Goal: Task Accomplishment & Management: Use online tool/utility

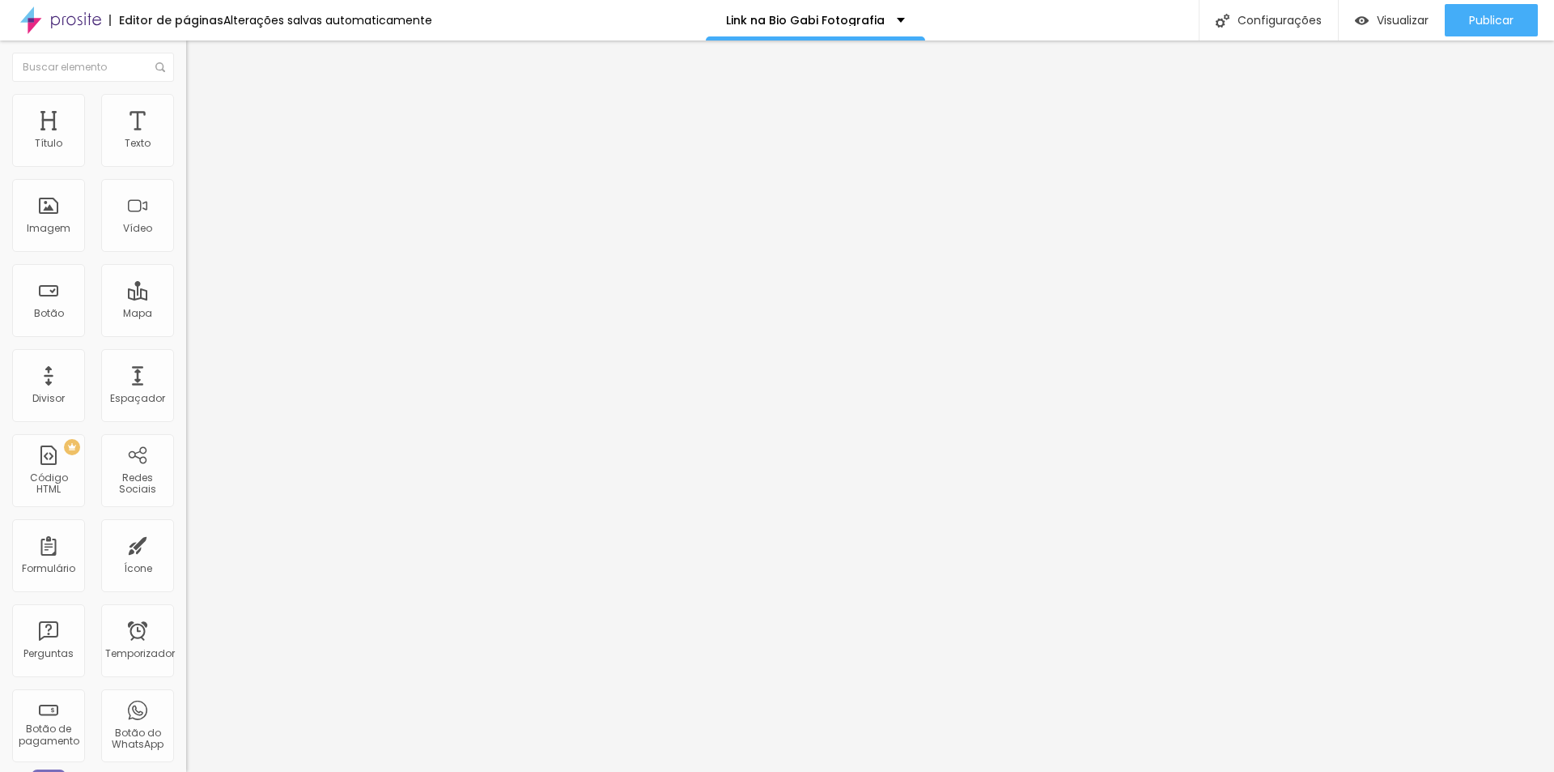
click at [201, 112] on font "Avançado" at bounding box center [227, 105] width 53 height 14
click at [201, 96] on font "Estilo" at bounding box center [213, 89] width 25 height 14
click at [186, 92] on img at bounding box center [193, 85] width 15 height 15
click at [201, 112] on font "Avançado" at bounding box center [227, 105] width 53 height 14
click at [201, 96] on font "Estilo" at bounding box center [213, 89] width 25 height 14
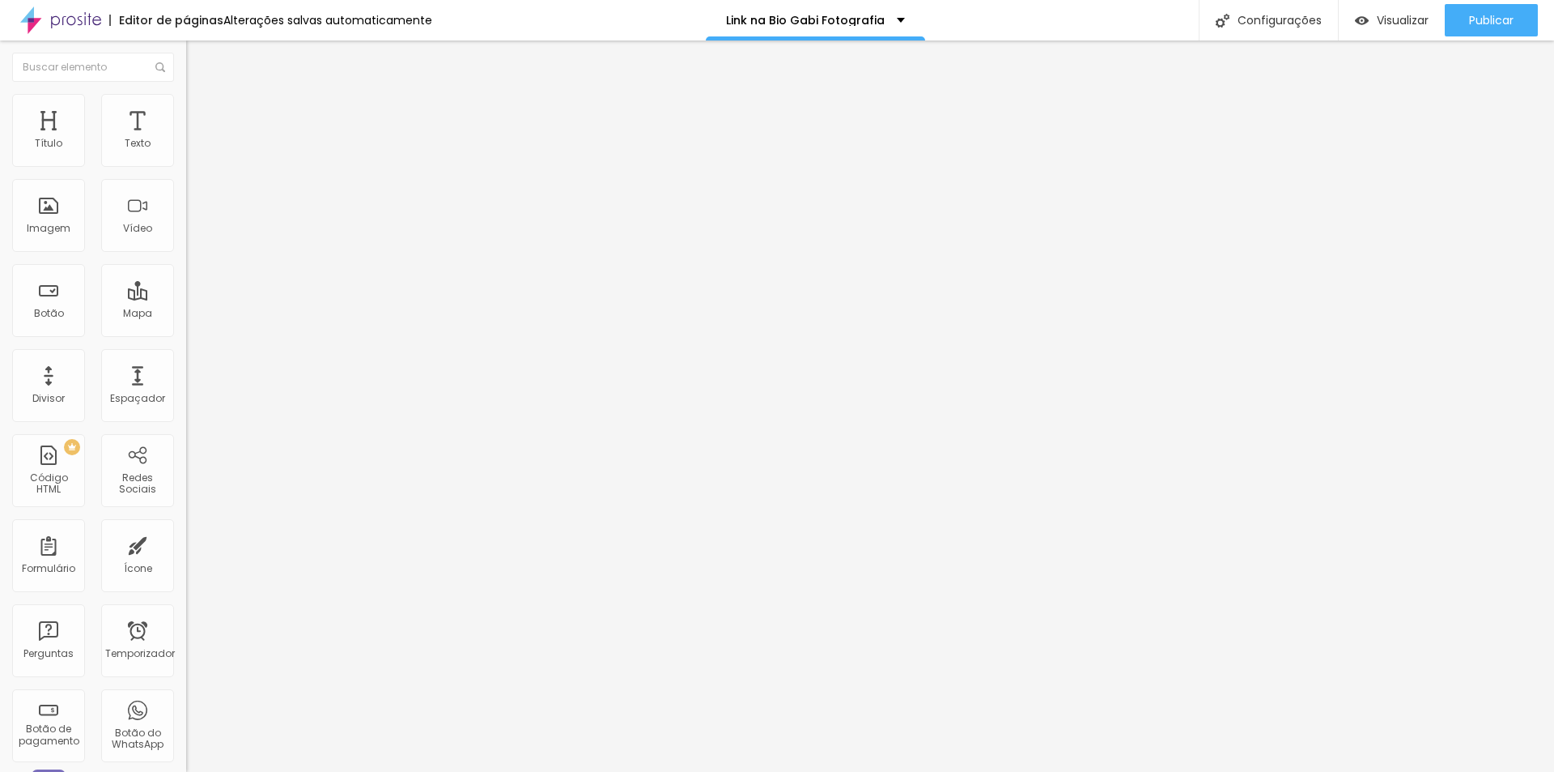
drag, startPoint x: 64, startPoint y: 440, endPoint x: 19, endPoint y: 438, distance: 44.6
click at [186, 332] on input "https://" at bounding box center [283, 324] width 194 height 16
paste input "[DOMAIN_NAME][URL]"
type input "[URL][DOMAIN_NAME]"
click at [186, 600] on div "Editar nulo Conteúdo Estilo Avançado Trocar imagem Descrição da imagem (Alt) Al…" at bounding box center [279, 405] width 186 height 731
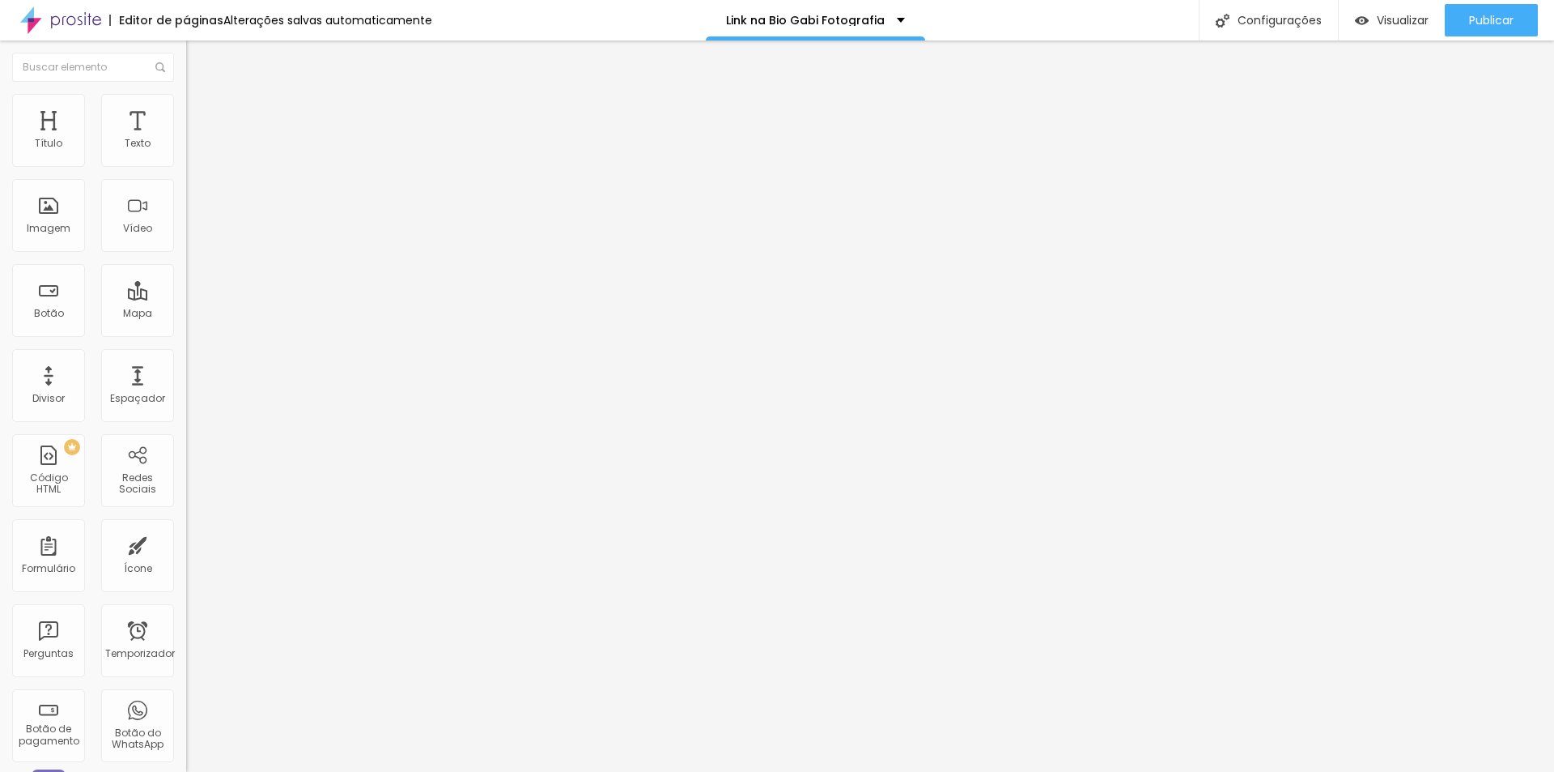
click at [186, 308] on font "Link" at bounding box center [195, 301] width 18 height 14
click at [196, 139] on font "Trocar imagem" at bounding box center [235, 132] width 79 height 14
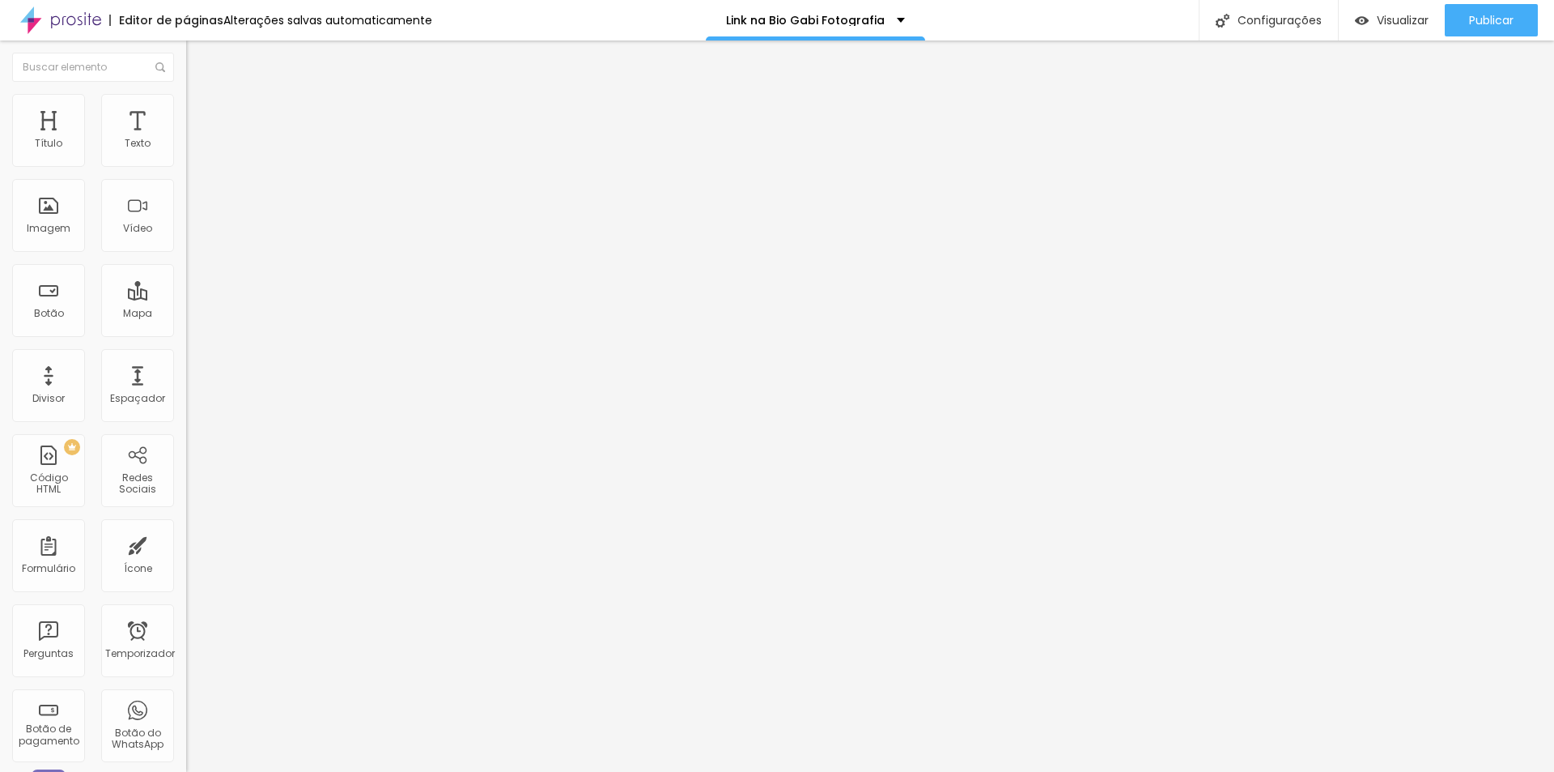
click at [186, 164] on input "text" at bounding box center [283, 155] width 194 height 16
type input "Foto em estúdio gestante splash com água espirrando fundo preto fotógrafa de fa…"
click at [186, 526] on div "Editar nulo Conteúdo Estilo Avançado Trocar imagem Descrição da imagem (Alt) Fo…" at bounding box center [279, 405] width 186 height 731
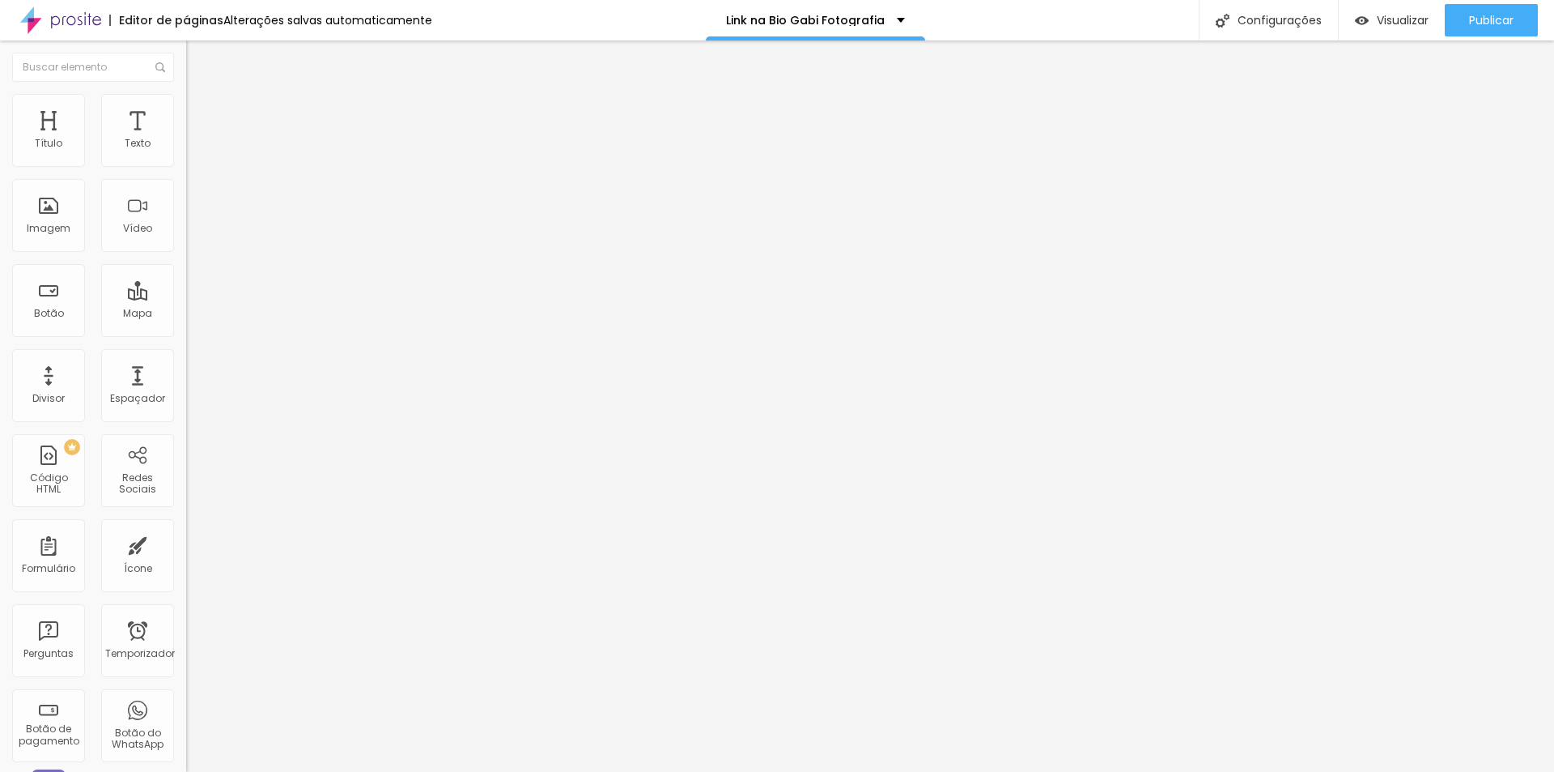
scroll to position [0, 0]
click at [186, 105] on li "Estilo" at bounding box center [279, 102] width 186 height 16
type input "95"
type input "90"
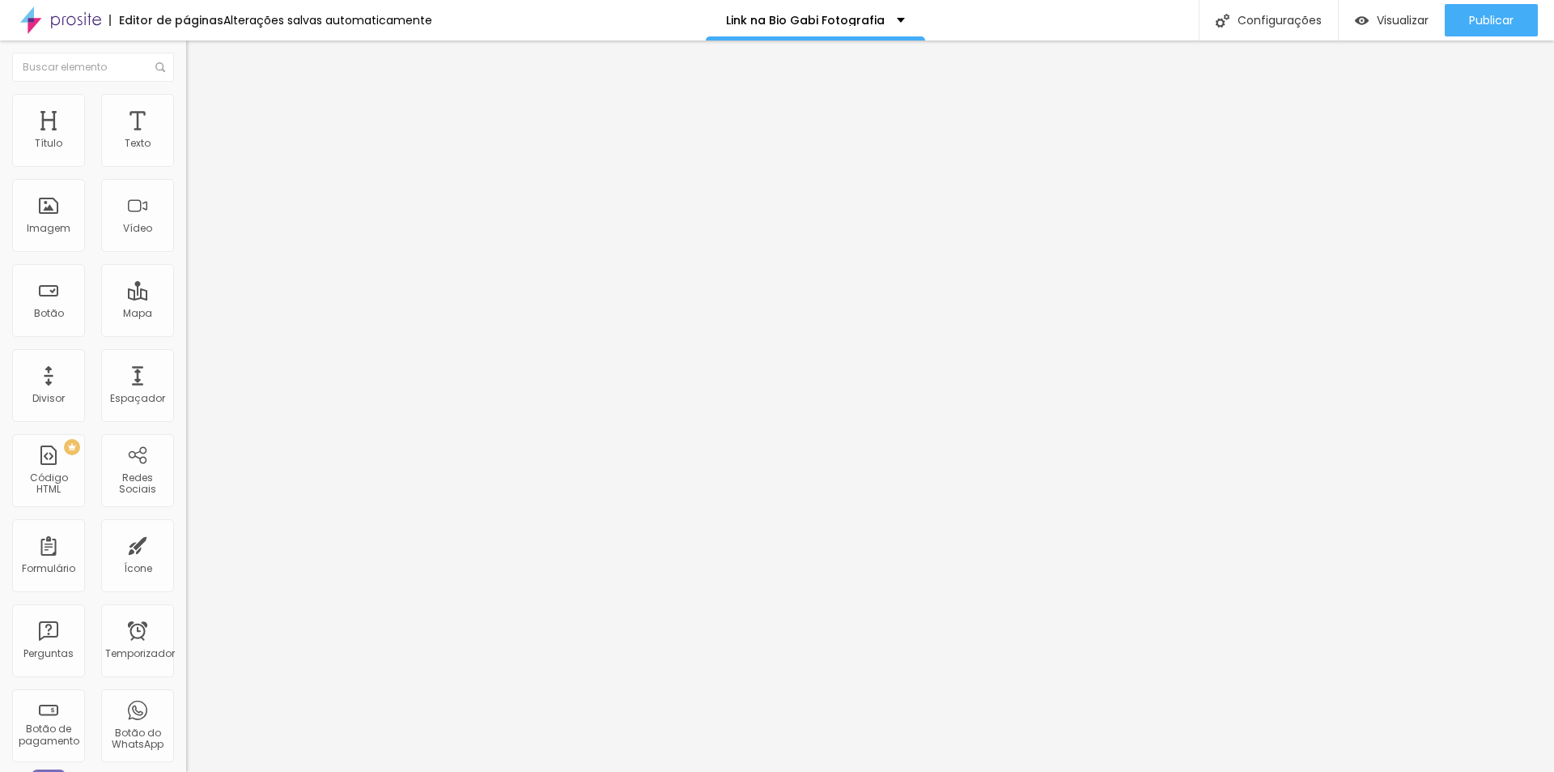
type input "90"
type input "85"
type input "100"
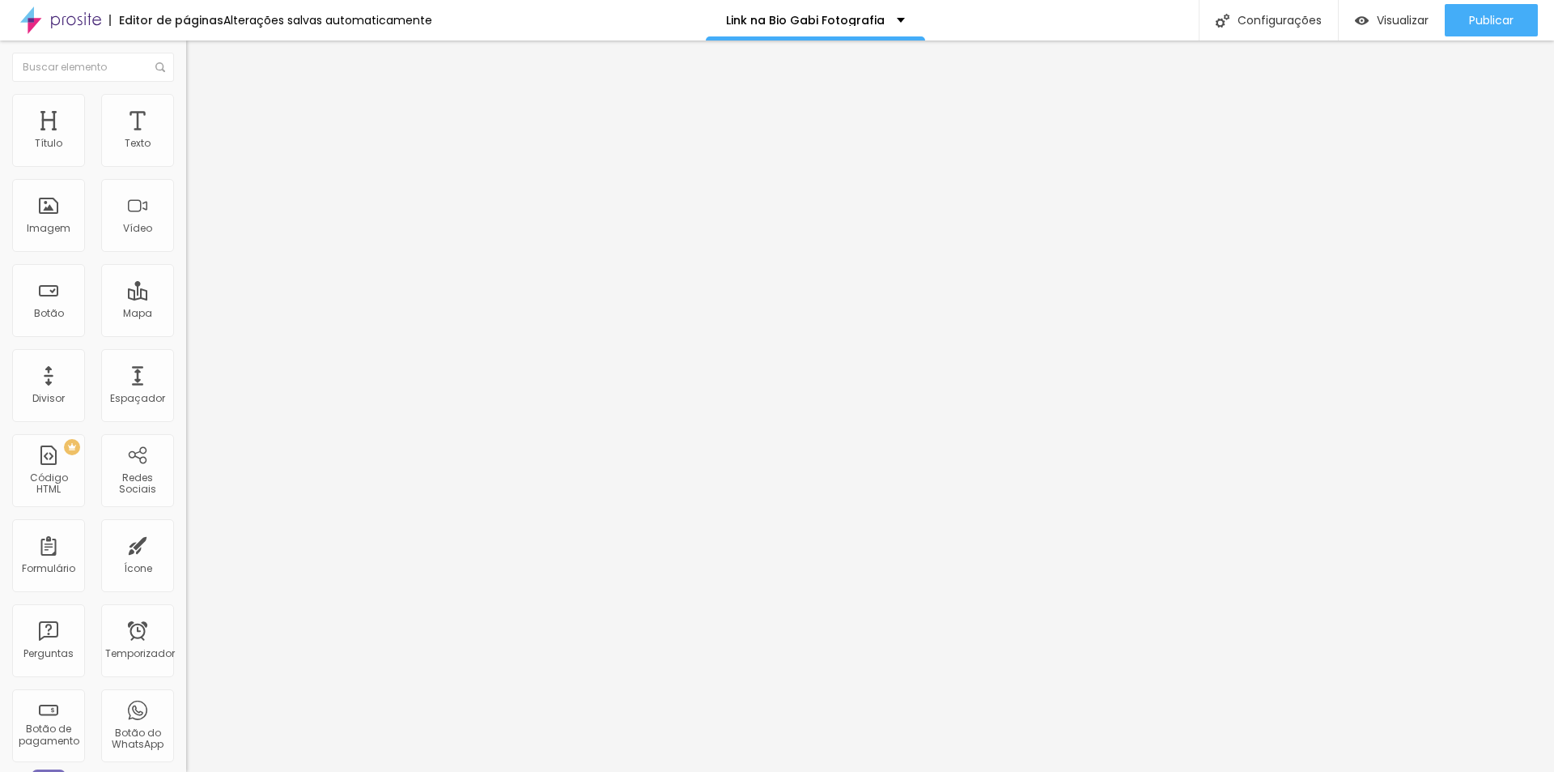
drag, startPoint x: 166, startPoint y: 173, endPoint x: 182, endPoint y: 176, distance: 16.5
click at [186, 166] on input "range" at bounding box center [238, 159] width 104 height 13
click at [201, 116] on font "Avançado" at bounding box center [227, 121] width 53 height 14
click at [201, 96] on font "Conteúdo" at bounding box center [226, 89] width 50 height 14
click at [186, 139] on span "Trocar imagem" at bounding box center [230, 132] width 88 height 14
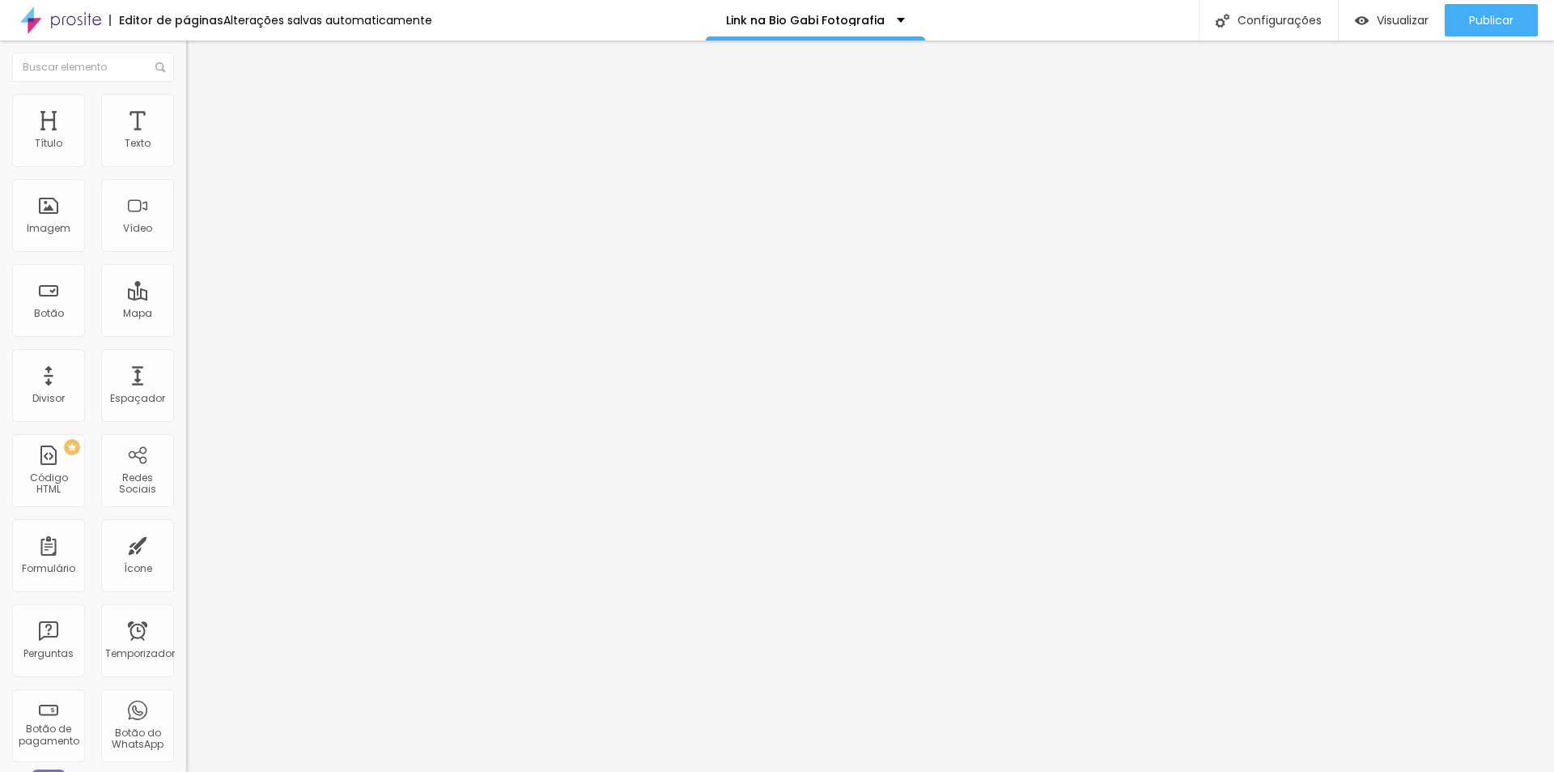
click at [196, 139] on font "Trocar imagem" at bounding box center [235, 132] width 79 height 14
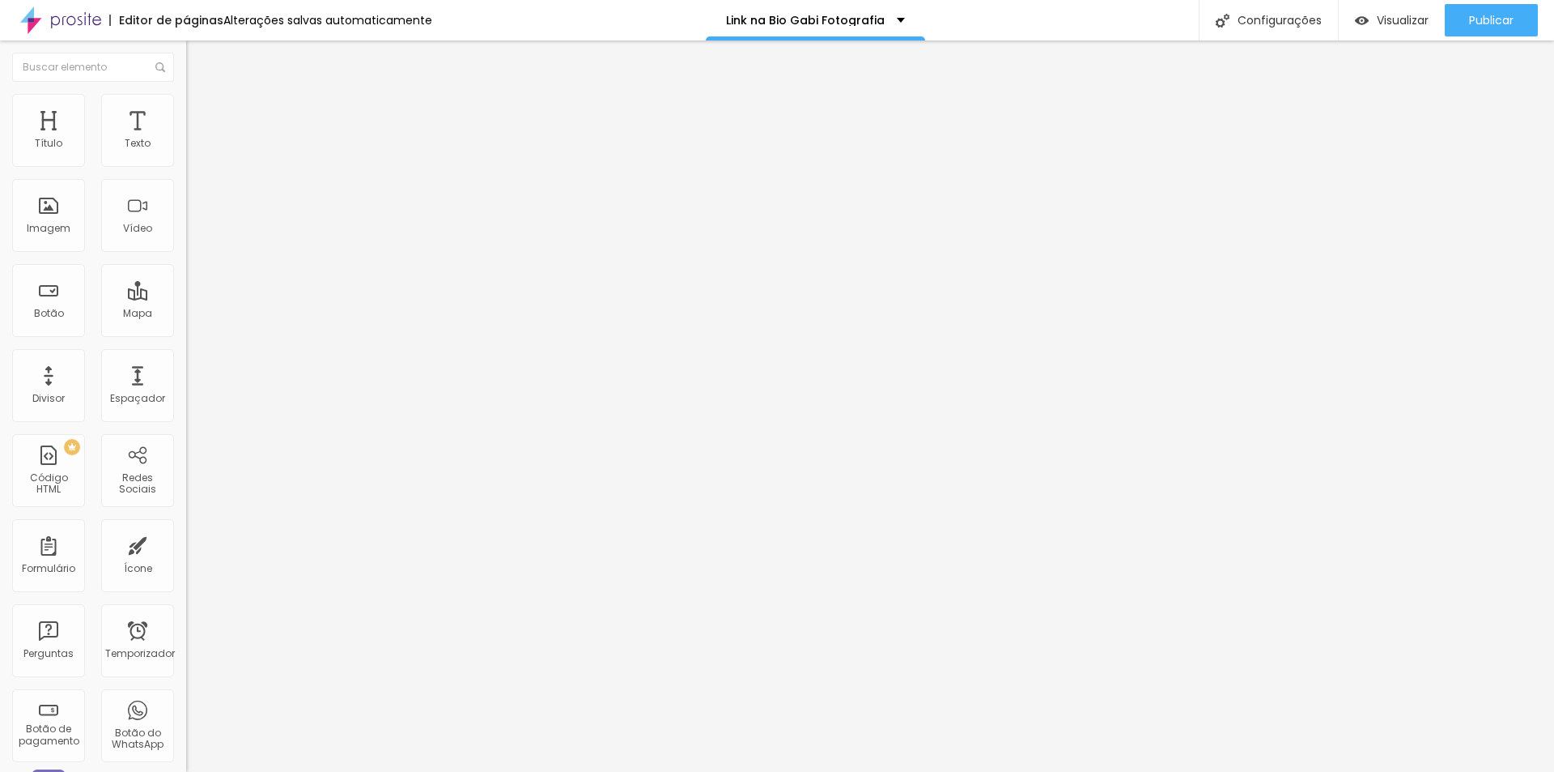
click at [186, 139] on span "Trocar imagem" at bounding box center [230, 132] width 88 height 14
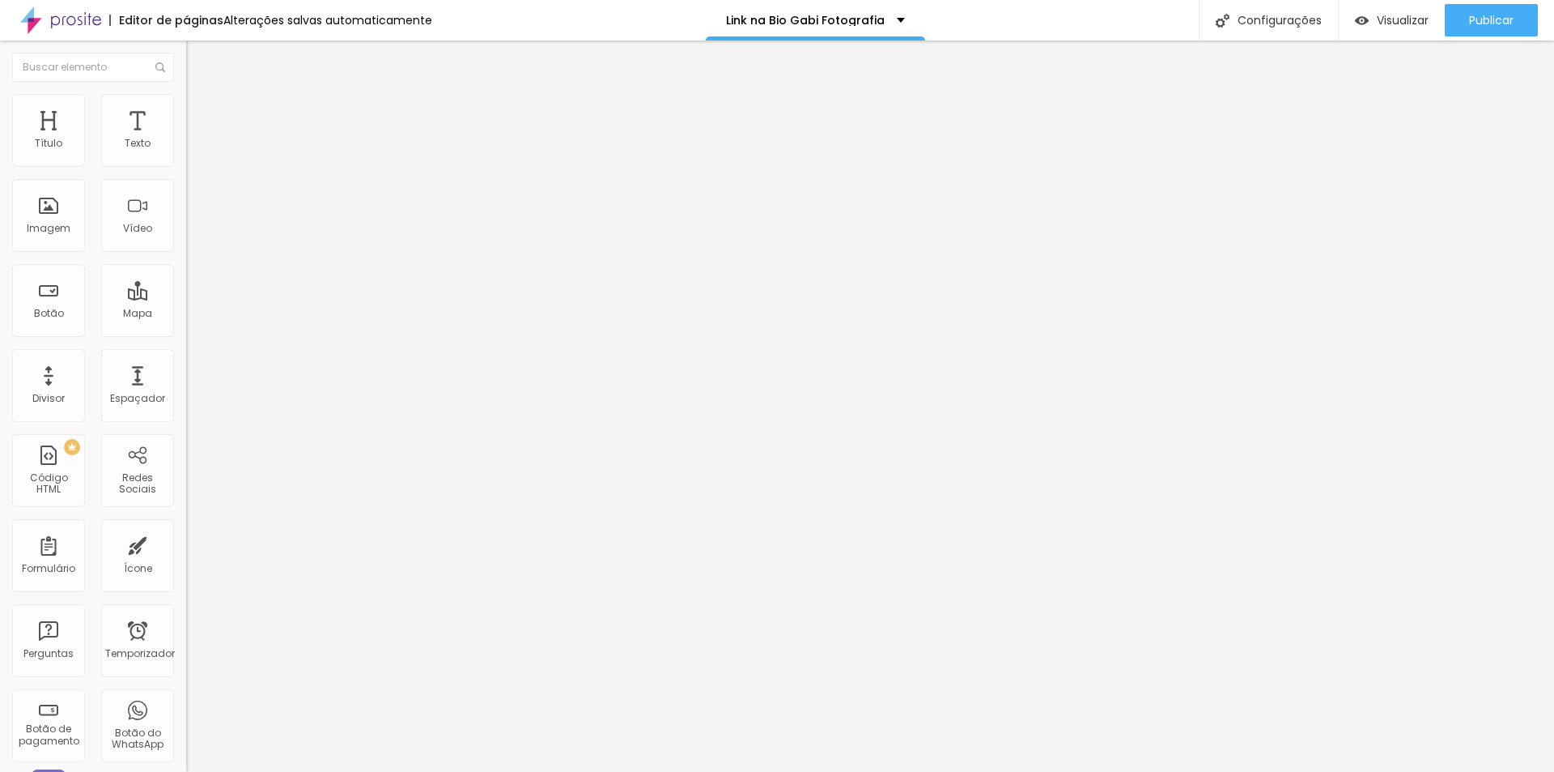
click at [196, 139] on font "Trocar imagem" at bounding box center [235, 132] width 79 height 14
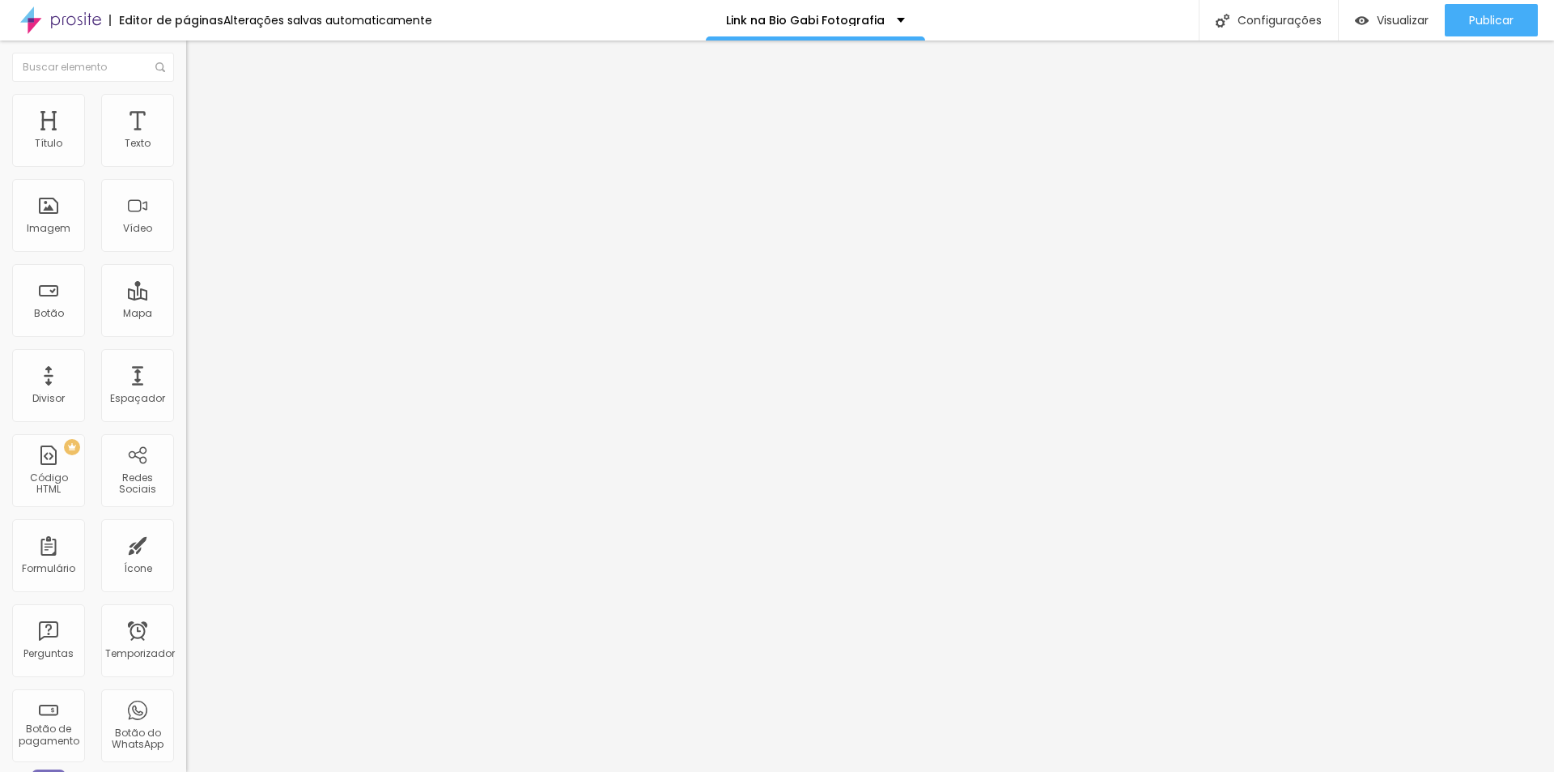
drag, startPoint x: 74, startPoint y: 225, endPoint x: 60, endPoint y: 219, distance: 15.9
click at [186, 138] on div "Trocar imagem" at bounding box center [279, 131] width 186 height 11
click at [186, 253] on span "Cinema 16:9" at bounding box center [217, 247] width 62 height 14
click at [223, 279] on font "4:3" at bounding box center [230, 272] width 15 height 14
click at [186, 287] on div "Quadrado 1:1" at bounding box center [279, 282] width 186 height 10
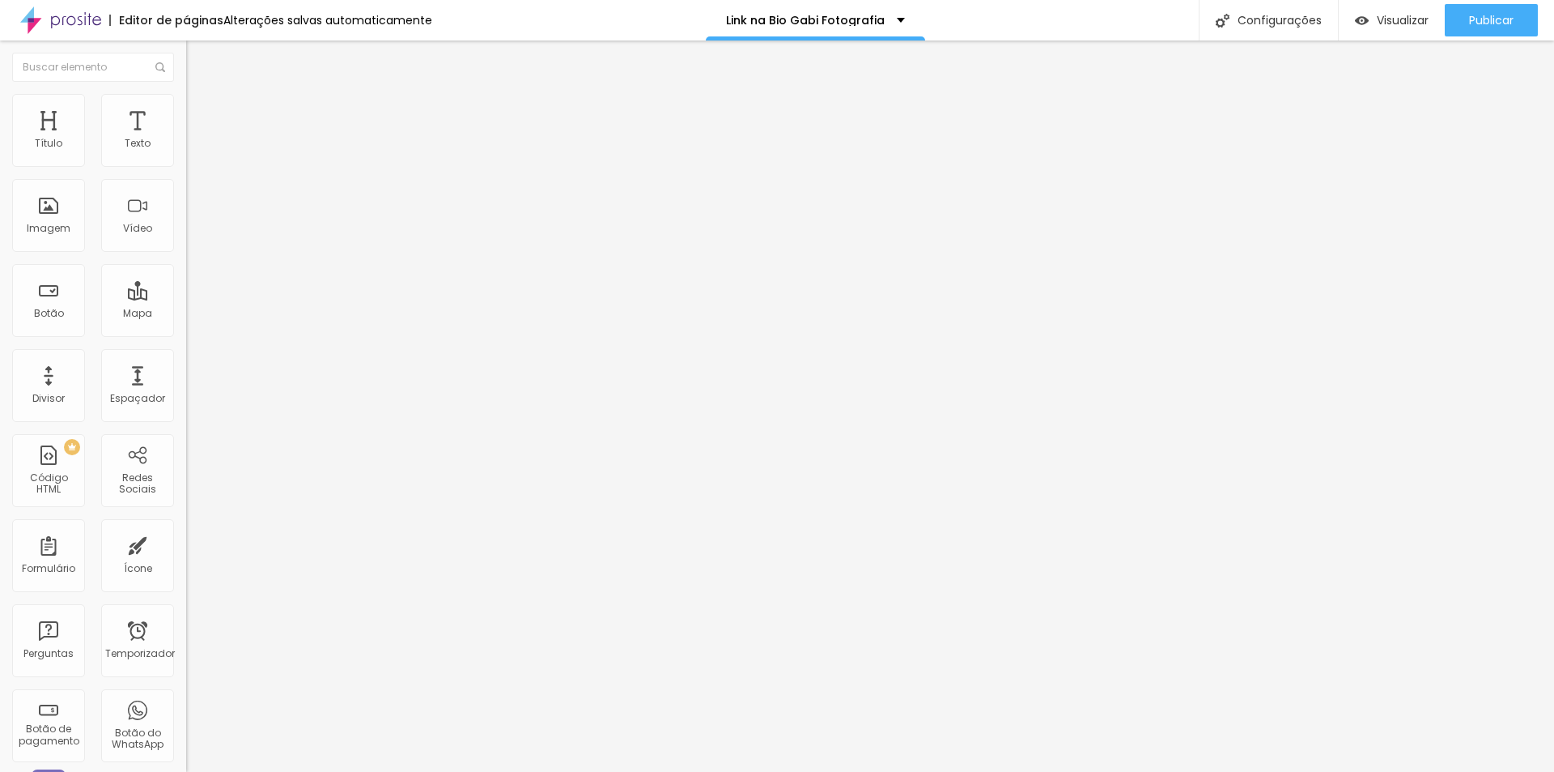
click at [186, 273] on span "Padrão" at bounding box center [204, 266] width 36 height 14
drag, startPoint x: 76, startPoint y: 193, endPoint x: 83, endPoint y: 172, distance: 21.3
click at [186, 138] on div "Trocar imagem" at bounding box center [279, 131] width 186 height 11
click at [186, 253] on span "Cinema 16:9" at bounding box center [217, 247] width 62 height 14
click at [186, 279] on span "Padrão" at bounding box center [204, 272] width 36 height 14
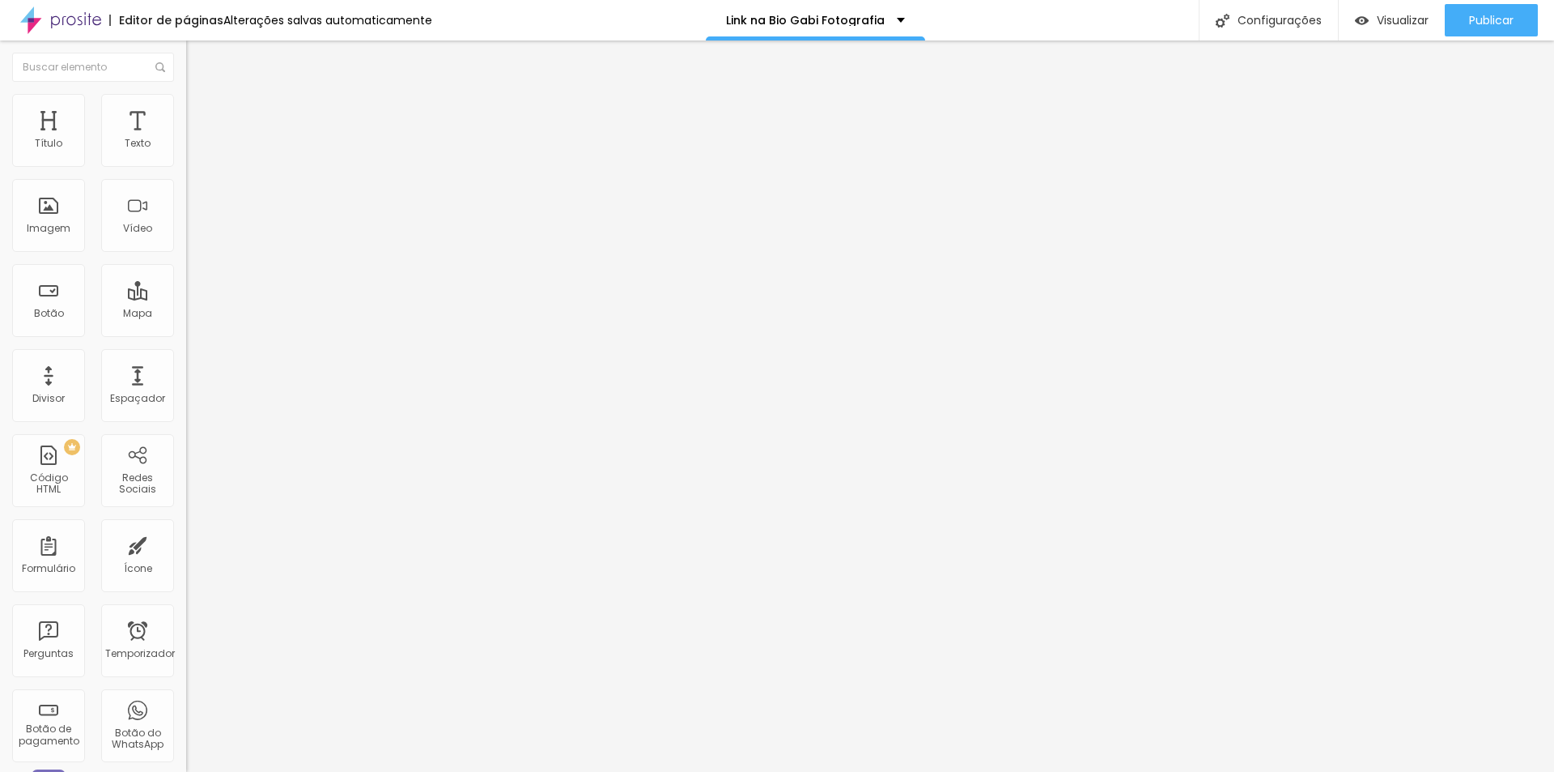
drag, startPoint x: 85, startPoint y: 441, endPoint x: 0, endPoint y: 420, distance: 87.6
click at [186, 370] on div "Trocar imagem Descrição da imagem (Alt) Alinhamento Proporção Padrão 4:3 Cinema…" at bounding box center [279, 248] width 186 height 244
paste input "[DOMAIN_NAME][URL]"
type input "[URL][DOMAIN_NAME]"
click at [186, 164] on input "text" at bounding box center [283, 155] width 194 height 16
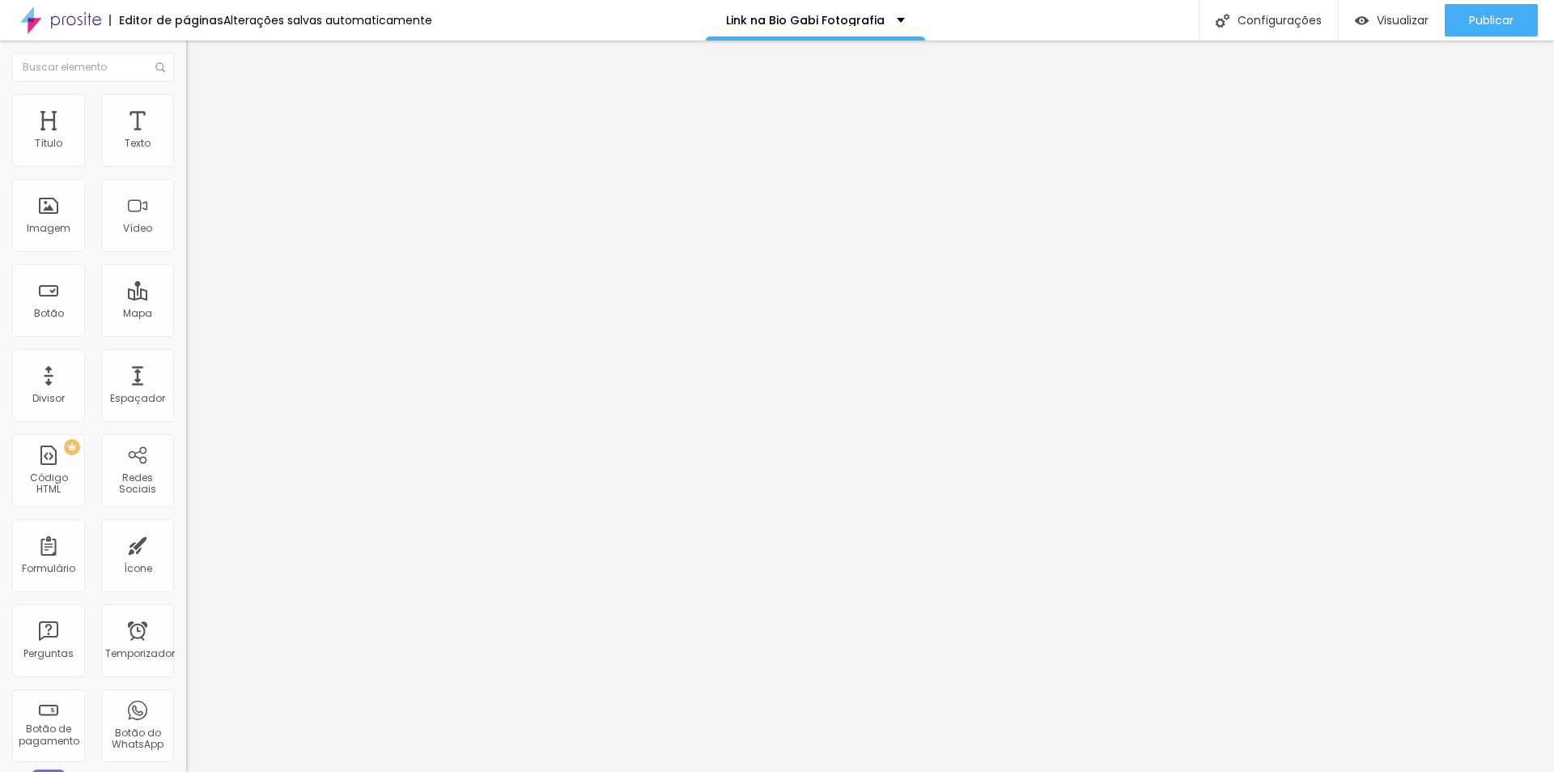
click at [186, 164] on input "text" at bounding box center [283, 155] width 194 height 16
type input "Foto de gestante ensaio underwater na água fotógrafa de familia Estudio Gabi Fo…"
click at [186, 164] on input "Foto em estúdio gestante splash com água espirrando fundo preto fotógrafa de fa…" at bounding box center [283, 155] width 194 height 16
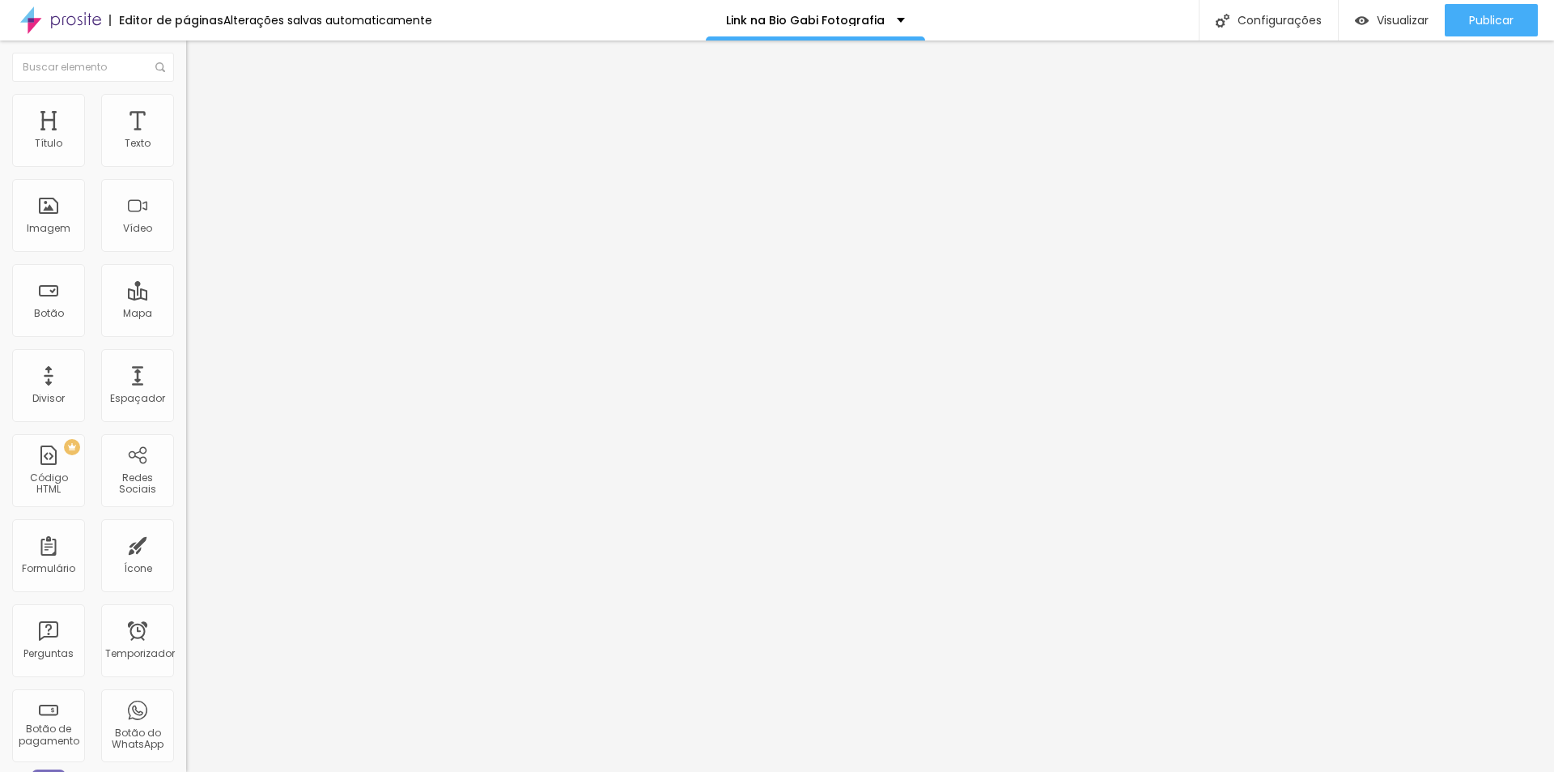
click at [186, 164] on input "Foto em estúdio gestante splash com água espirrando fundo preto fotógrafa de fa…" at bounding box center [283, 155] width 194 height 16
type input "Foto gestante em estúdio ensaio splash com água espirrando fundo preto fotógraf…"
click at [186, 98] on img at bounding box center [193, 101] width 15 height 15
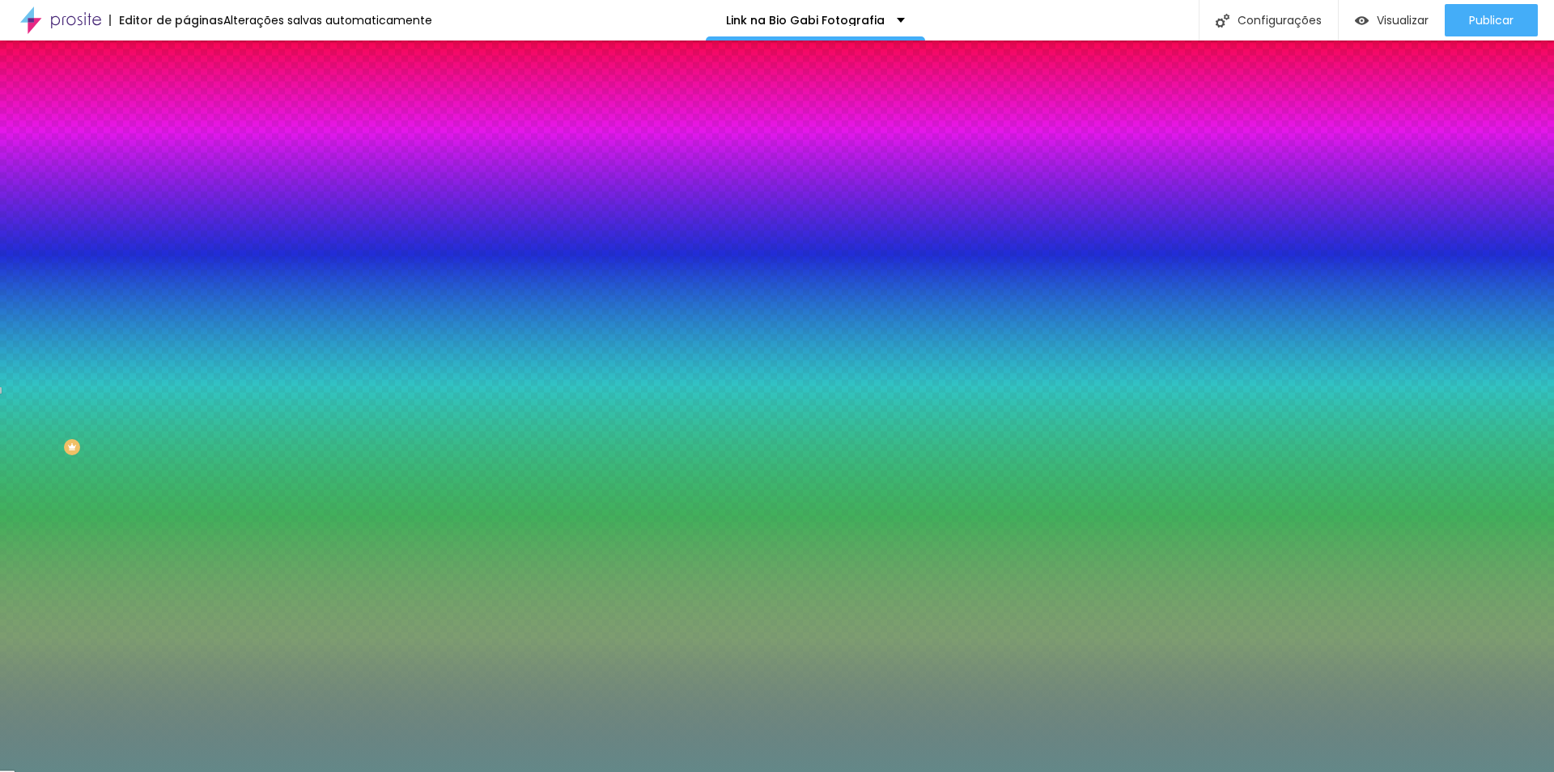
drag, startPoint x: 129, startPoint y: 162, endPoint x: 184, endPoint y: 164, distance: 55.1
click at [186, 164] on div "Cor de fundo Voltar ao padrão #E7E7EB Tipografia Voltar ao padrão Borda Voltar …" at bounding box center [279, 390] width 186 height 529
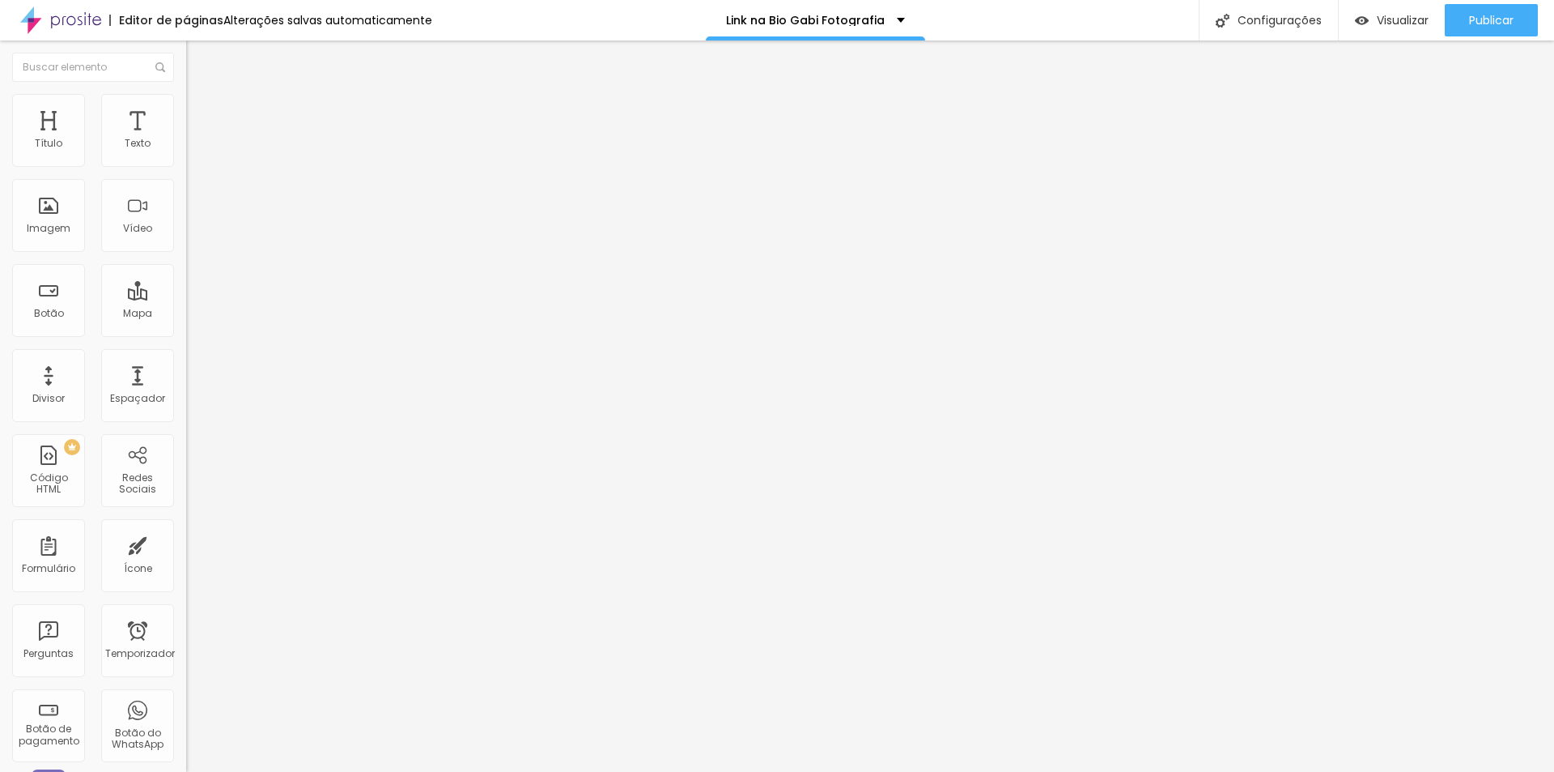
drag, startPoint x: 106, startPoint y: 176, endPoint x: 3, endPoint y: 170, distance: 103.0
click at [186, 170] on div "Texto ver trabalho Alinhamento Tamanho Normal Pequeno Normal Grande Link URL ht…" at bounding box center [279, 244] width 186 height 236
type input "VER PORTFOLIO"
click at [186, 96] on li "Estilo" at bounding box center [279, 102] width 186 height 16
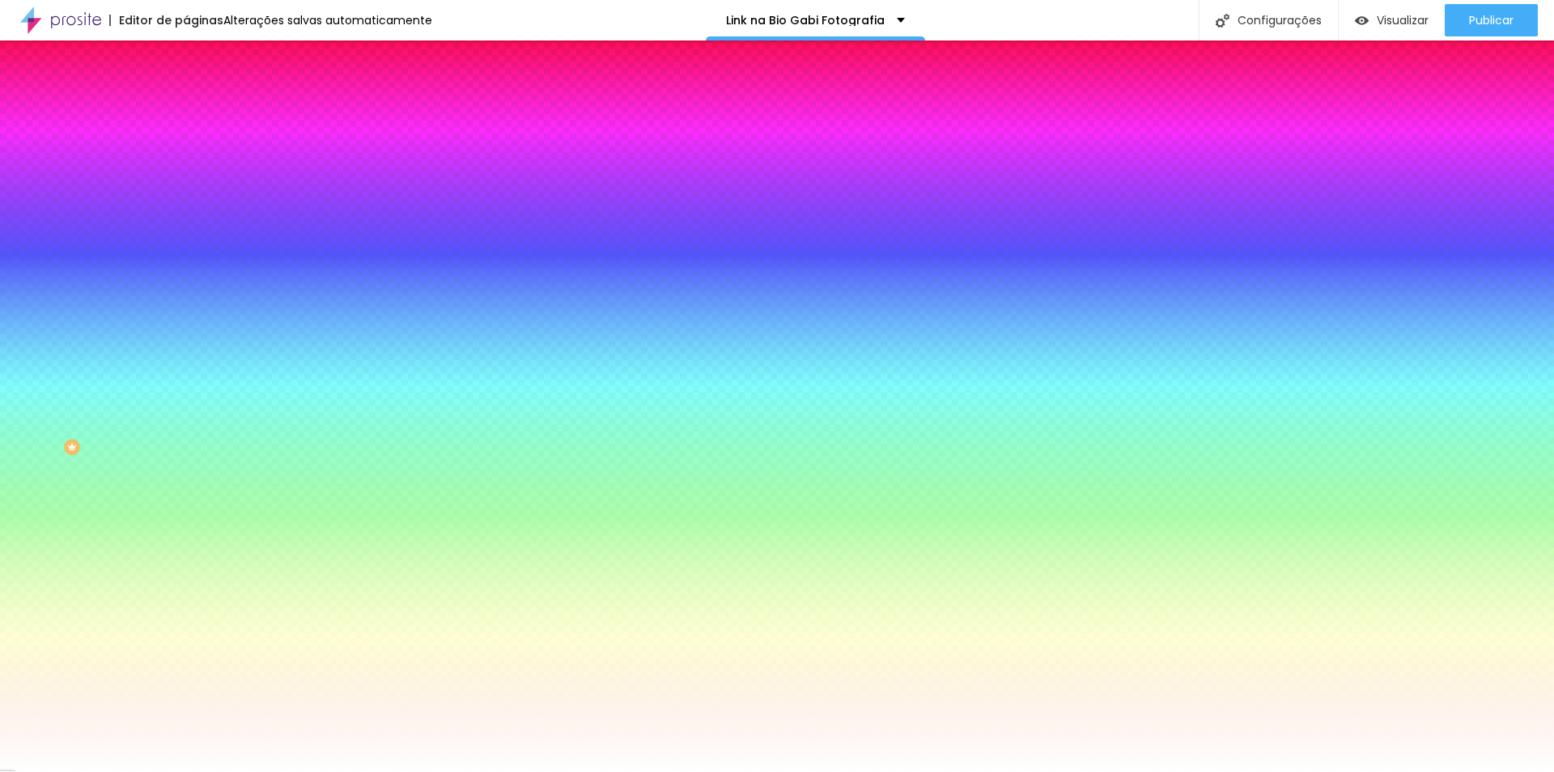
paste input "E7E7EB"
type input "#E7E7EB"
click at [193, 203] on icon "button" at bounding box center [198, 206] width 10 height 10
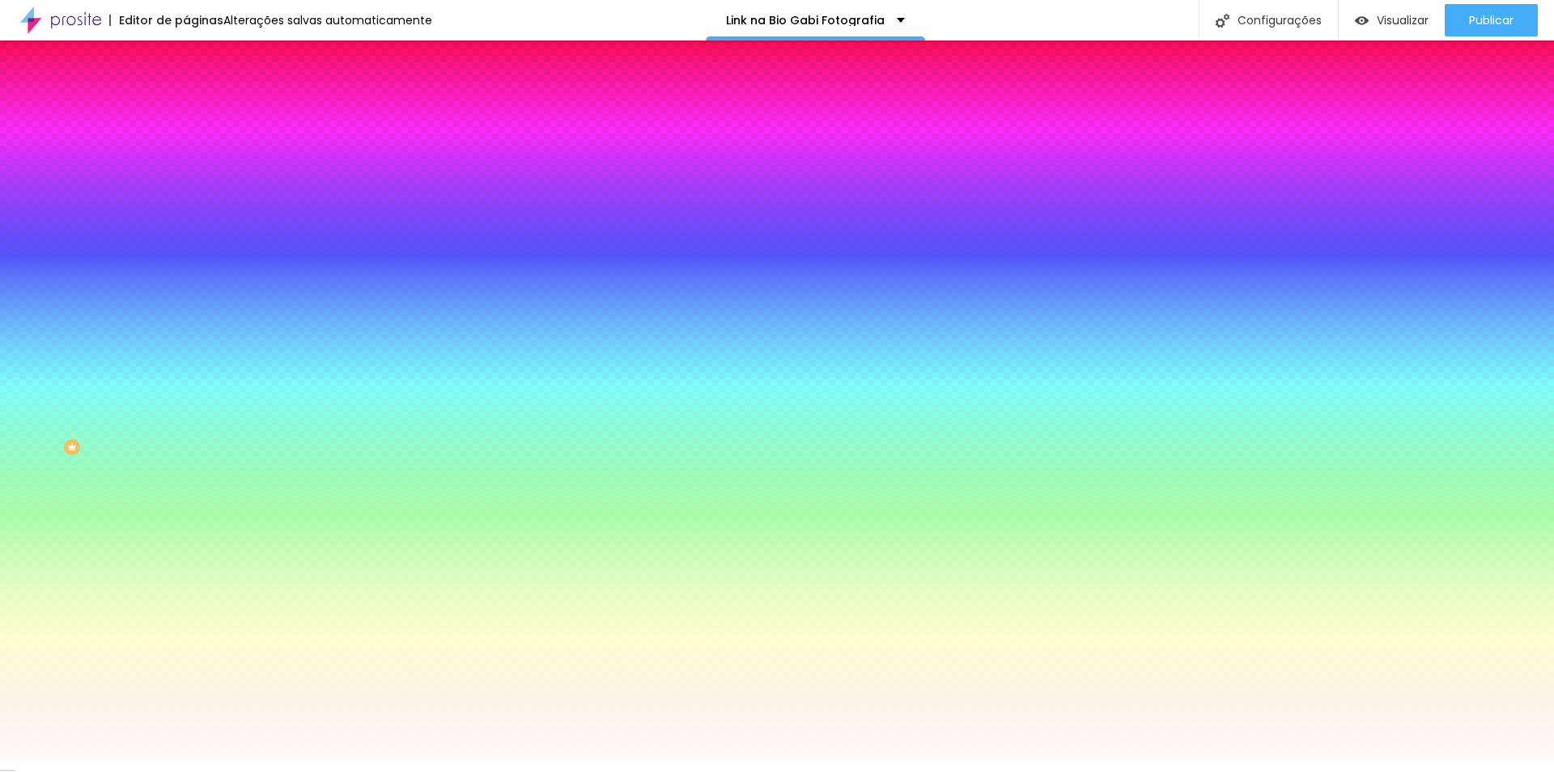
select select "WorkSansMedium"
click at [323, 771] on div at bounding box center [777, 772] width 1554 height 0
click at [186, 210] on button "button" at bounding box center [197, 206] width 23 height 17
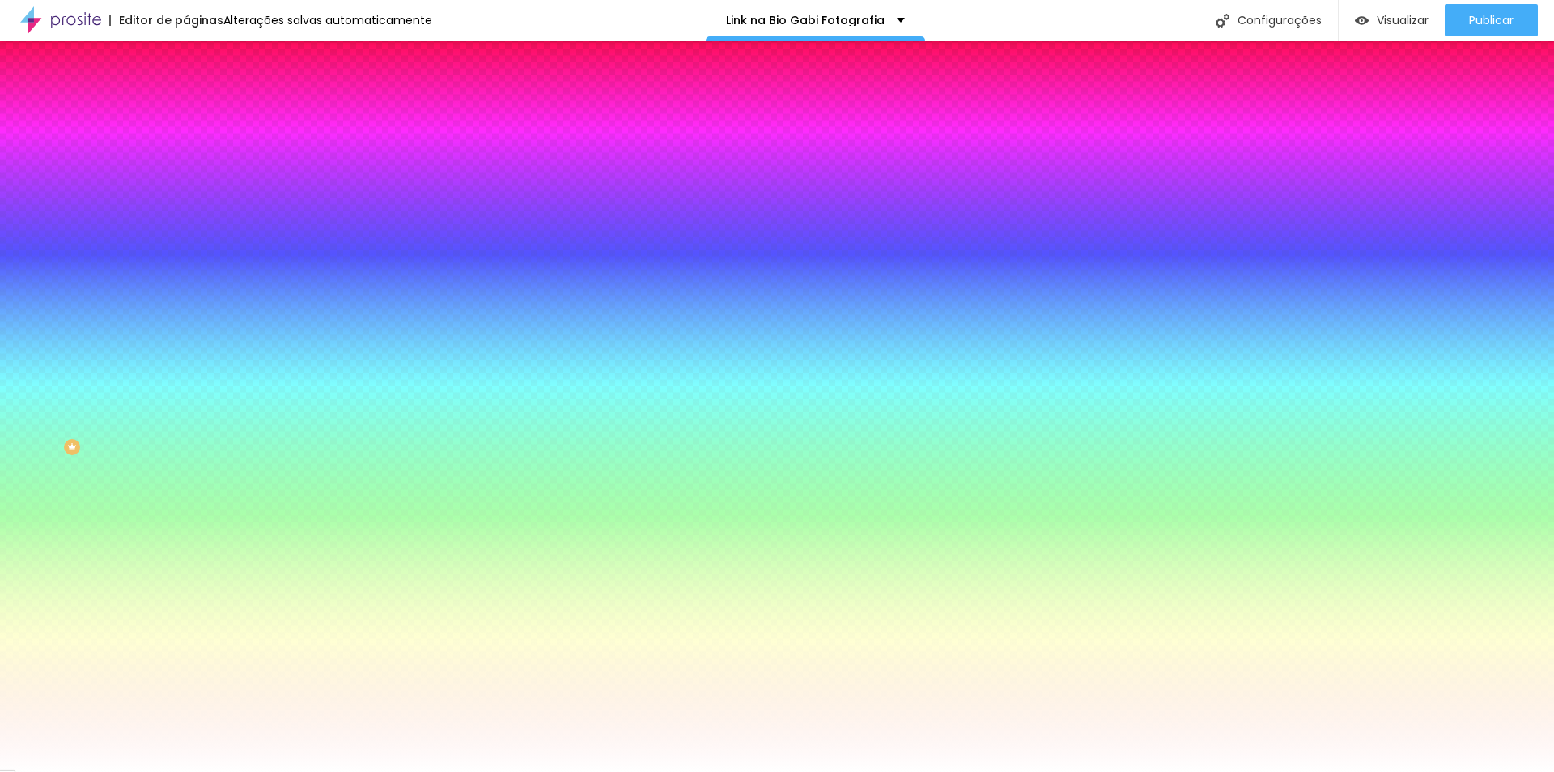
drag, startPoint x: 325, startPoint y: 379, endPoint x: 442, endPoint y: 379, distance: 117.4
click at [442, 379] on body "Editor de páginas Alterações salvas automaticamente Link na Bio Gabi Fotografia…" at bounding box center [777, 386] width 1554 height 772
paste input "E7E7EB"
type input "#E7E7EB"
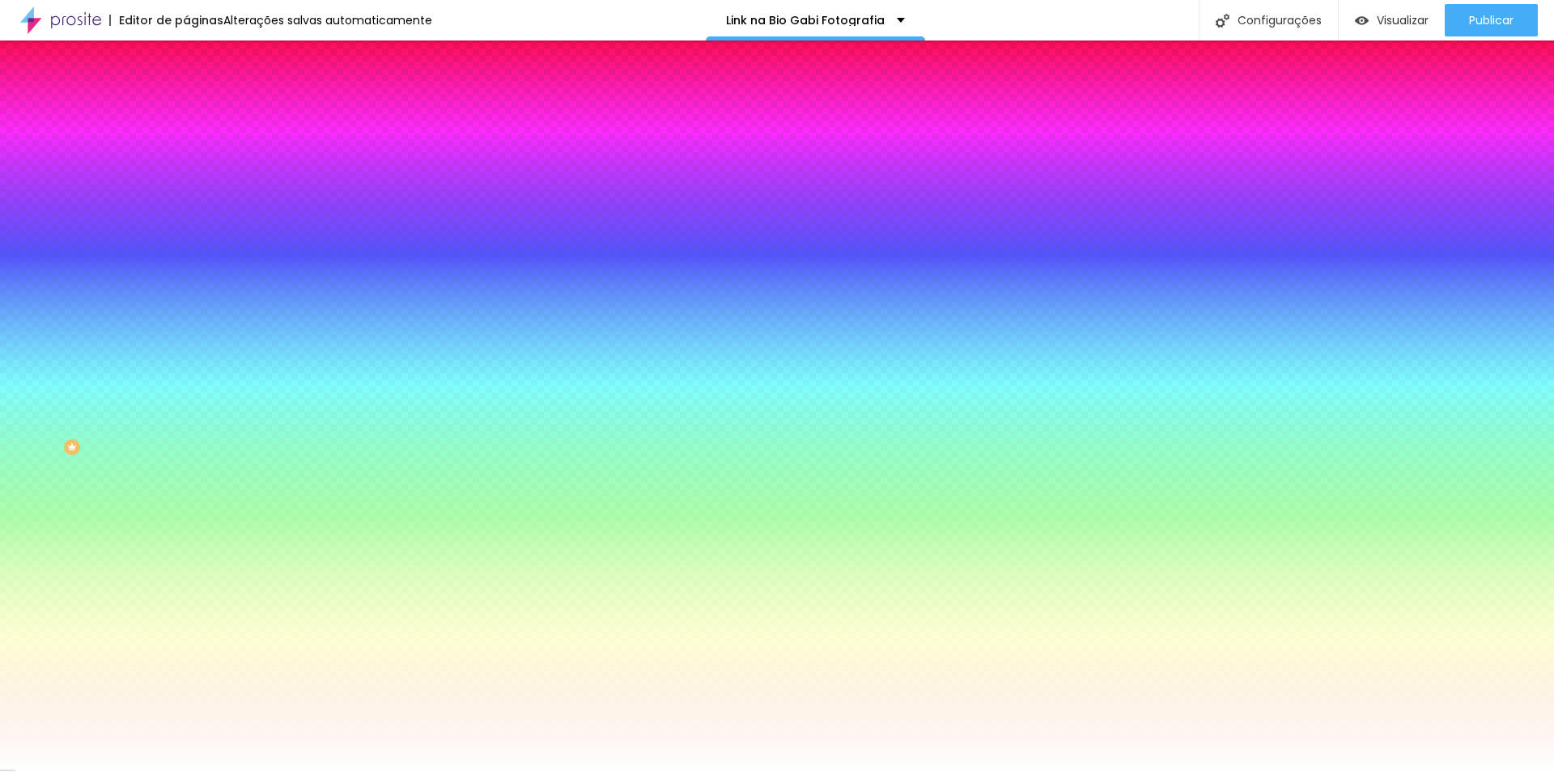
click at [258, 771] on div at bounding box center [777, 772] width 1554 height 0
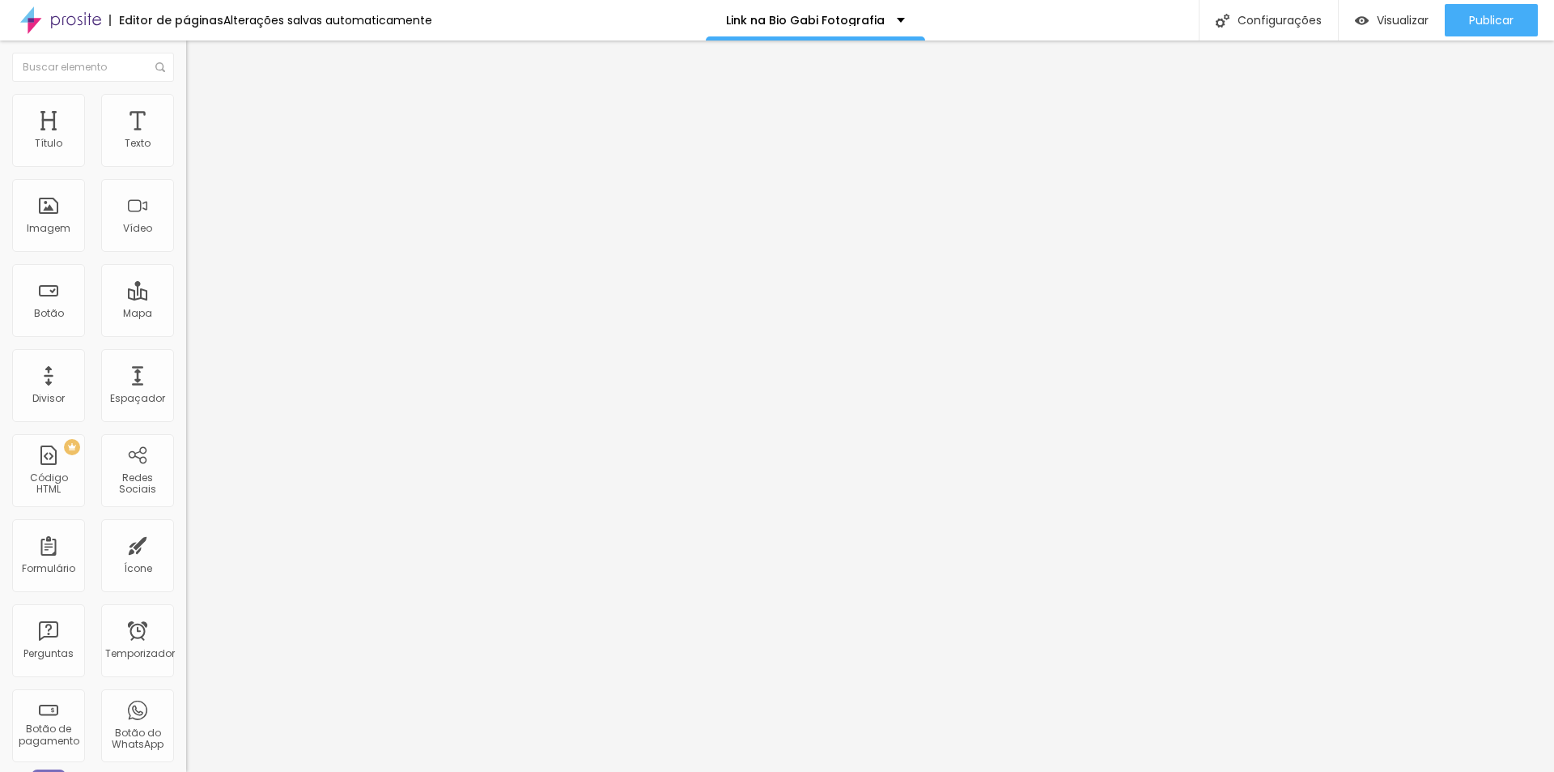
click at [201, 112] on font "Estilo" at bounding box center [213, 105] width 25 height 14
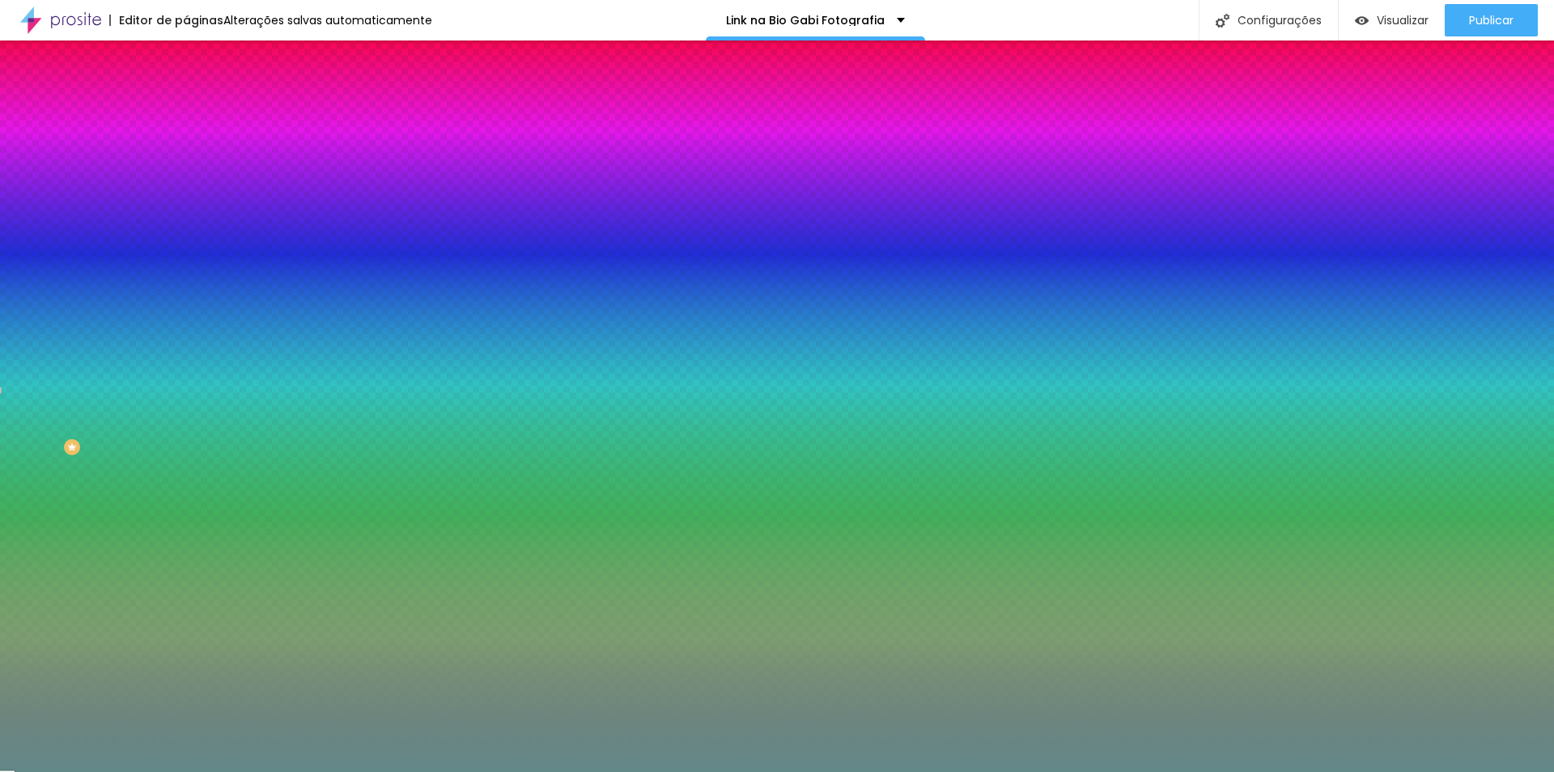
click at [193, 202] on icon "button" at bounding box center [198, 206] width 10 height 10
drag, startPoint x: 326, startPoint y: 381, endPoint x: 378, endPoint y: 383, distance: 51.8
click at [504, 771] on div at bounding box center [777, 772] width 1554 height 0
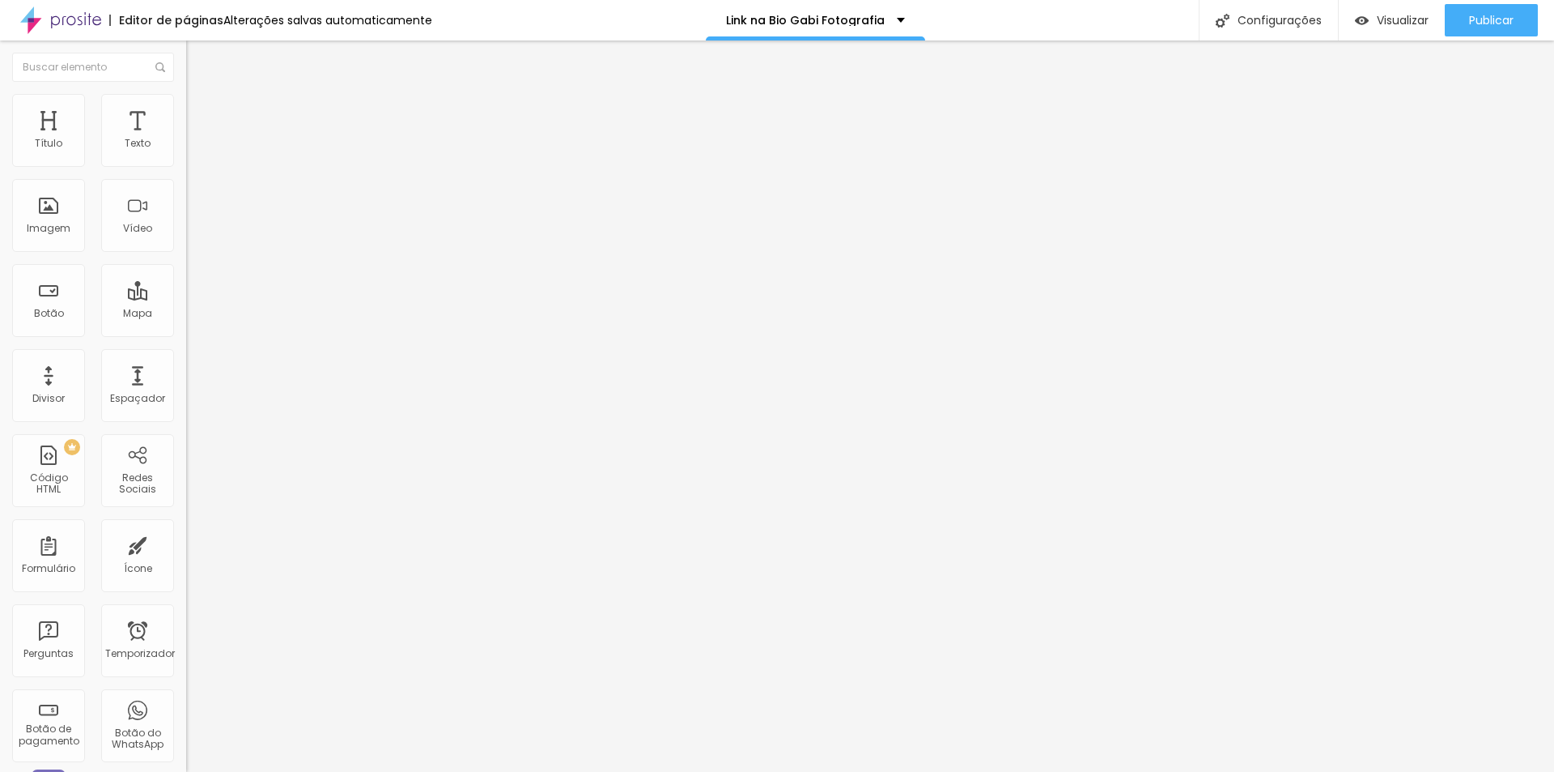
click at [186, 110] on li "Estilo" at bounding box center [279, 102] width 186 height 16
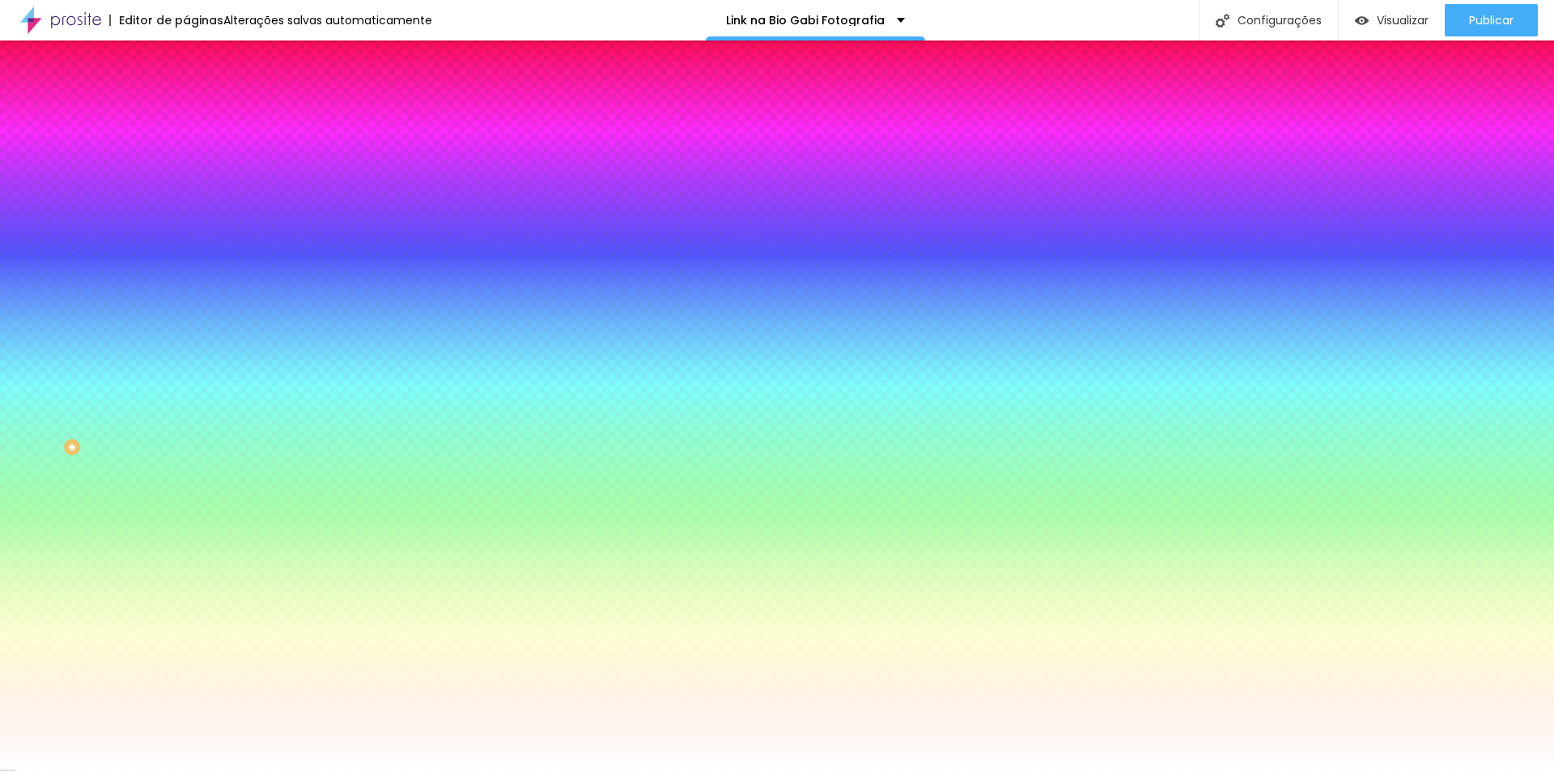
click at [193, 206] on icon "button" at bounding box center [198, 206] width 10 height 10
drag, startPoint x: 330, startPoint y: 381, endPoint x: 445, endPoint y: 389, distance: 115.3
click at [445, 389] on body "Editor de páginas Alterações salvas automaticamente Link na Bio Gabi Fotografia…" at bounding box center [777, 386] width 1554 height 772
paste input "020202"
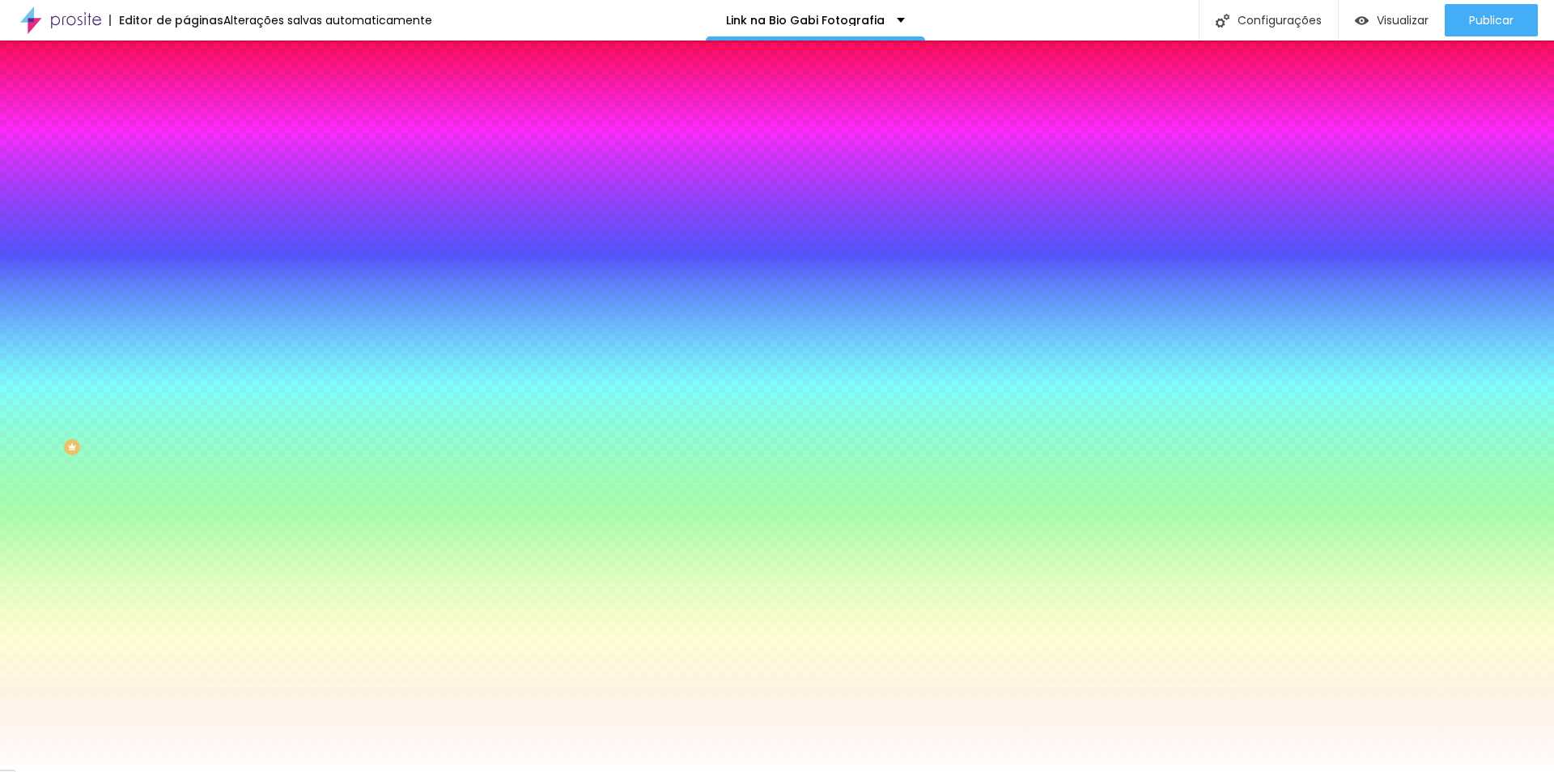
drag, startPoint x: 368, startPoint y: 382, endPoint x: 283, endPoint y: 378, distance: 84.3
type input "#"
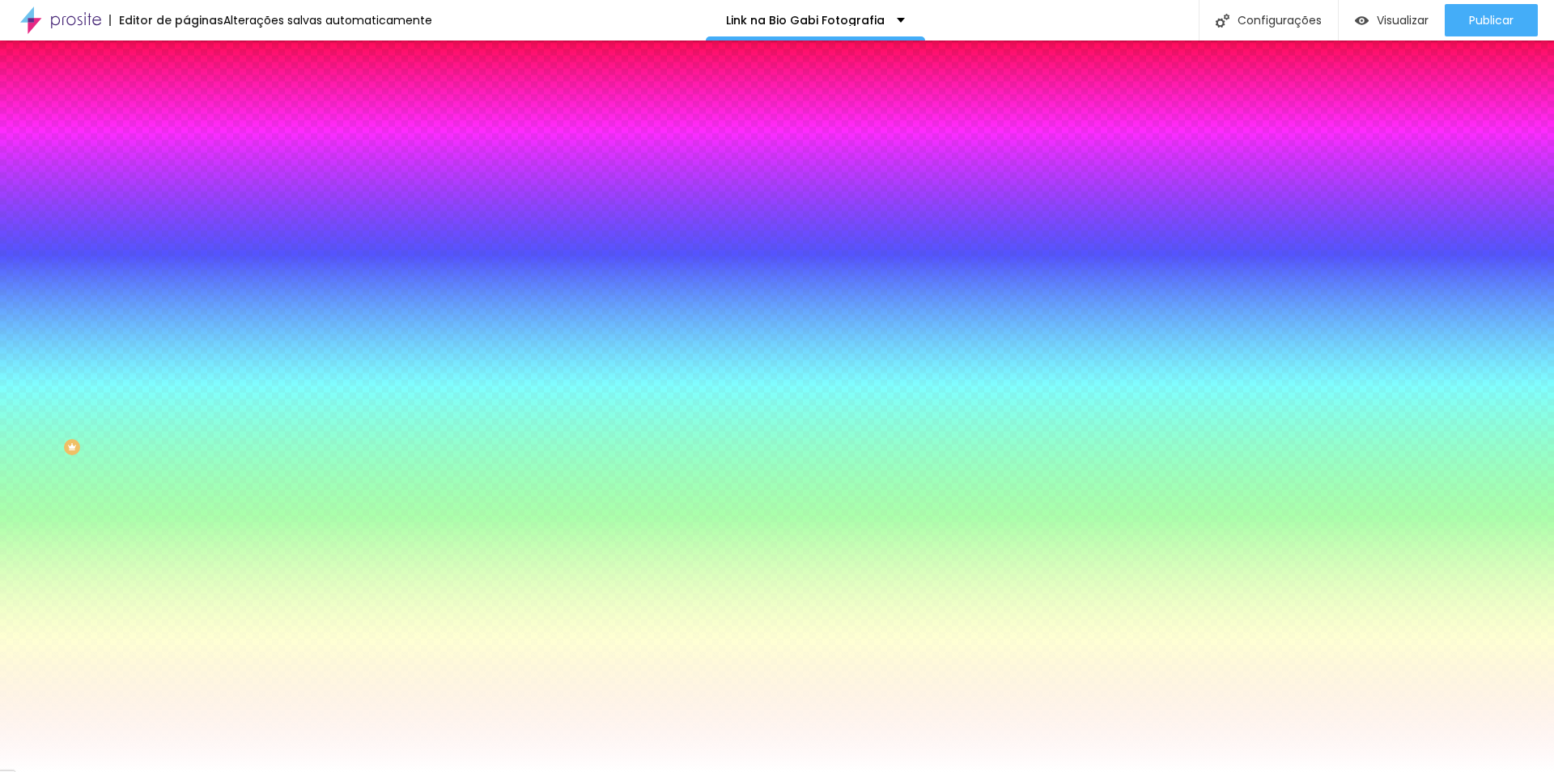
click at [470, 771] on div at bounding box center [777, 772] width 1554 height 0
click at [193, 204] on icon "button" at bounding box center [198, 206] width 10 height 10
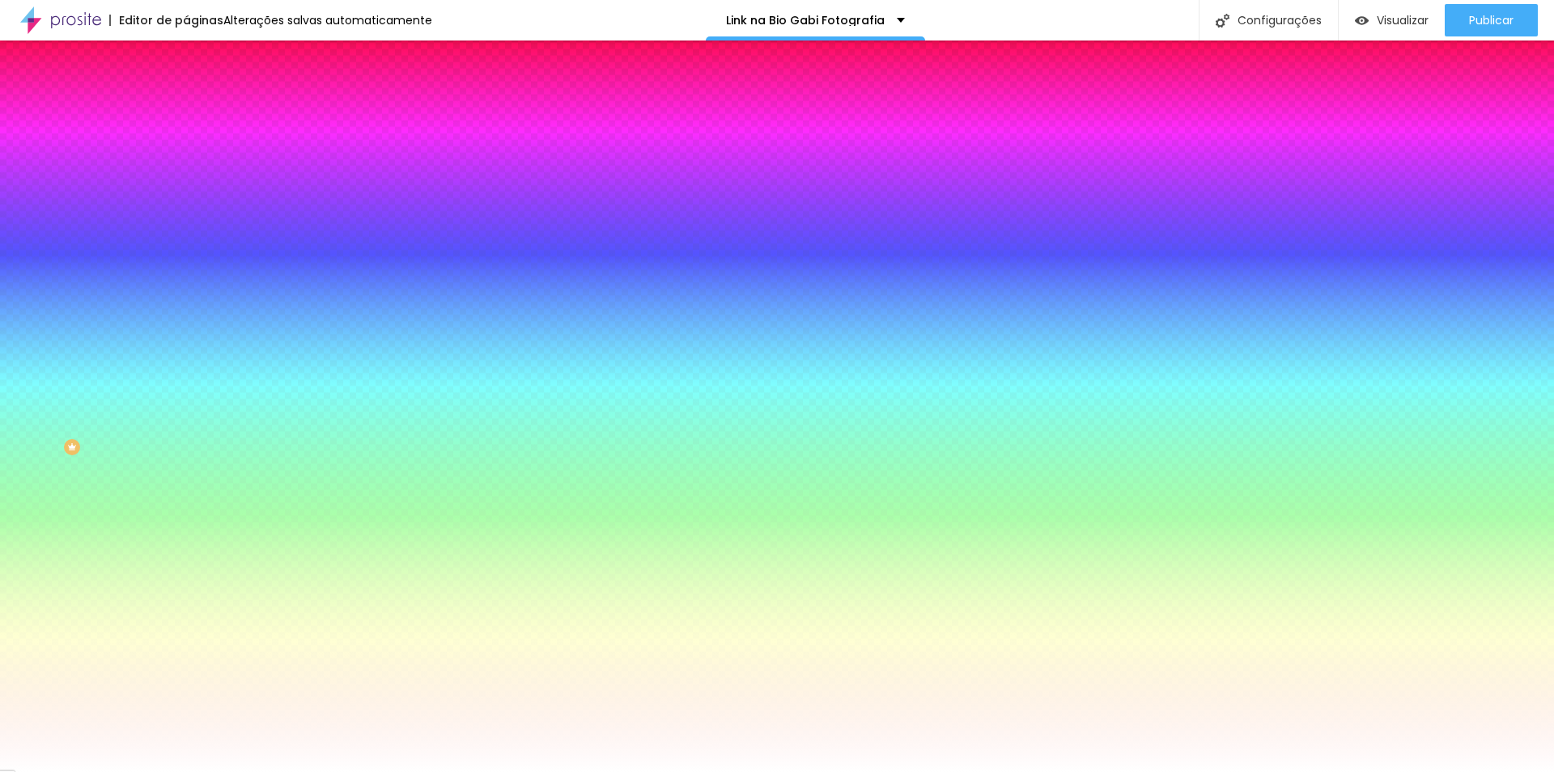
drag, startPoint x: 329, startPoint y: 381, endPoint x: 386, endPoint y: 381, distance: 57.5
type input "#"
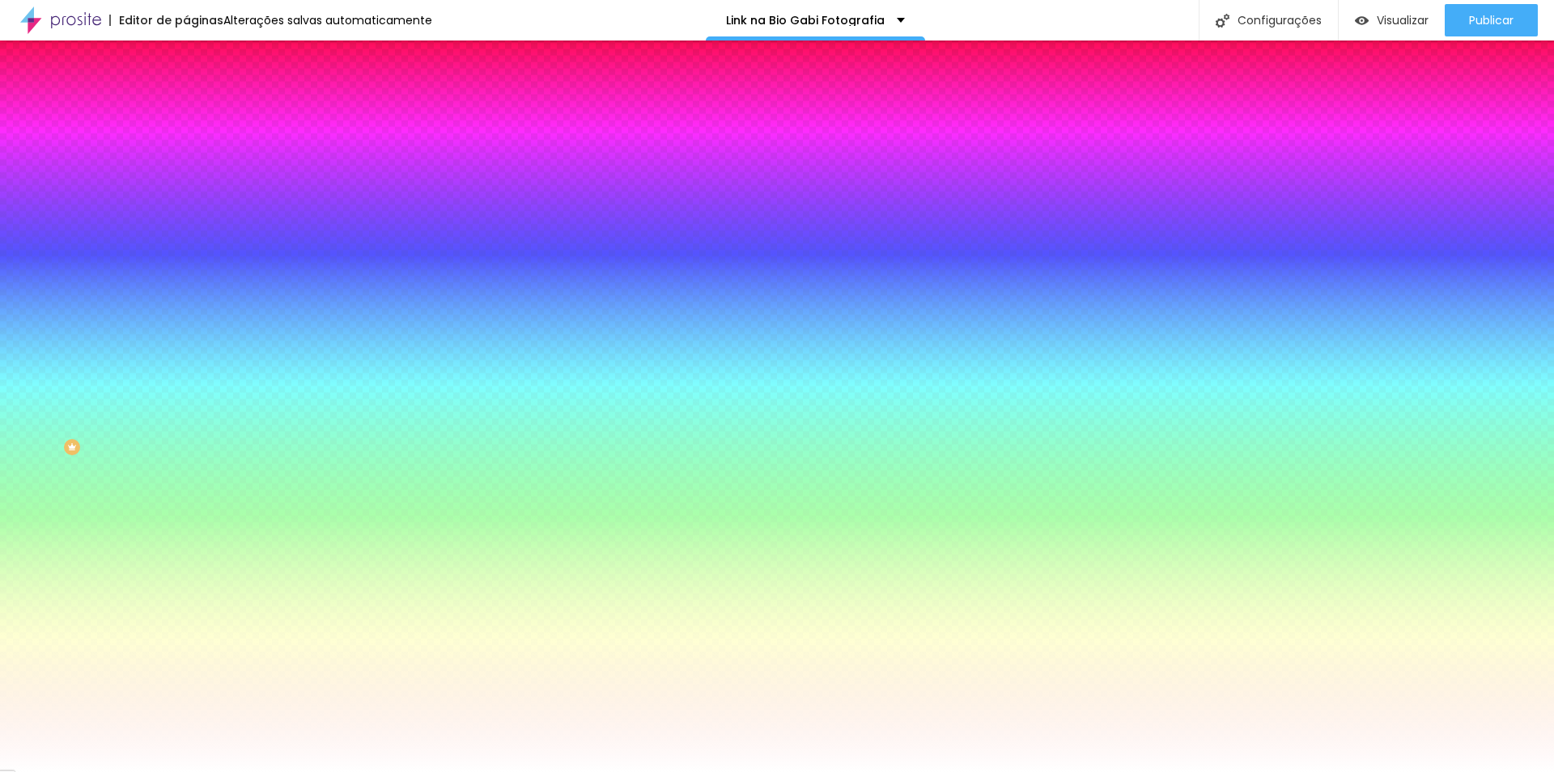
click at [346, 771] on div at bounding box center [777, 772] width 1554 height 0
click at [186, 164] on input "#E7E7EB" at bounding box center [283, 163] width 194 height 16
click at [193, 194] on icon "button" at bounding box center [198, 188] width 11 height 11
click at [193, 201] on icon "button" at bounding box center [198, 206] width 10 height 10
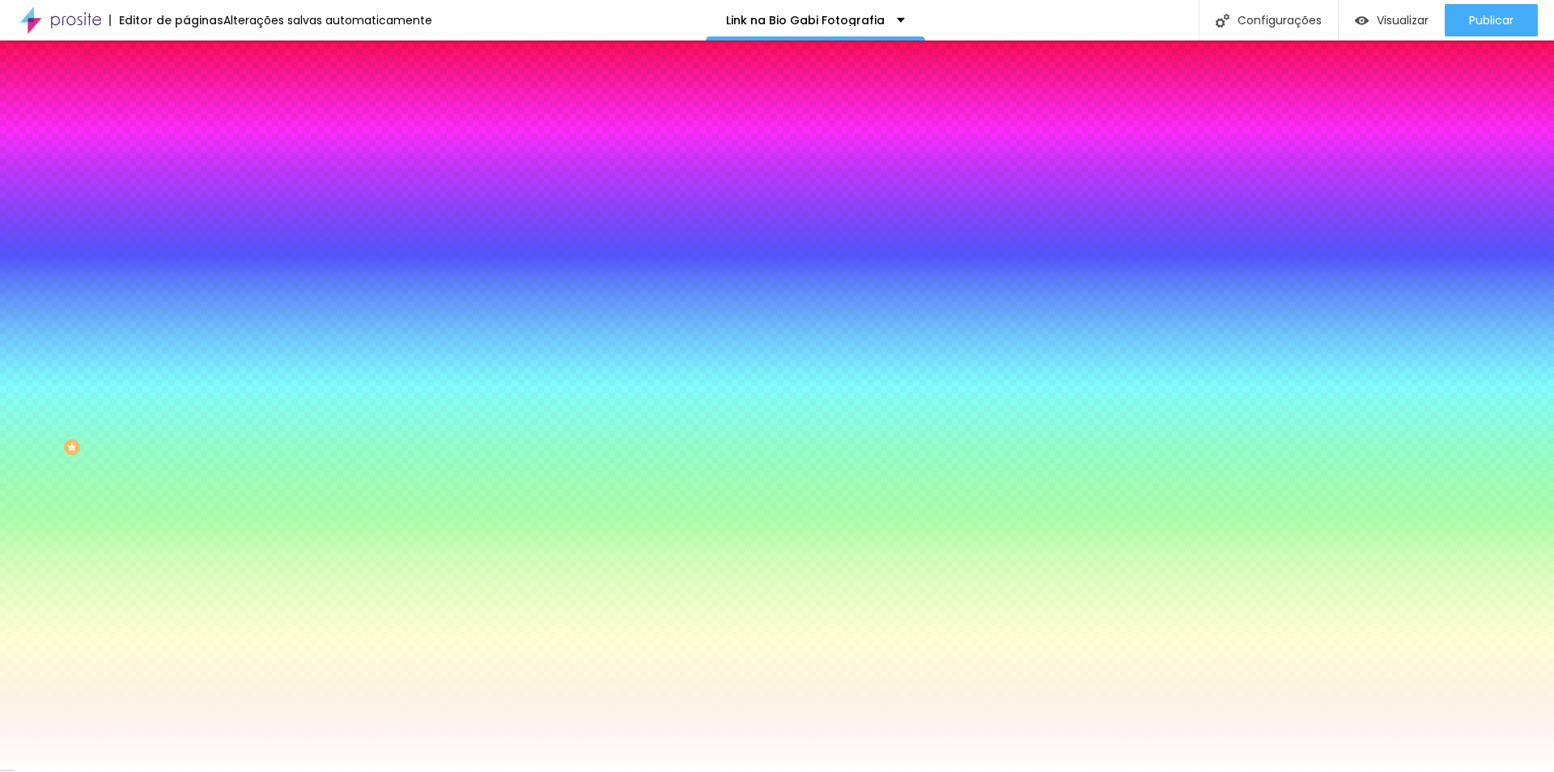
drag, startPoint x: 328, startPoint y: 379, endPoint x: 421, endPoint y: 382, distance: 93.2
click at [421, 382] on body "Editor de páginas Alterações salvas automaticamente Link na Bio Gabi Fotografia…" at bounding box center [777, 386] width 1554 height 772
click at [304, 771] on div at bounding box center [777, 772] width 1554 height 0
drag, startPoint x: 127, startPoint y: 156, endPoint x: 169, endPoint y: 155, distance: 42.1
click at [186, 155] on input "#E7E7EB" at bounding box center [283, 163] width 194 height 16
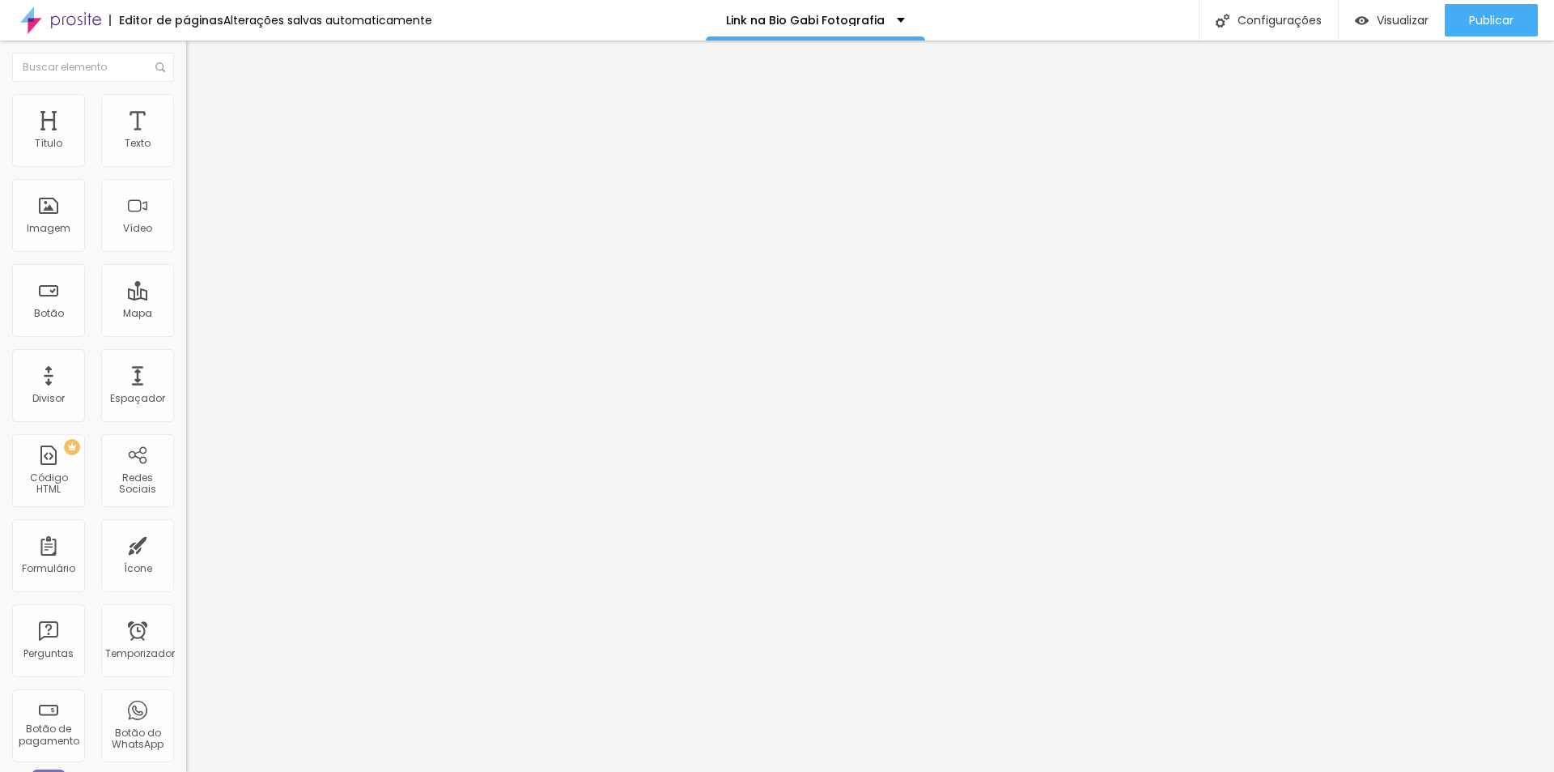
drag, startPoint x: 109, startPoint y: 188, endPoint x: 0, endPoint y: 135, distance: 121.3
click at [186, 135] on div "Texto ver trabalho Alinhamento Tamanho Normal Pequeno Normal Grande Link URL ht…" at bounding box center [279, 244] width 186 height 236
type input "VER PORTFOLIO"
click at [186, 206] on img at bounding box center [191, 200] width 11 height 11
click at [186, 195] on div at bounding box center [279, 188] width 186 height 13
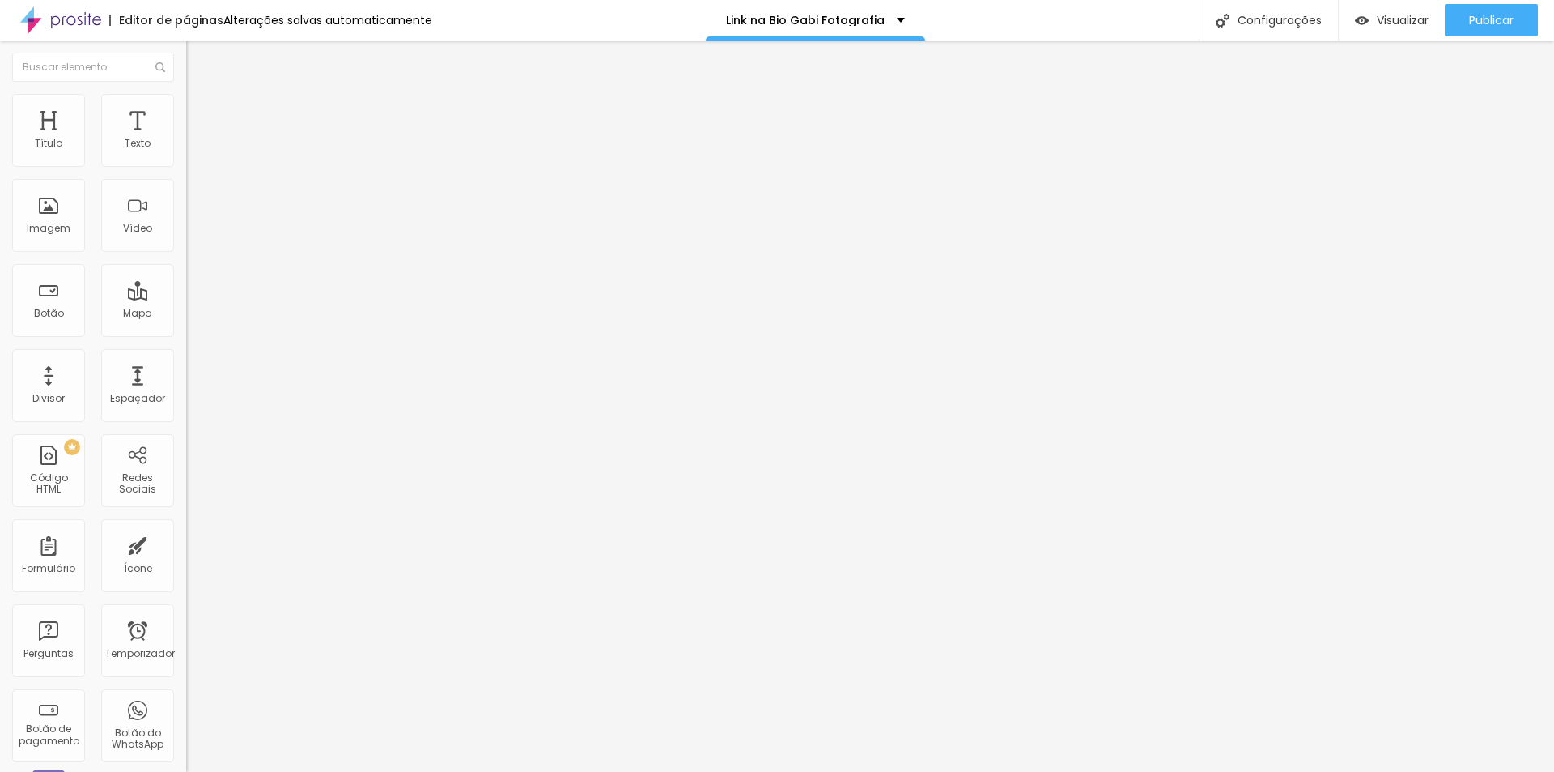
click at [201, 111] on font "Estilo" at bounding box center [213, 105] width 25 height 14
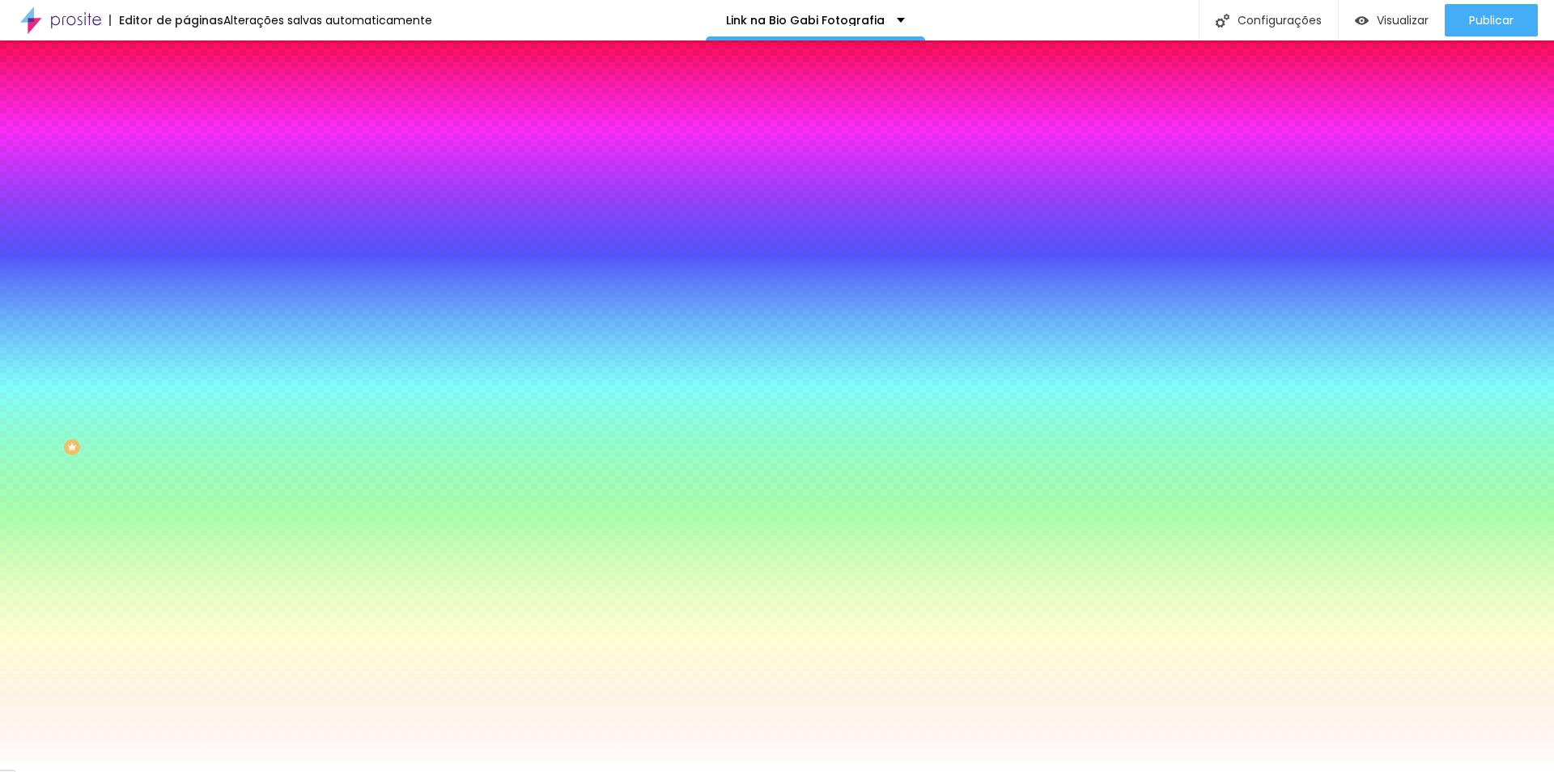
click at [201, 96] on font "Conteúdo" at bounding box center [226, 89] width 50 height 14
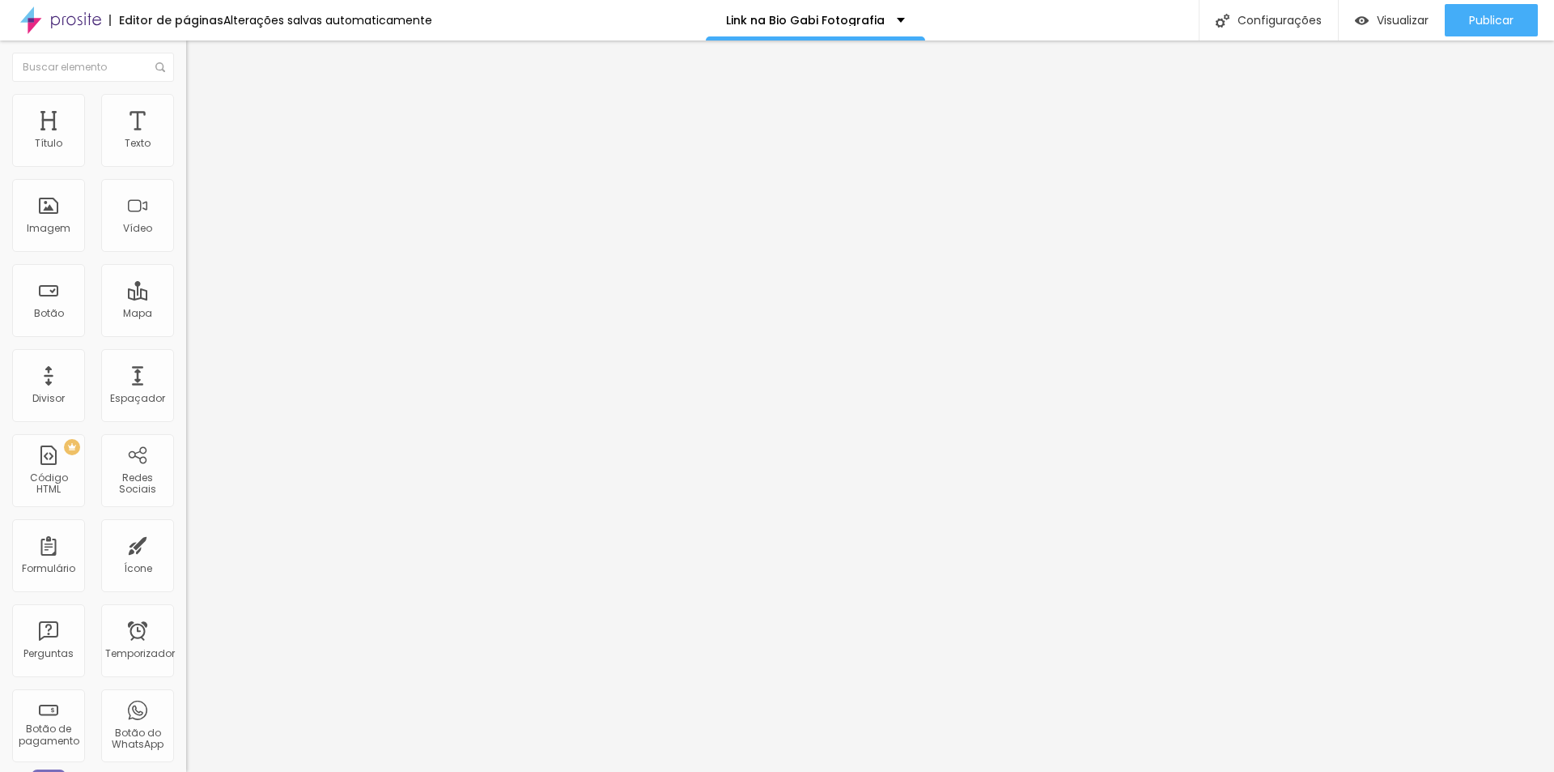
click at [201, 112] on font "Estilo" at bounding box center [213, 105] width 25 height 14
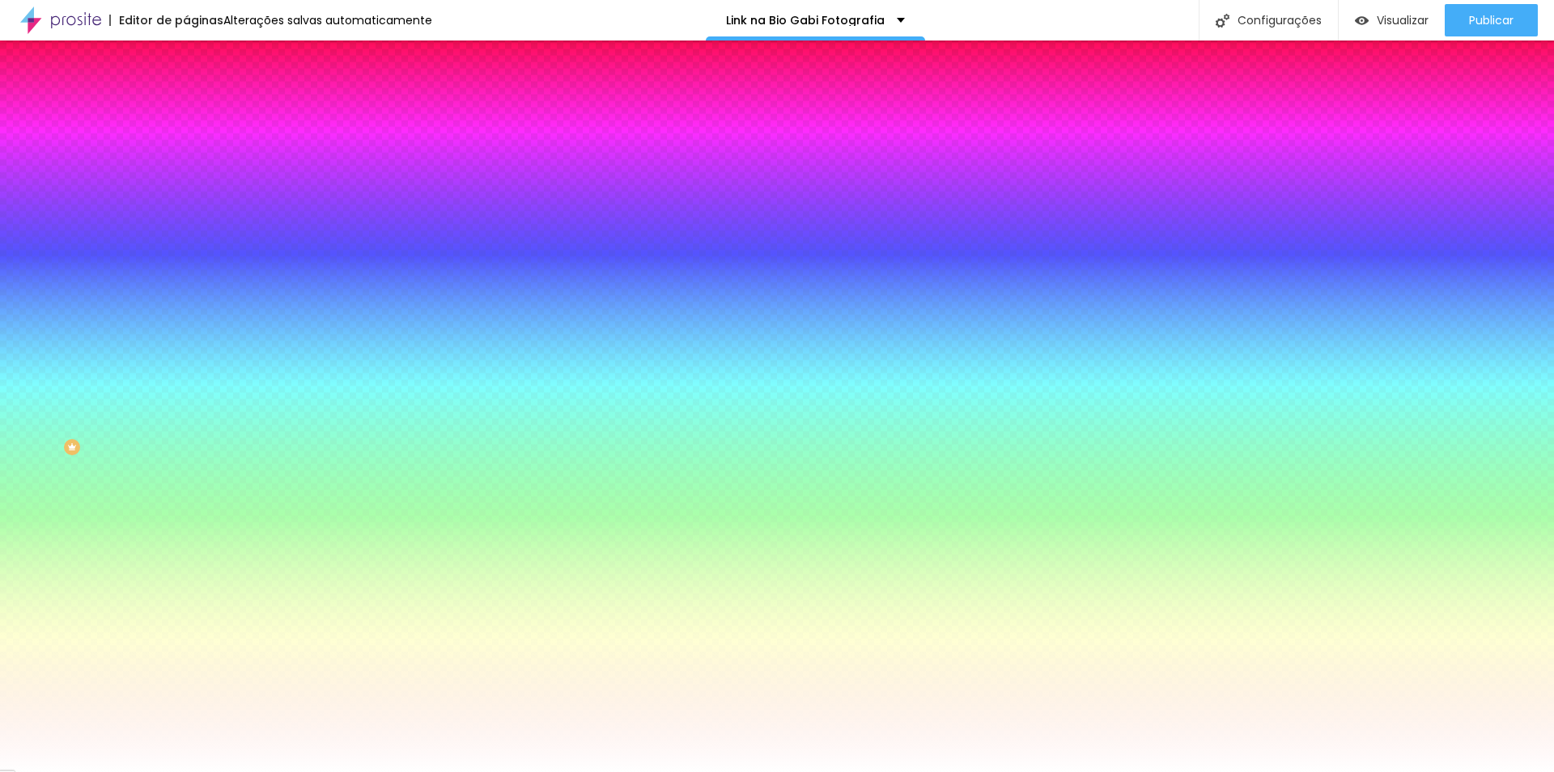
paste input "E7E7EB"
type input "#E7E7EB"
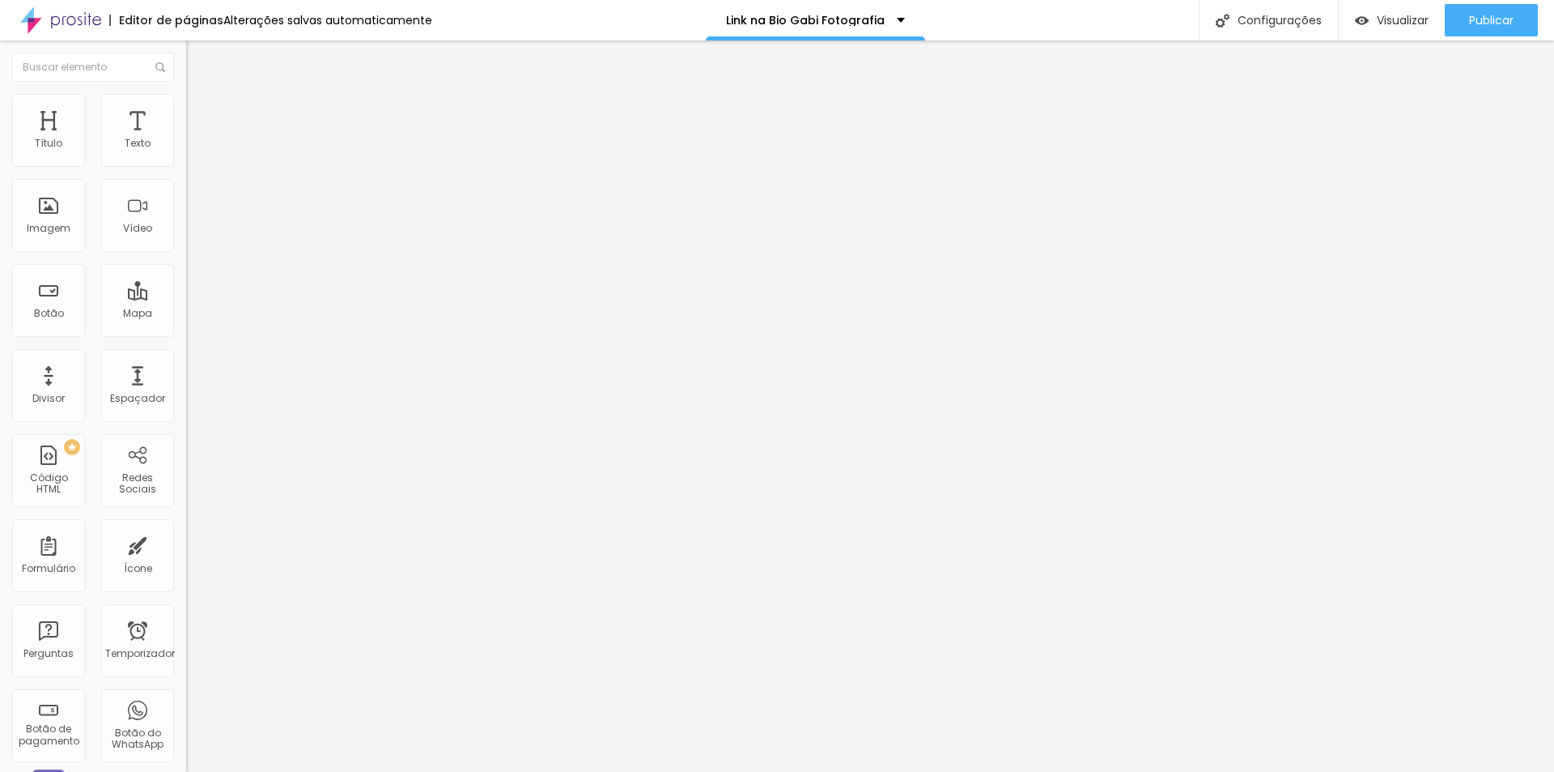
drag, startPoint x: 135, startPoint y: 339, endPoint x: 0, endPoint y: 328, distance: 135.7
click at [186, 328] on div "Texto VER PORTFOLIO Alinhamento Tamanho Normal Pequeno Normal Grande Link URL h…" at bounding box center [279, 244] width 186 height 236
paste input "[DOMAIN_NAME][URL]"
type input "[URL][DOMAIN_NAME]"
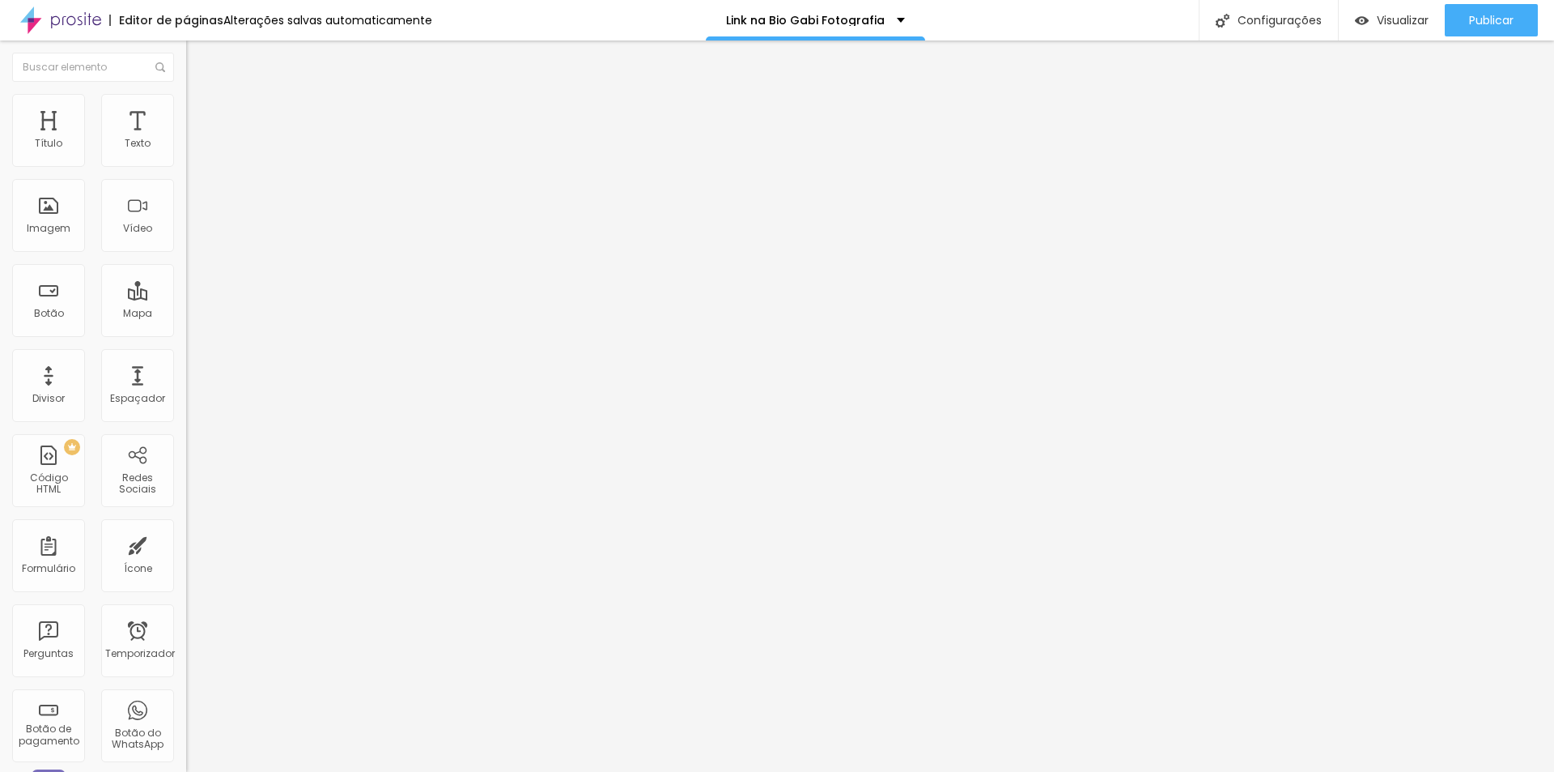
click at [186, 513] on div "Editar nulo Conteúdo Estilo Avançado Texto VER PORTFOLIO Alinhamento Tamanho No…" at bounding box center [279, 405] width 186 height 731
click at [201, 109] on font "Estilo" at bounding box center [213, 105] width 25 height 14
click at [201, 96] on font "Conteúdo" at bounding box center [226, 89] width 50 height 14
drag, startPoint x: 75, startPoint y: 337, endPoint x: 0, endPoint y: 292, distance: 87.5
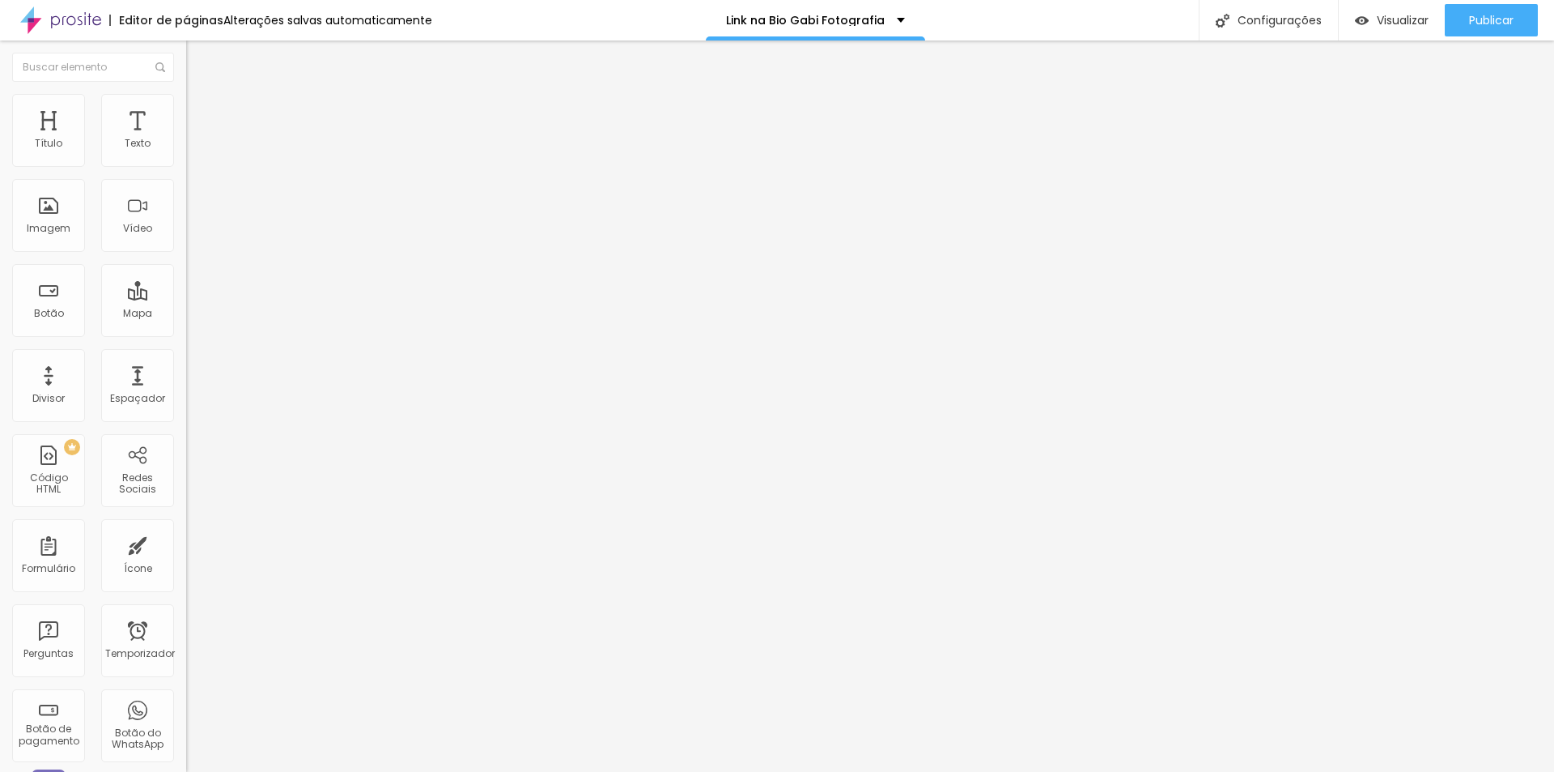
click at [186, 292] on div "Texto VER PORTFOLIO Alinhamento Tamanho Normal Pequeno Normal Grande Link URL h…" at bounding box center [279, 244] width 186 height 236
drag, startPoint x: 74, startPoint y: 338, endPoint x: 0, endPoint y: 288, distance: 89.2
click at [186, 288] on div "Texto VER PORTFOLIO Alinhamento Tamanho Normal Pequeno Normal Grande Link URL h…" at bounding box center [279, 244] width 186 height 236
paste input "[DOMAIN_NAME][URL]"
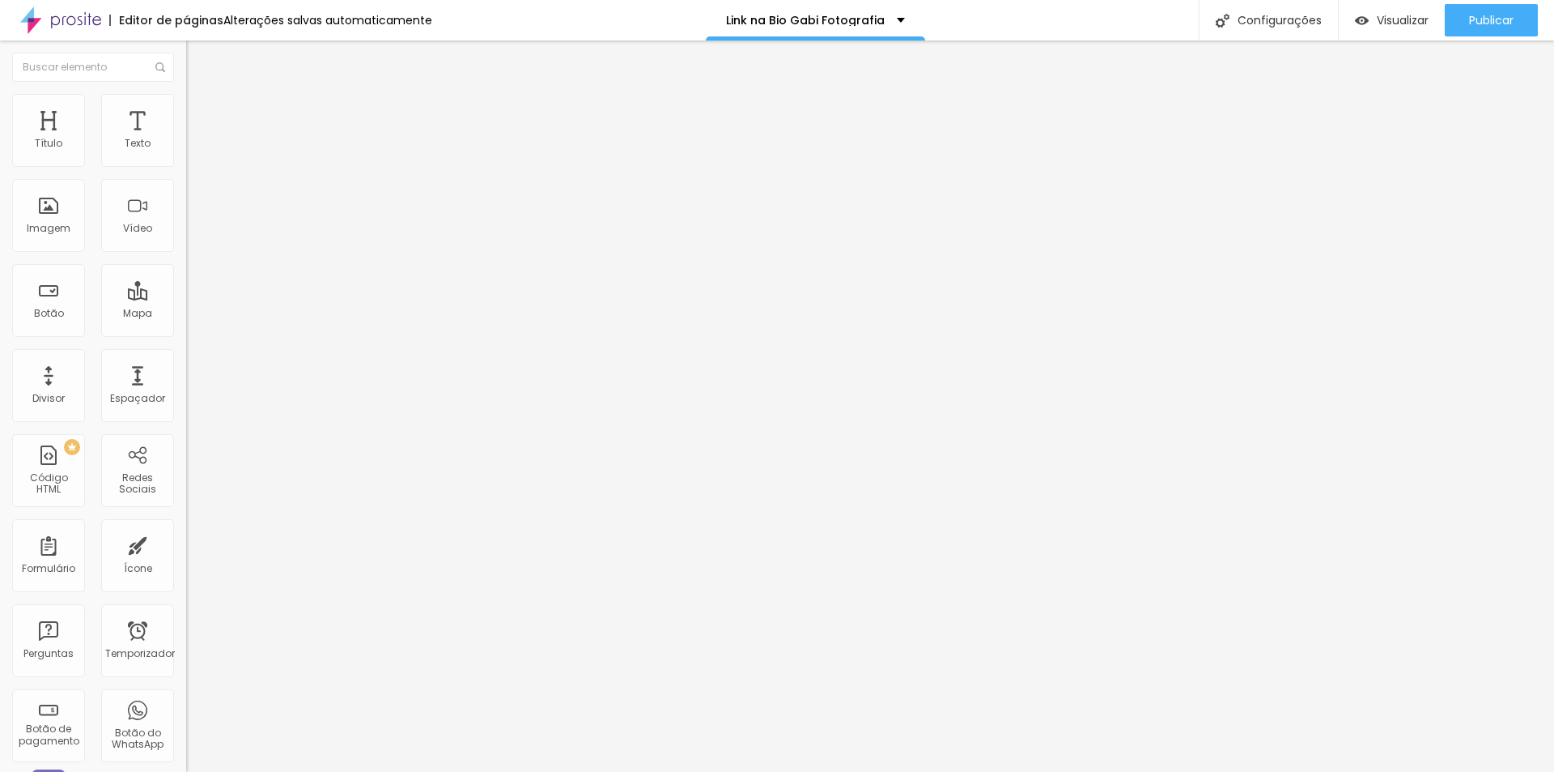
scroll to position [0, 155]
type input "[URL][DOMAIN_NAME]"
click at [186, 516] on div "Editar nulo Conteúdo Estilo Avançado Texto VER PORTFOLIO Alinhamento Tamanho No…" at bounding box center [279, 405] width 186 height 731
click at [201, 112] on font "Estilo" at bounding box center [213, 105] width 25 height 14
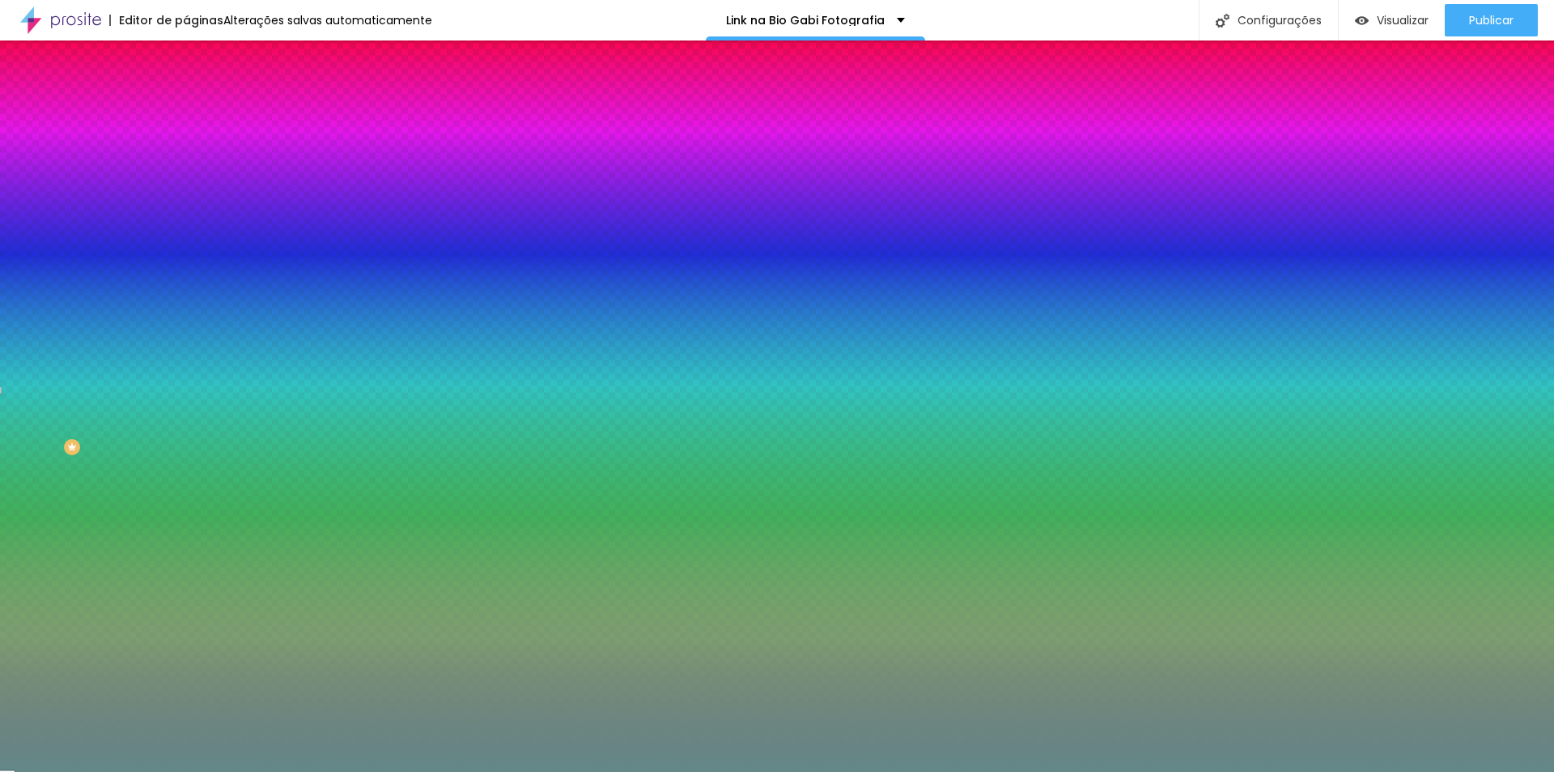
click at [193, 203] on icon "button" at bounding box center [198, 206] width 10 height 10
drag, startPoint x: 329, startPoint y: 384, endPoint x: 409, endPoint y: 387, distance: 80.2
click at [409, 387] on body "Editor de páginas Alterações salvas automaticamente Link na Bio Gabi Fotografia…" at bounding box center [777, 386] width 1554 height 772
click at [68, 771] on div at bounding box center [777, 772] width 1554 height 0
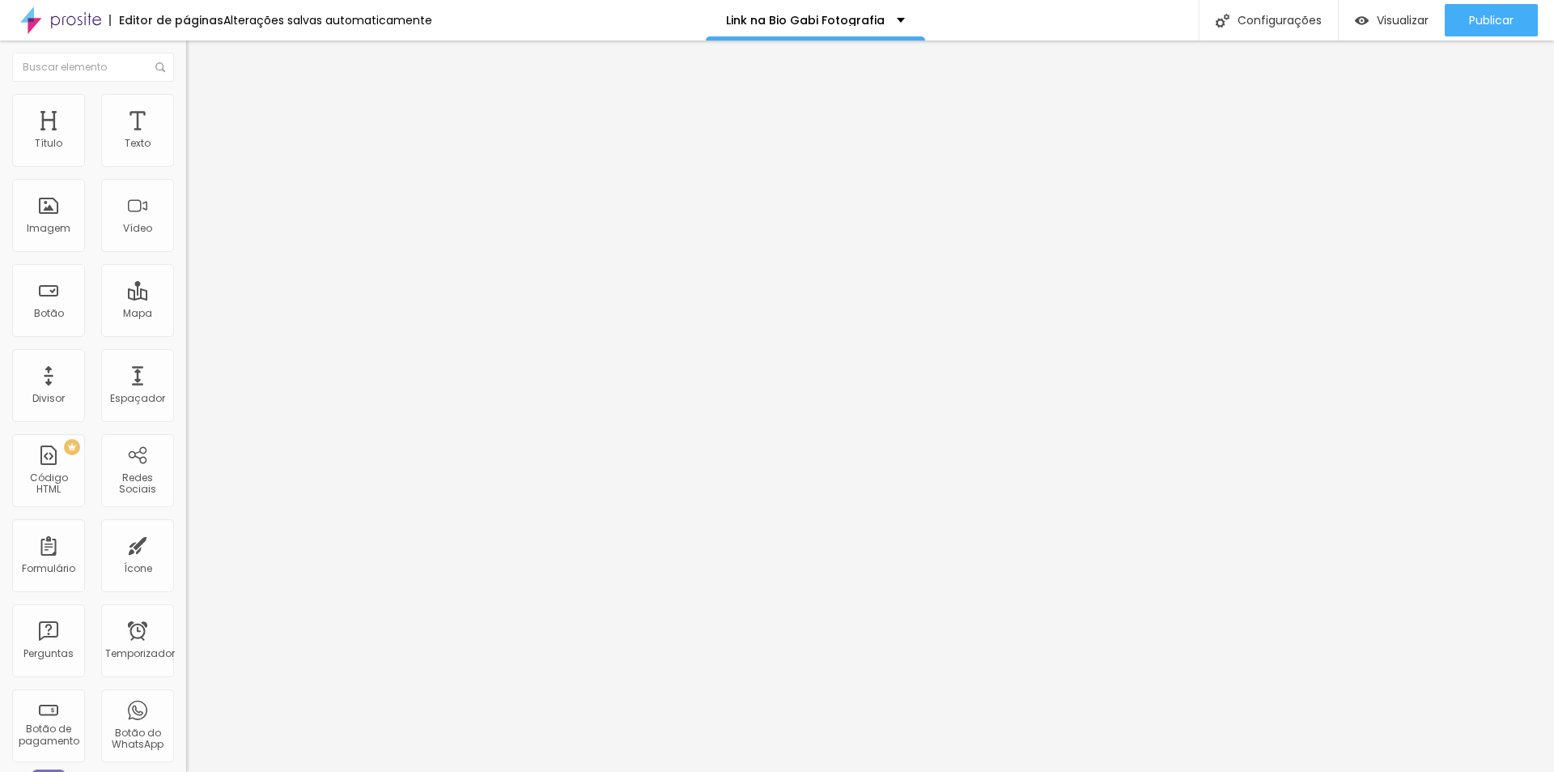
click at [201, 108] on font "Estilo" at bounding box center [213, 105] width 25 height 14
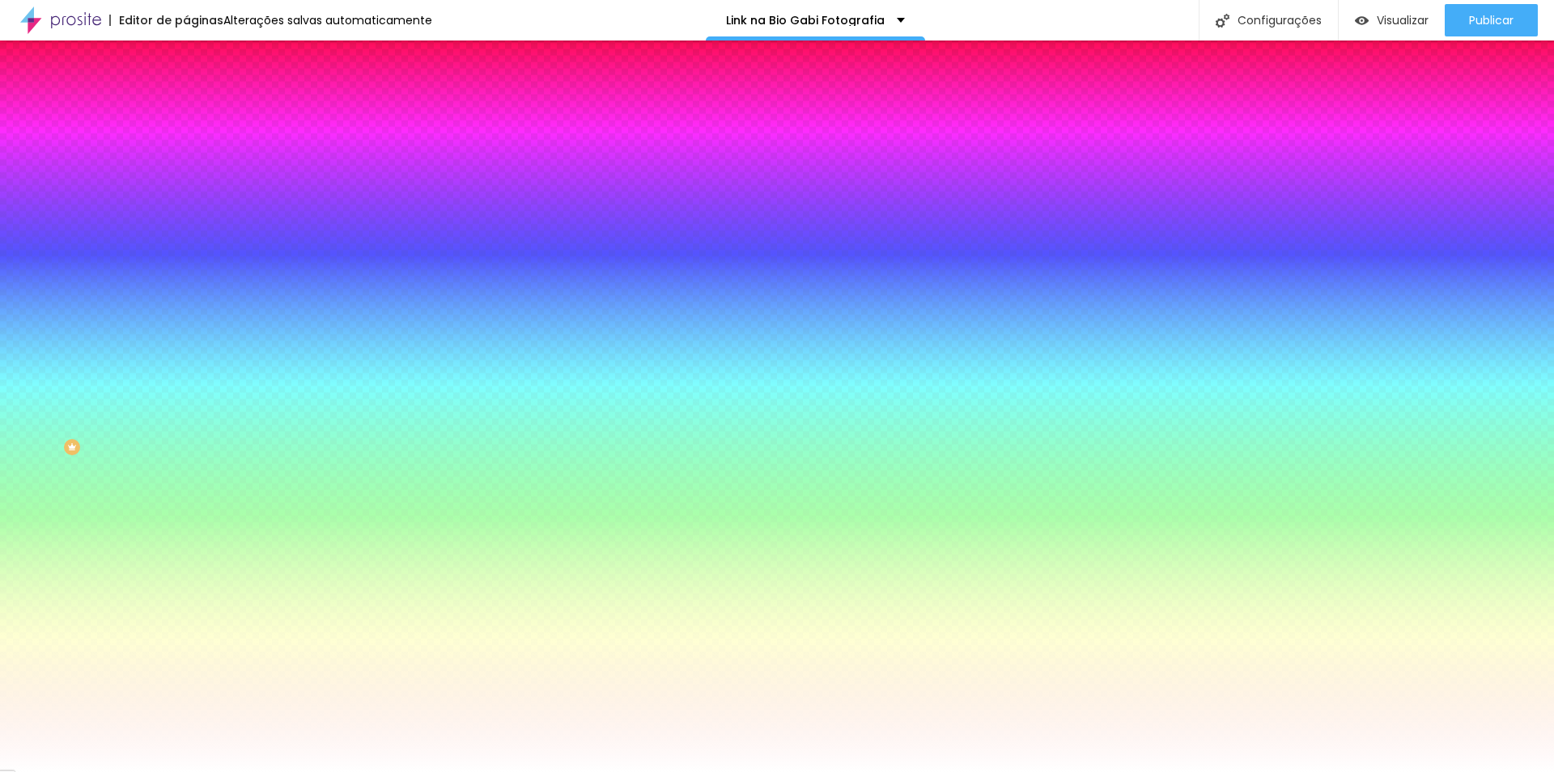
click at [193, 206] on icon "button" at bounding box center [198, 206] width 10 height 10
type input "0.3"
type input "0.6"
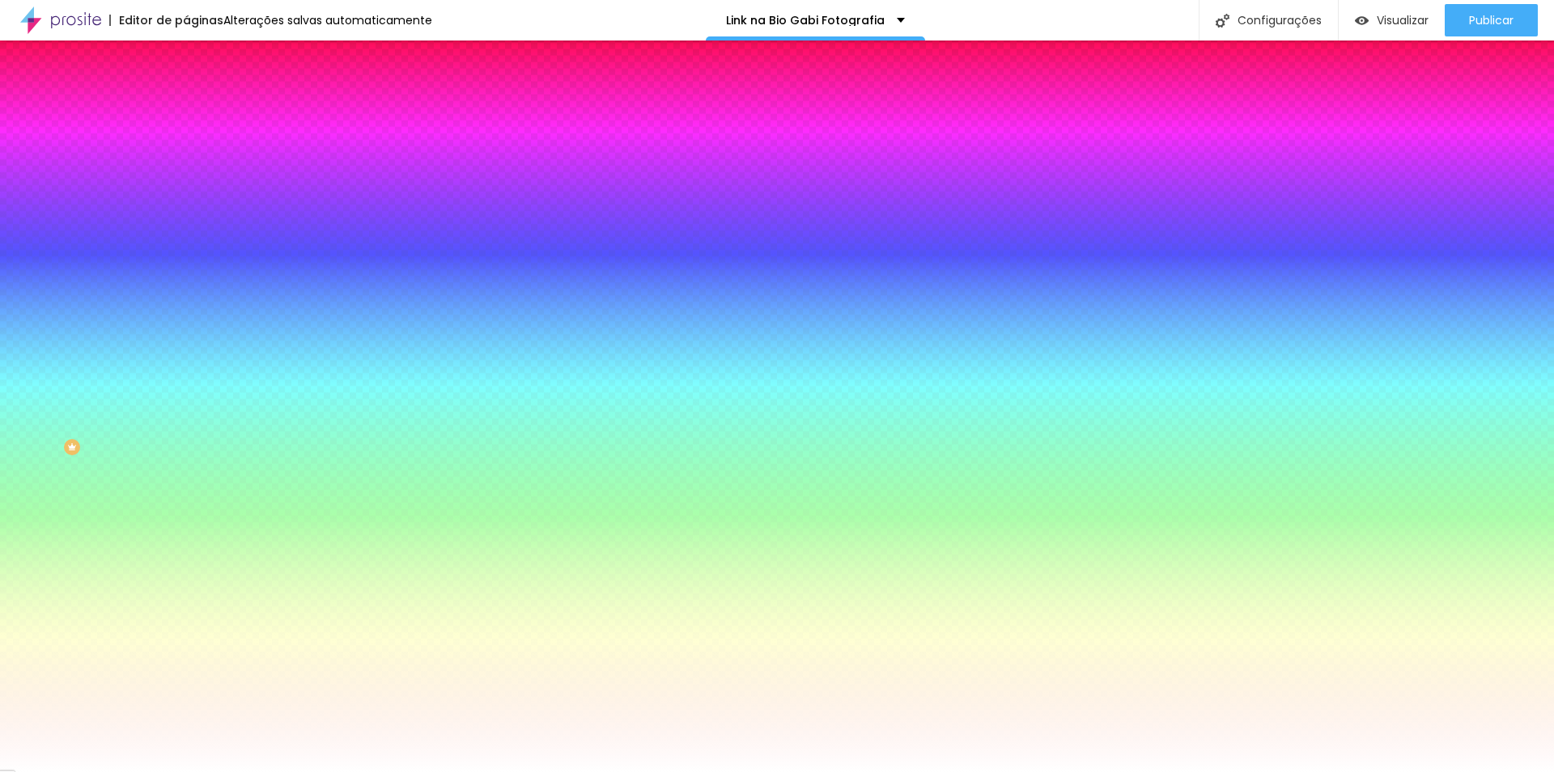
type input "0.7"
type input "0.8"
type input "1.2"
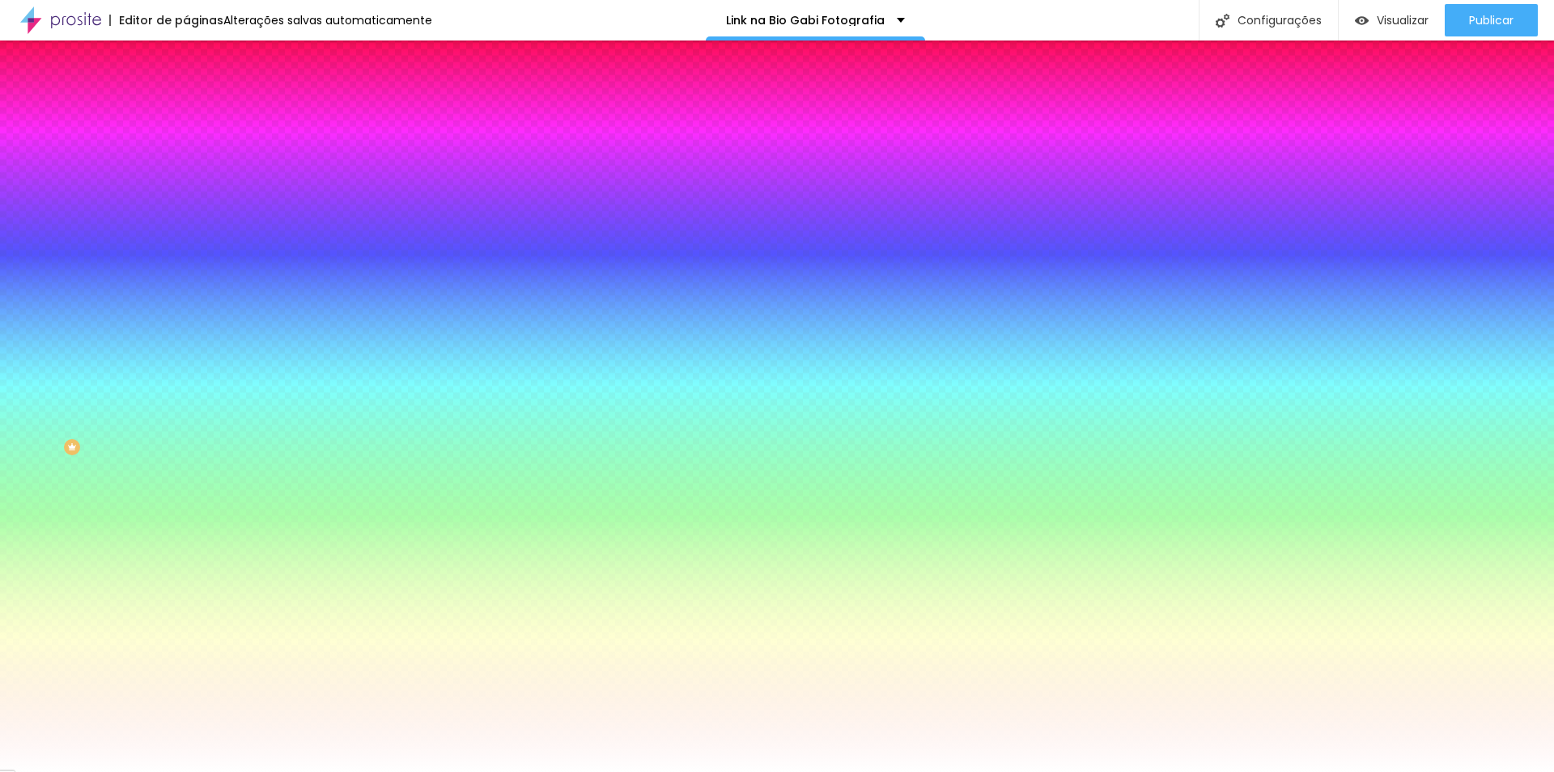
type input "1.2"
type input "1.3"
type input "1.4"
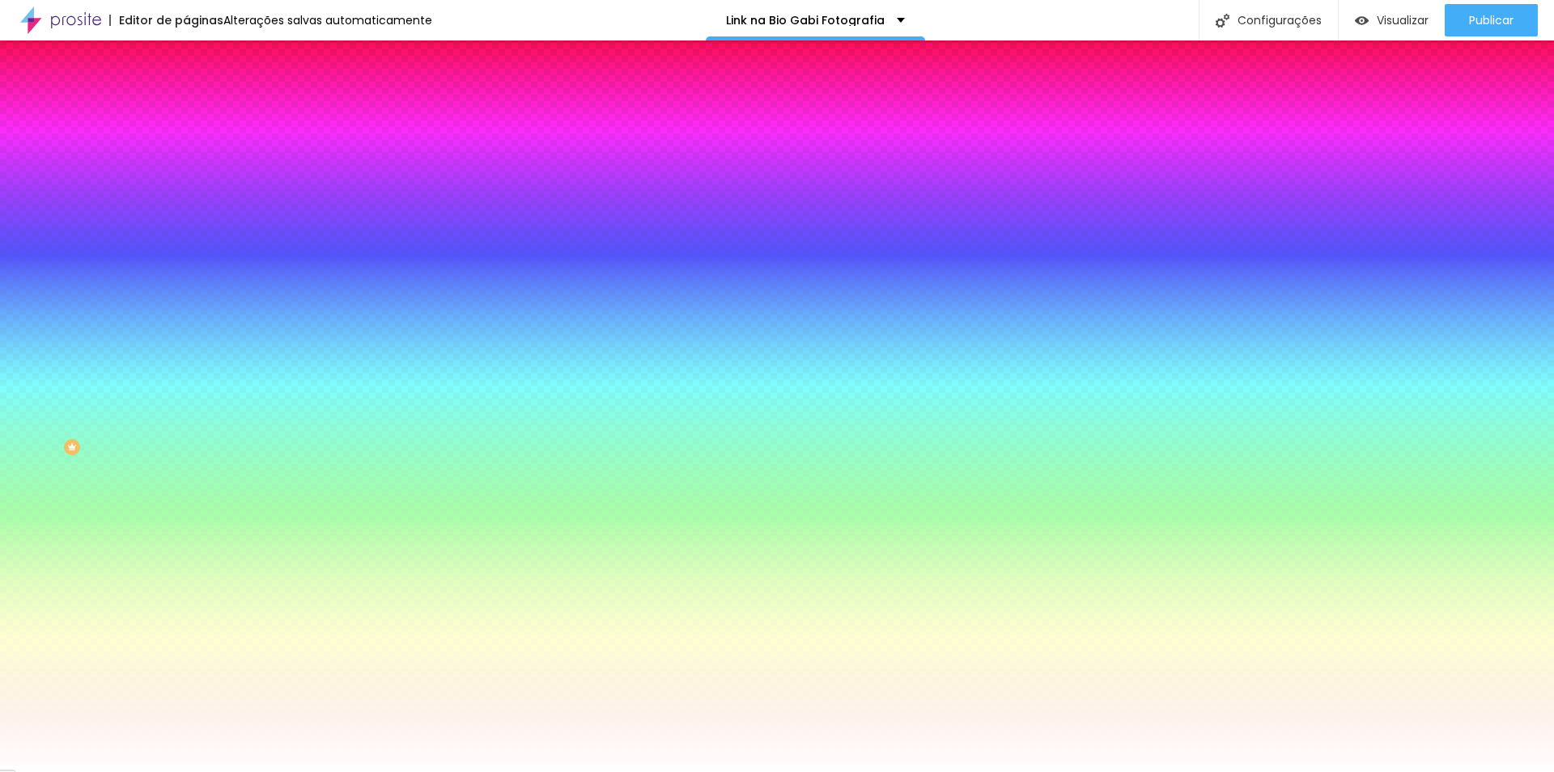
type input "1.5"
type input "1.6"
type input "1.9"
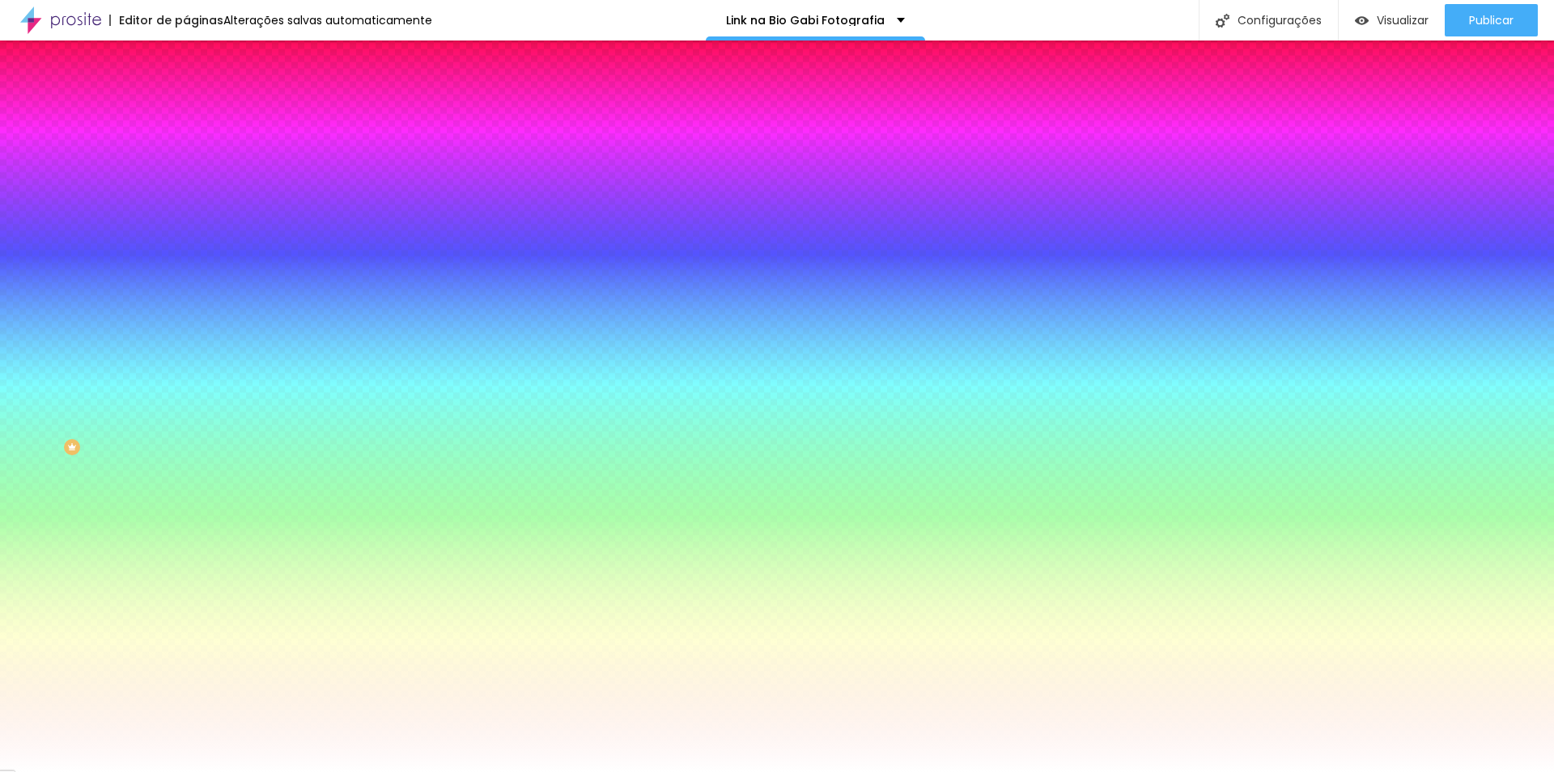
type input "1.9"
type input "2"
drag, startPoint x: 211, startPoint y: 355, endPoint x: 232, endPoint y: 355, distance: 21.9
type input "2"
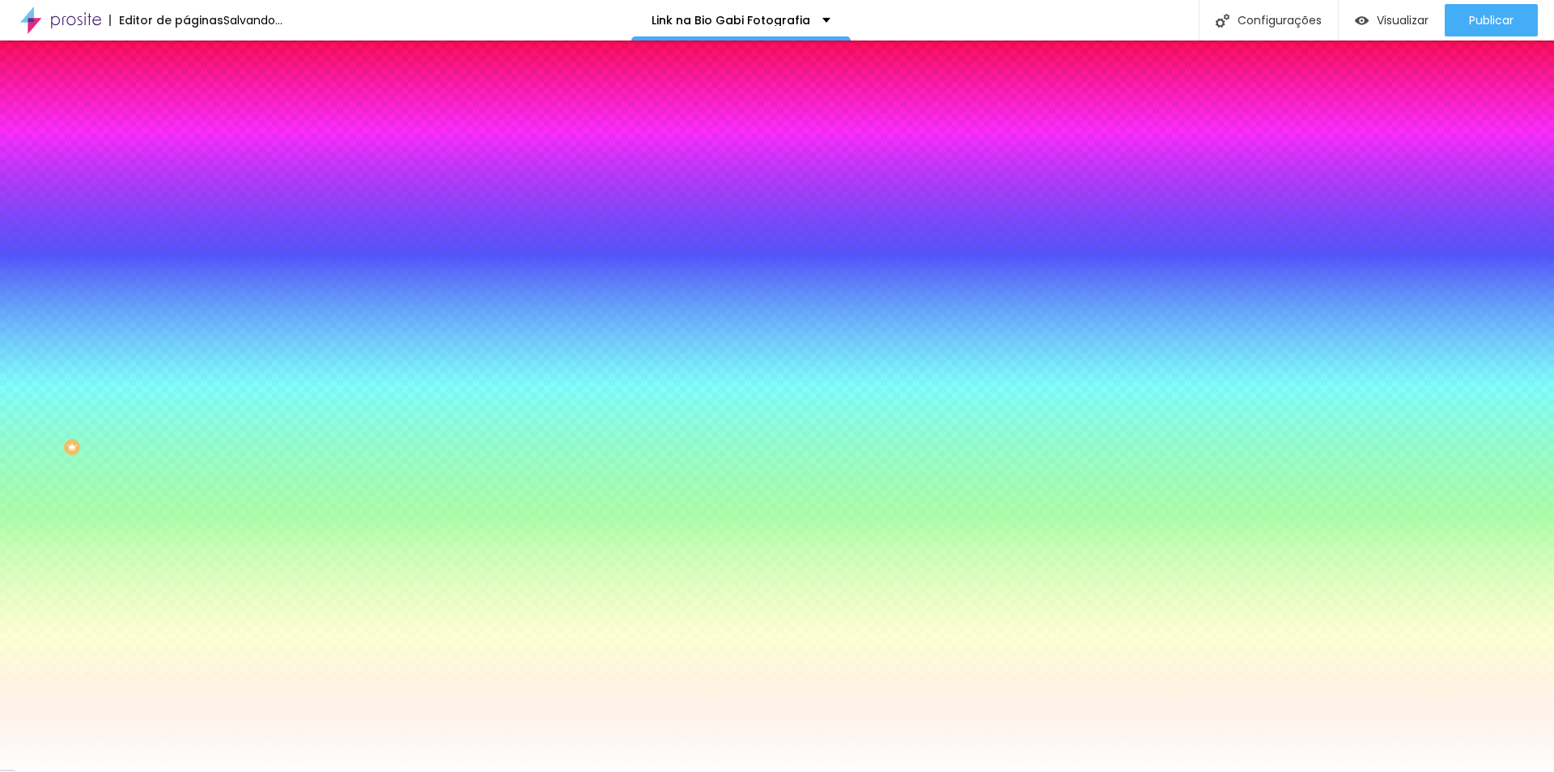
drag, startPoint x: 328, startPoint y: 383, endPoint x: 407, endPoint y: 383, distance: 79.3
click at [407, 383] on body "Editor de páginas Alterações salvas automaticamente Link na Bio Gabi Fotografia…" at bounding box center [777, 386] width 1554 height 772
drag, startPoint x: 323, startPoint y: 381, endPoint x: 457, endPoint y: 377, distance: 134.5
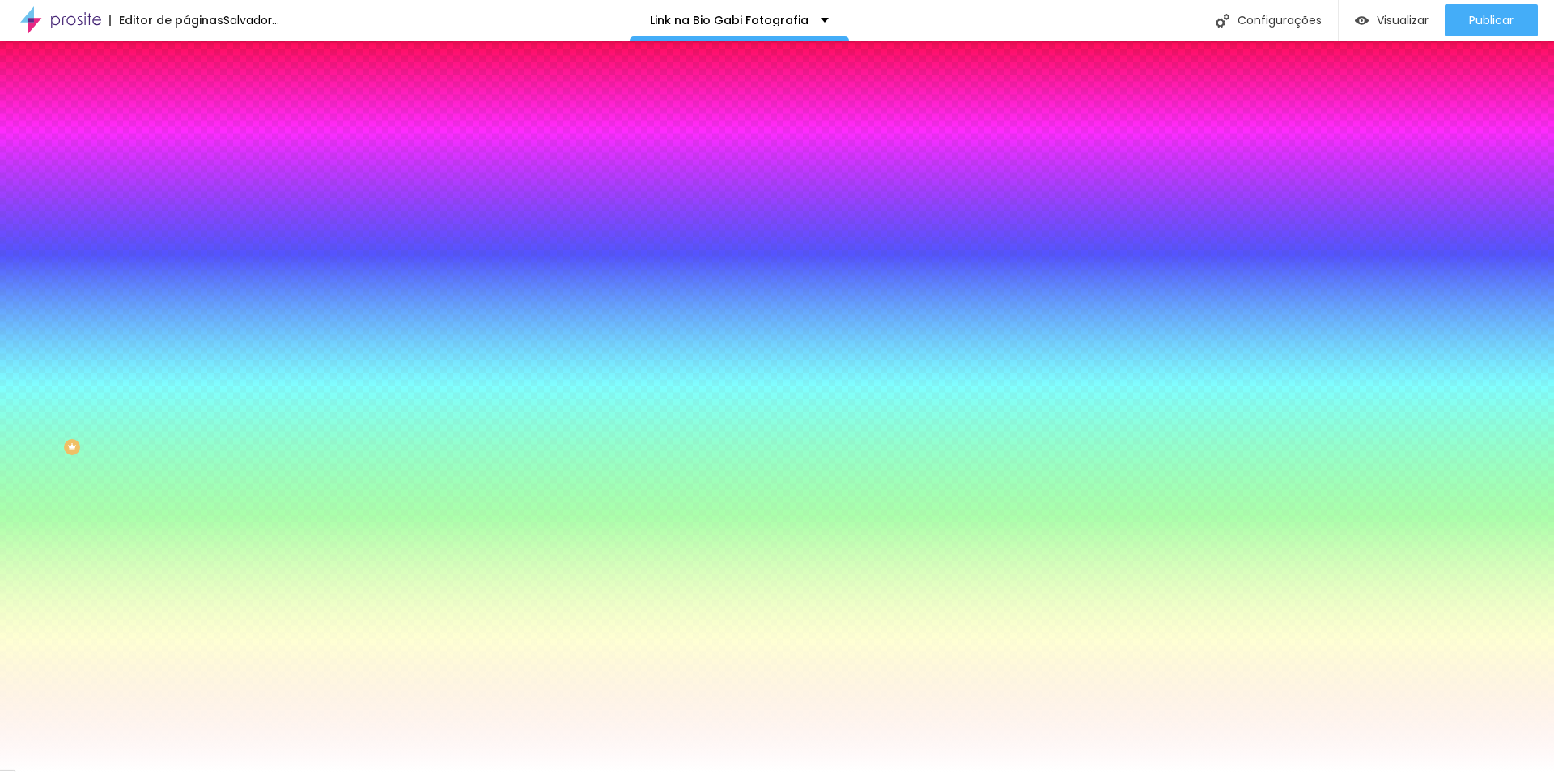
click at [457, 377] on body "Editor de páginas Salvador... Link na Bio Gabi Fotografia Configurações Configu…" at bounding box center [777, 386] width 1554 height 772
paste input "20202"
click at [365, 463] on div at bounding box center [777, 386] width 1554 height 772
drag, startPoint x: 336, startPoint y: 385, endPoint x: 419, endPoint y: 388, distance: 83.5
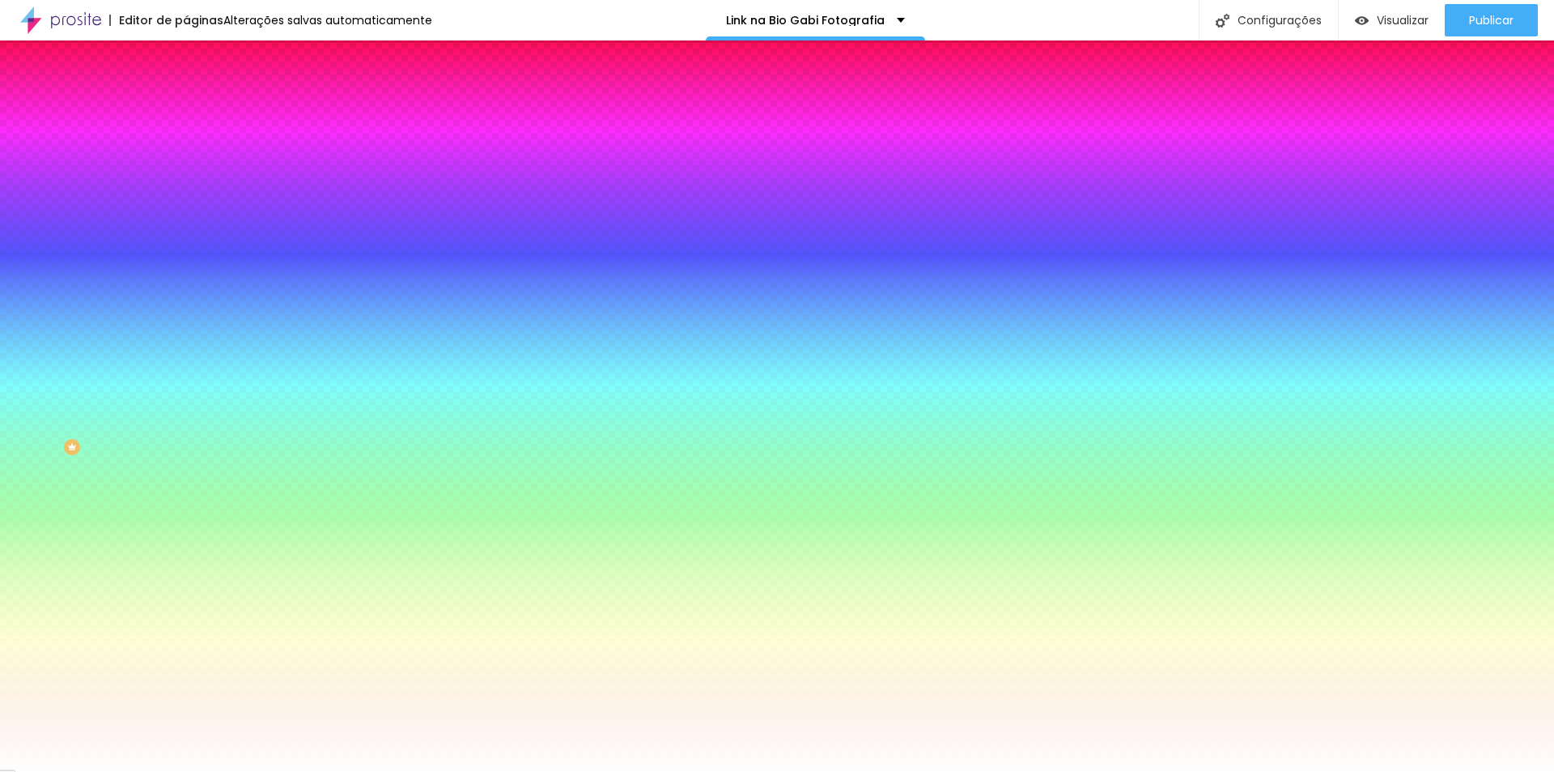
click at [419, 388] on body "Editor de páginas Alterações salvas automaticamente Link na Bio Gabi Fotografia…" at bounding box center [777, 386] width 1554 height 772
paste input "02020"
type input "#02020"
click at [339, 771] on div at bounding box center [777, 772] width 1554 height 0
click at [193, 246] on icon "button" at bounding box center [198, 251] width 10 height 10
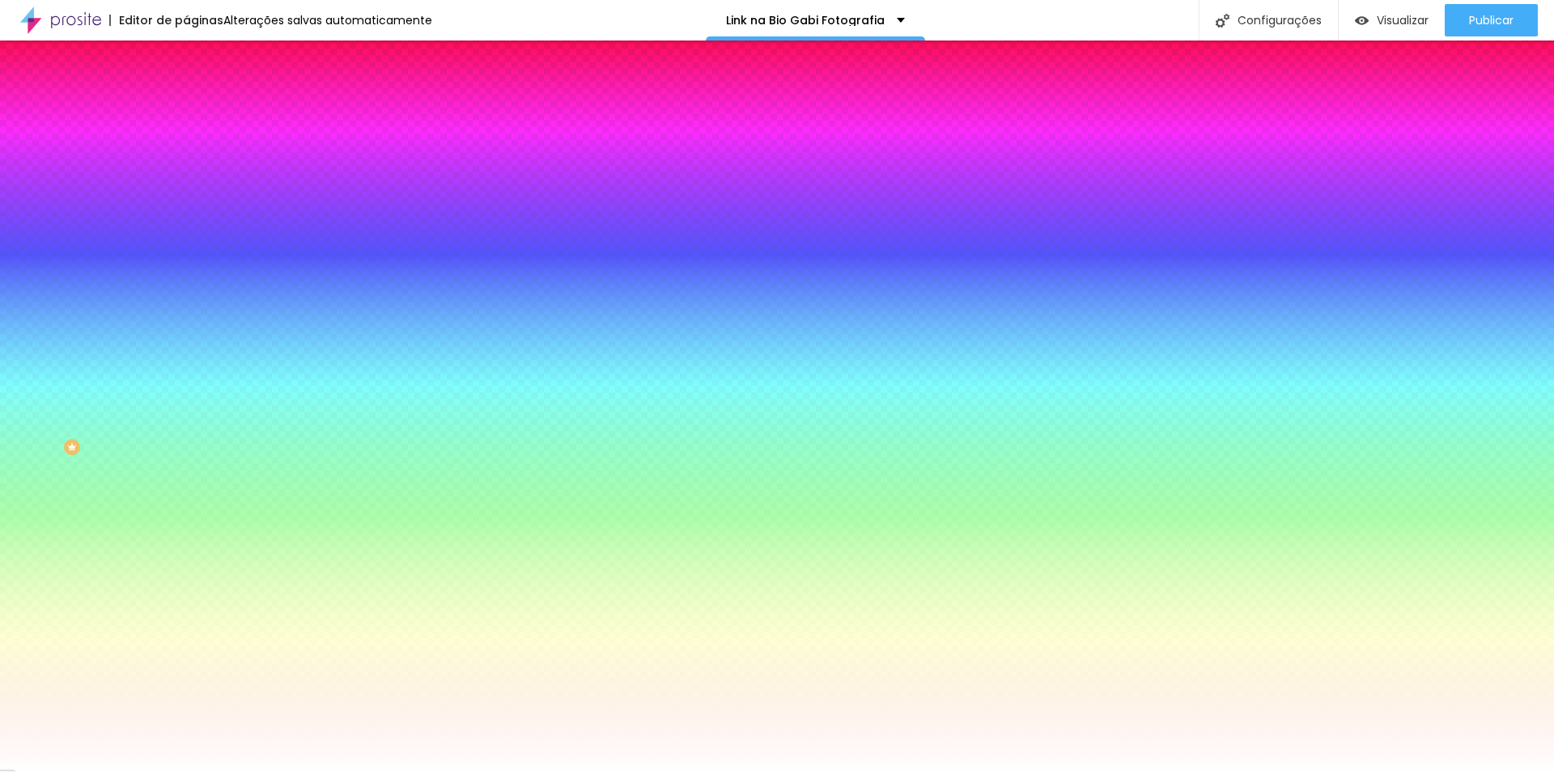
click at [306, 771] on div at bounding box center [777, 772] width 1554 height 0
click at [193, 301] on icon "button" at bounding box center [198, 306] width 10 height 10
click at [306, 771] on div at bounding box center [777, 781] width 1554 height 0
click at [262, 771] on div at bounding box center [777, 772] width 1554 height 0
click at [193, 641] on icon "button" at bounding box center [198, 646] width 10 height 10
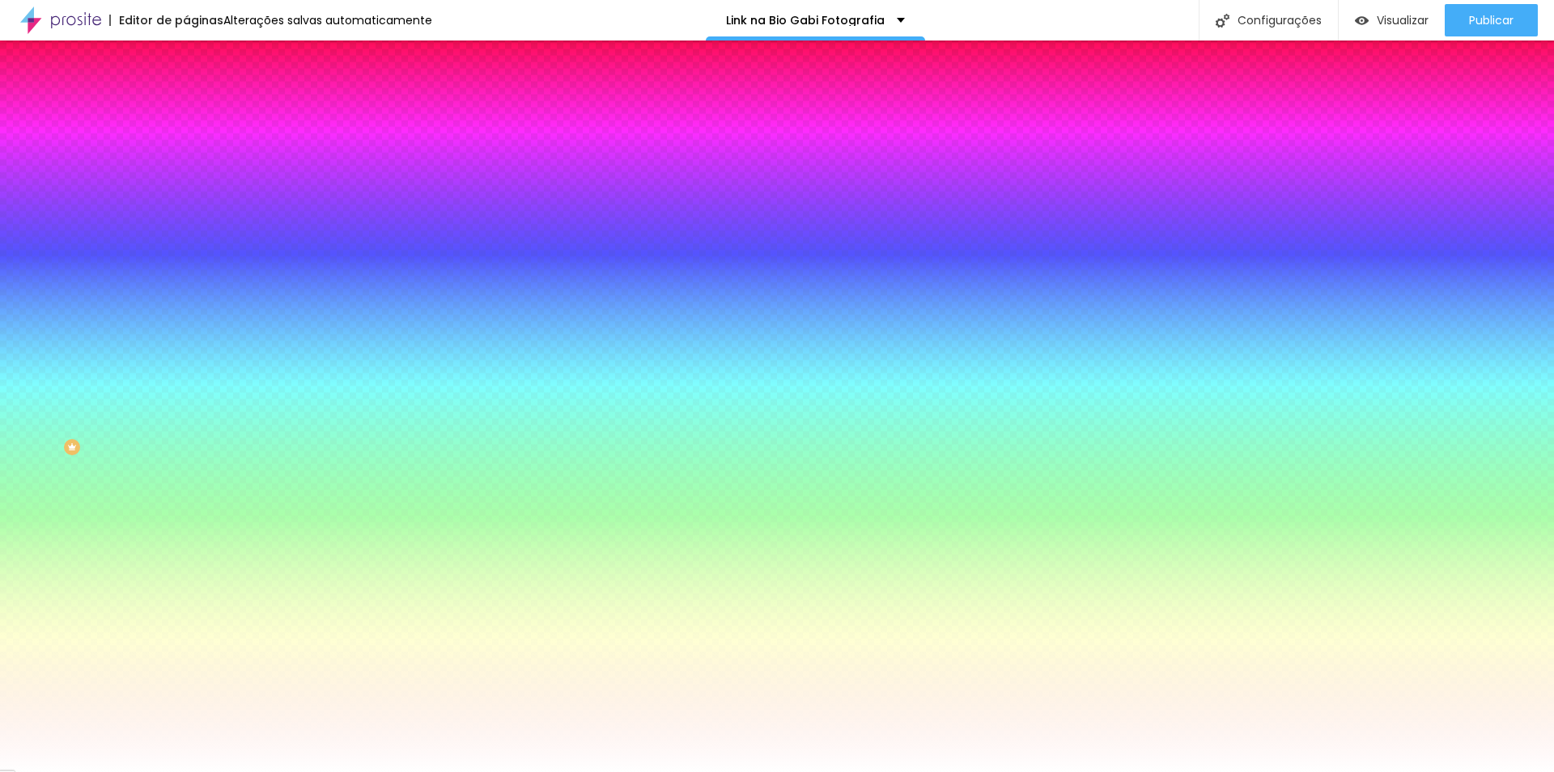
click at [94, 771] on div at bounding box center [777, 772] width 1554 height 0
click at [186, 204] on button "button" at bounding box center [197, 206] width 23 height 17
select select "WorkSansMedium"
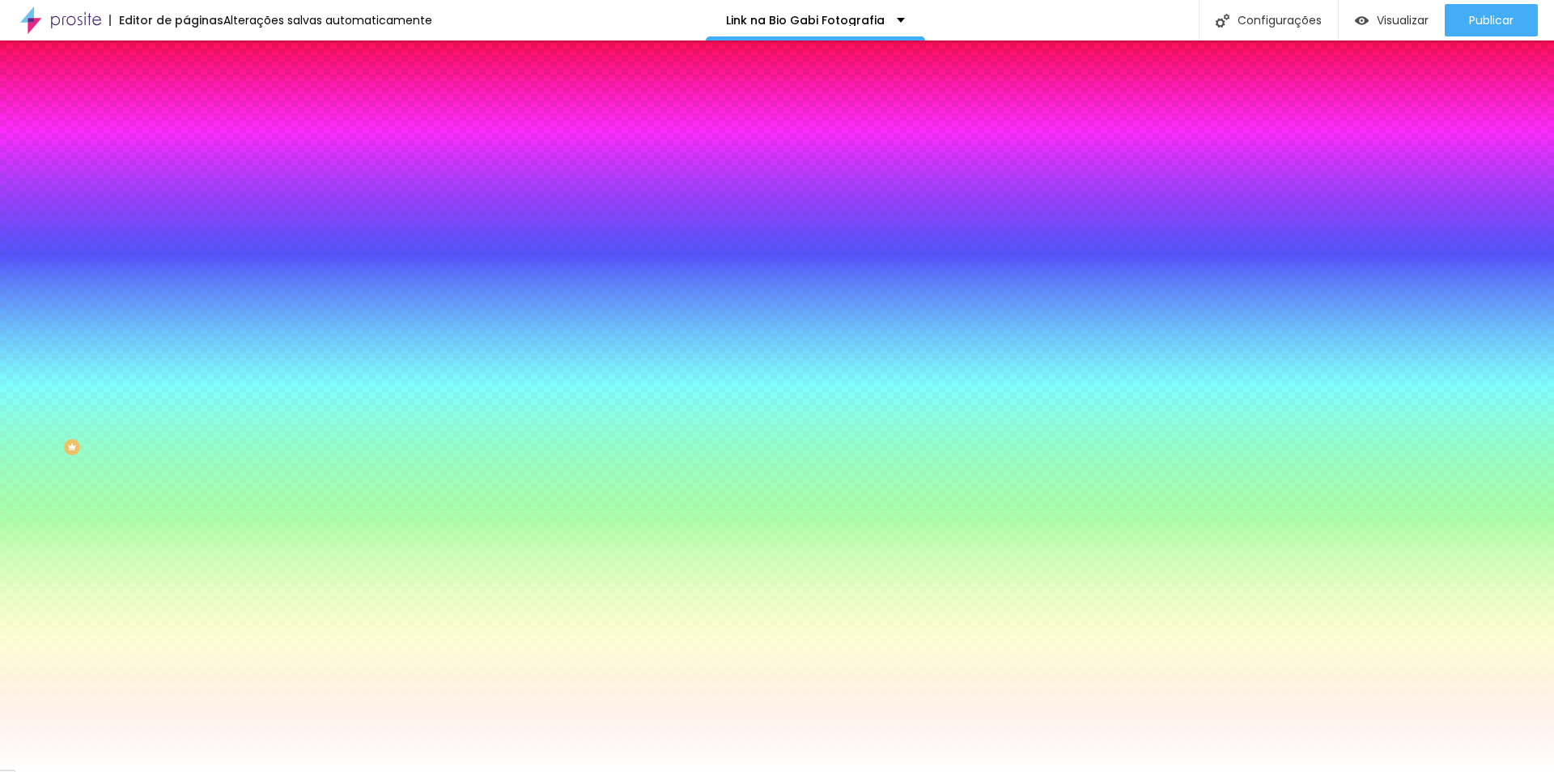
click at [306, 771] on div at bounding box center [777, 772] width 1554 height 0
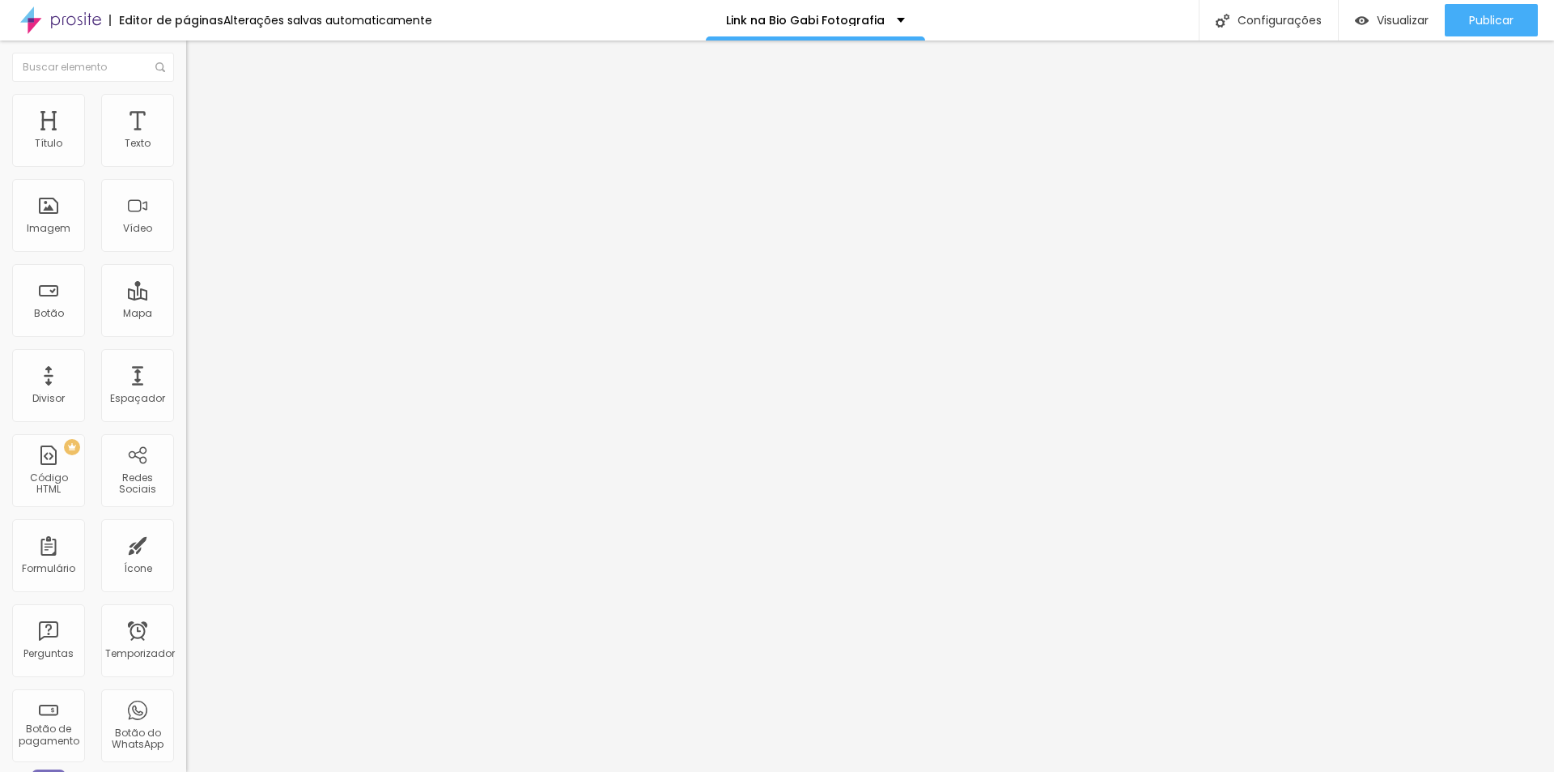
click at [186, 206] on img at bounding box center [191, 200] width 11 height 11
click at [186, 195] on div at bounding box center [279, 188] width 186 height 13
click at [186, 206] on img at bounding box center [191, 200] width 11 height 11
click at [186, 110] on li "Avançado" at bounding box center [279, 118] width 186 height 16
click at [201, 109] on font "Estilo" at bounding box center [213, 105] width 25 height 14
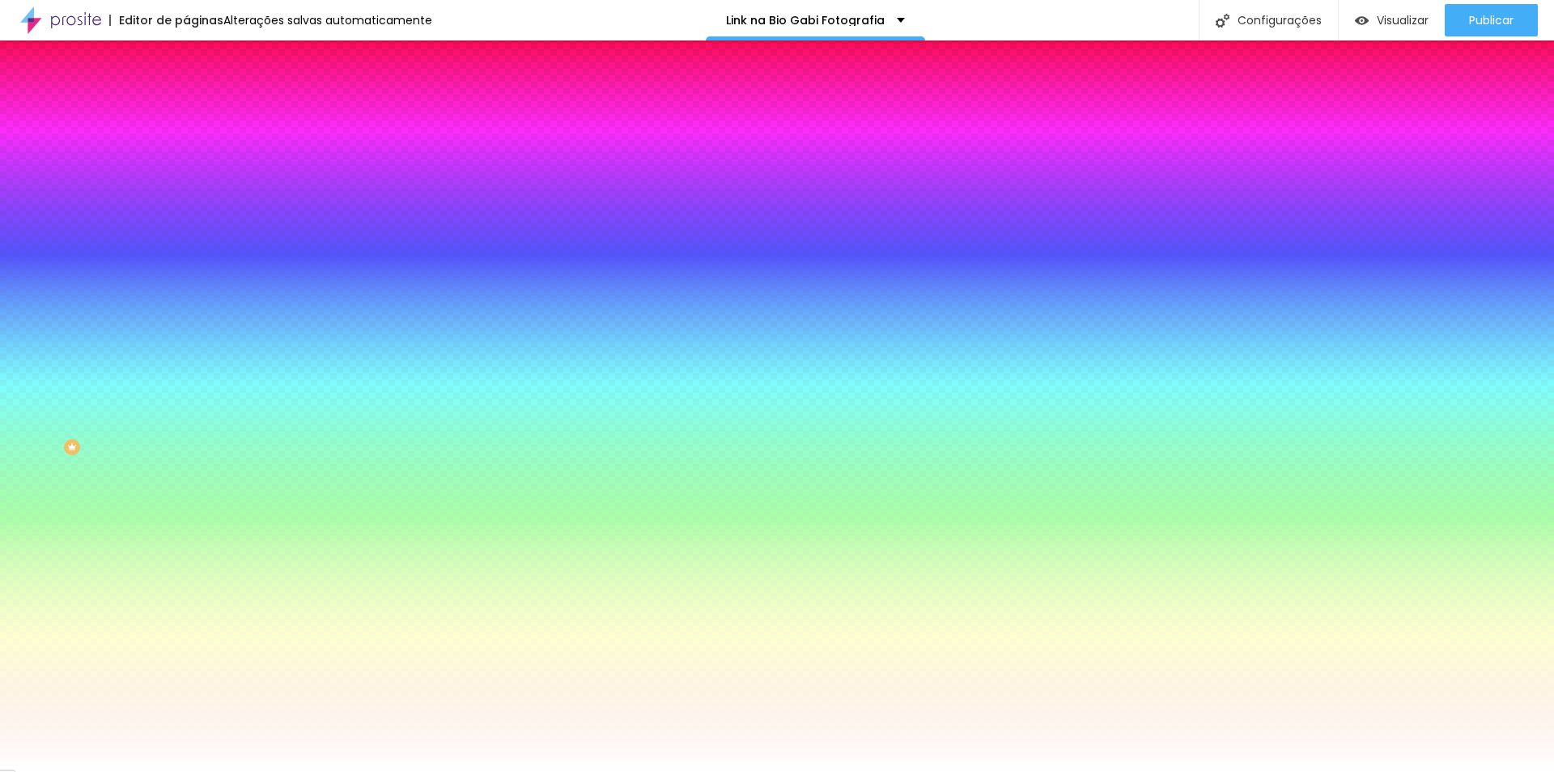
click at [201, 96] on font "Conteúdo" at bounding box center [226, 89] width 50 height 14
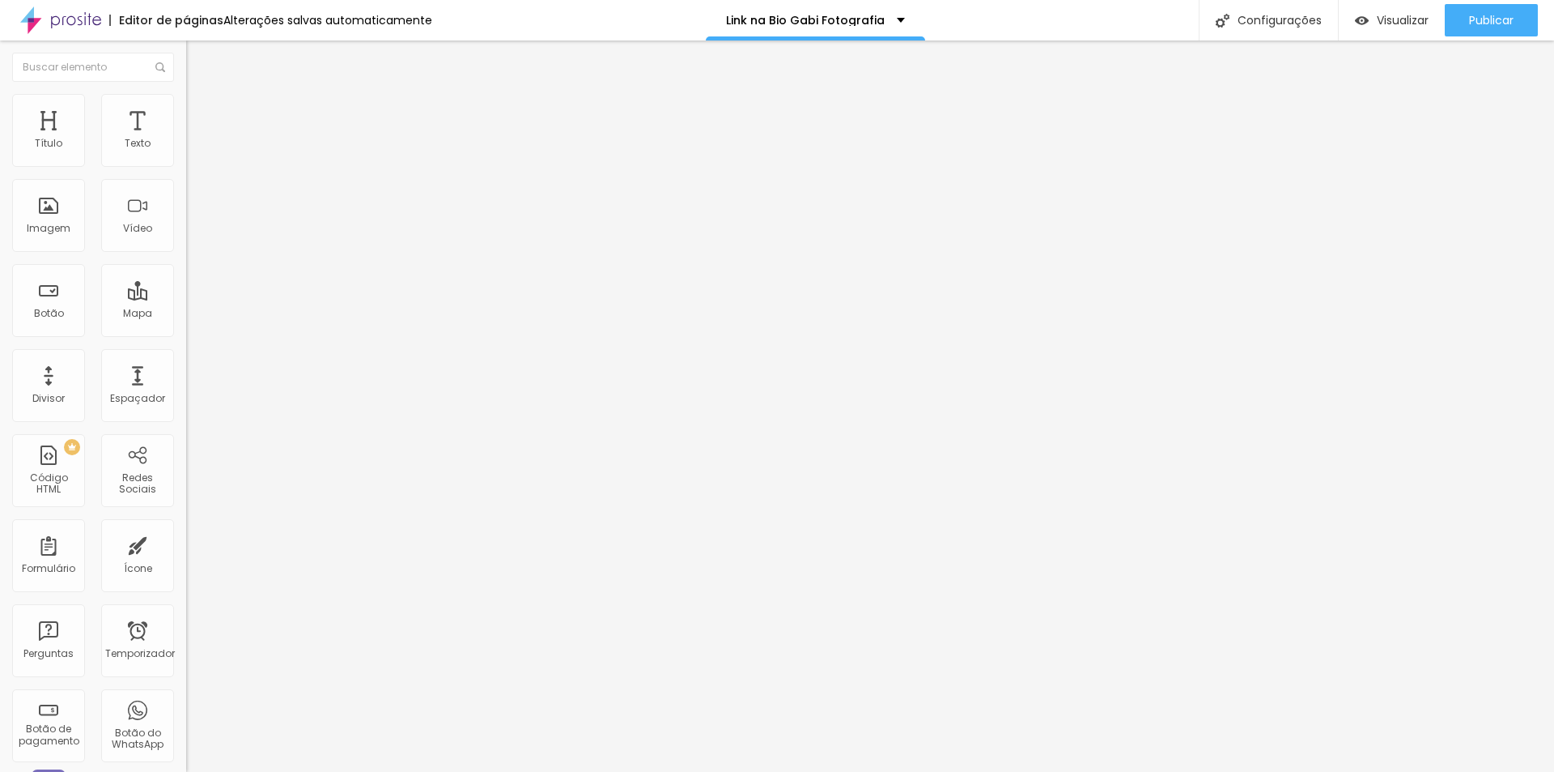
click at [186, 532] on div "Editar nulo Conteúdo Estilo Avançado Texto VER PORTFOLIO Alinhamento Tamanho No…" at bounding box center [279, 405] width 186 height 731
click at [186, 208] on div at bounding box center [279, 201] width 186 height 13
click at [186, 110] on li "Avançado" at bounding box center [279, 118] width 186 height 16
click at [186, 107] on li "Estilo" at bounding box center [279, 102] width 186 height 16
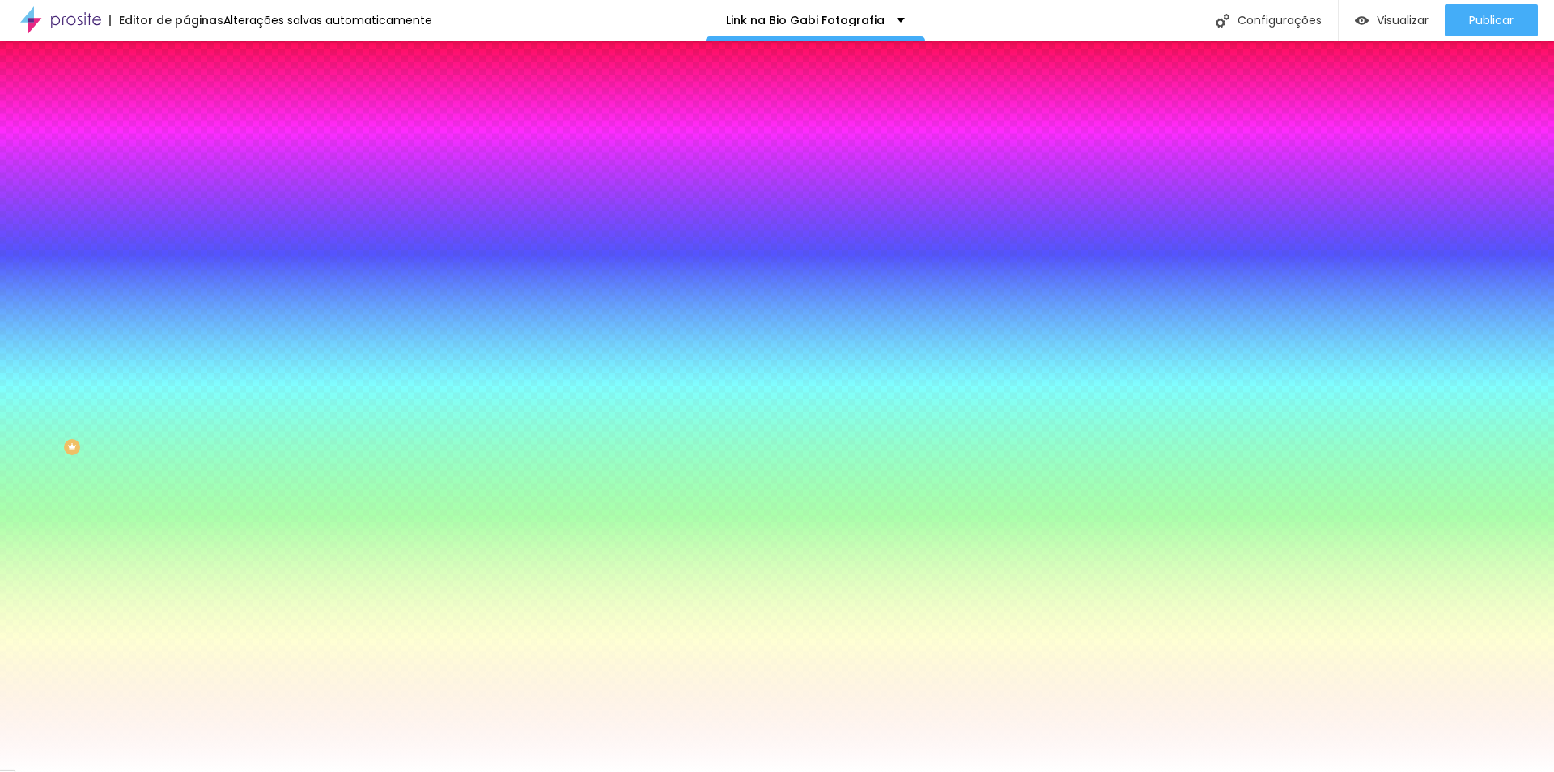
click at [186, 574] on div "Editar nulo Conteúdo Estilo Avançado Cor de fundo Voltar ao padrão #E7E7EB Tipo…" at bounding box center [279, 405] width 186 height 731
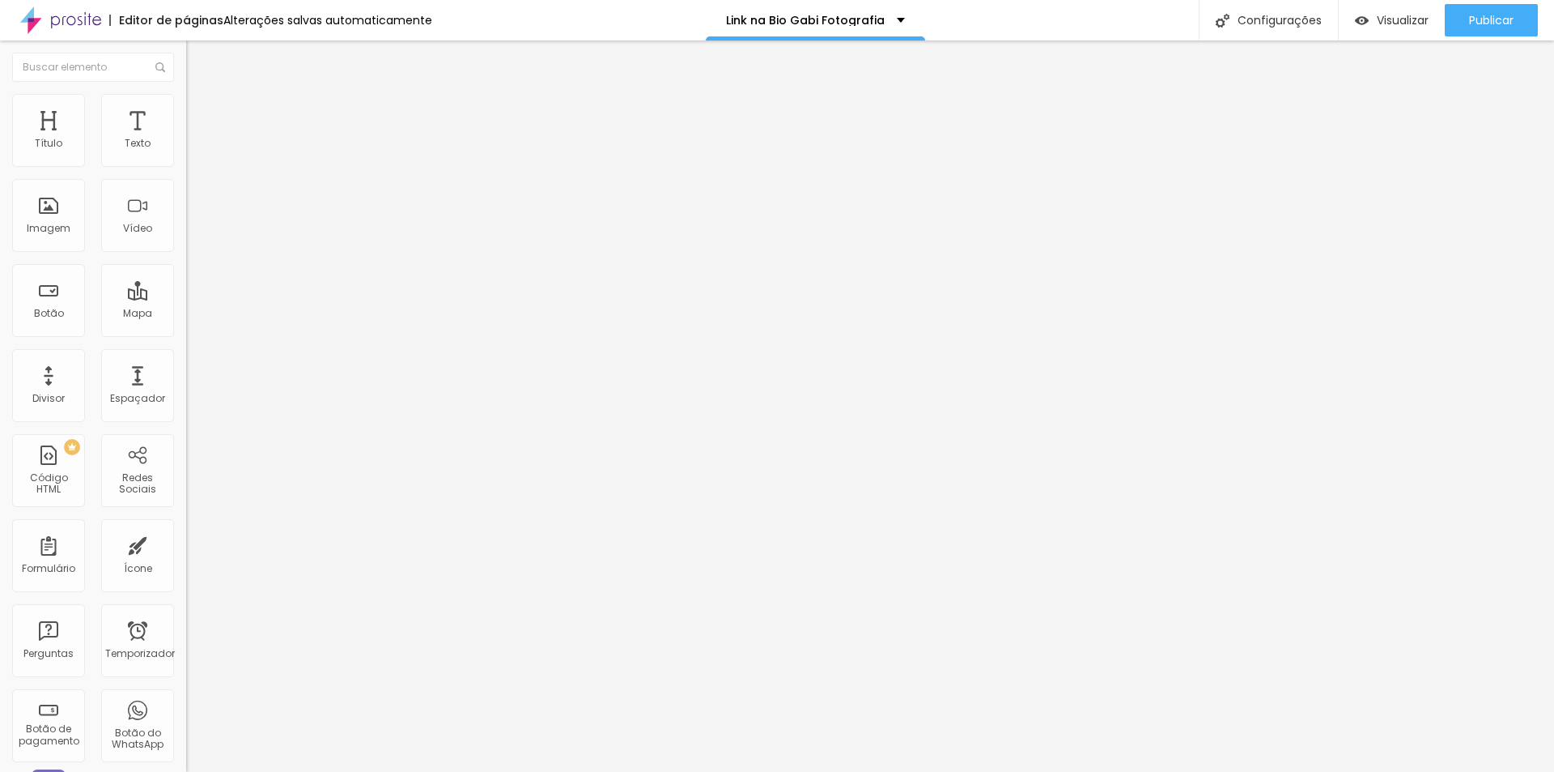
click at [186, 103] on li "Avançado" at bounding box center [279, 102] width 186 height 16
click at [201, 96] on font "Estilo" at bounding box center [213, 89] width 25 height 14
click at [186, 104] on li "Avançado" at bounding box center [279, 102] width 186 height 16
click at [186, 92] on img at bounding box center [193, 85] width 15 height 15
click at [198, 59] on img "button" at bounding box center [204, 59] width 13 height 13
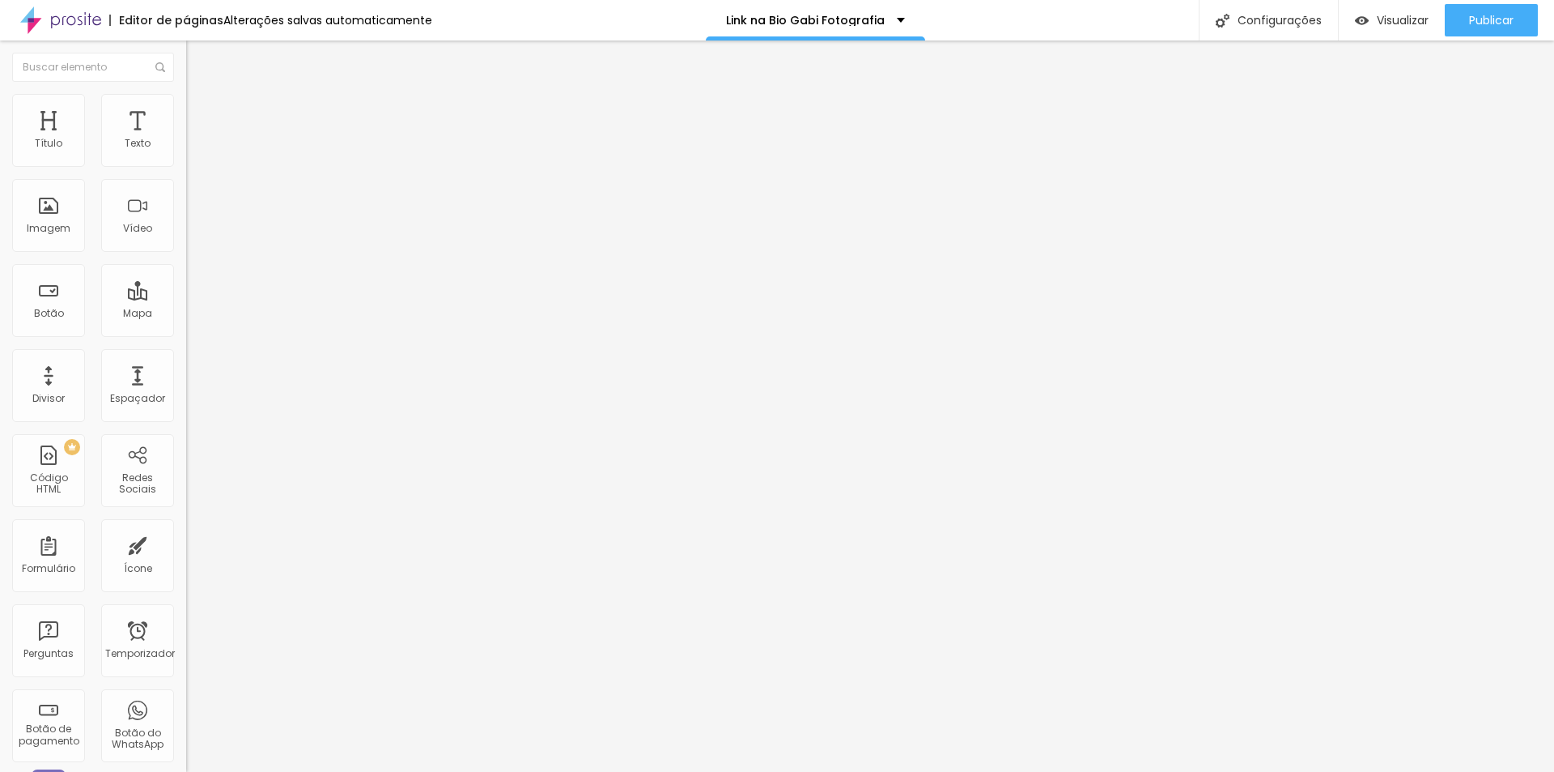
click at [186, 103] on img at bounding box center [193, 101] width 15 height 15
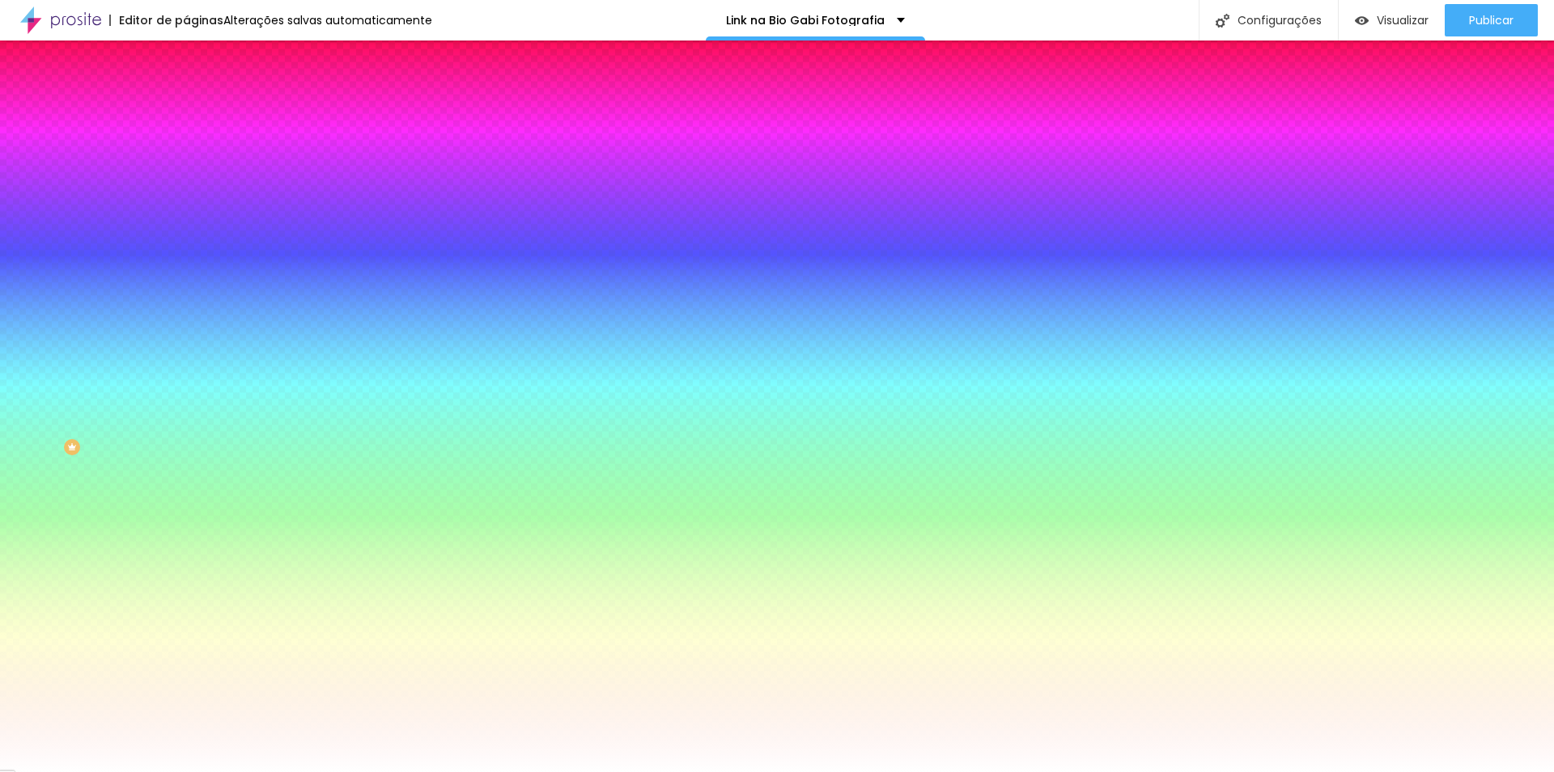
click at [193, 206] on icon "button" at bounding box center [198, 206] width 10 height 10
click at [256, 771] on div at bounding box center [777, 772] width 1554 height 0
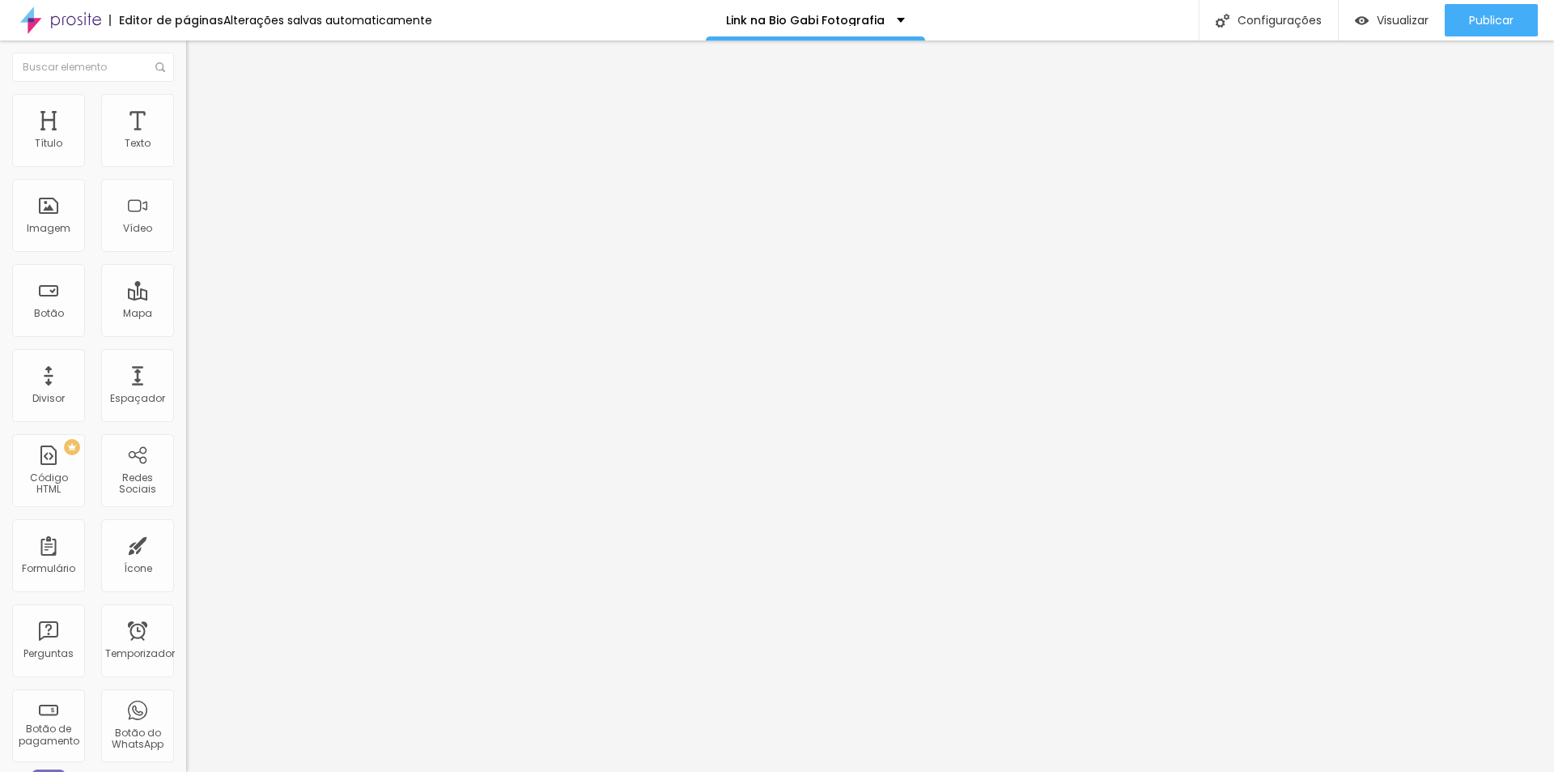
click at [186, 106] on li "Estilo" at bounding box center [279, 102] width 186 height 16
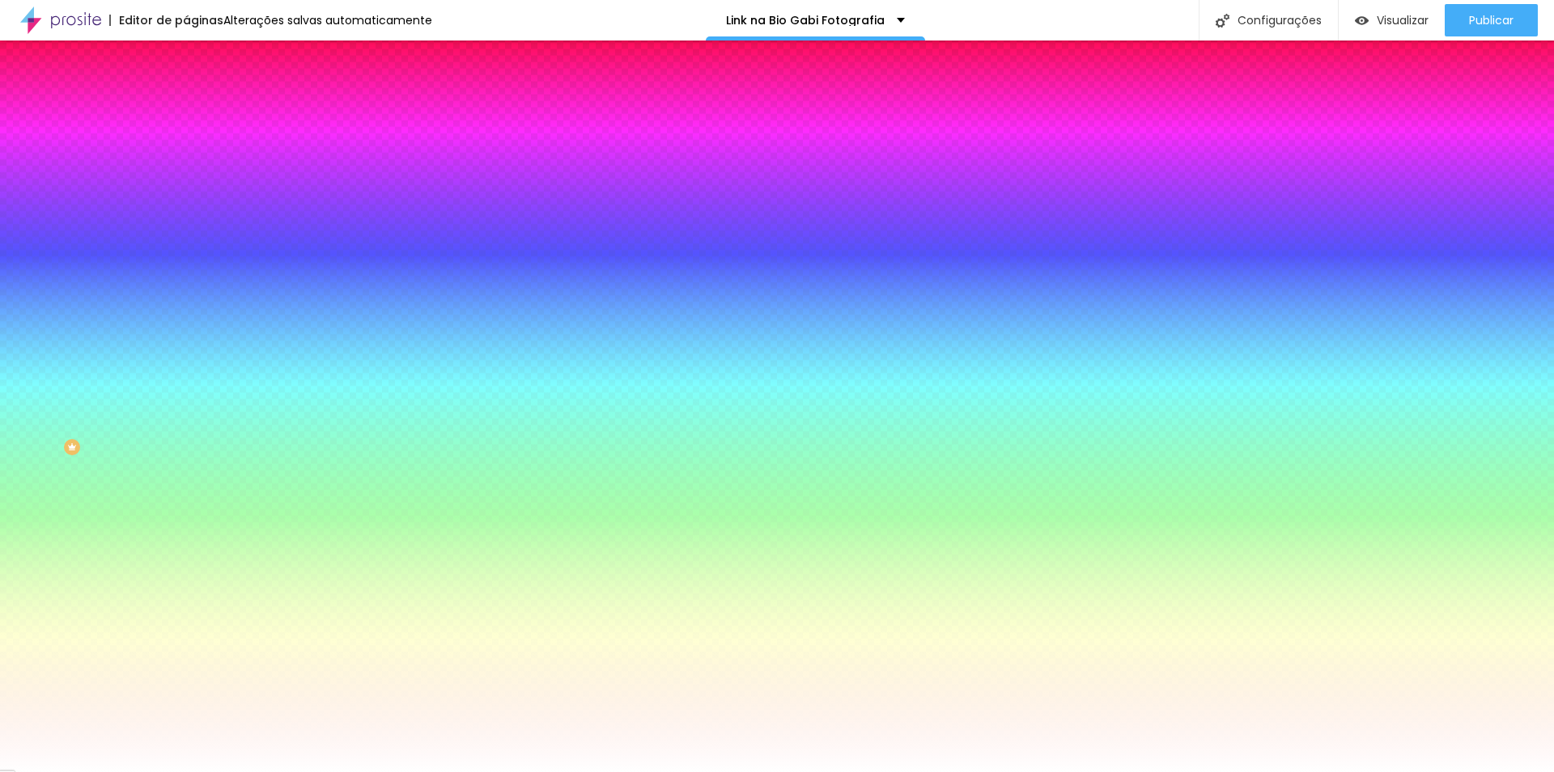
click at [193, 204] on icon "button" at bounding box center [198, 206] width 10 height 10
type input "0.5"
type input "0.6"
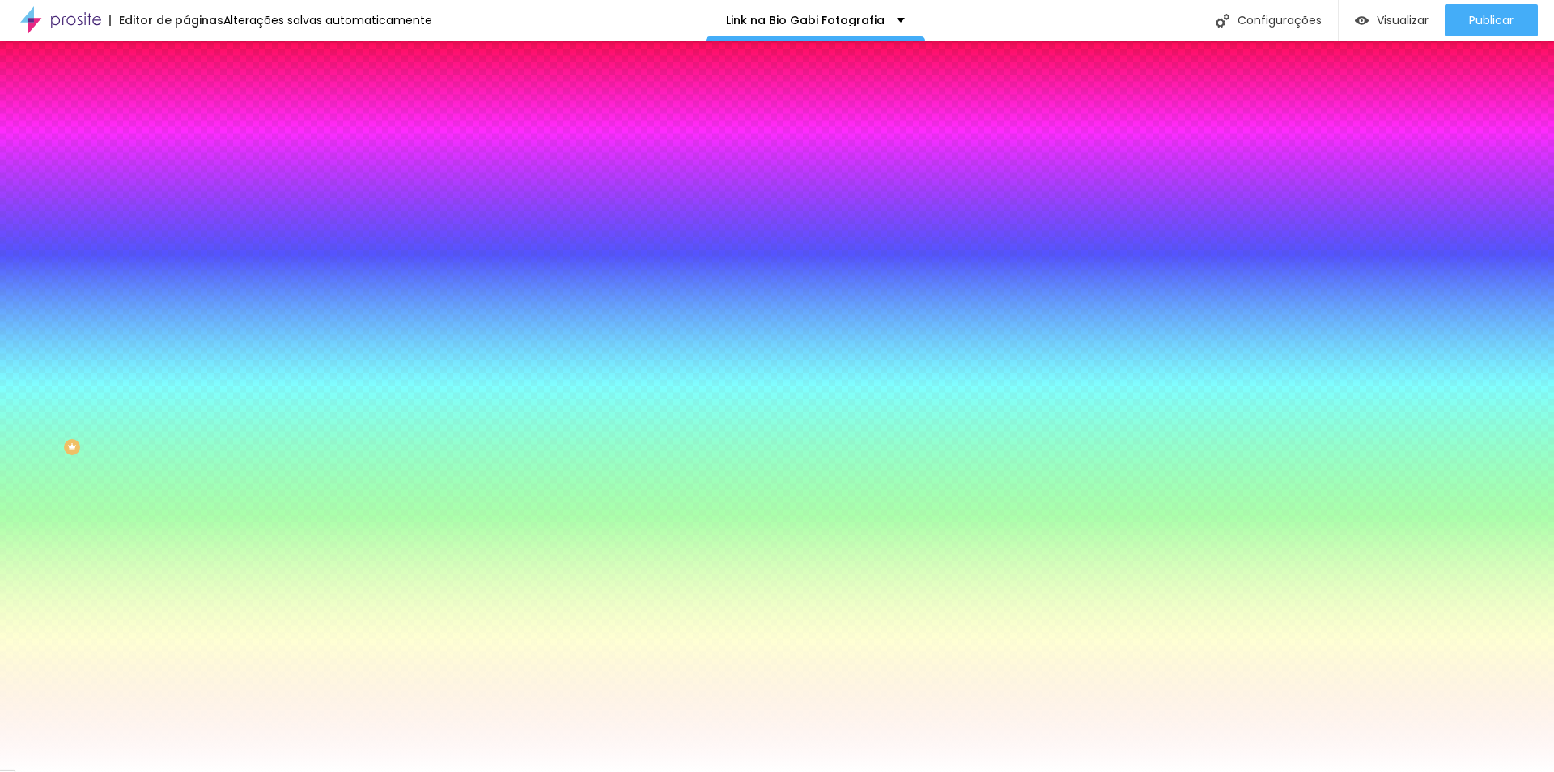
type input "0.8"
type input "0.9"
type input "1.1"
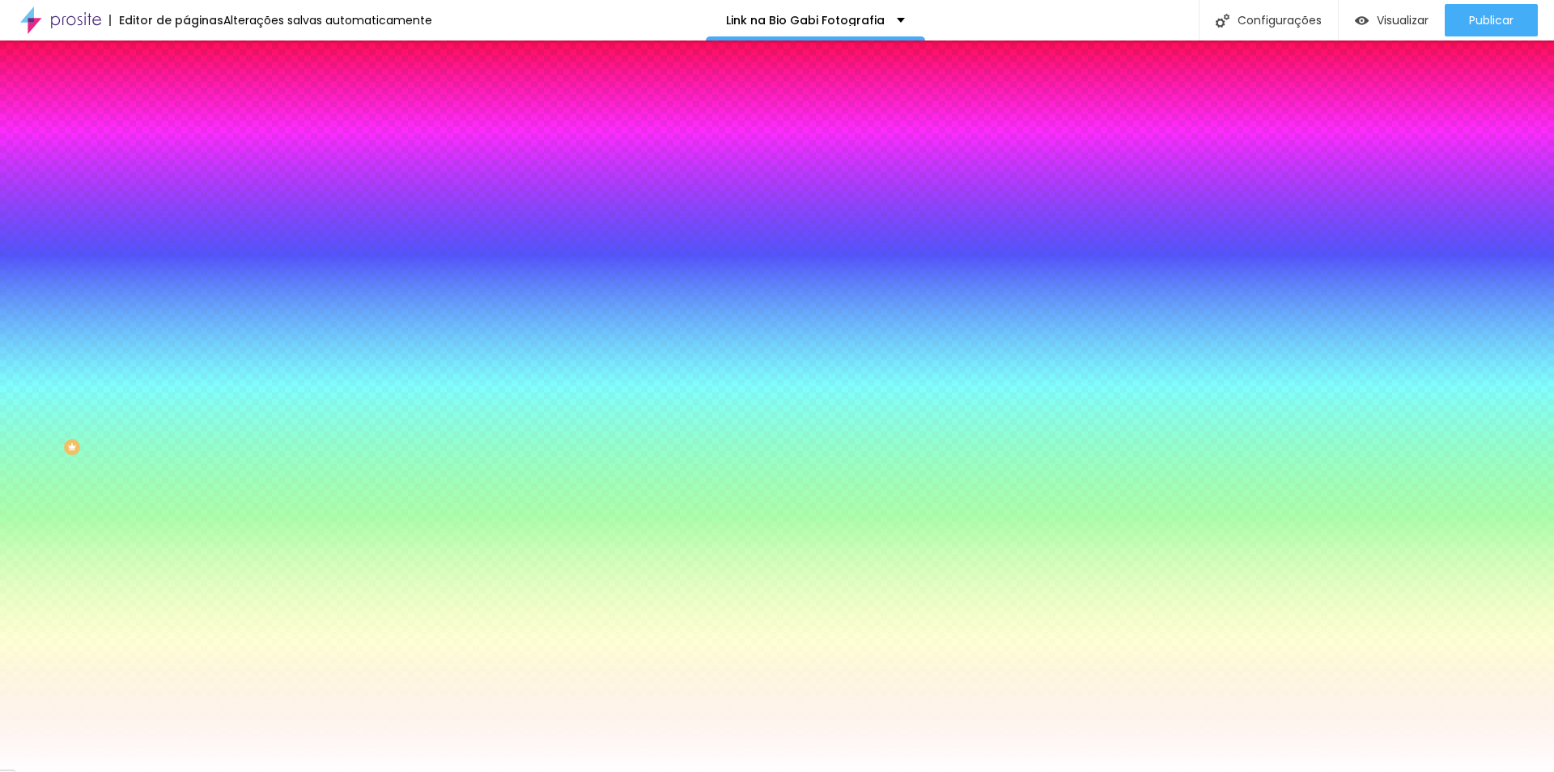
type input "1.1"
type input "1.3"
type input "1.4"
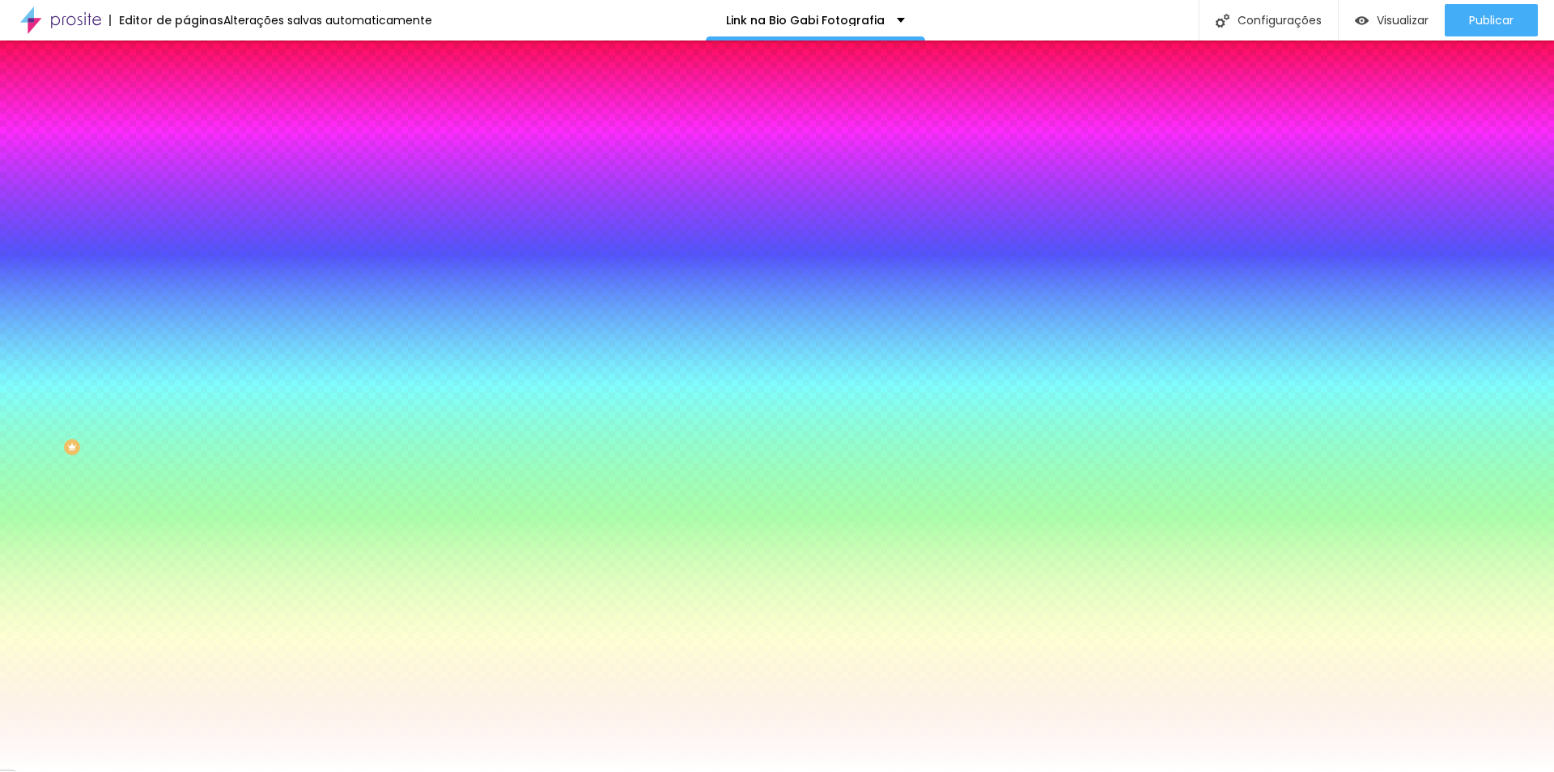
type input "1.5"
type input "1.8"
type input "1.9"
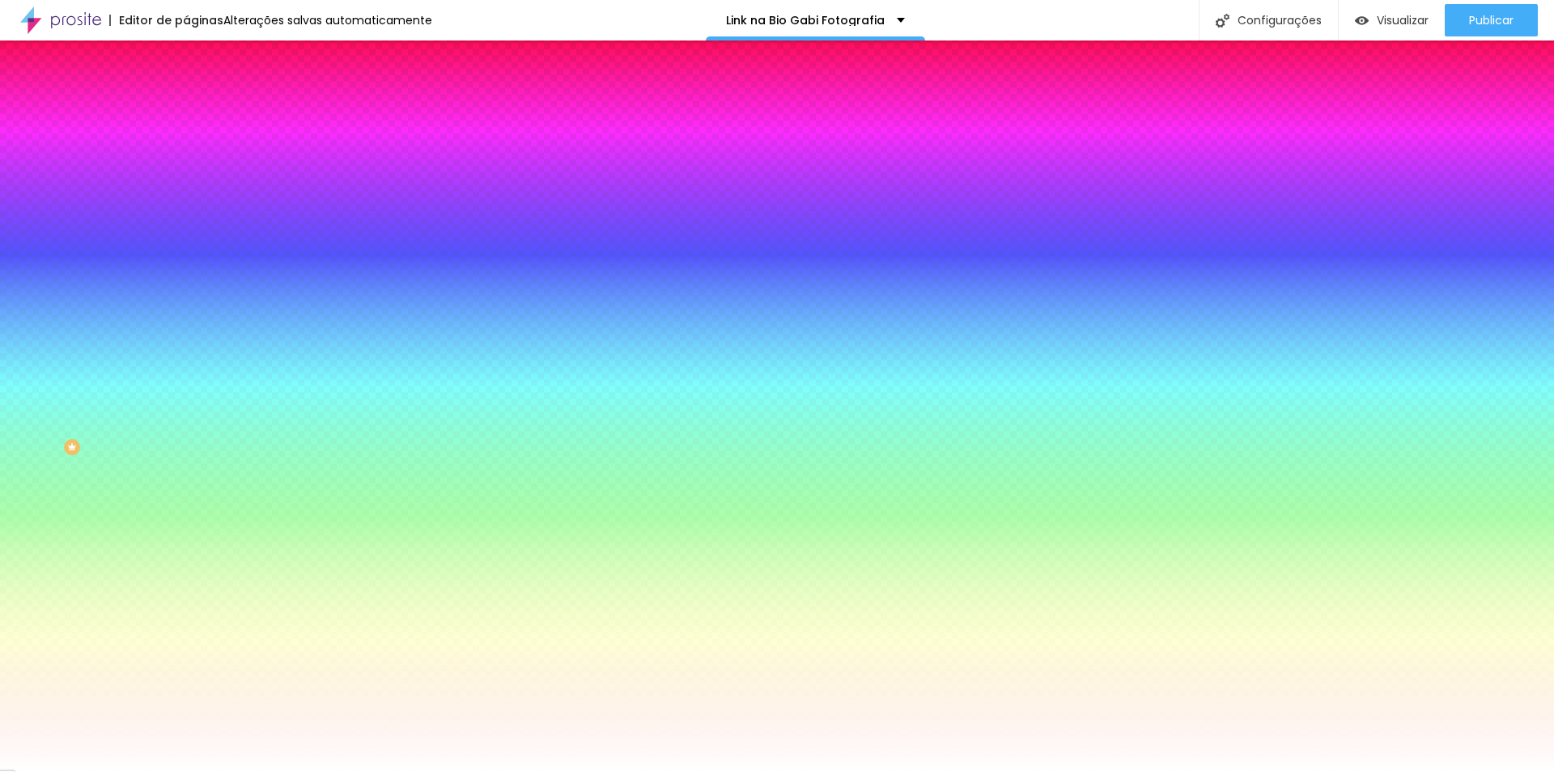
type input "1.9"
type input "2"
drag, startPoint x: 211, startPoint y: 351, endPoint x: 232, endPoint y: 349, distance: 20.3
type input "2"
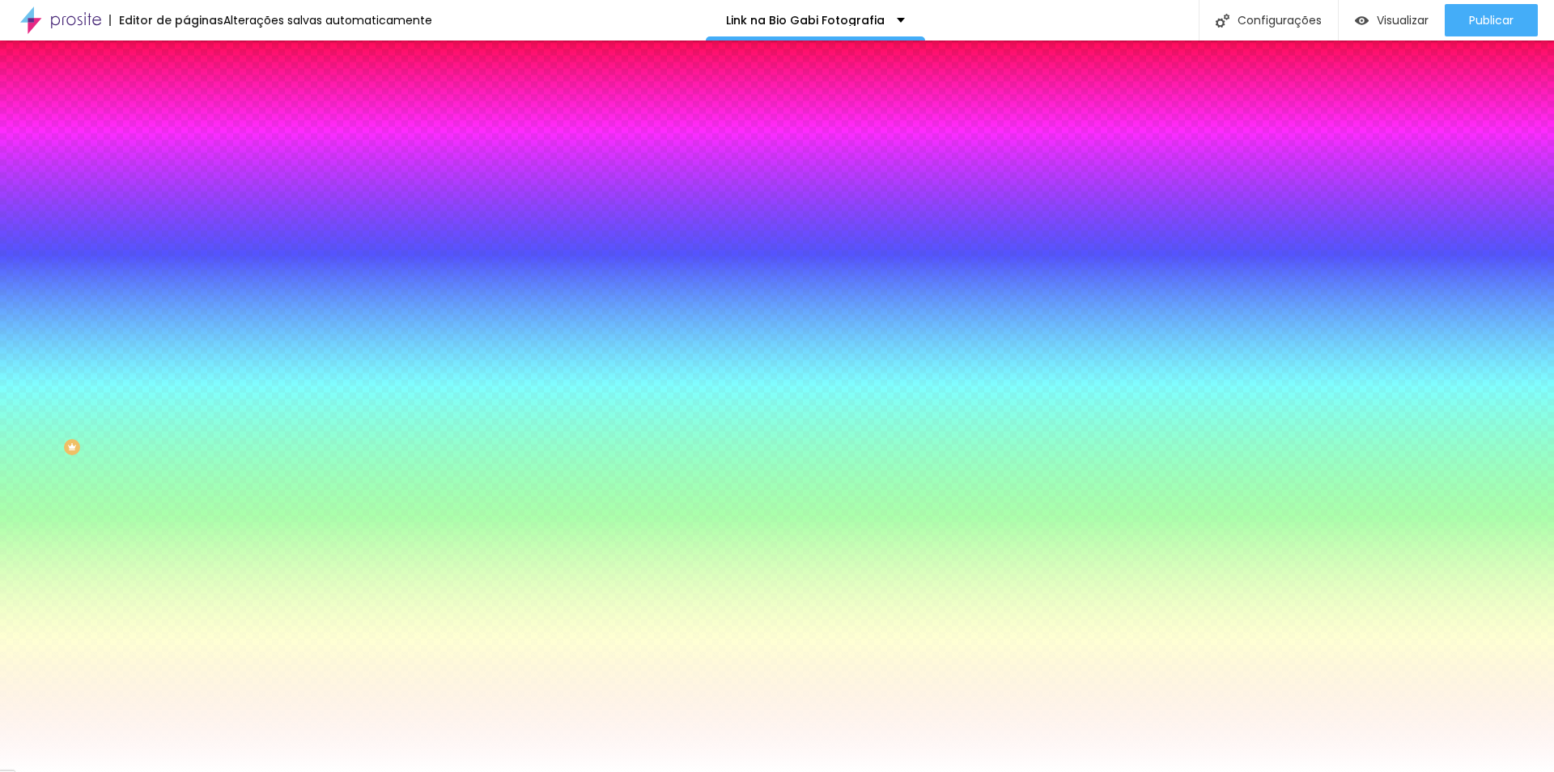
select select "WorkSansMedium"
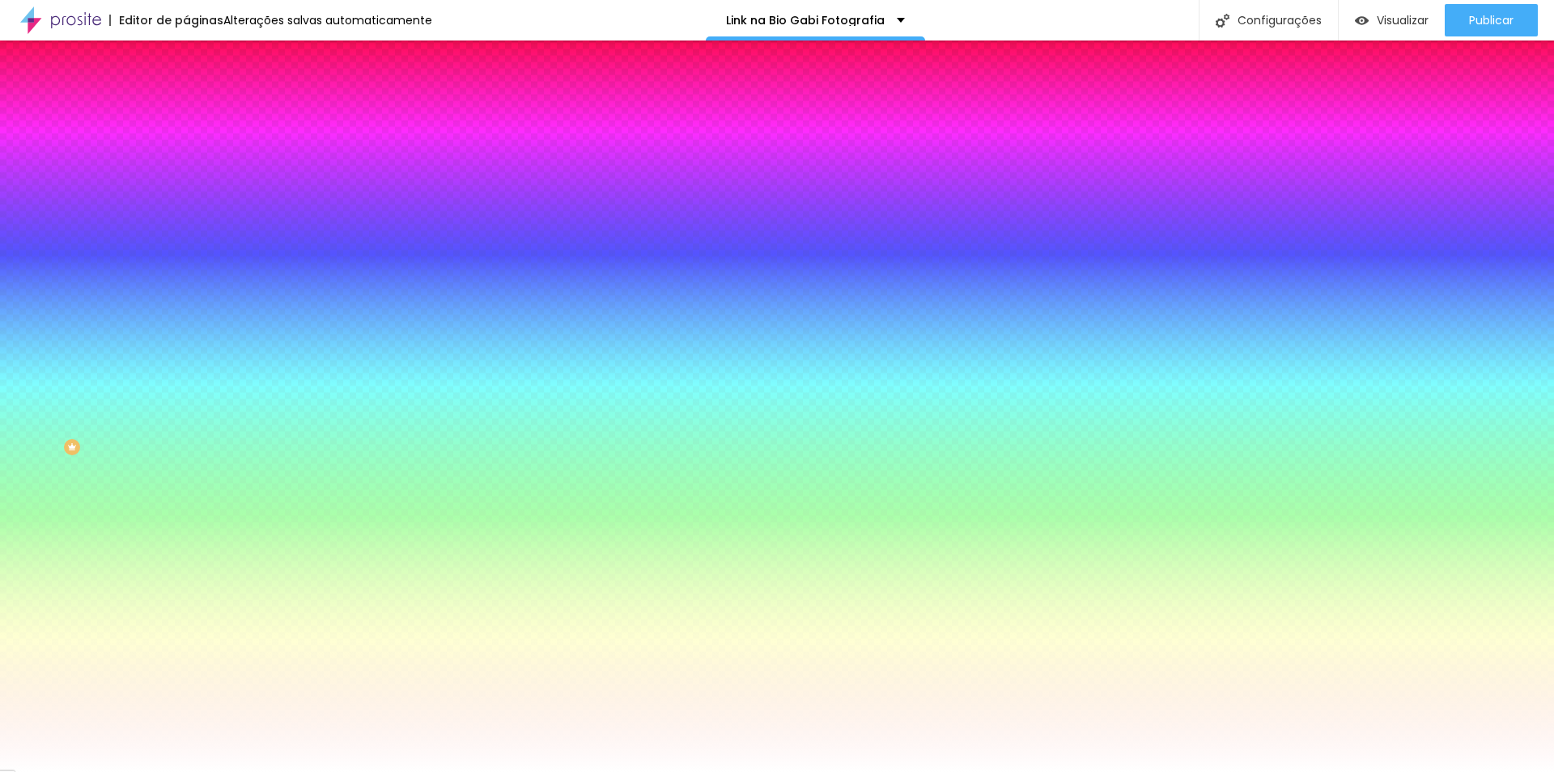
drag, startPoint x: 332, startPoint y: 385, endPoint x: 266, endPoint y: 383, distance: 65.6
click at [365, 466] on div at bounding box center [777, 386] width 1554 height 772
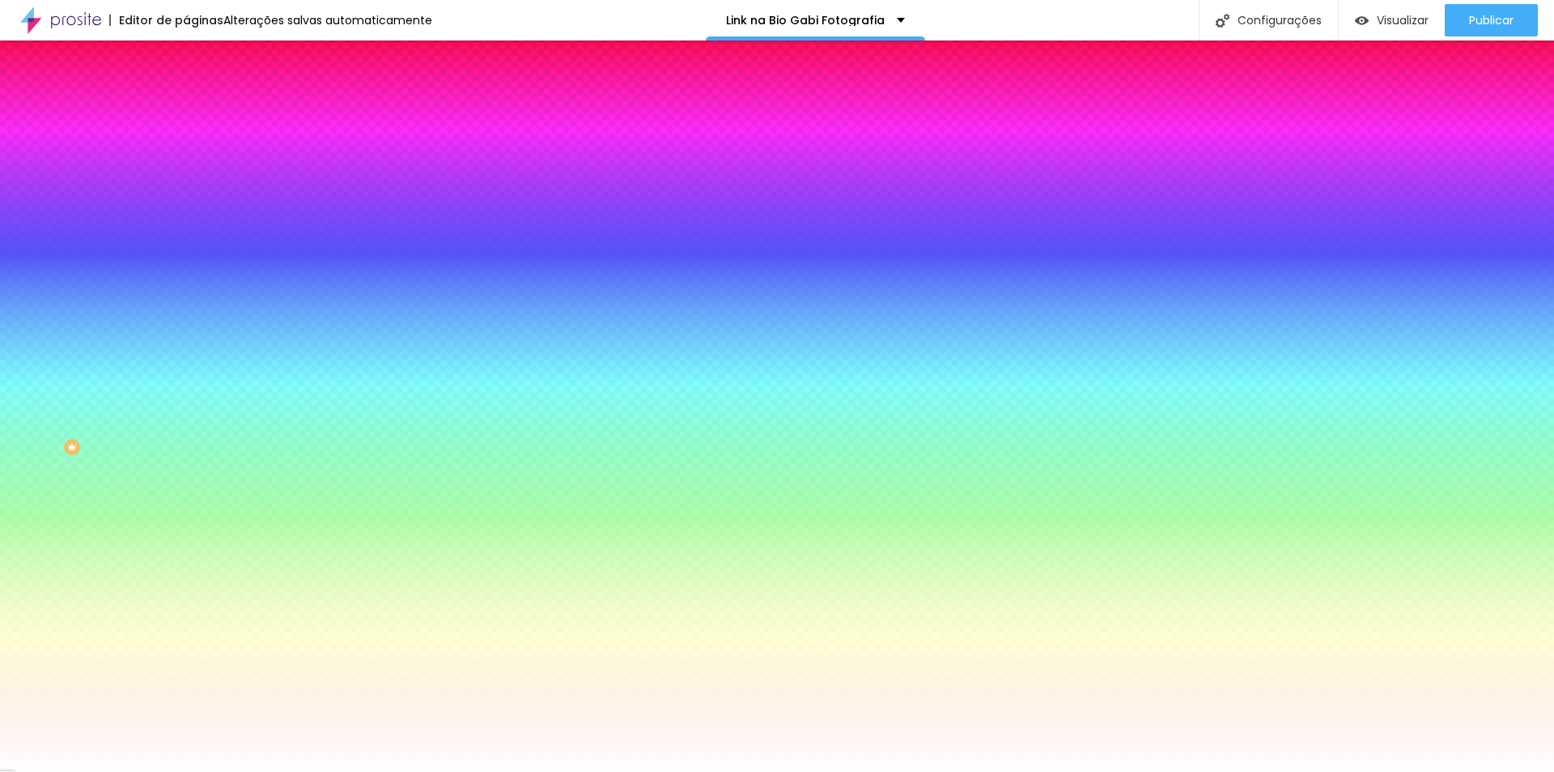
drag, startPoint x: 328, startPoint y: 382, endPoint x: 419, endPoint y: 385, distance: 90.7
click at [419, 385] on body "Editor de páginas Alterações salvas automaticamente Link na Bio Gabi Fotografia…" at bounding box center [777, 386] width 1554 height 772
paste input "20202"
type input "#020202"
click at [144, 771] on div at bounding box center [777, 772] width 1554 height 0
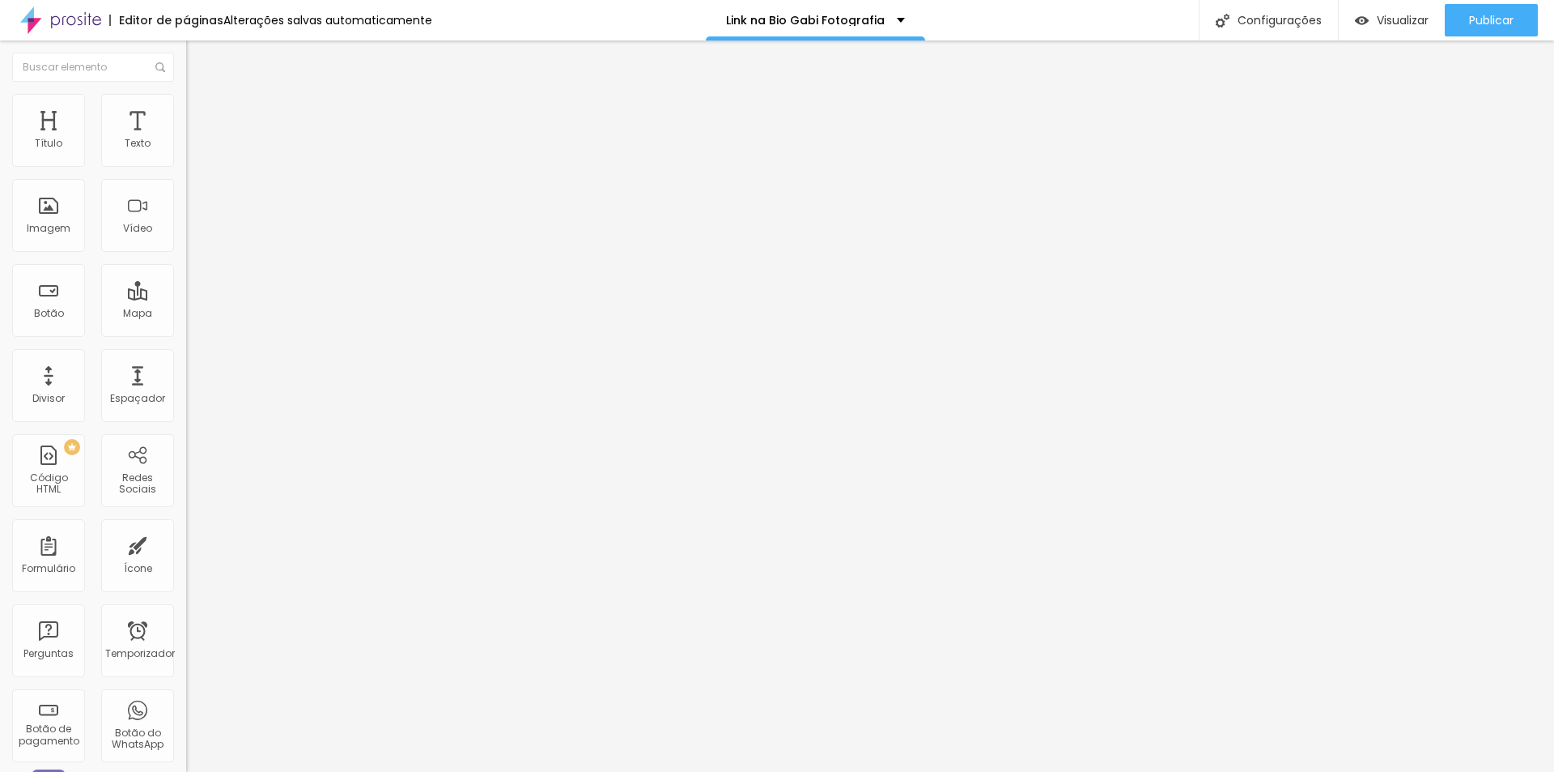
click at [201, 110] on font "Estilo" at bounding box center [213, 105] width 25 height 14
click at [186, 110] on li "Estilo" at bounding box center [279, 102] width 186 height 16
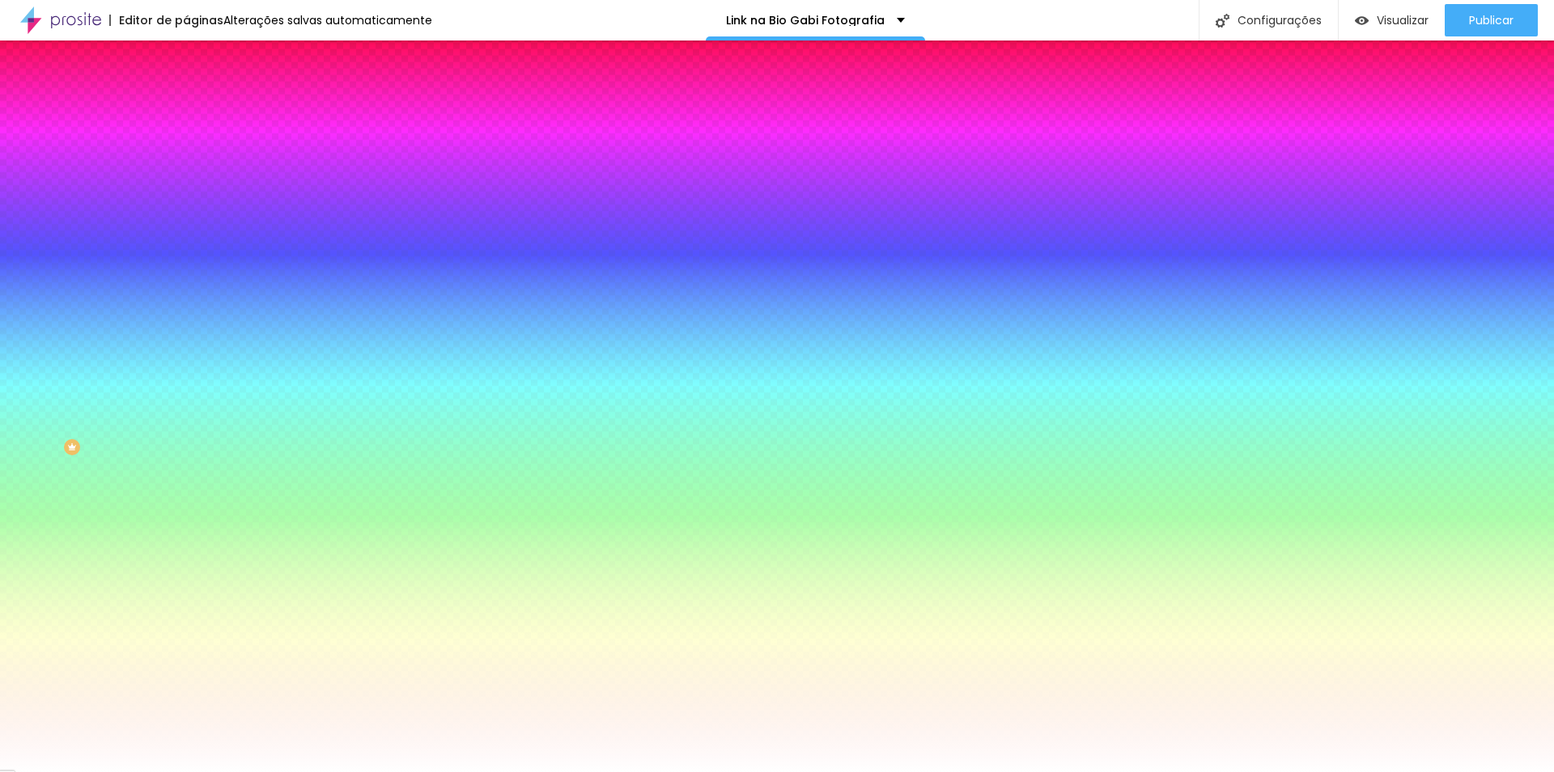
paste input "E4F5F2"
type input "#E4F5F2"
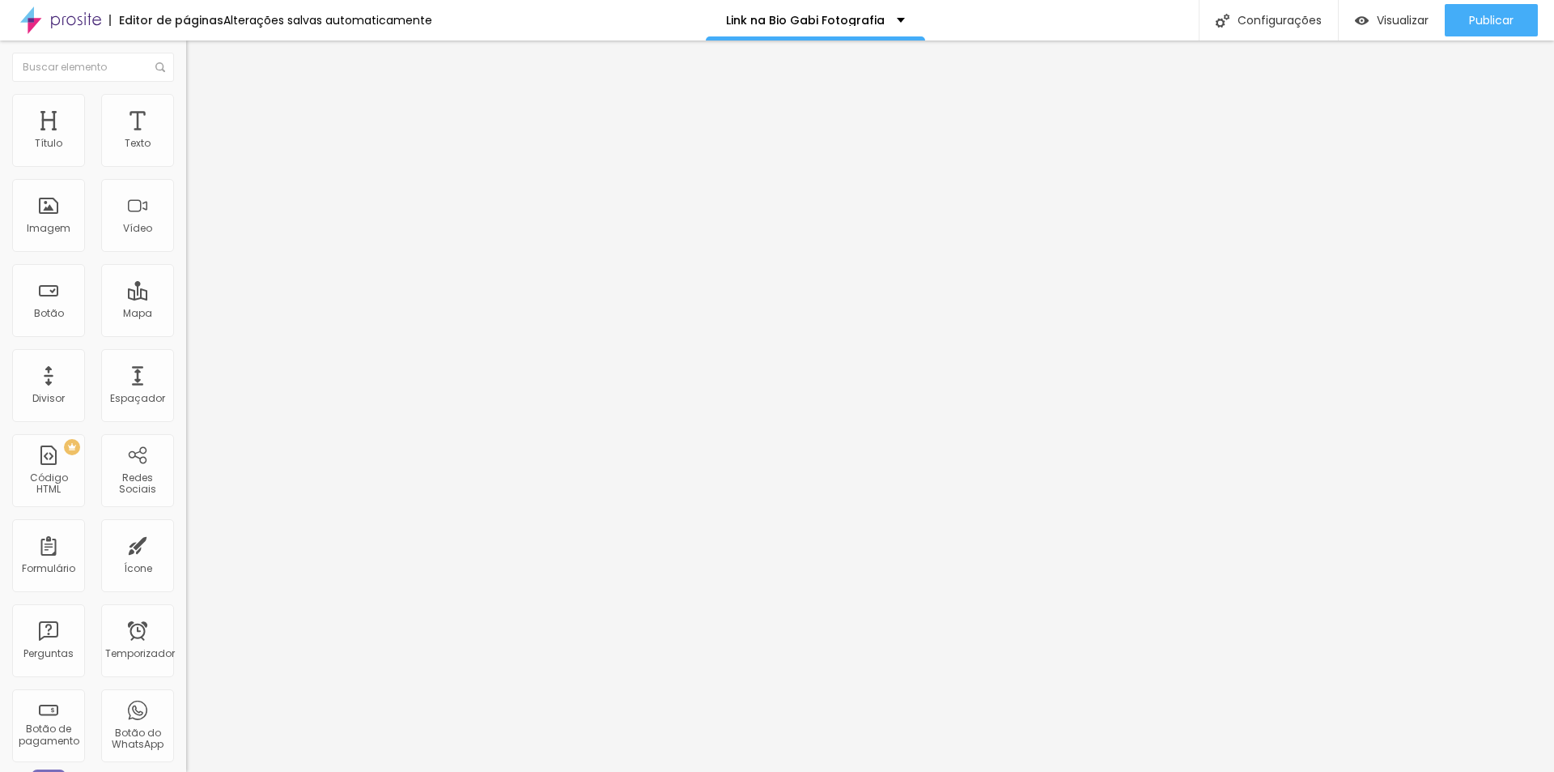
click at [186, 100] on li "Estilo" at bounding box center [279, 102] width 186 height 16
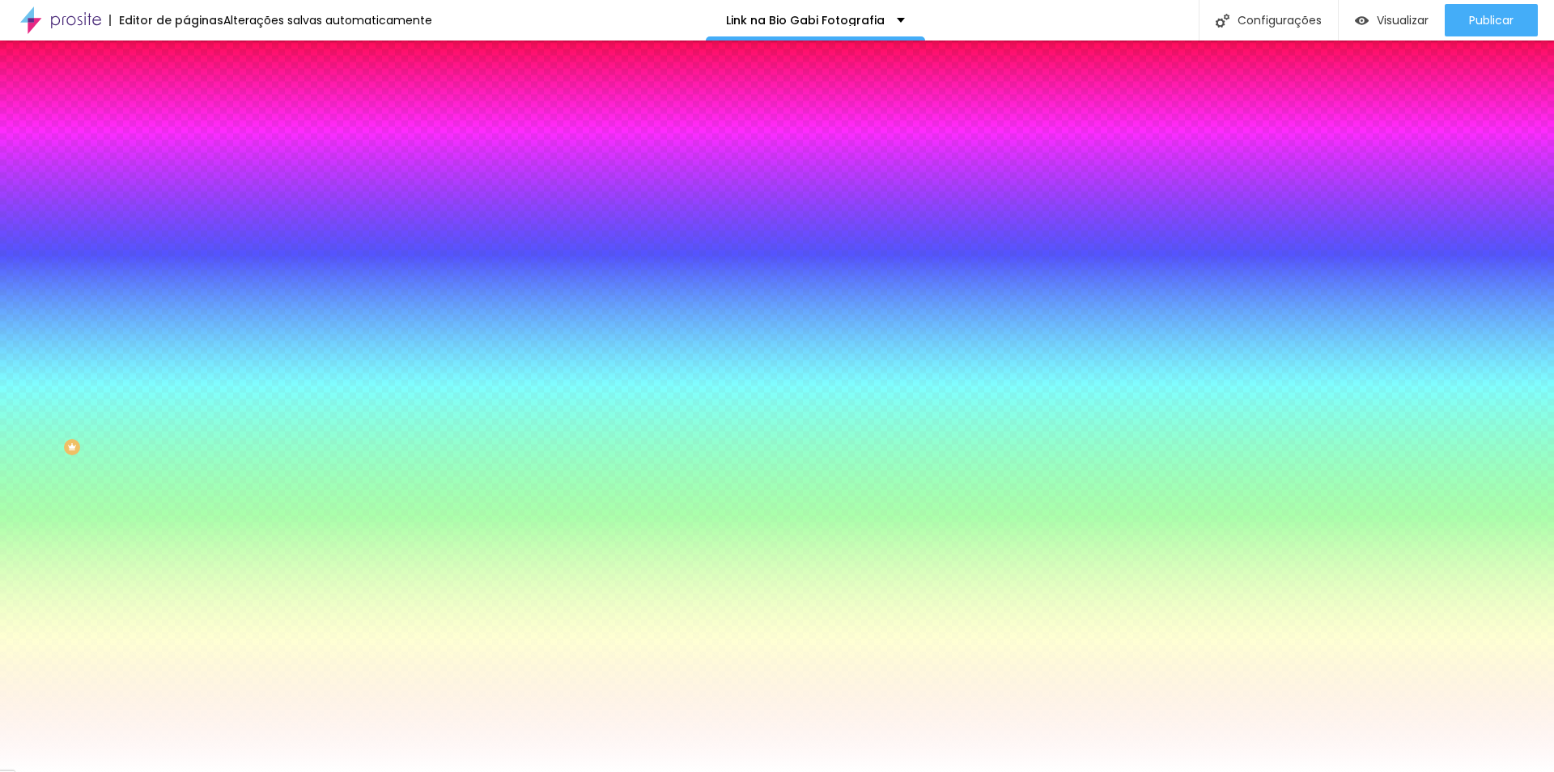
paste input "E4F5F2"
type input "#E4F5F2"
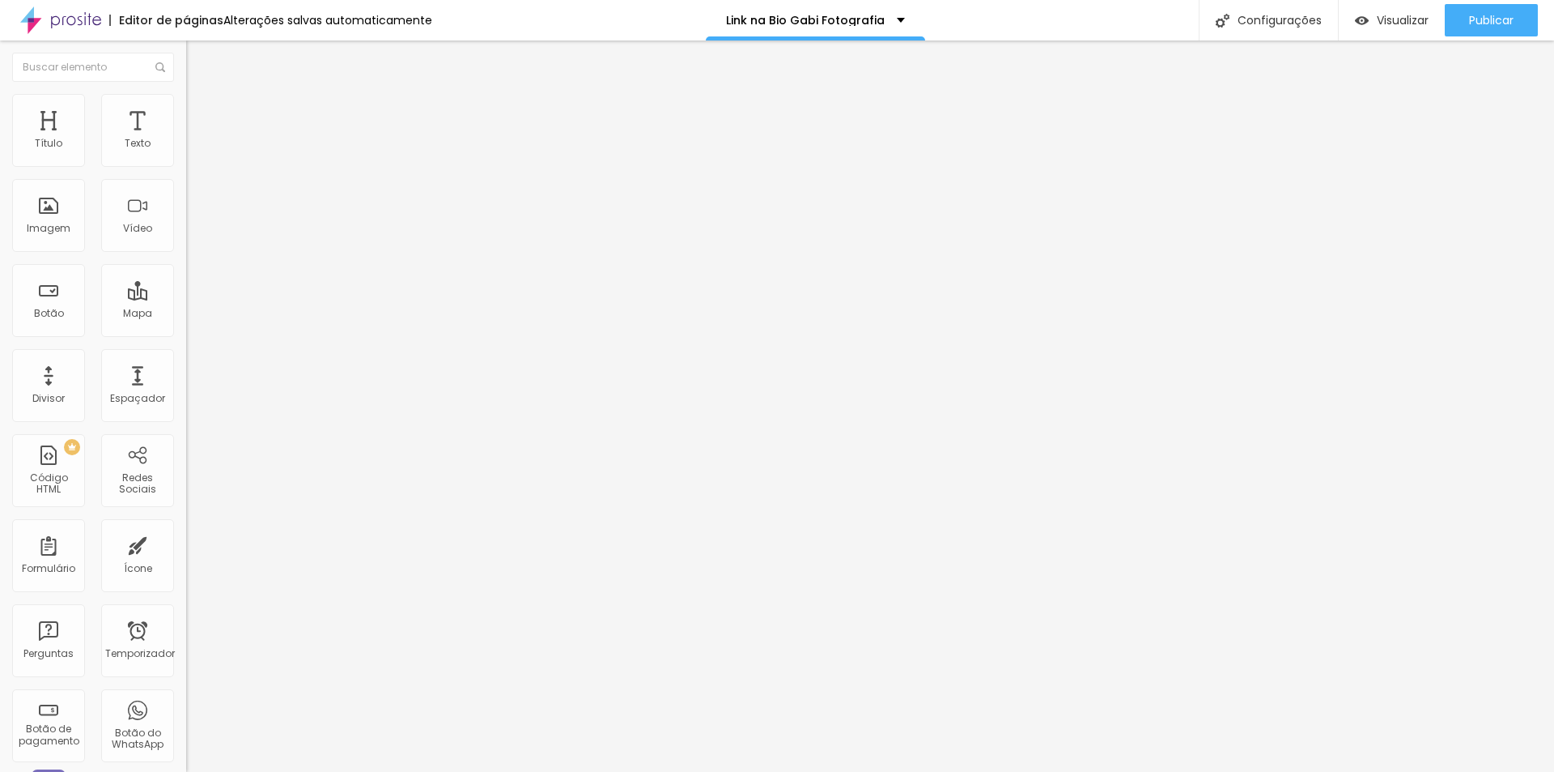
click at [201, 112] on font "Estilo" at bounding box center [213, 105] width 25 height 14
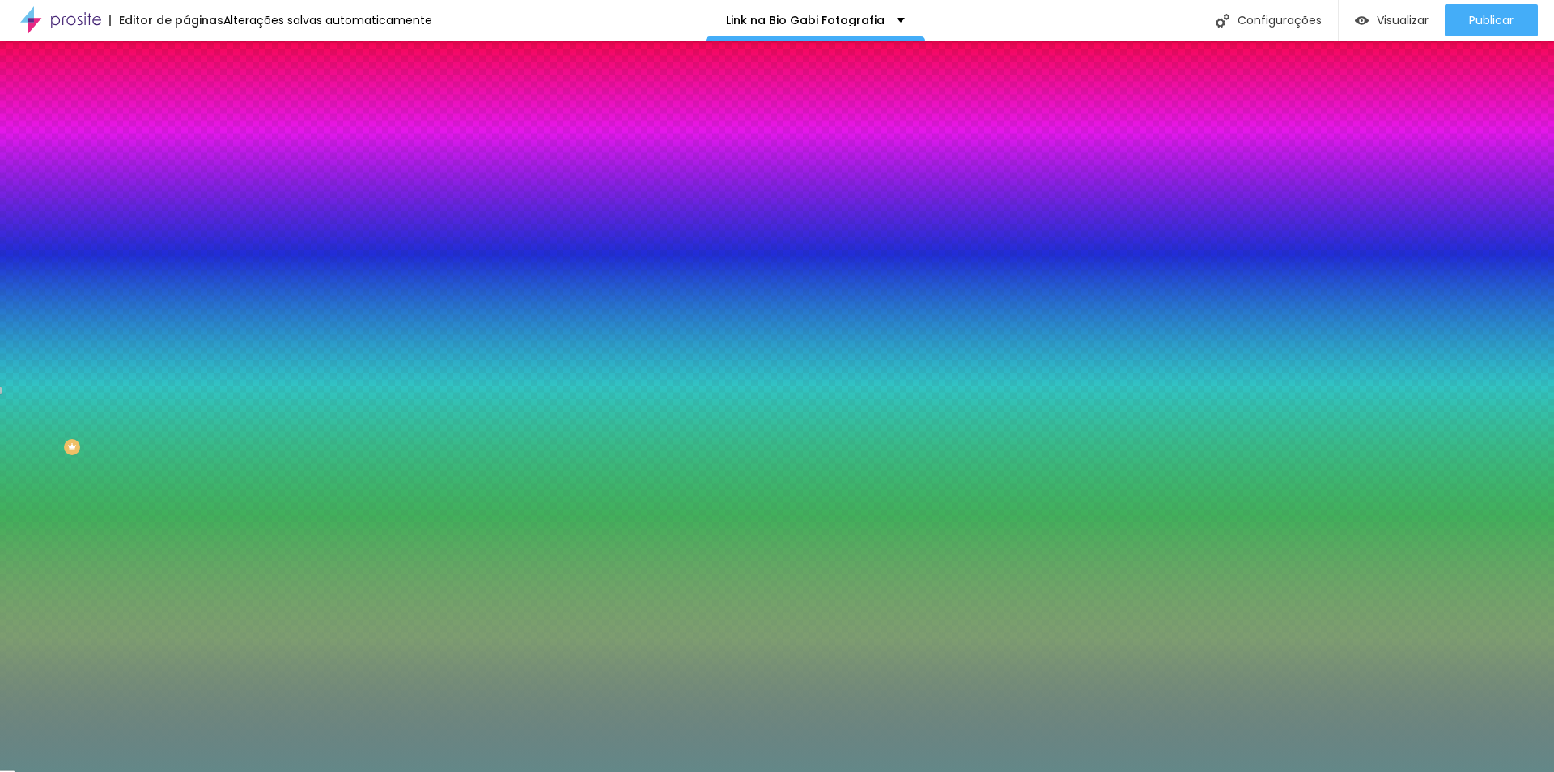
drag, startPoint x: 129, startPoint y: 384, endPoint x: 171, endPoint y: 382, distance: 42.1
click at [186, 595] on input "#638888" at bounding box center [283, 603] width 194 height 16
click at [186, 609] on div "Editar nulo Conteúdo Estilo Avançado Cor de fundo Voltar ao padrão #E7E7EB Tipo…" at bounding box center [279, 405] width 186 height 731
click at [194, 643] on icon "button" at bounding box center [197, 646] width 6 height 6
click at [115, 771] on div at bounding box center [777, 772] width 1554 height 0
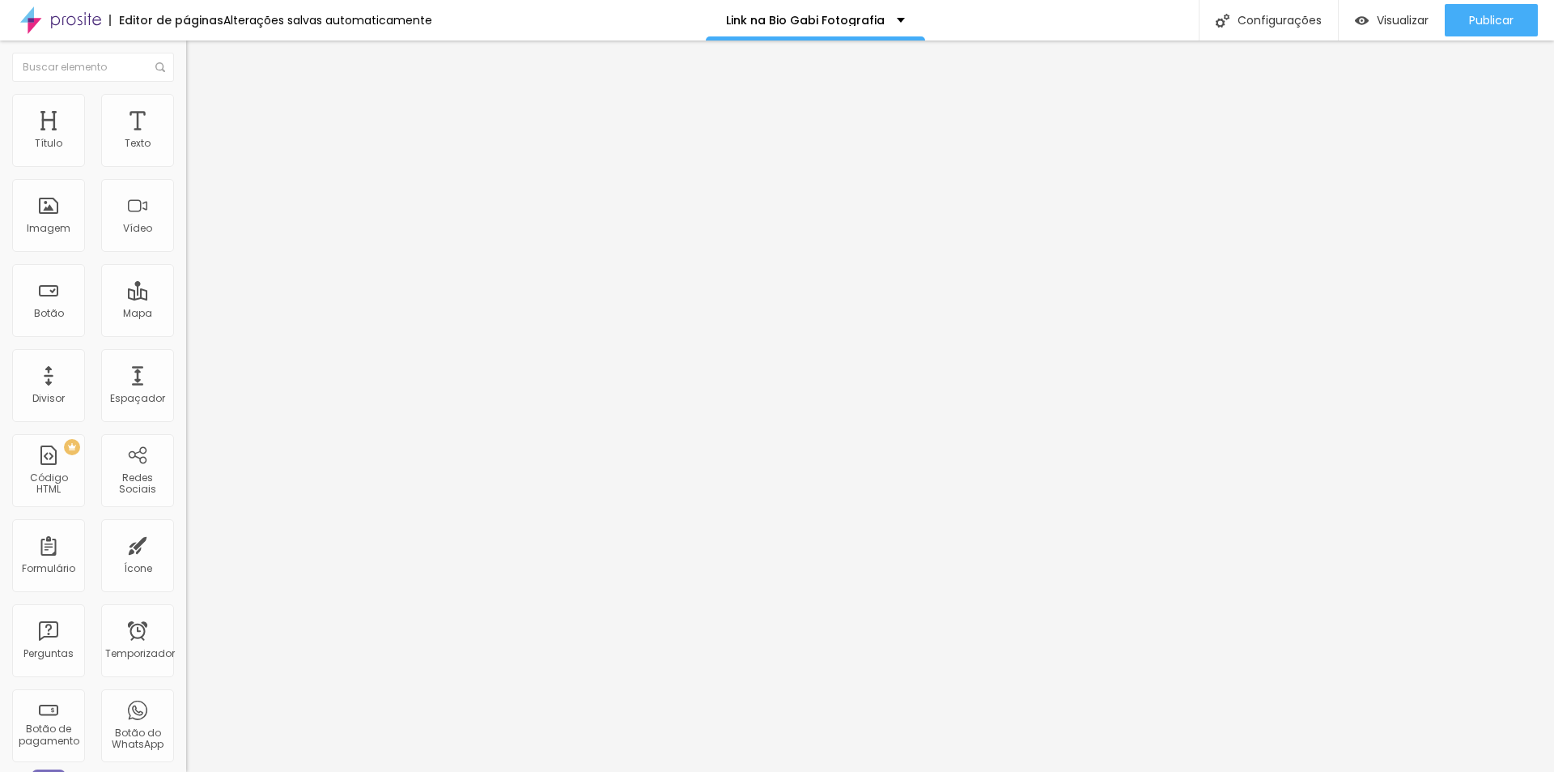
click at [186, 94] on img at bounding box center [193, 101] width 15 height 15
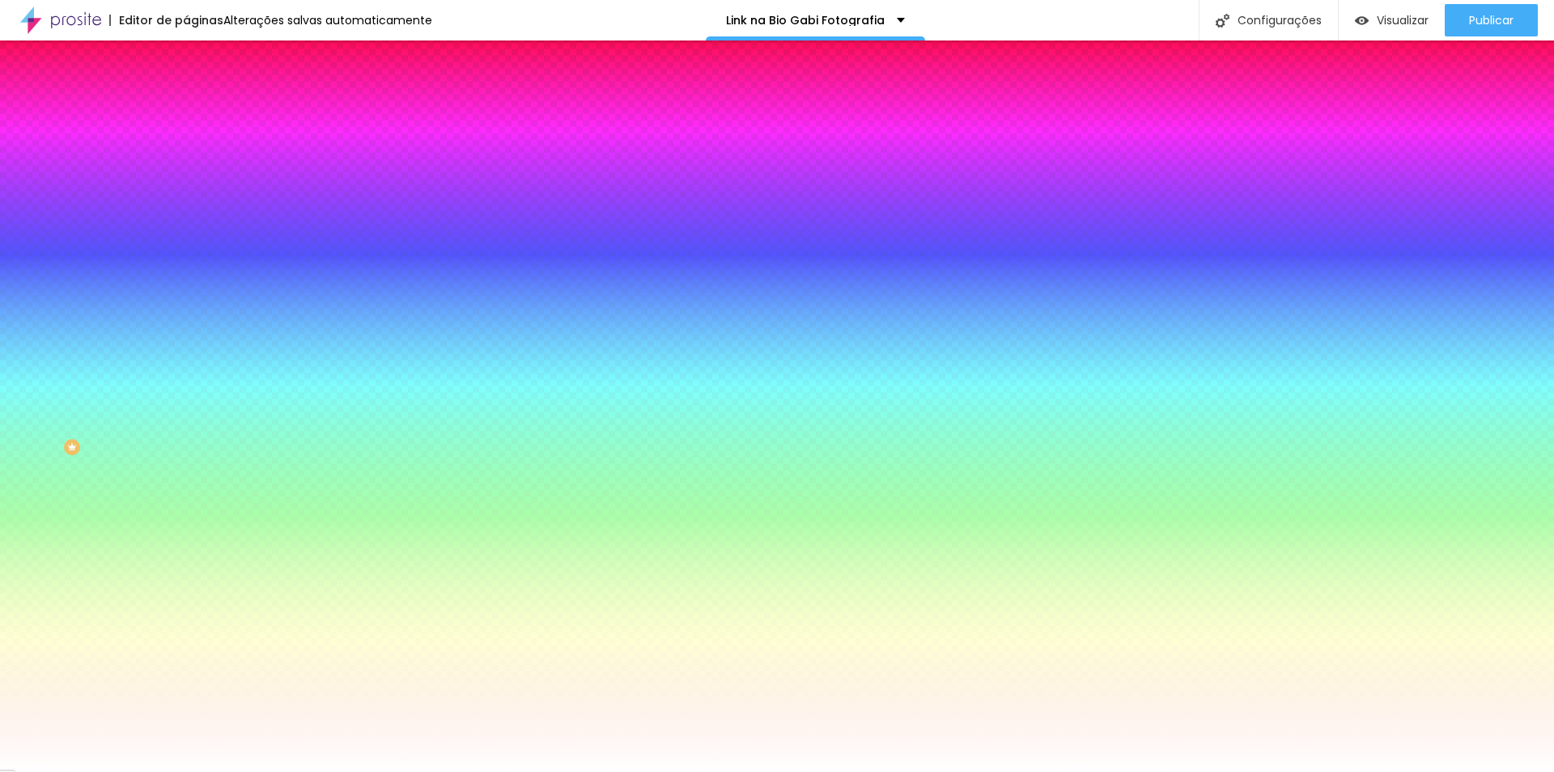
paste input "638888"
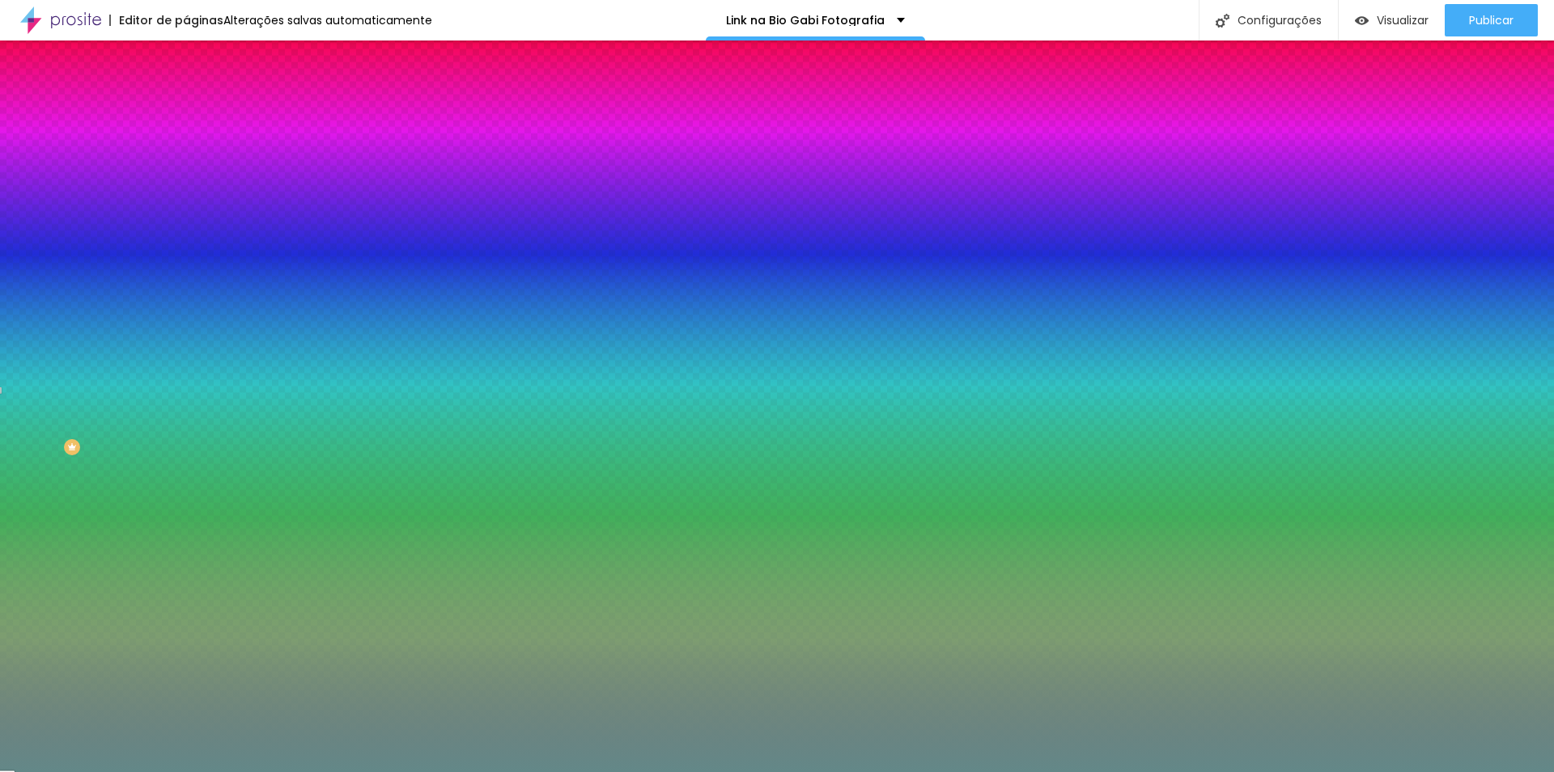
type input "#638888"
click at [186, 525] on div "Editar nulo Conteúdo Estilo Avançado Cor de fundo Voltar ao padrão #E7E7EB Tipo…" at bounding box center [279, 405] width 186 height 731
click at [194, 643] on icon "button" at bounding box center [197, 646] width 6 height 6
click at [353, 537] on div at bounding box center [777, 386] width 1554 height 772
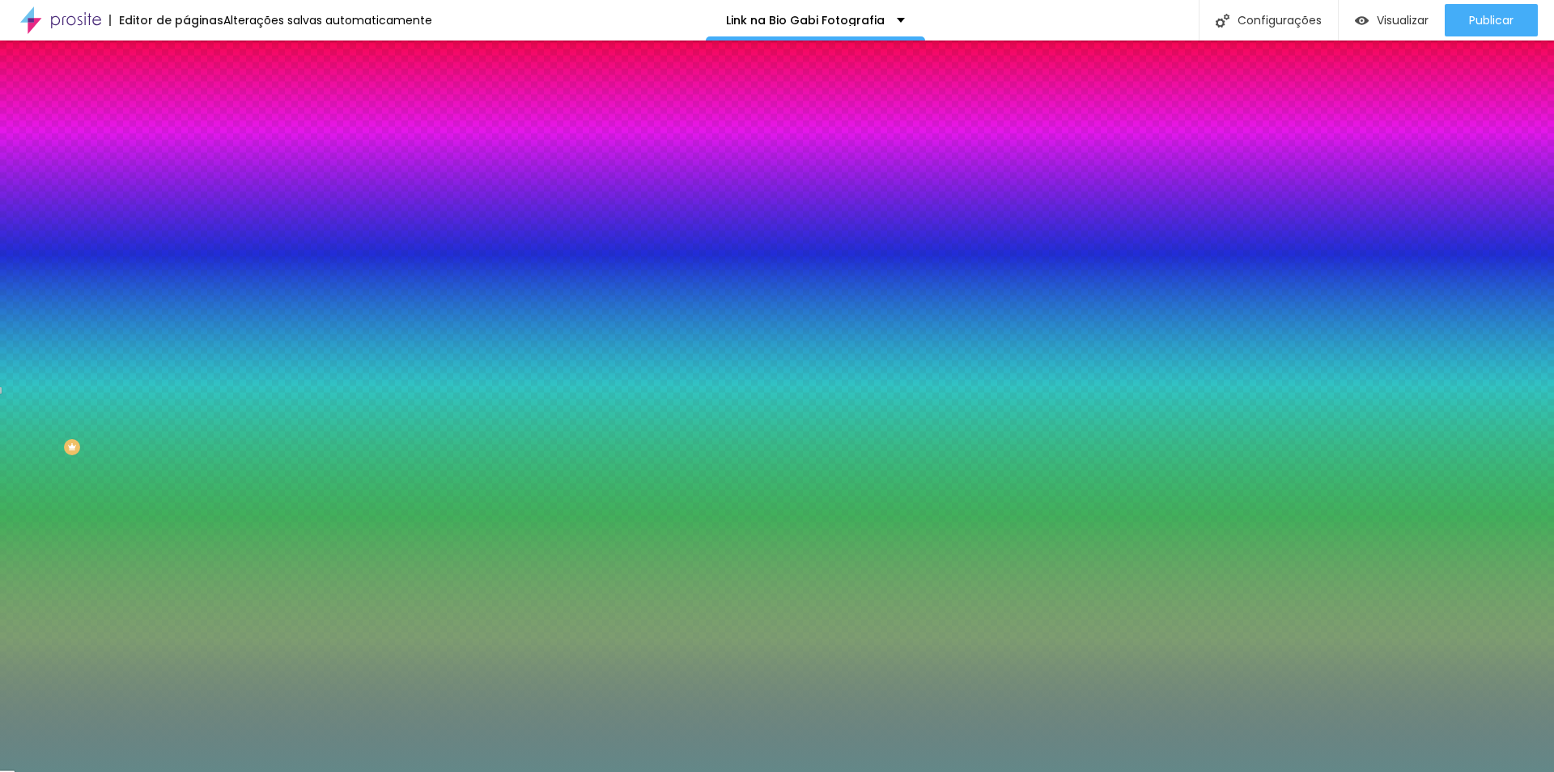
click at [357, 535] on div at bounding box center [777, 386] width 1554 height 772
click at [119, 771] on div at bounding box center [777, 772] width 1554 height 0
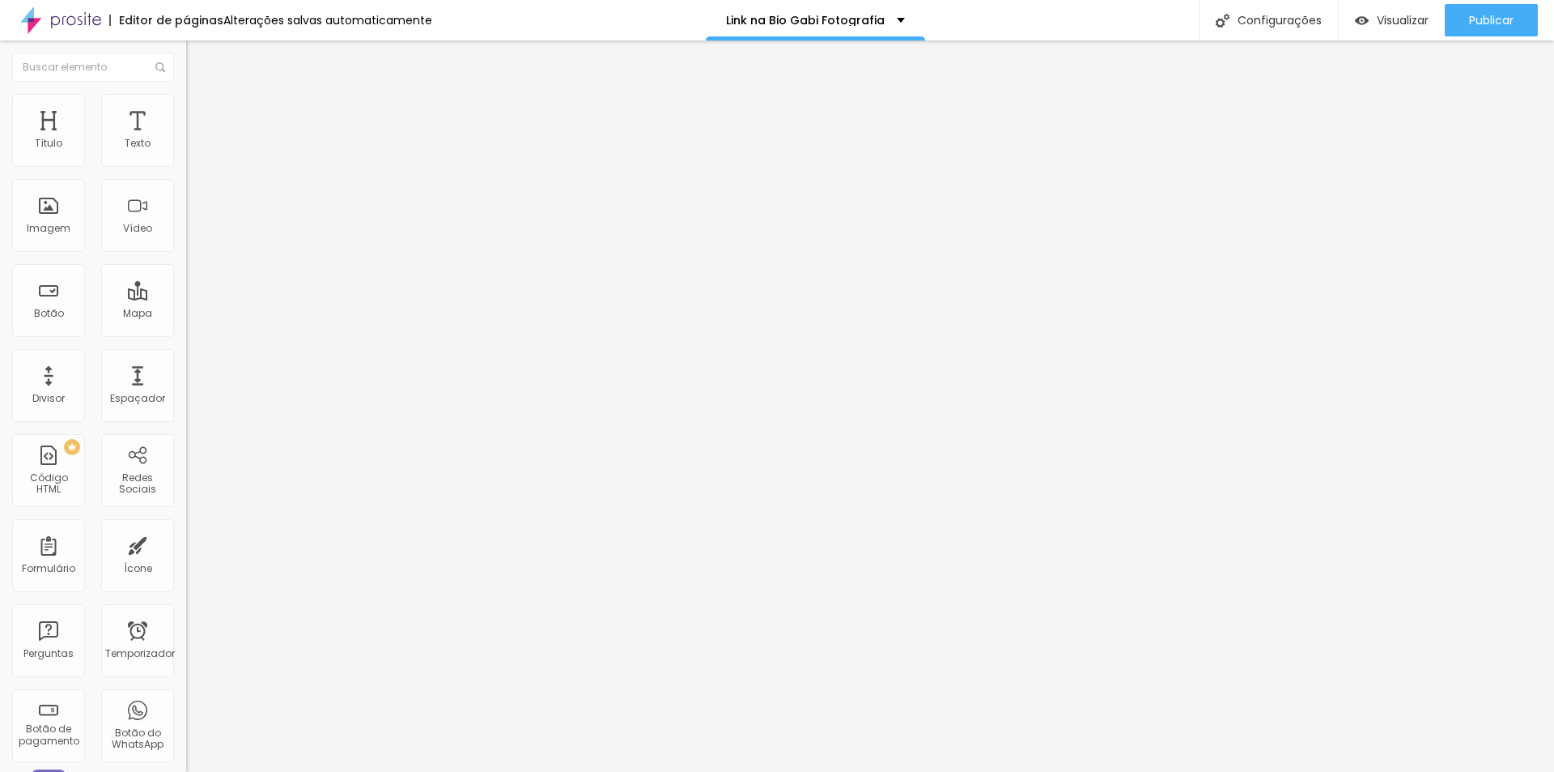
click at [186, 102] on img at bounding box center [193, 101] width 15 height 15
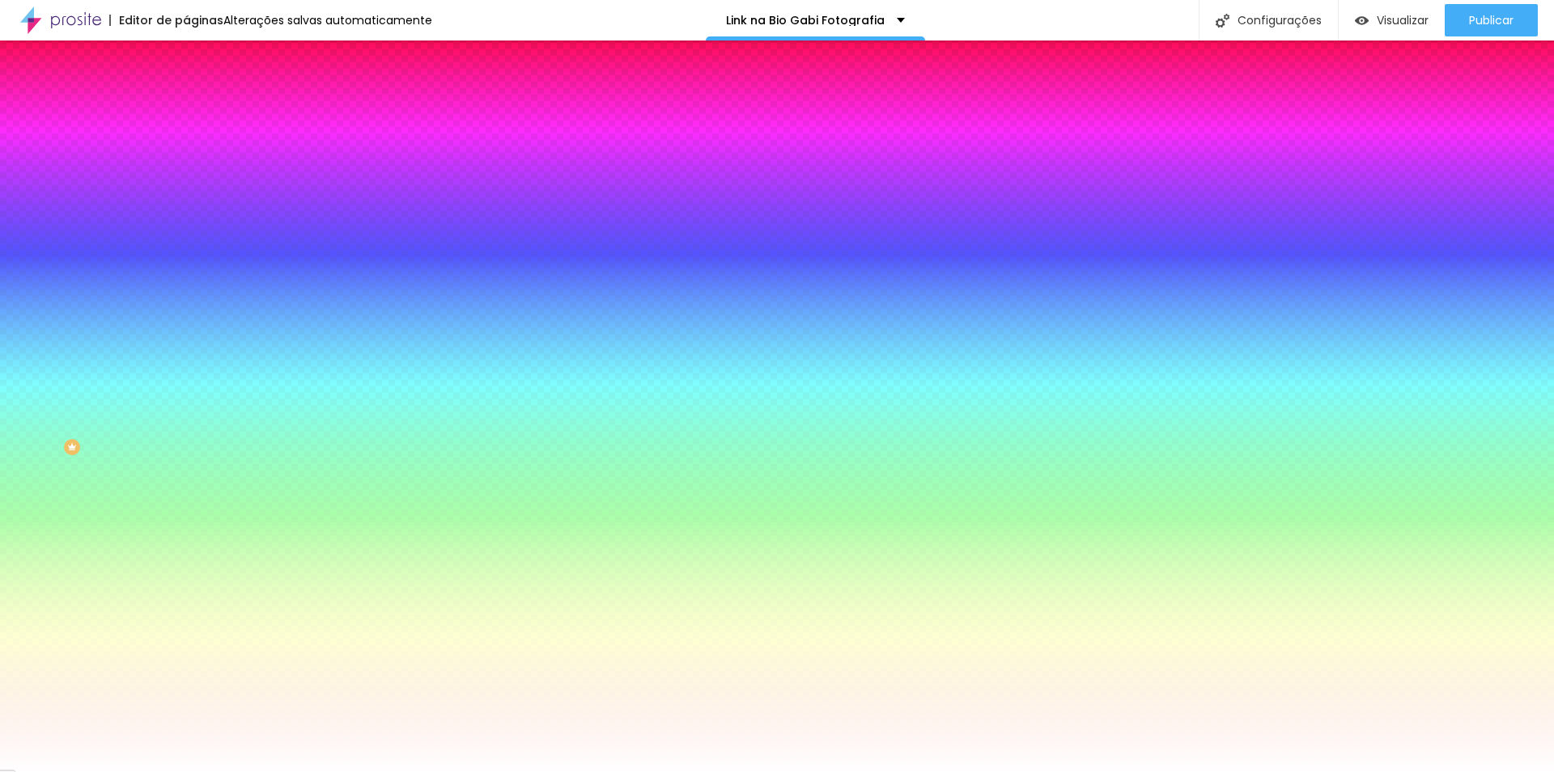
paste input "638888"
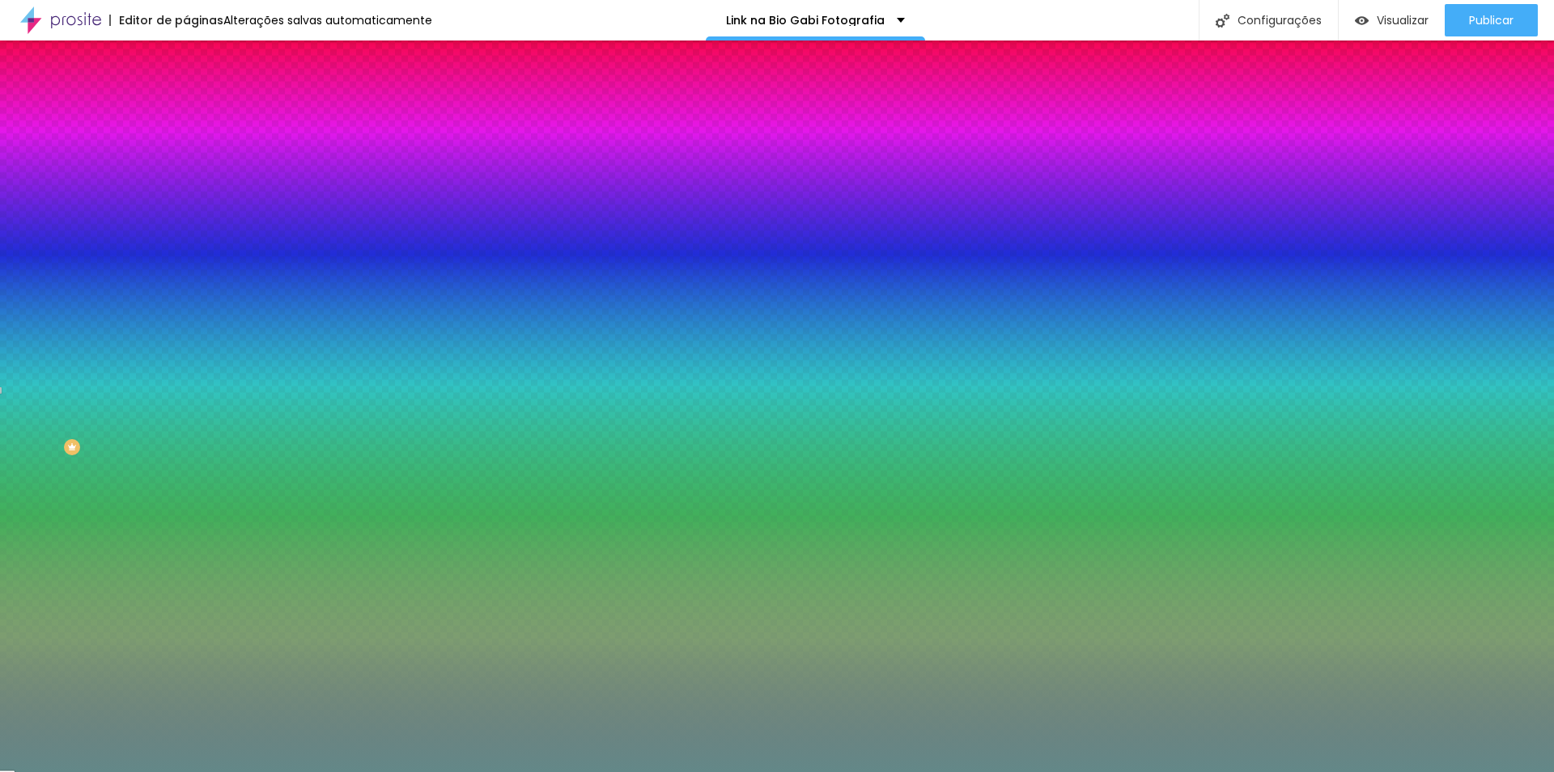
type input "#638888"
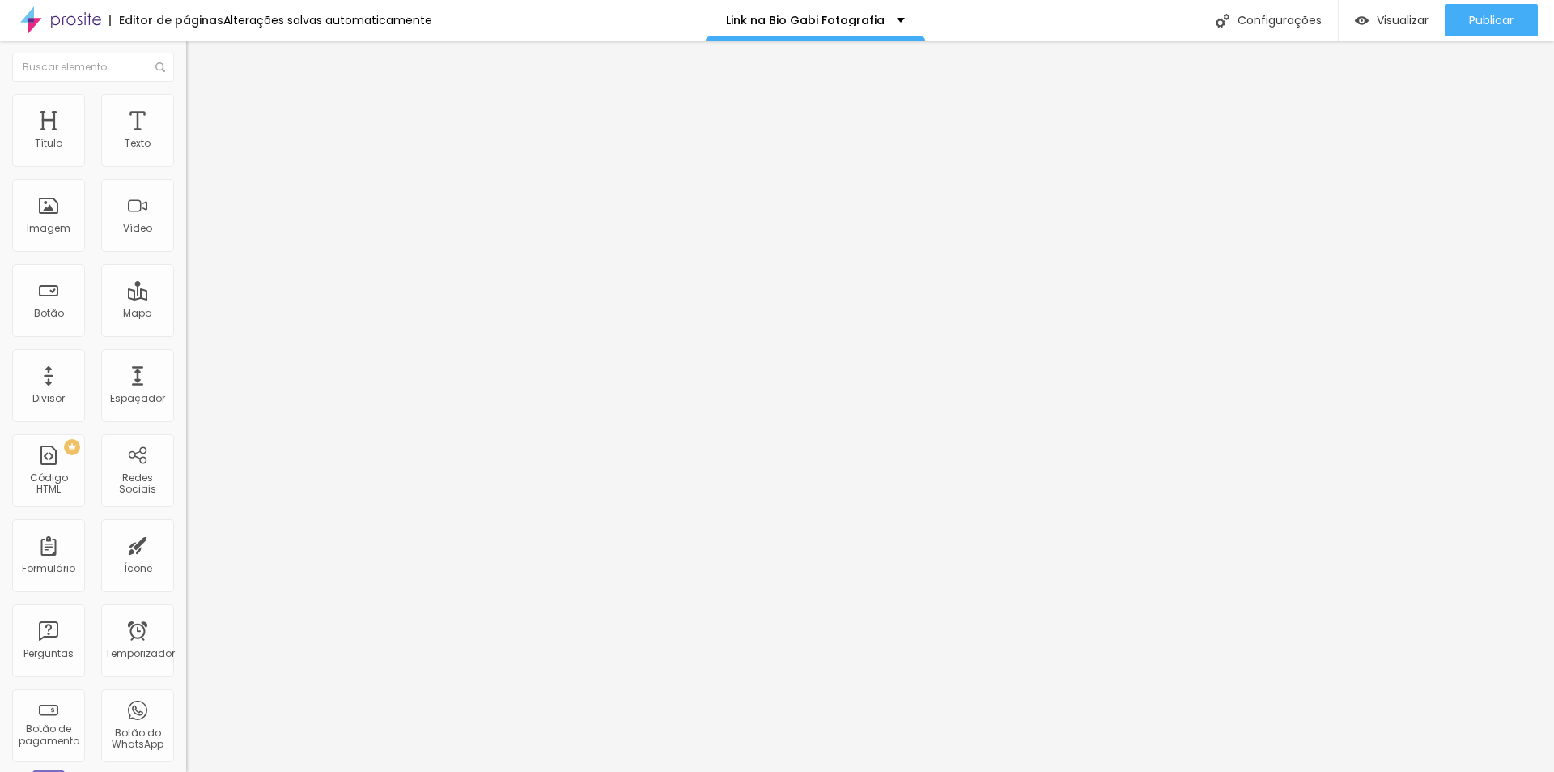
click at [201, 112] on font "Estilo" at bounding box center [213, 105] width 25 height 14
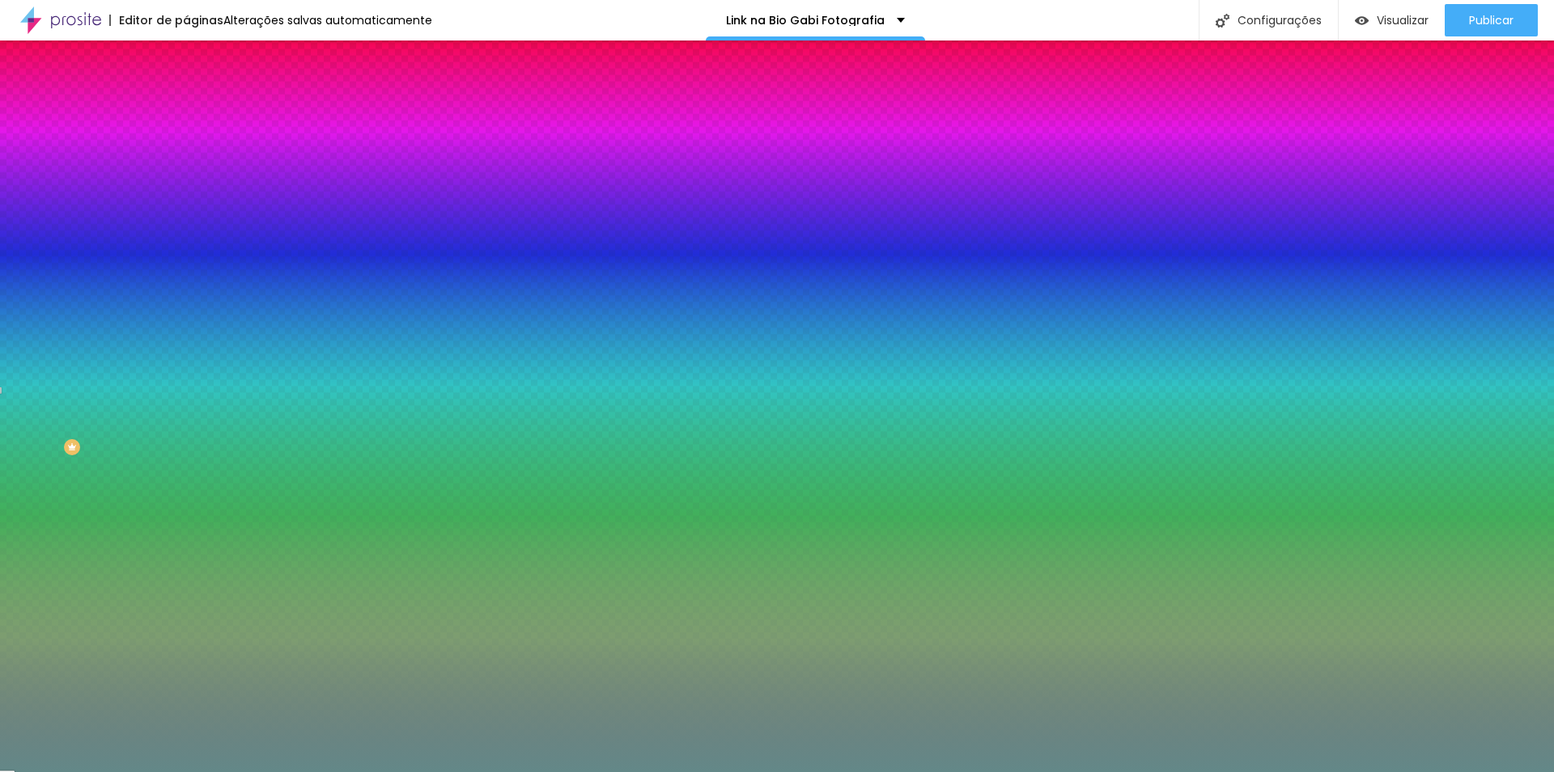
click at [186, 247] on button "button" at bounding box center [197, 252] width 23 height 17
drag, startPoint x: 317, startPoint y: 376, endPoint x: 364, endPoint y: 377, distance: 46.2
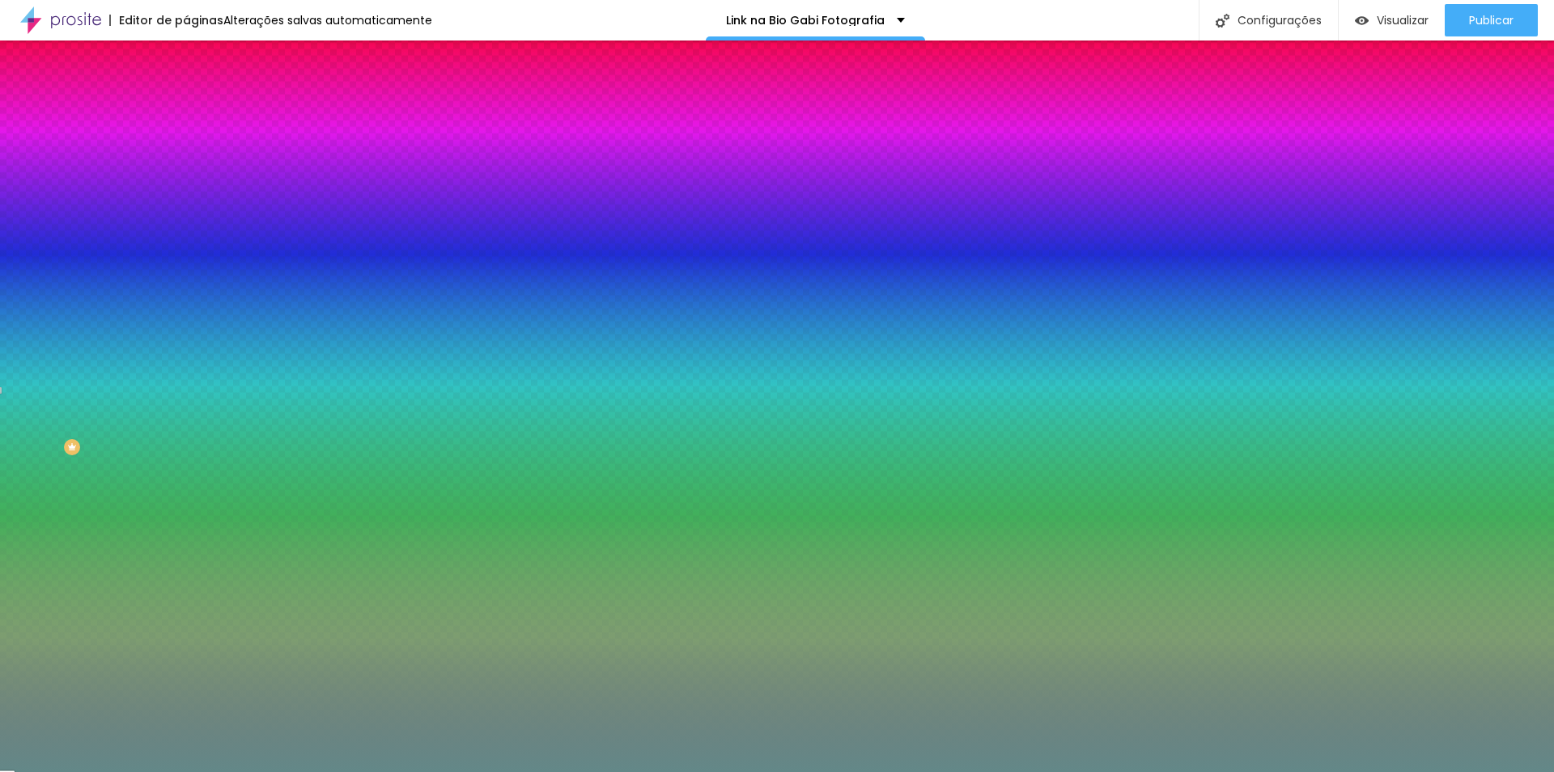
click at [354, 398] on div at bounding box center [777, 386] width 1554 height 772
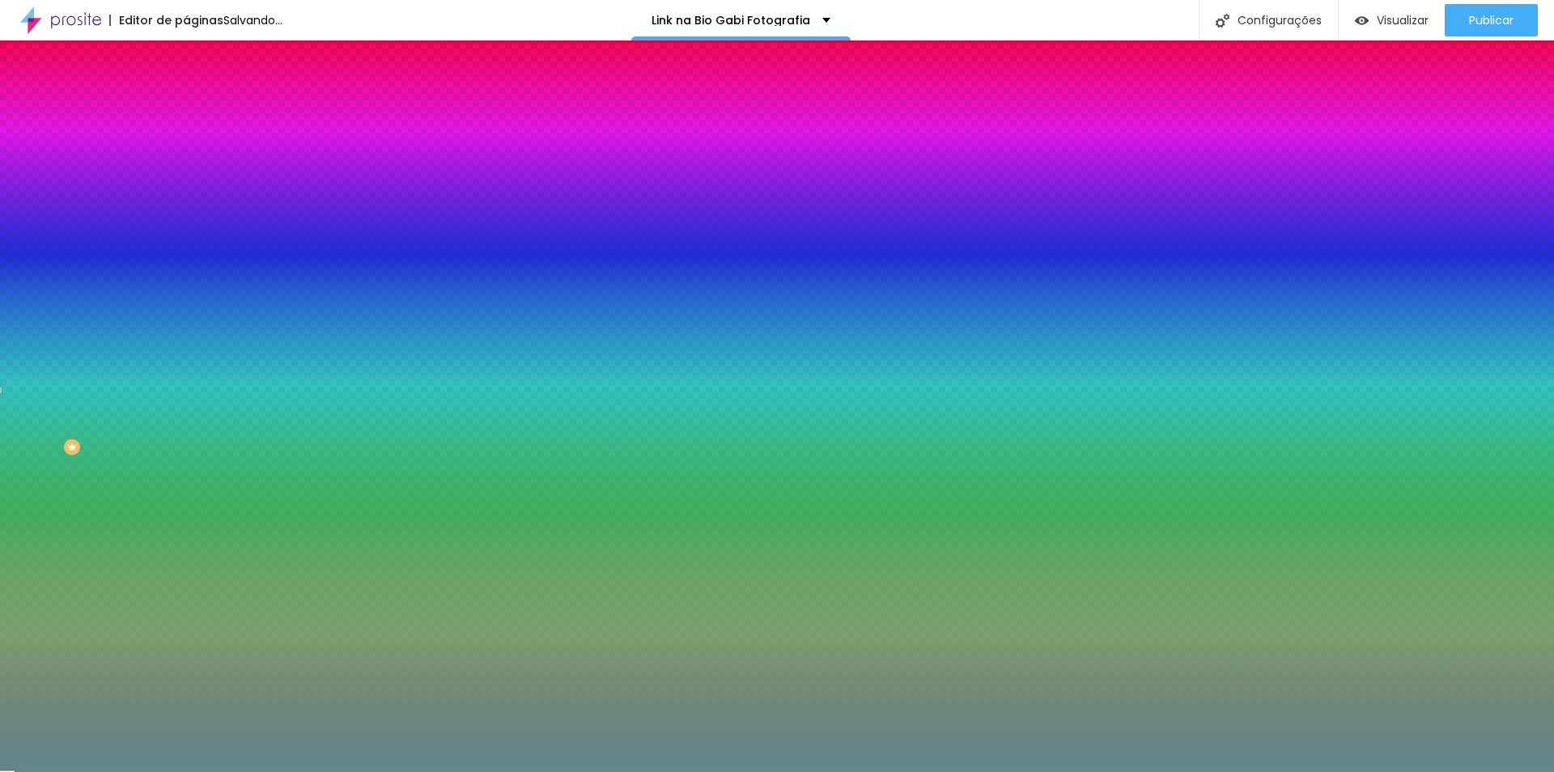
click at [131, 771] on div at bounding box center [777, 772] width 1554 height 0
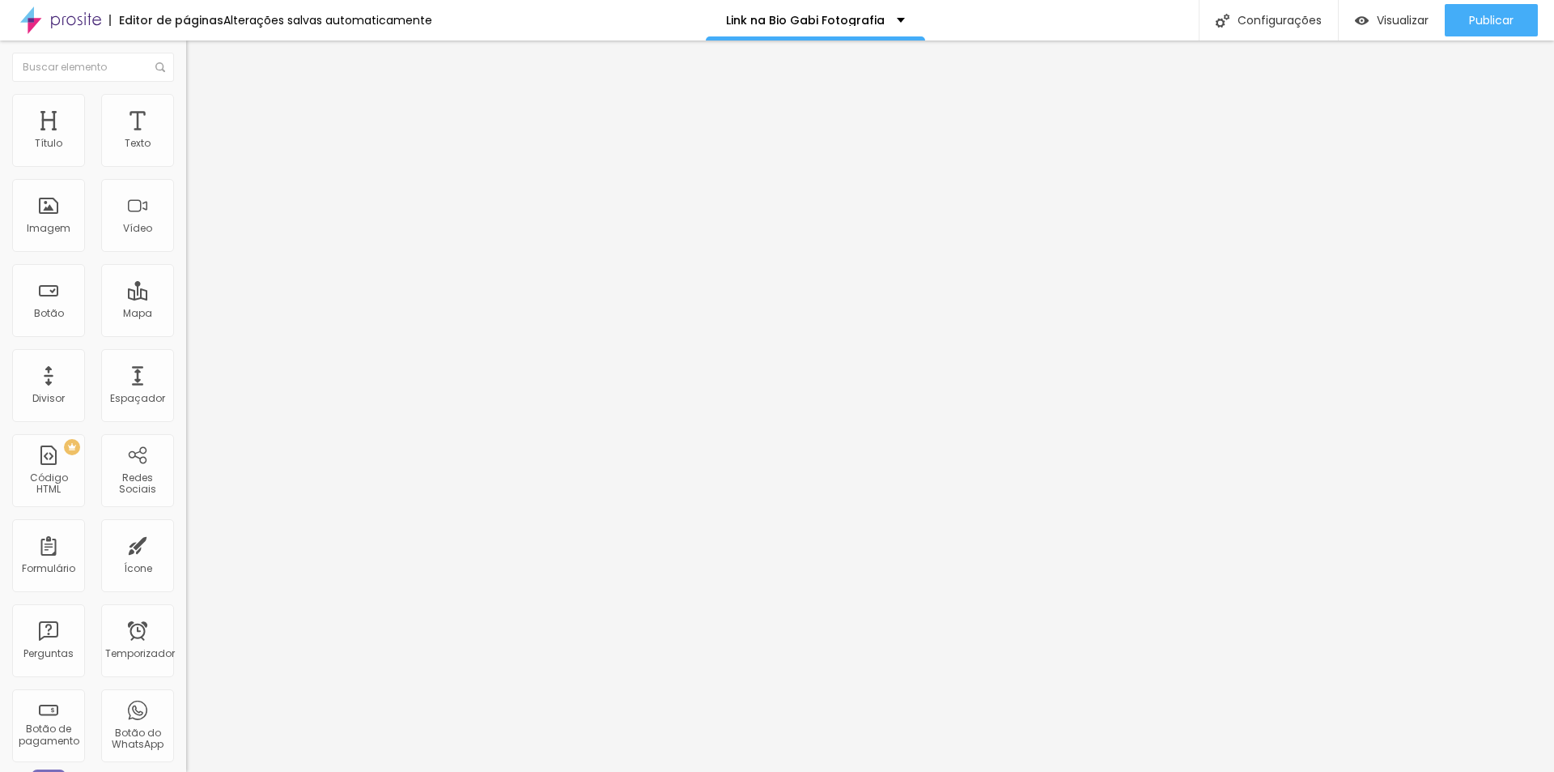
click at [201, 108] on font "Estilo" at bounding box center [213, 105] width 25 height 14
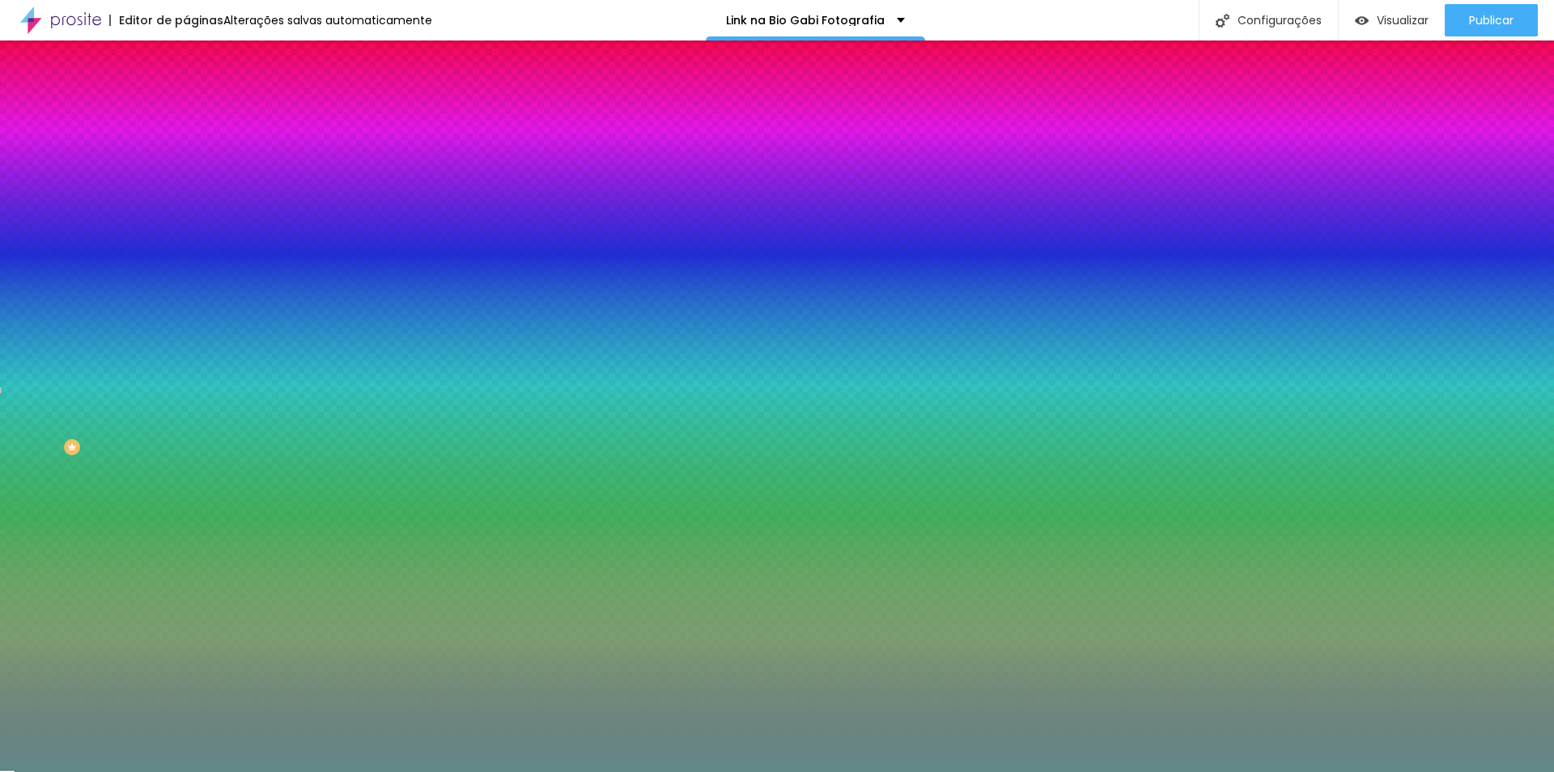
click at [193, 246] on icon "button" at bounding box center [198, 251] width 10 height 10
drag, startPoint x: 314, startPoint y: 377, endPoint x: 429, endPoint y: 383, distance: 115.1
click at [429, 383] on body "Editor de páginas Alterações salvas automaticamente Link na Bio Gabi Fotografia…" at bounding box center [777, 386] width 1554 height 772
paste input "E7E7EB"
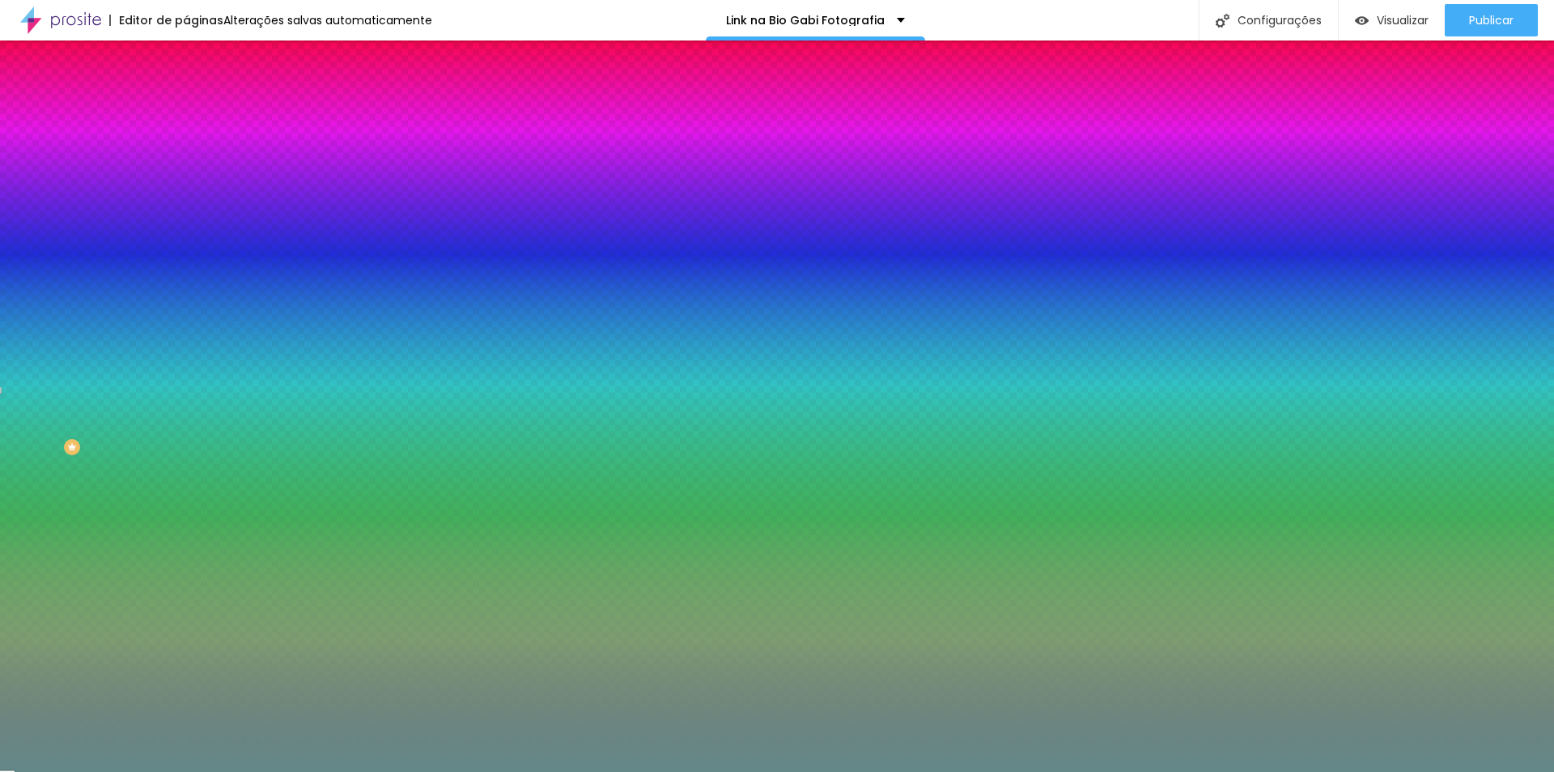
drag, startPoint x: 321, startPoint y: 377, endPoint x: 371, endPoint y: 373, distance: 50.4
paste input "E7E7E"
type input "#E7E7E"
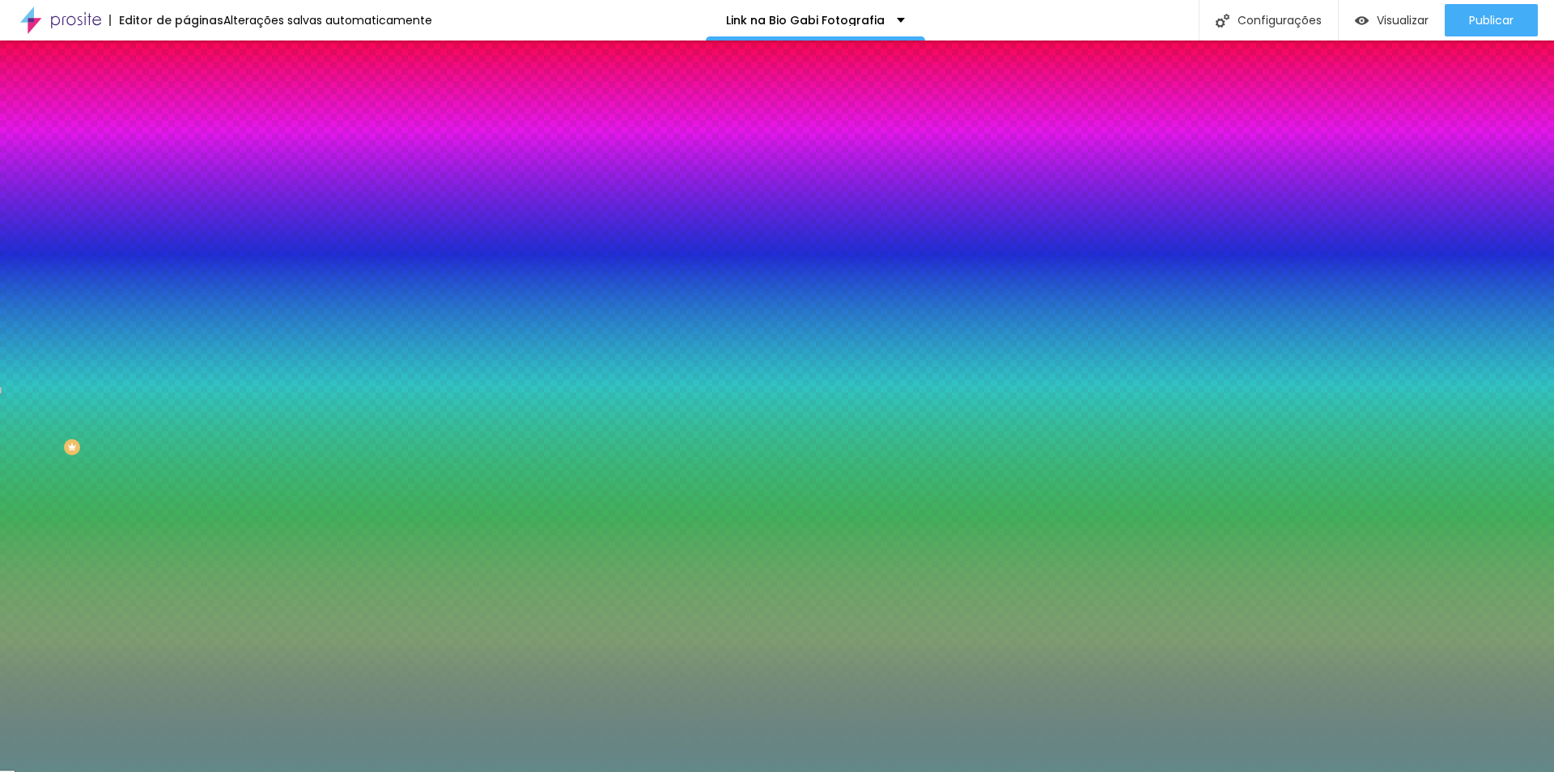
click at [318, 771] on div at bounding box center [777, 772] width 1554 height 0
click at [193, 246] on icon "button" at bounding box center [198, 251] width 10 height 10
click at [104, 771] on img at bounding box center [98, 780] width 12 height 12
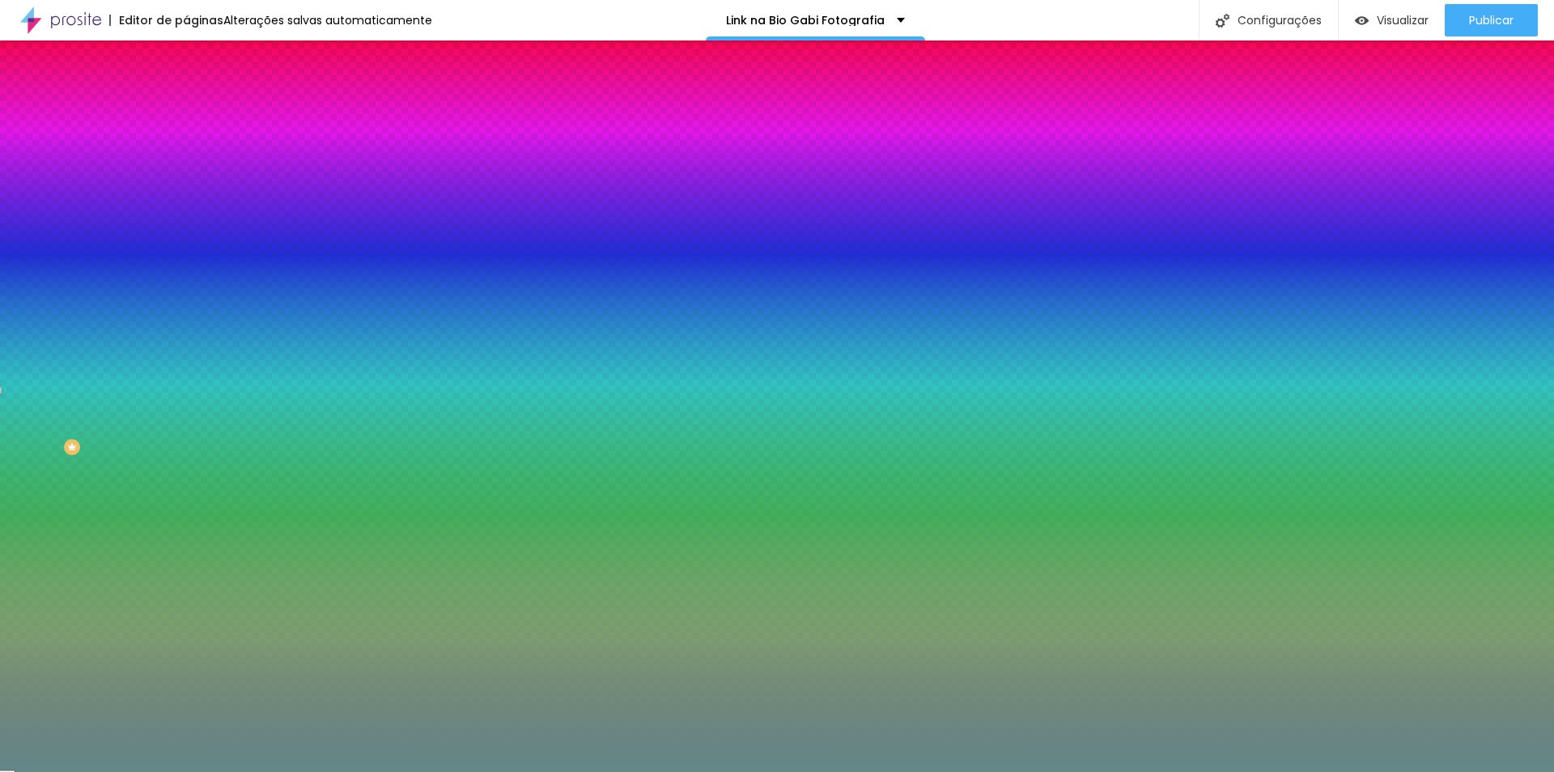
click at [278, 771] on div at bounding box center [777, 772] width 1554 height 0
click at [186, 639] on button "button" at bounding box center [197, 647] width 23 height 17
type input "1"
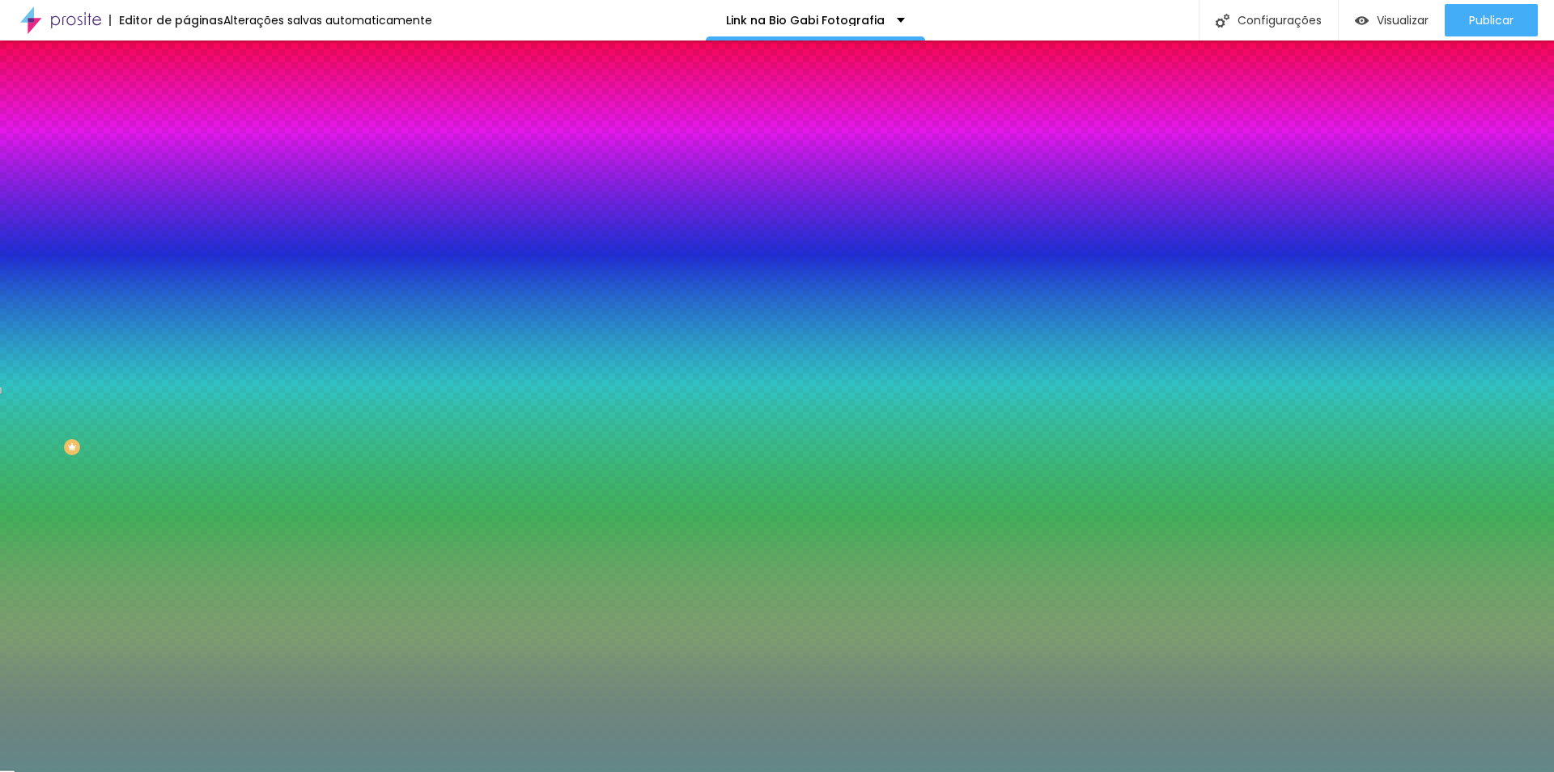
type input "1"
type input "2"
type input "3"
drag, startPoint x: 177, startPoint y: 480, endPoint x: 301, endPoint y: 484, distance: 123.9
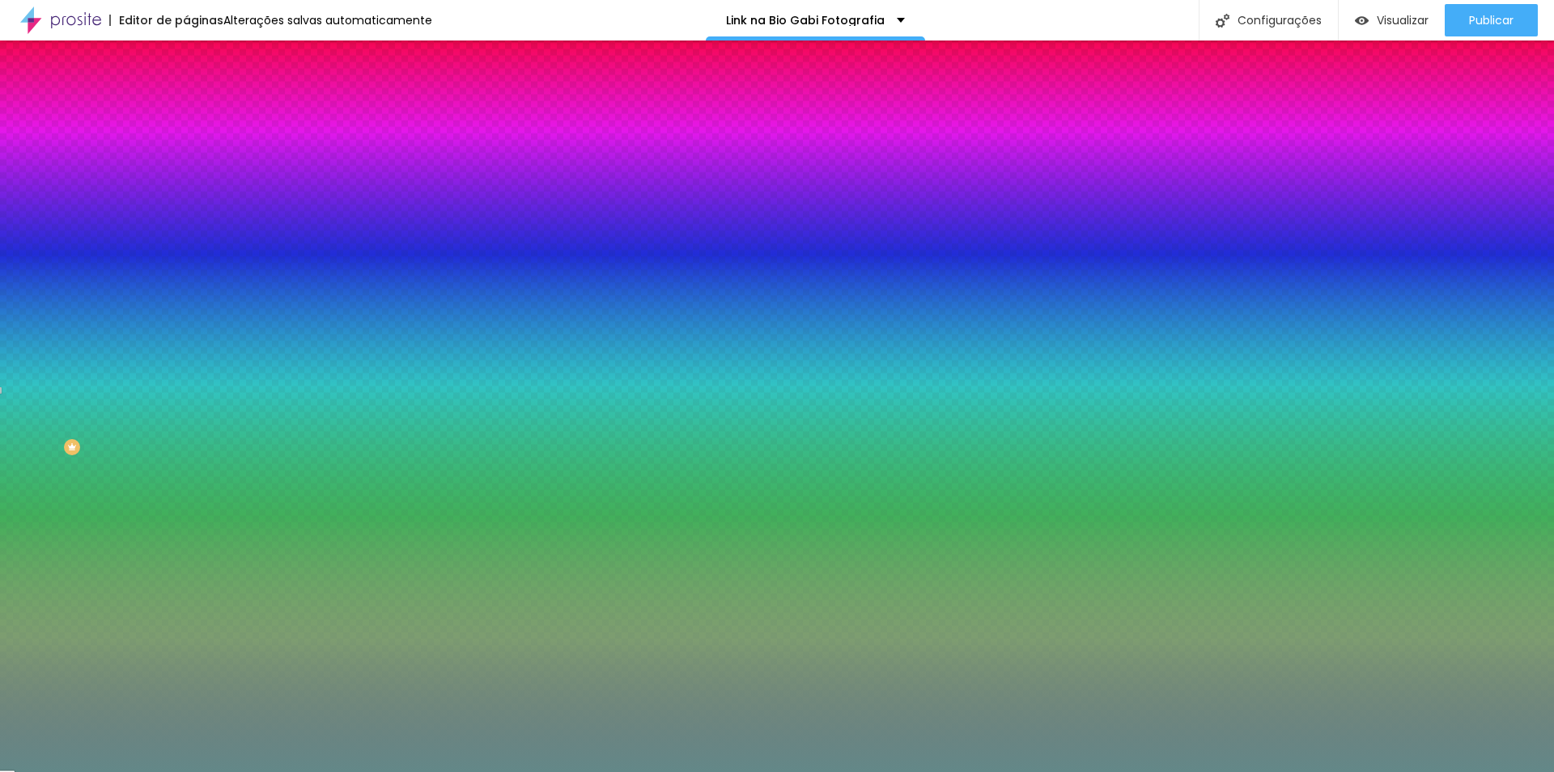
type input "3"
type input "2"
type input "1"
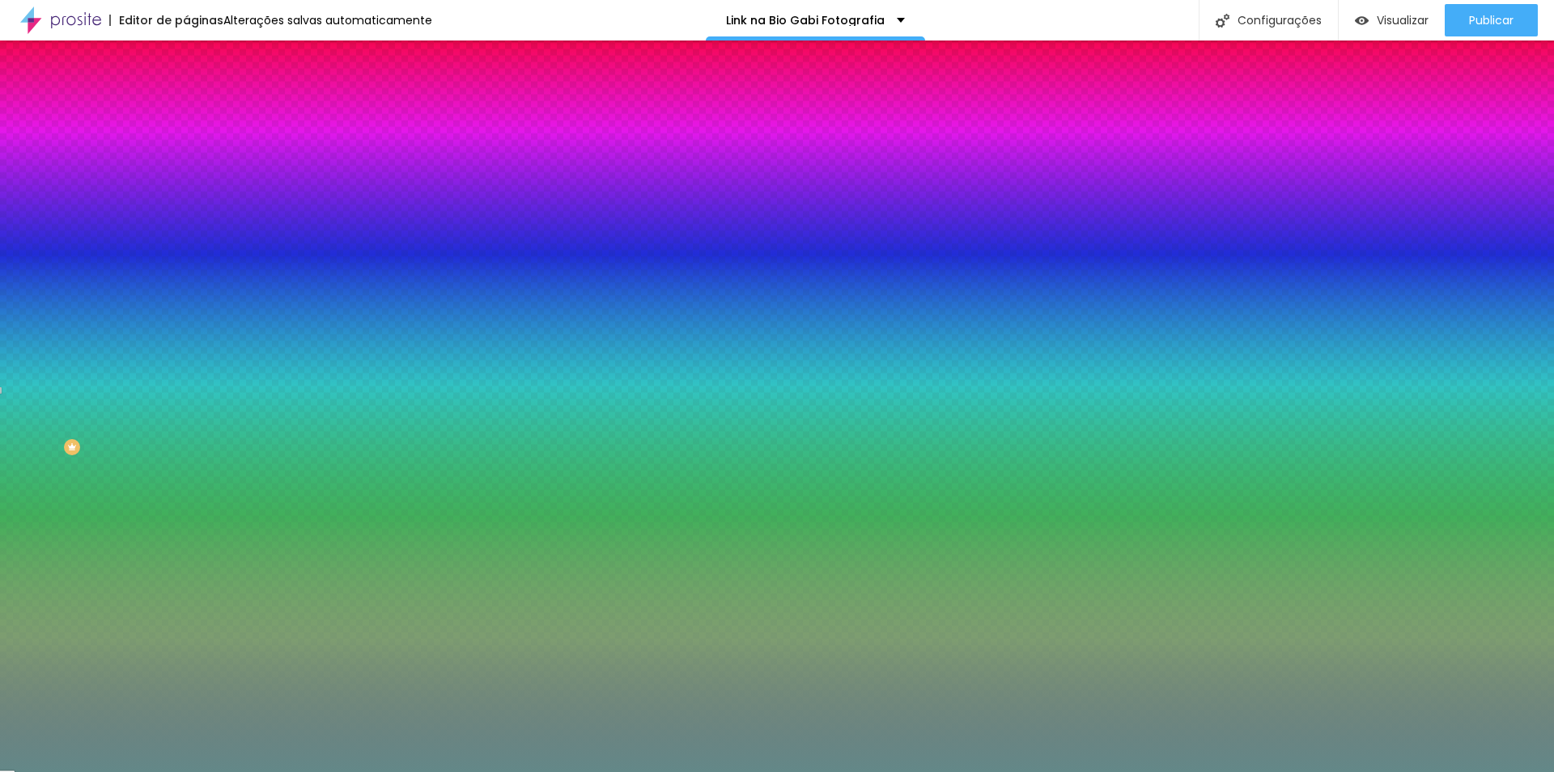
type input "1"
type input "0"
drag, startPoint x: 287, startPoint y: 483, endPoint x: 133, endPoint y: 467, distance: 154.7
type input "0"
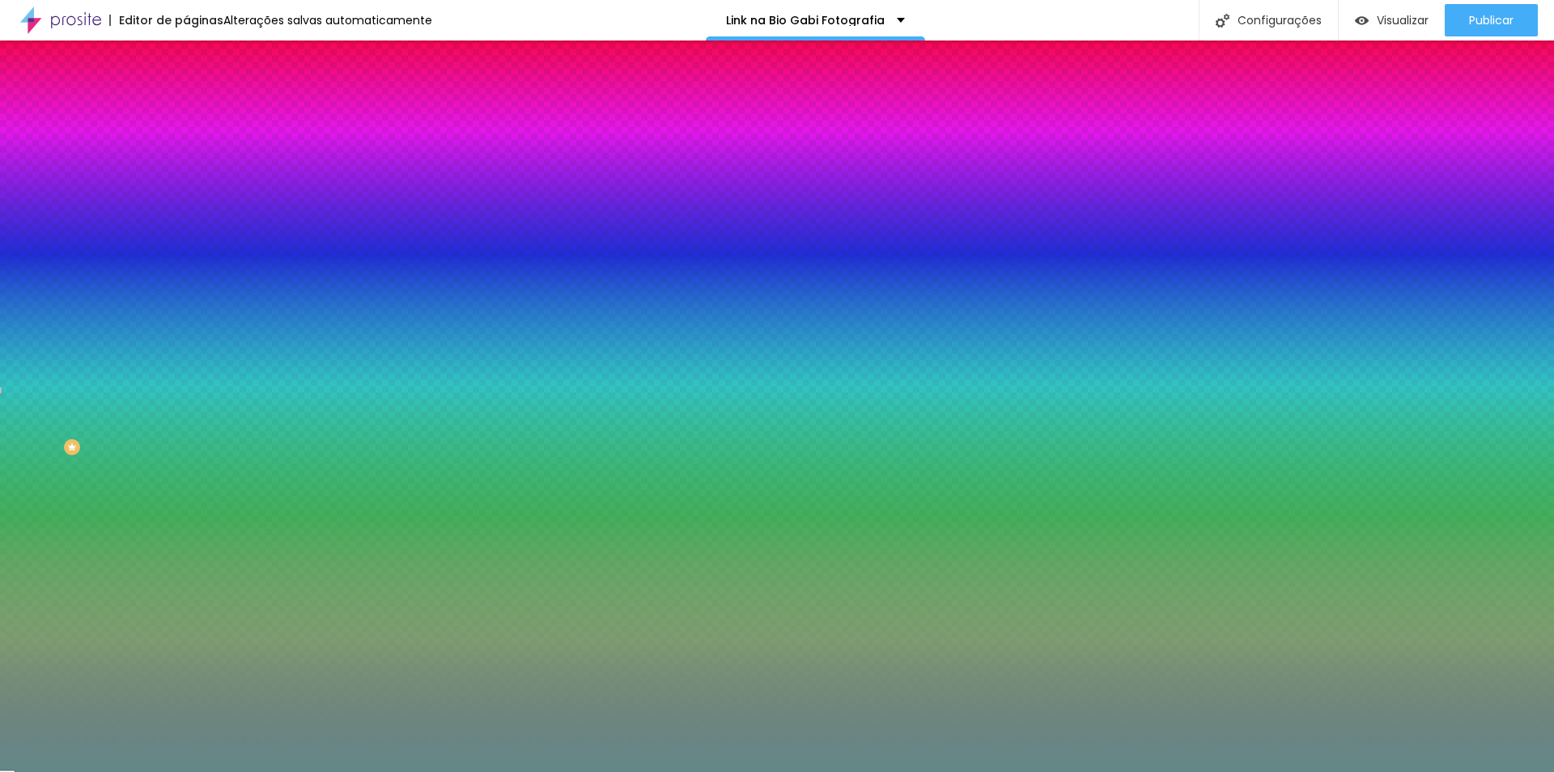
click at [99, 771] on div at bounding box center [777, 772] width 1554 height 0
click at [194, 248] on icon "button" at bounding box center [197, 251] width 6 height 6
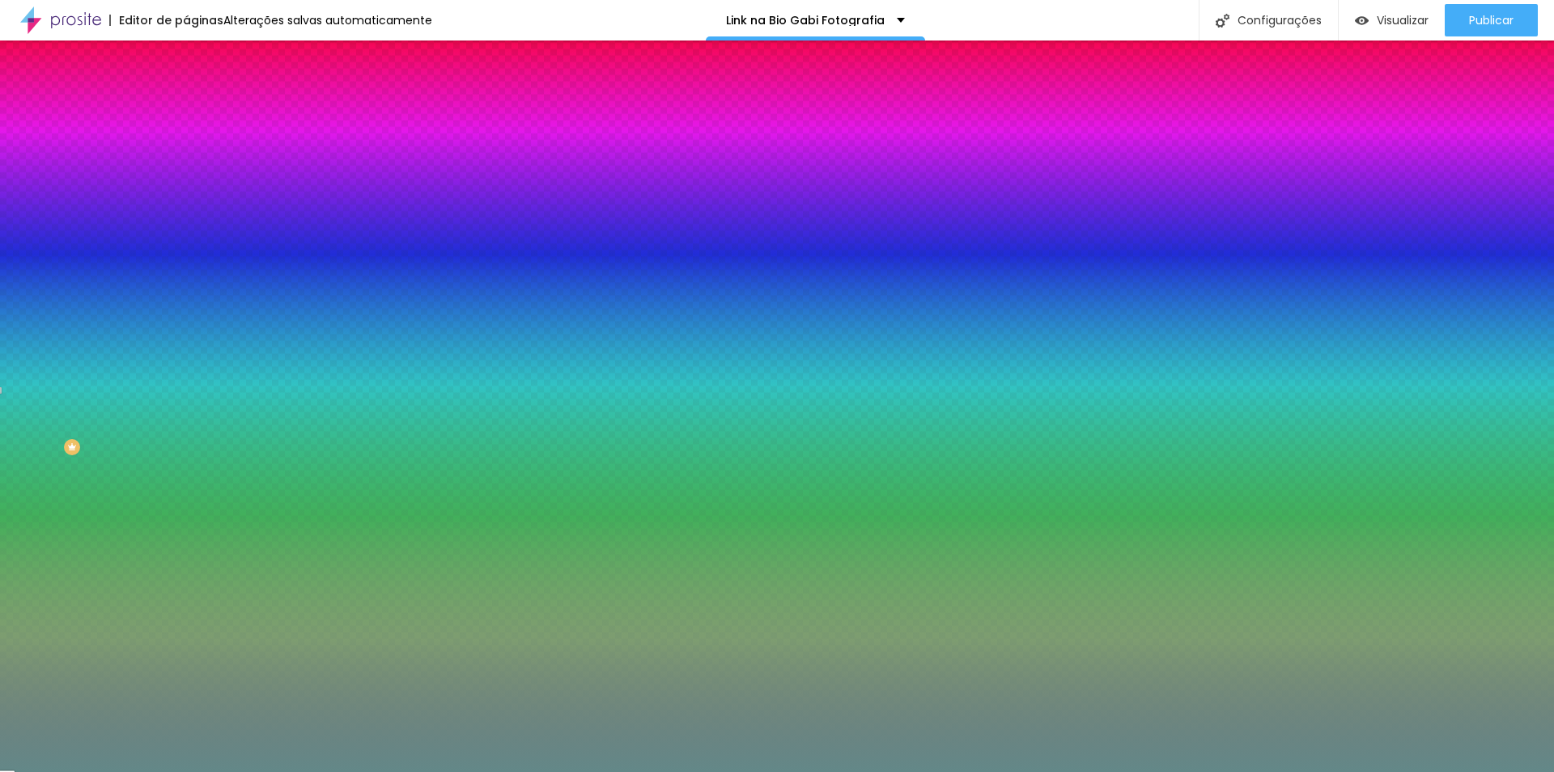
type input "#FFFFFF"
drag, startPoint x: 215, startPoint y: 405, endPoint x: 209, endPoint y: 393, distance: 13.8
click at [321, 771] on div at bounding box center [777, 772] width 1554 height 0
click at [194, 643] on icon "button" at bounding box center [197, 646] width 6 height 6
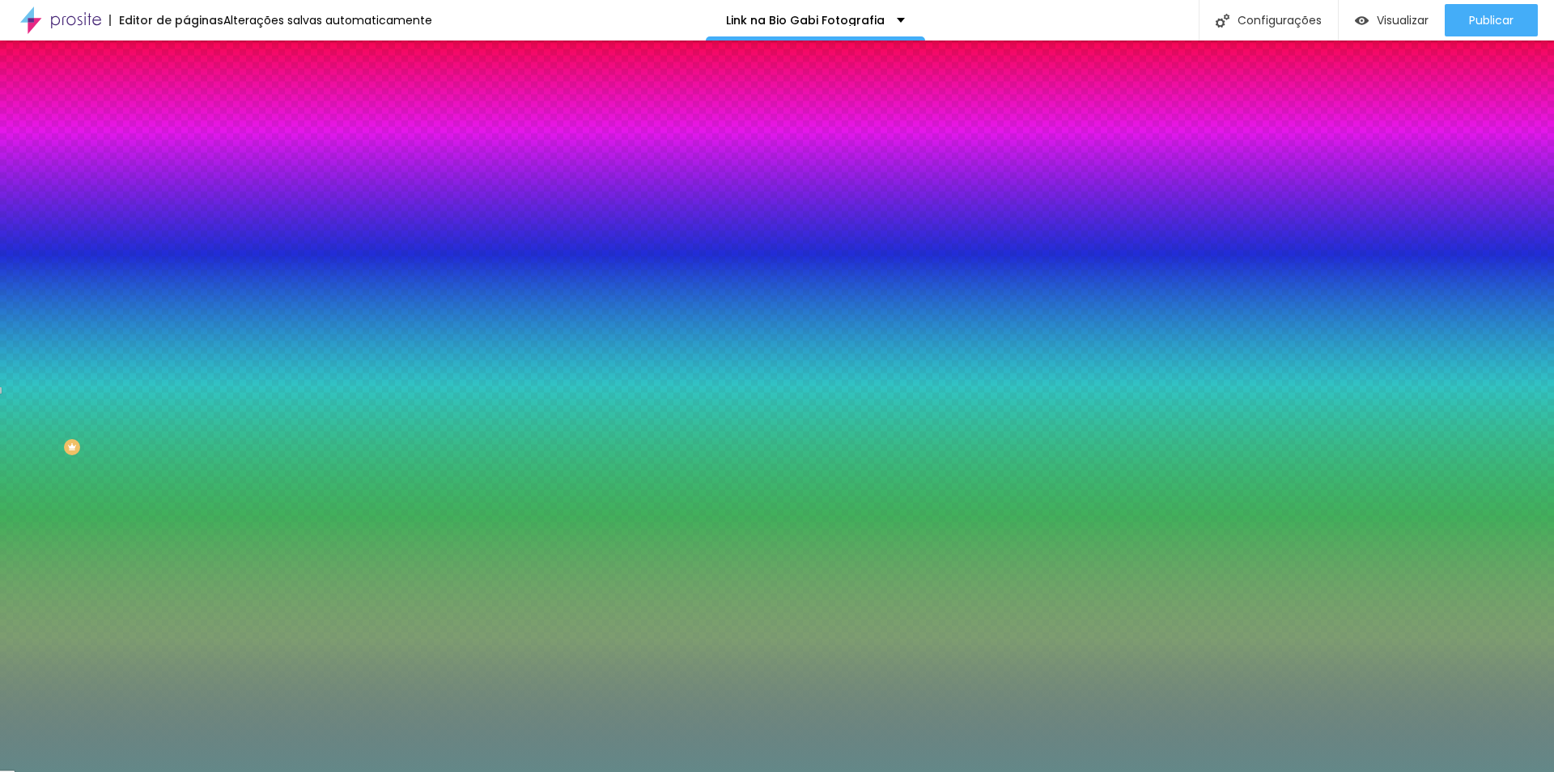
click at [162, 771] on div at bounding box center [777, 772] width 1554 height 0
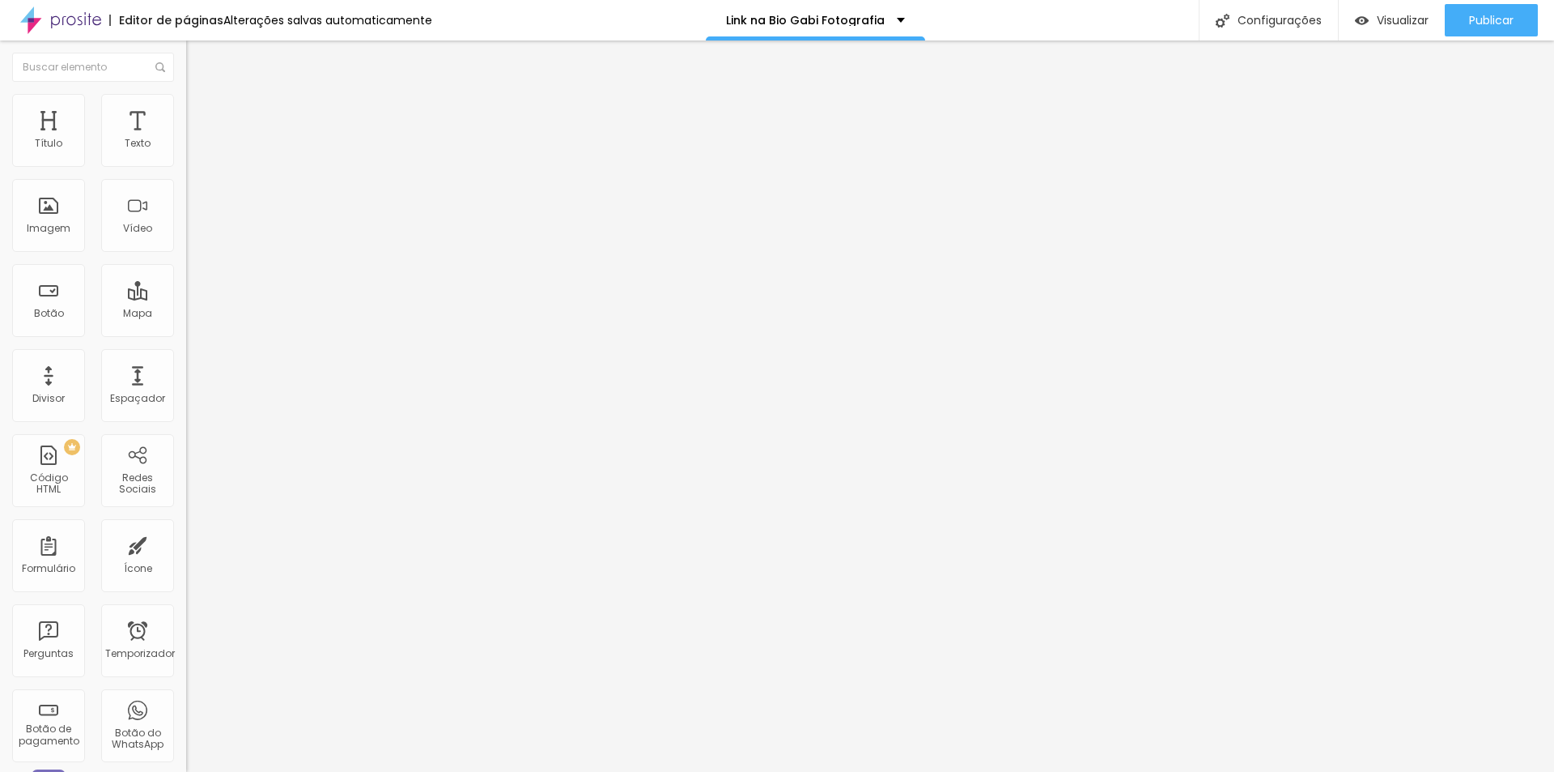
click at [201, 112] on font "Estilo" at bounding box center [213, 105] width 25 height 14
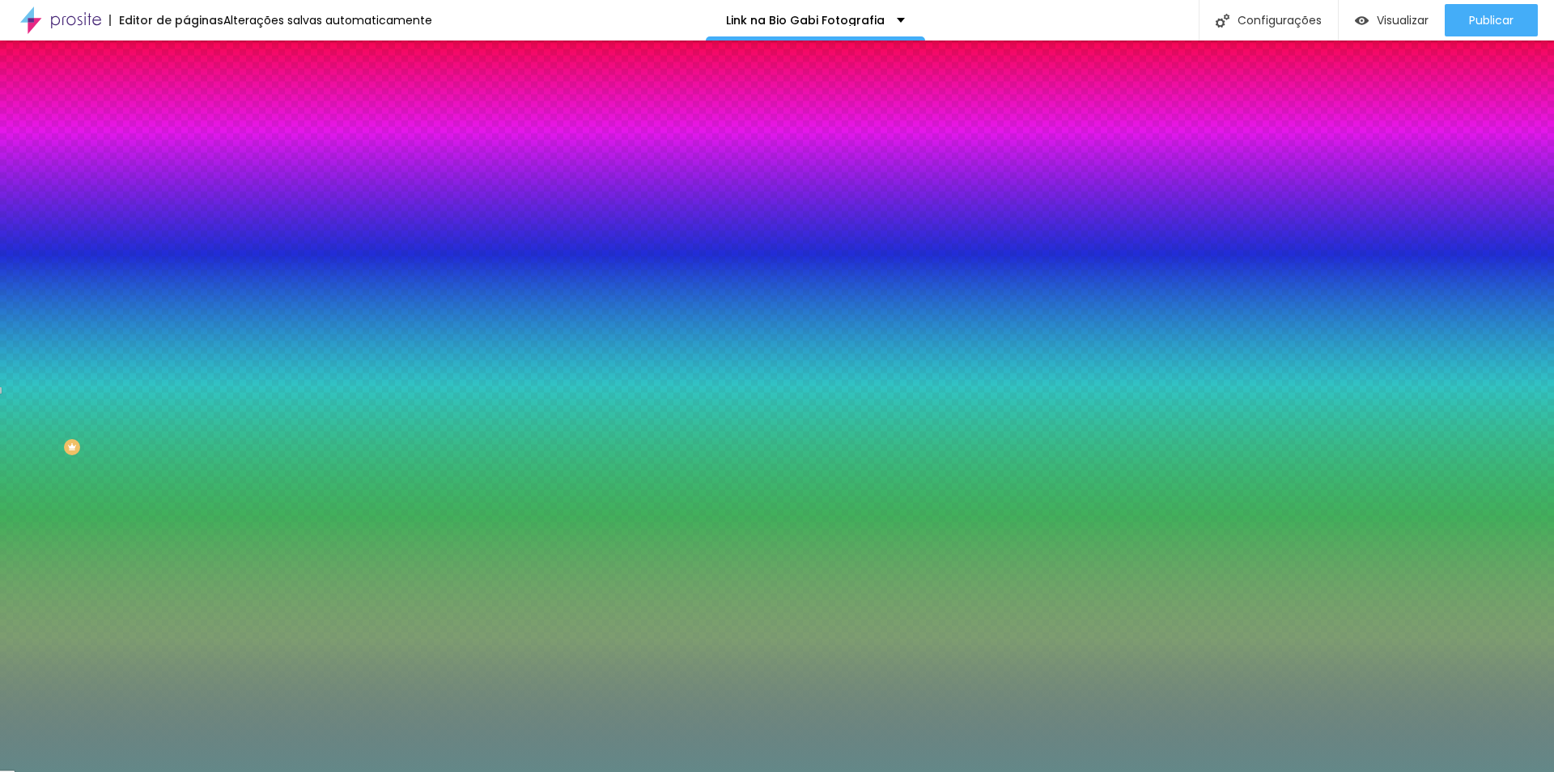
click at [186, 244] on button "button" at bounding box center [197, 252] width 23 height 17
drag, startPoint x: 318, startPoint y: 377, endPoint x: 393, endPoint y: 381, distance: 74.6
click at [393, 381] on body "Editor de páginas Alterações salvas automaticamente Link na Bio Gabi Fotografia…" at bounding box center [777, 386] width 1554 height 772
click at [302, 771] on div at bounding box center [777, 772] width 1554 height 0
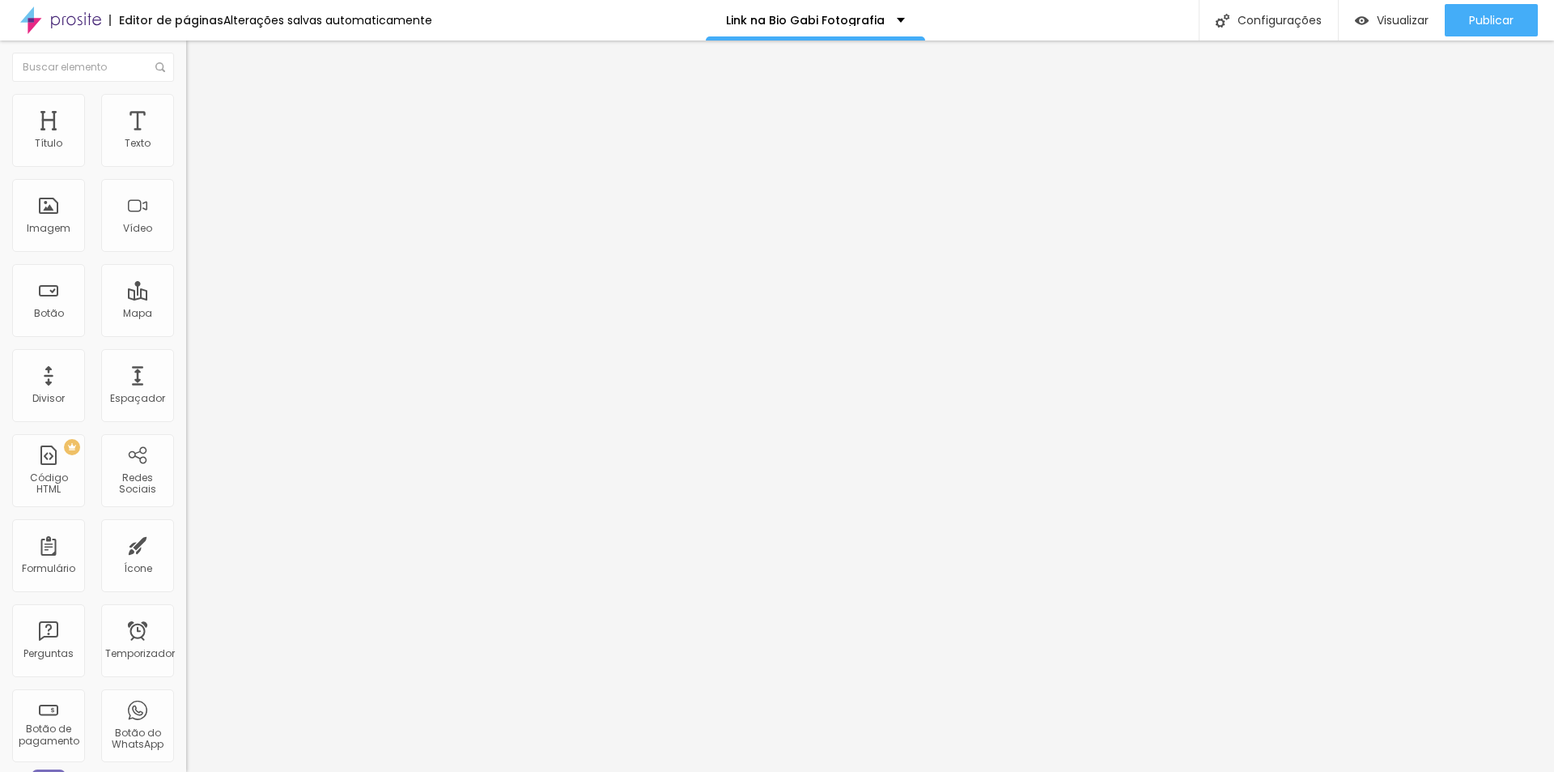
click at [201, 112] on font "Estilo" at bounding box center [213, 105] width 25 height 14
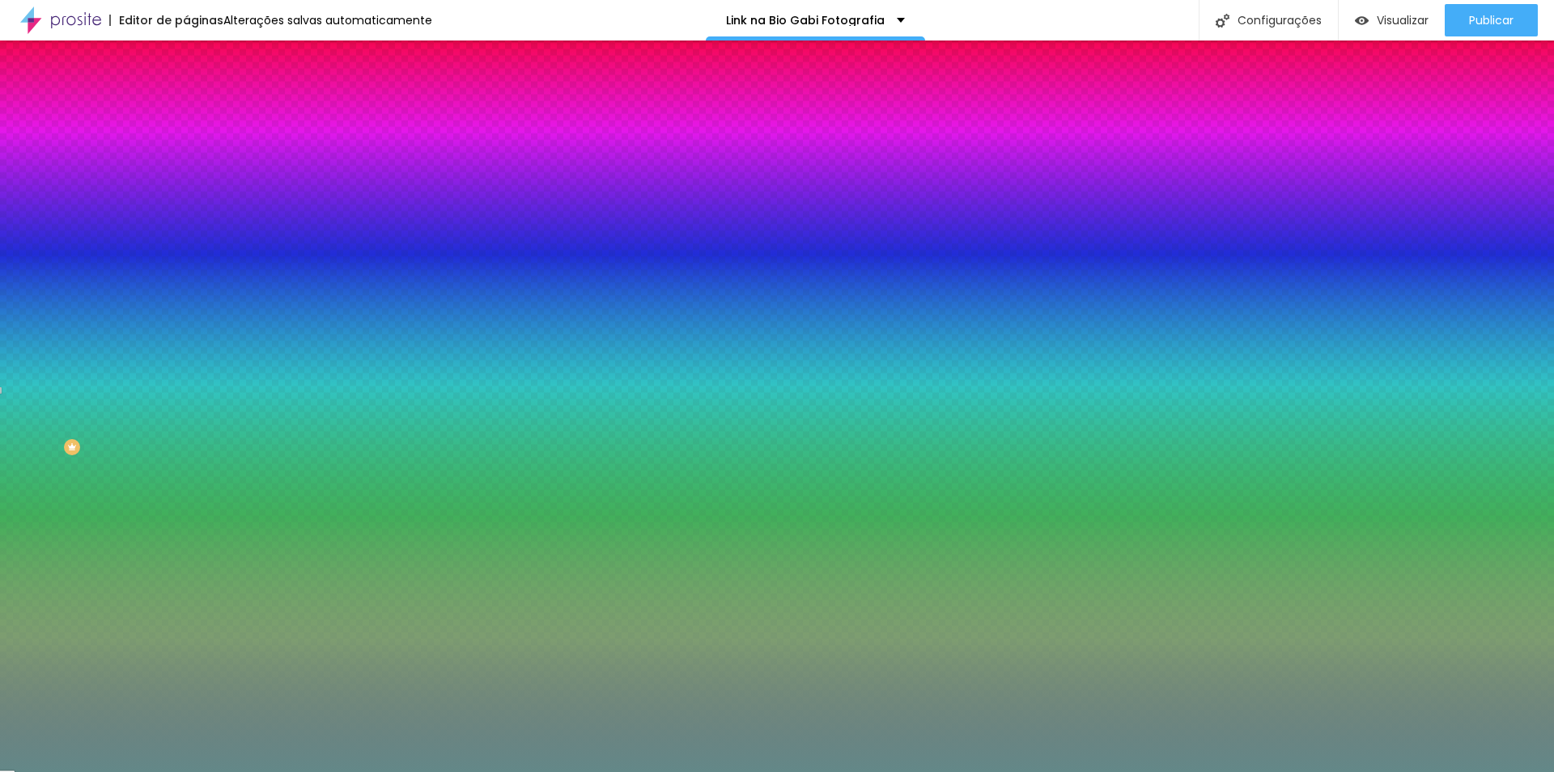
click at [193, 246] on icon "button" at bounding box center [198, 251] width 10 height 10
type input "1"
type input "2"
drag, startPoint x: 176, startPoint y: 348, endPoint x: 250, endPoint y: 355, distance: 74.0
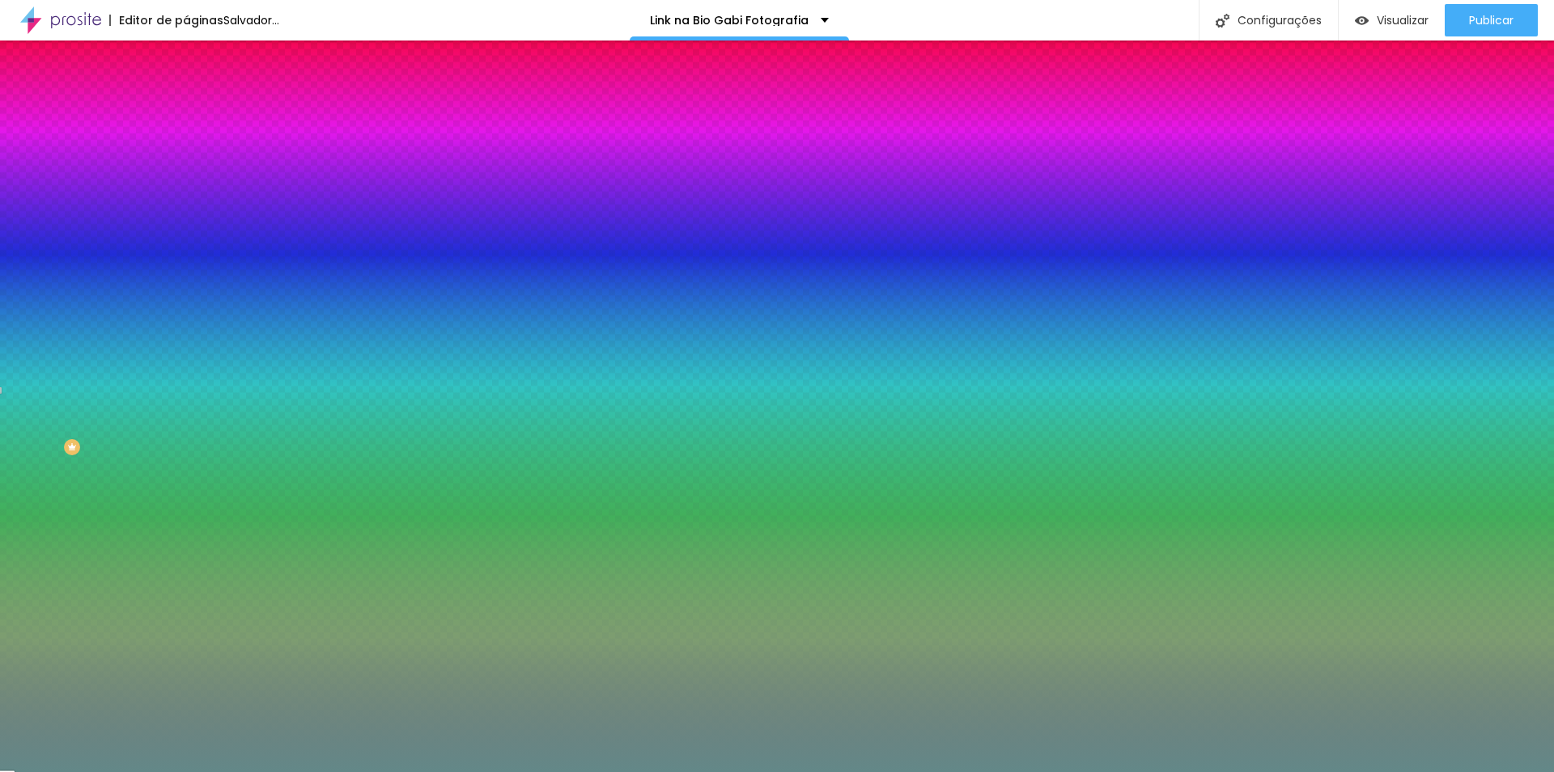
type input "2"
drag, startPoint x: 321, startPoint y: 373, endPoint x: 487, endPoint y: 389, distance: 166.8
click at [487, 389] on body "Editor de páginas Alterações salvas automaticamente Link na Bio Gabi Fotografia…" at bounding box center [777, 386] width 1554 height 772
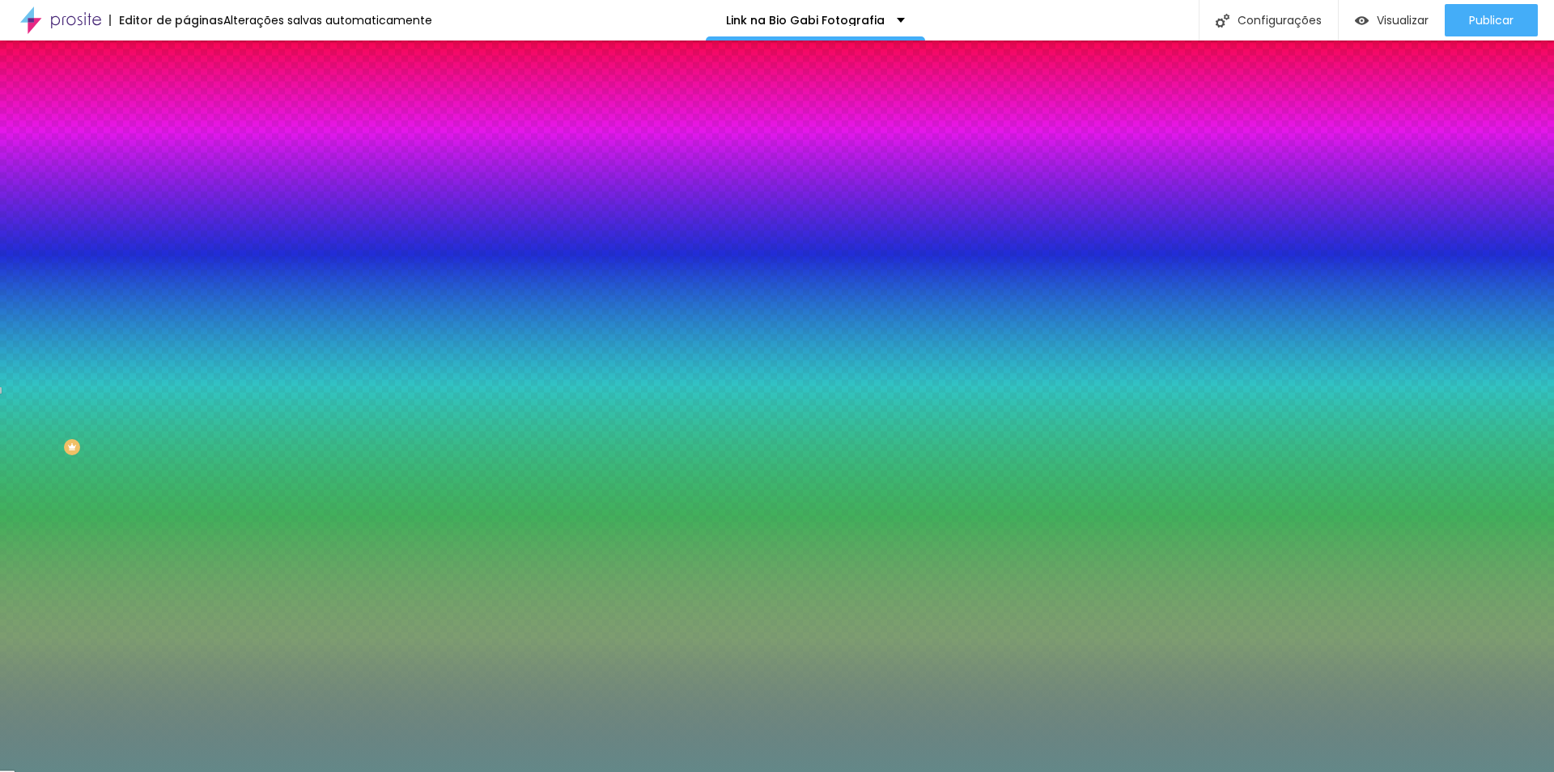
paste input "E7E7EB"
type input "#E7E7EB"
click at [270, 771] on div at bounding box center [777, 772] width 1554 height 0
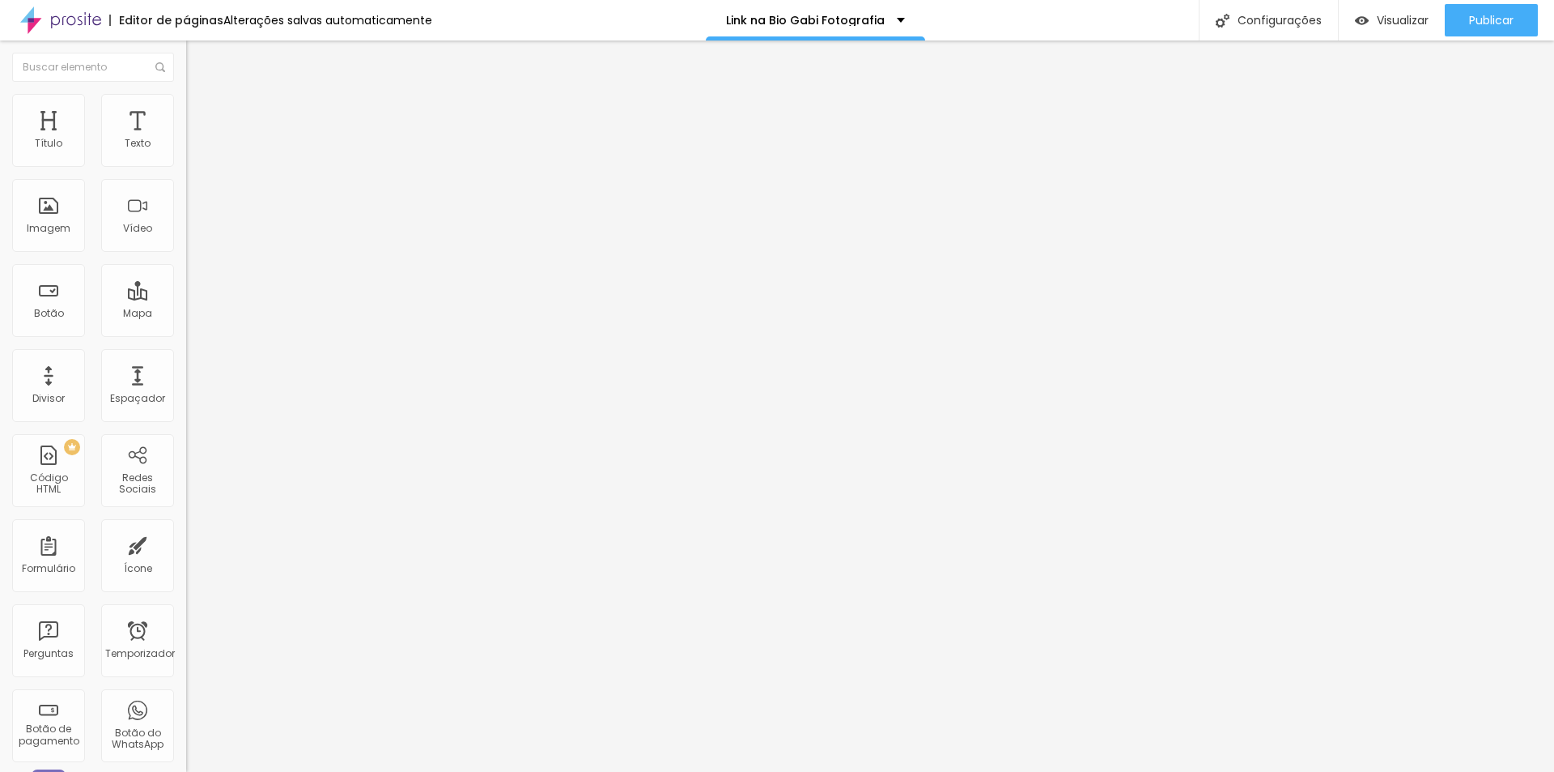
click at [201, 108] on font "Estilo" at bounding box center [213, 105] width 25 height 14
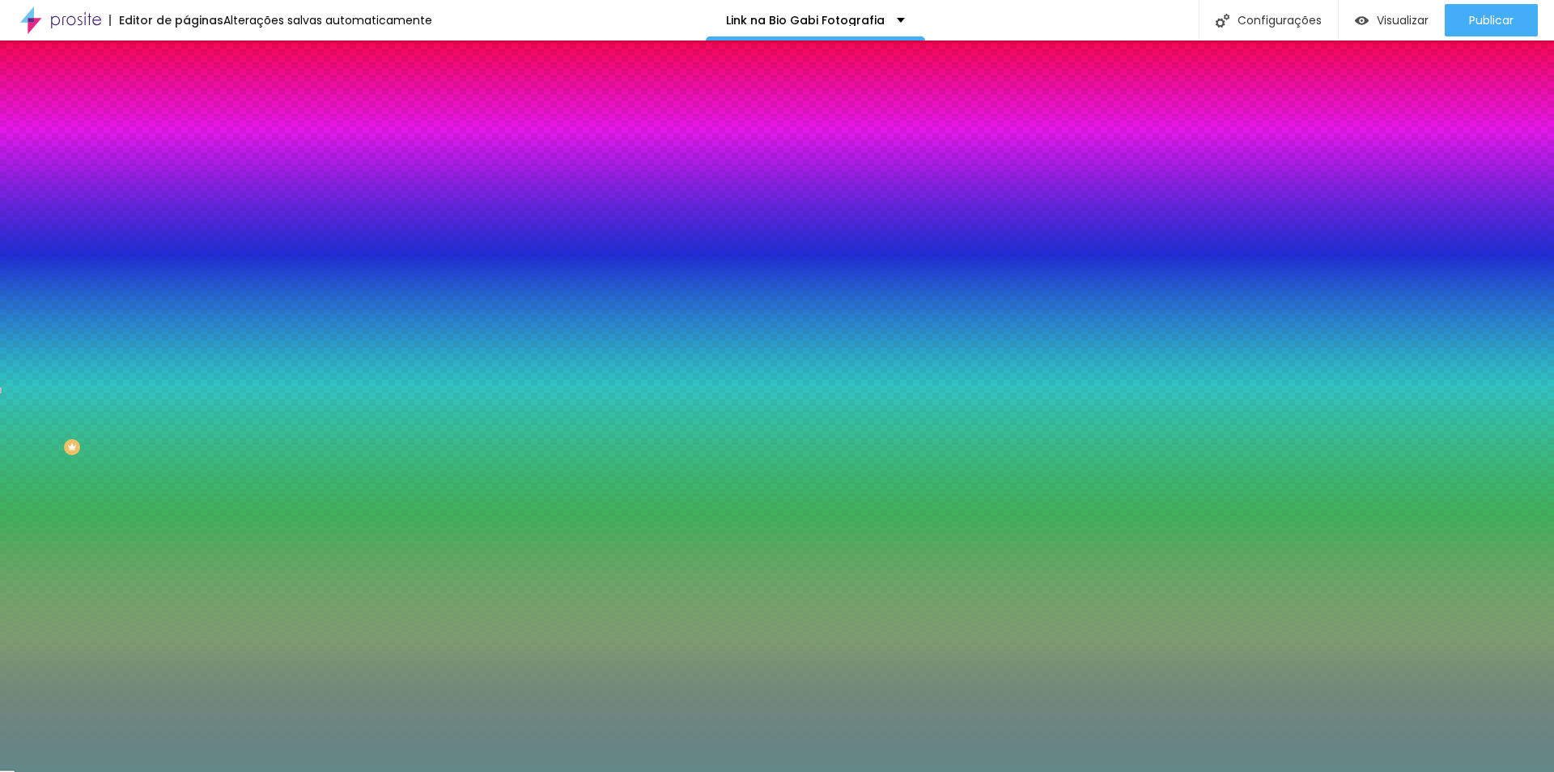
click at [193, 246] on icon "button" at bounding box center [198, 251] width 10 height 10
type input "1"
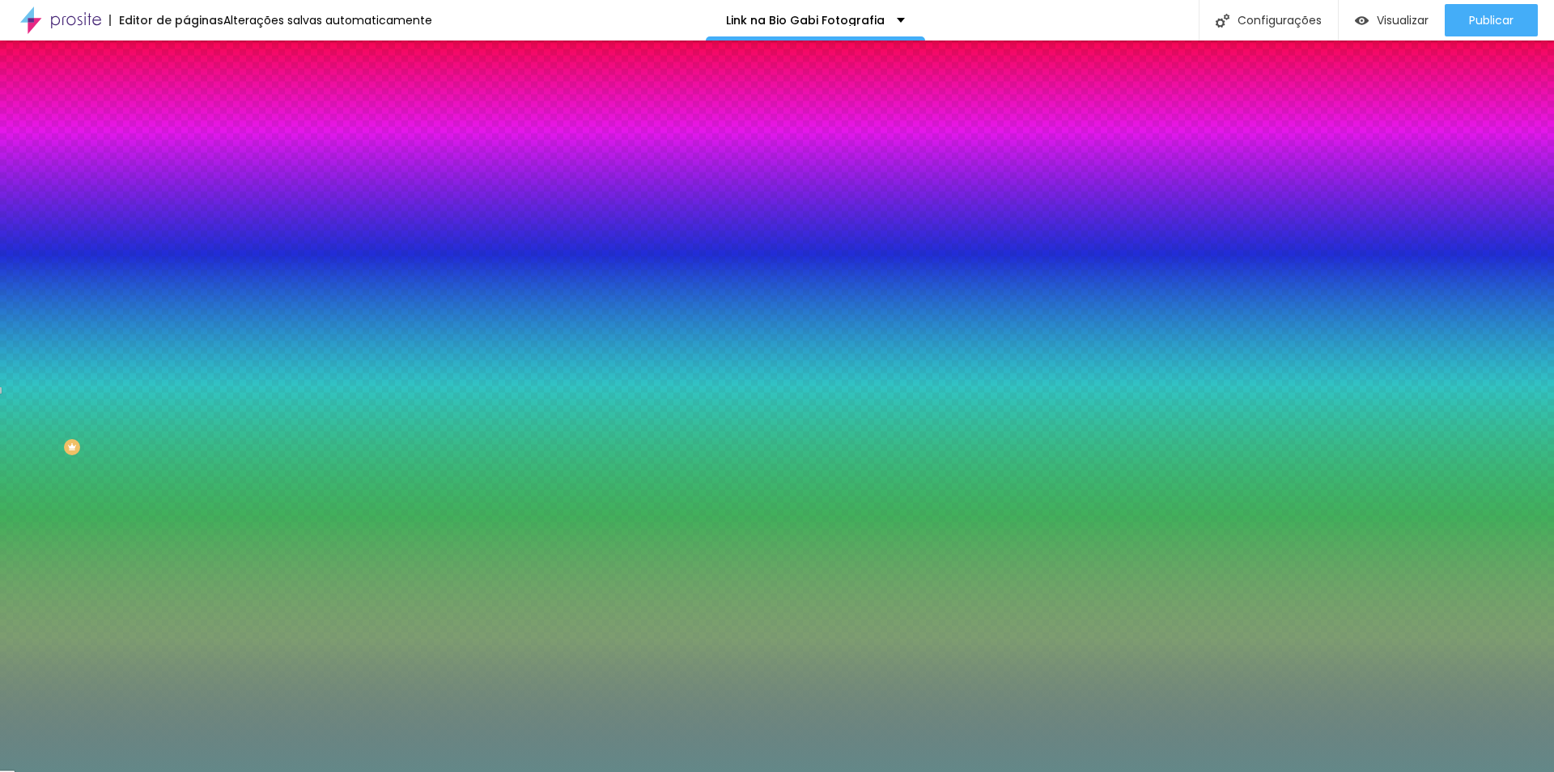
type input "2"
drag, startPoint x: 182, startPoint y: 345, endPoint x: 249, endPoint y: 354, distance: 67.0
type input "2"
drag, startPoint x: 317, startPoint y: 380, endPoint x: 517, endPoint y: 380, distance: 199.2
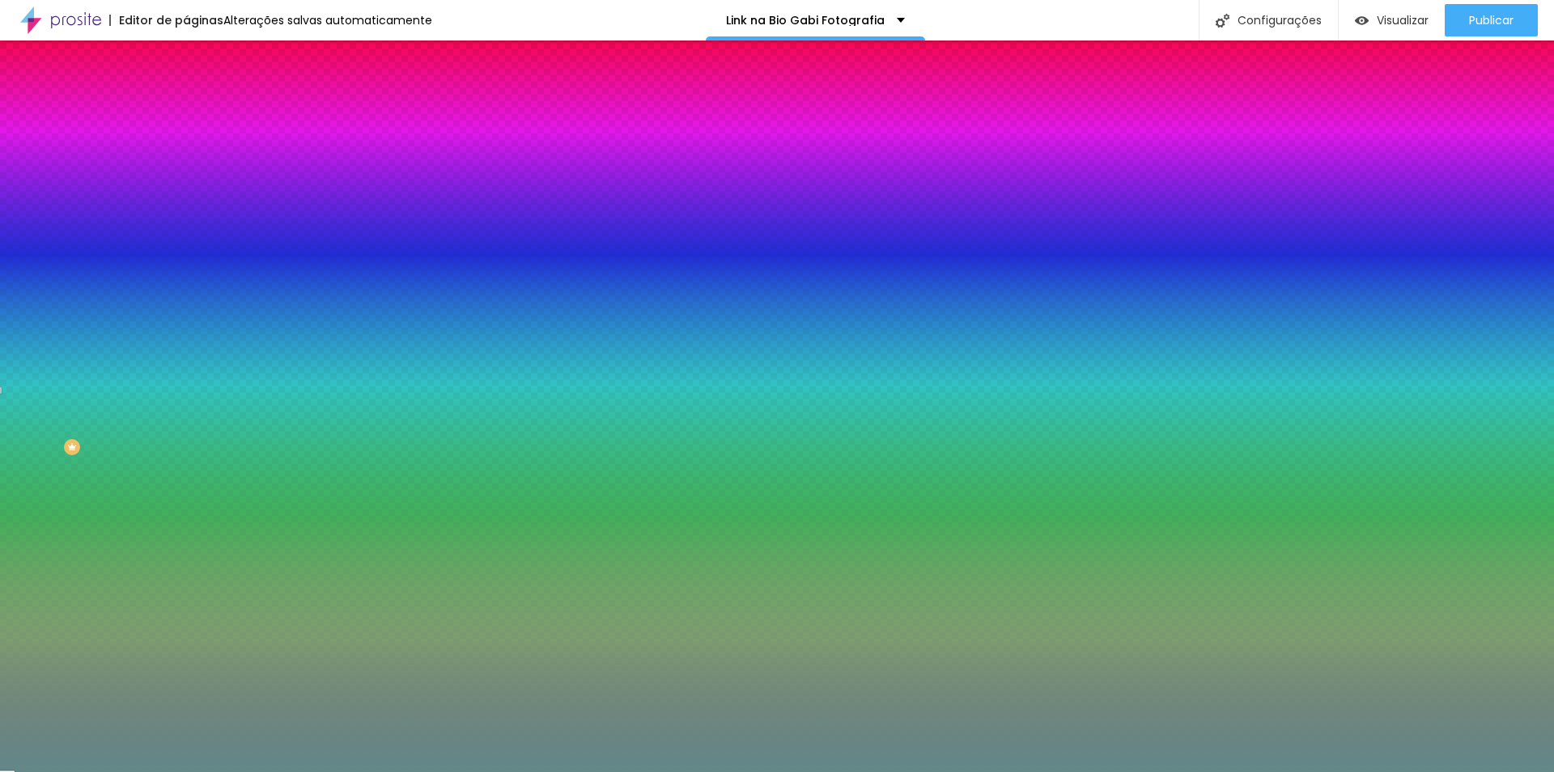
click at [517, 380] on body "Editor de páginas Alterações salvas automaticamente Link na Bio Gabi Fotografia…" at bounding box center [777, 386] width 1554 height 772
paste input "E7E7EB"
type input "#E7E7EB"
click at [1477, 771] on div at bounding box center [777, 772] width 1554 height 0
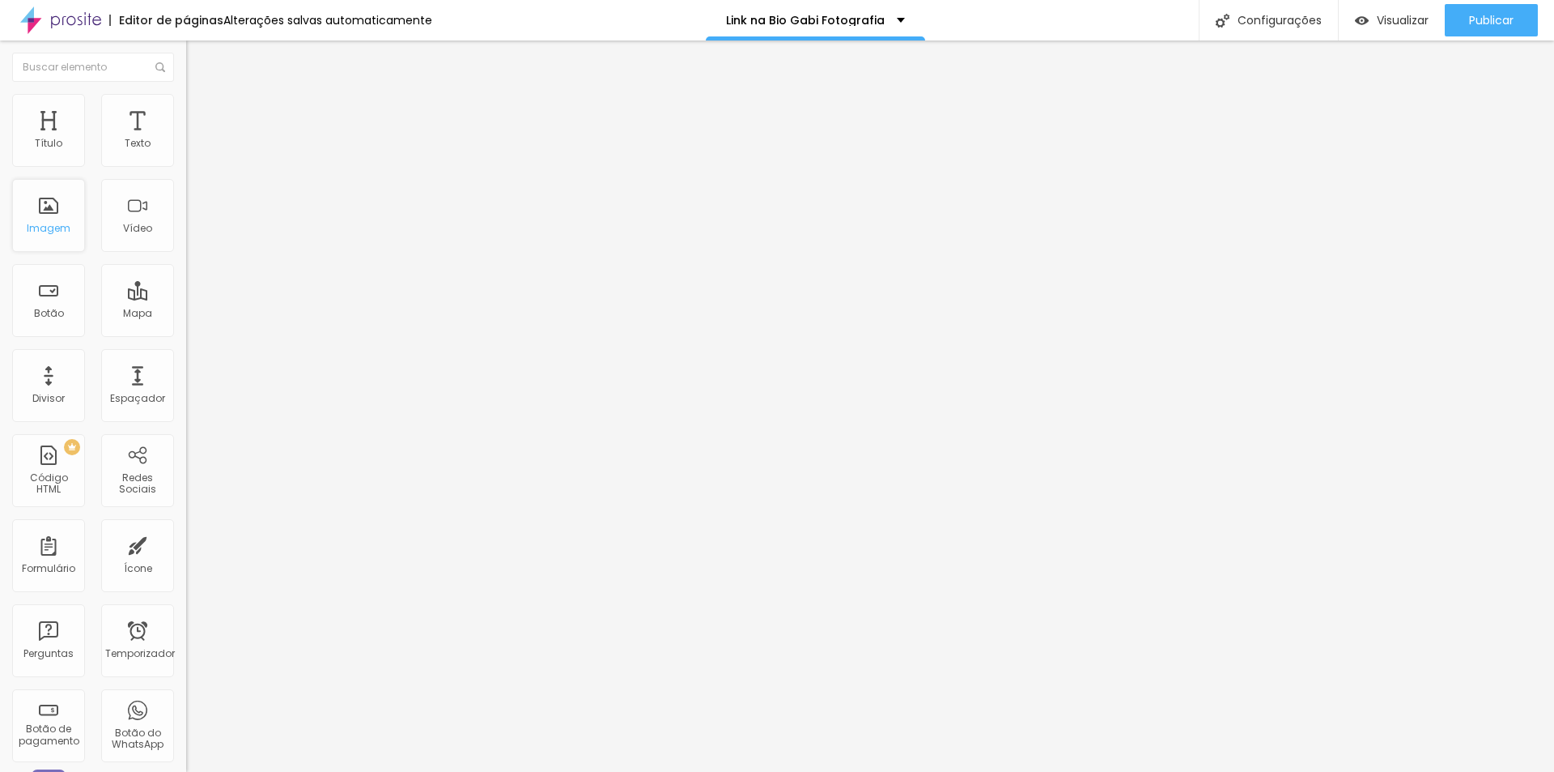
click at [36, 219] on div "Imagem" at bounding box center [48, 215] width 73 height 73
click at [196, 139] on font "Adicionar imagem" at bounding box center [243, 132] width 95 height 14
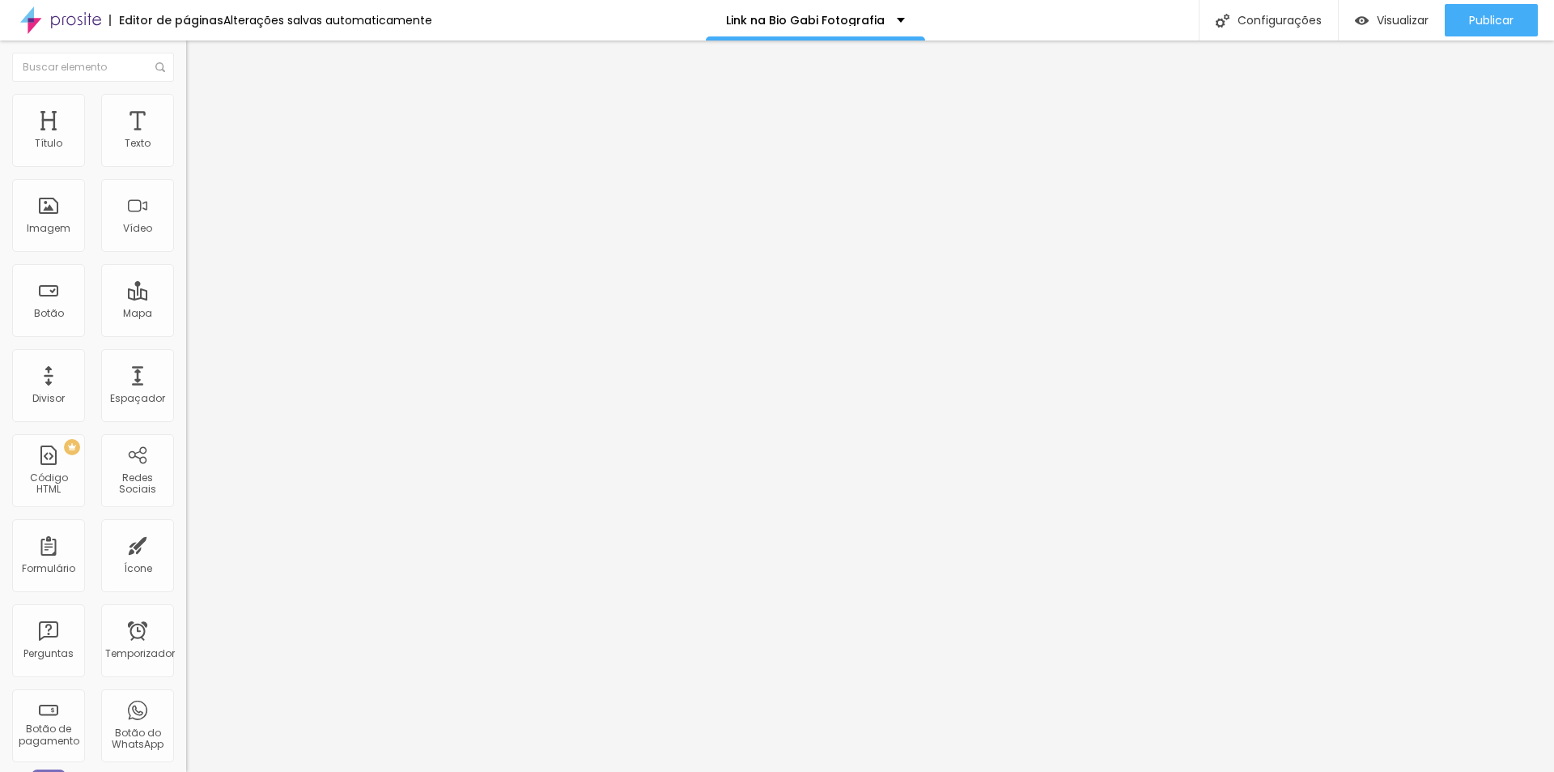
drag, startPoint x: 86, startPoint y: 332, endPoint x: 2, endPoint y: 325, distance: 83.6
click at [186, 325] on div "Texto ENSAIOS RECENTES Alinhamento [GEOGRAPHIC_DATA] Link URL https:// Abrir em…" at bounding box center [279, 244] width 186 height 236
paste input "[DOMAIN_NAME][URL]"
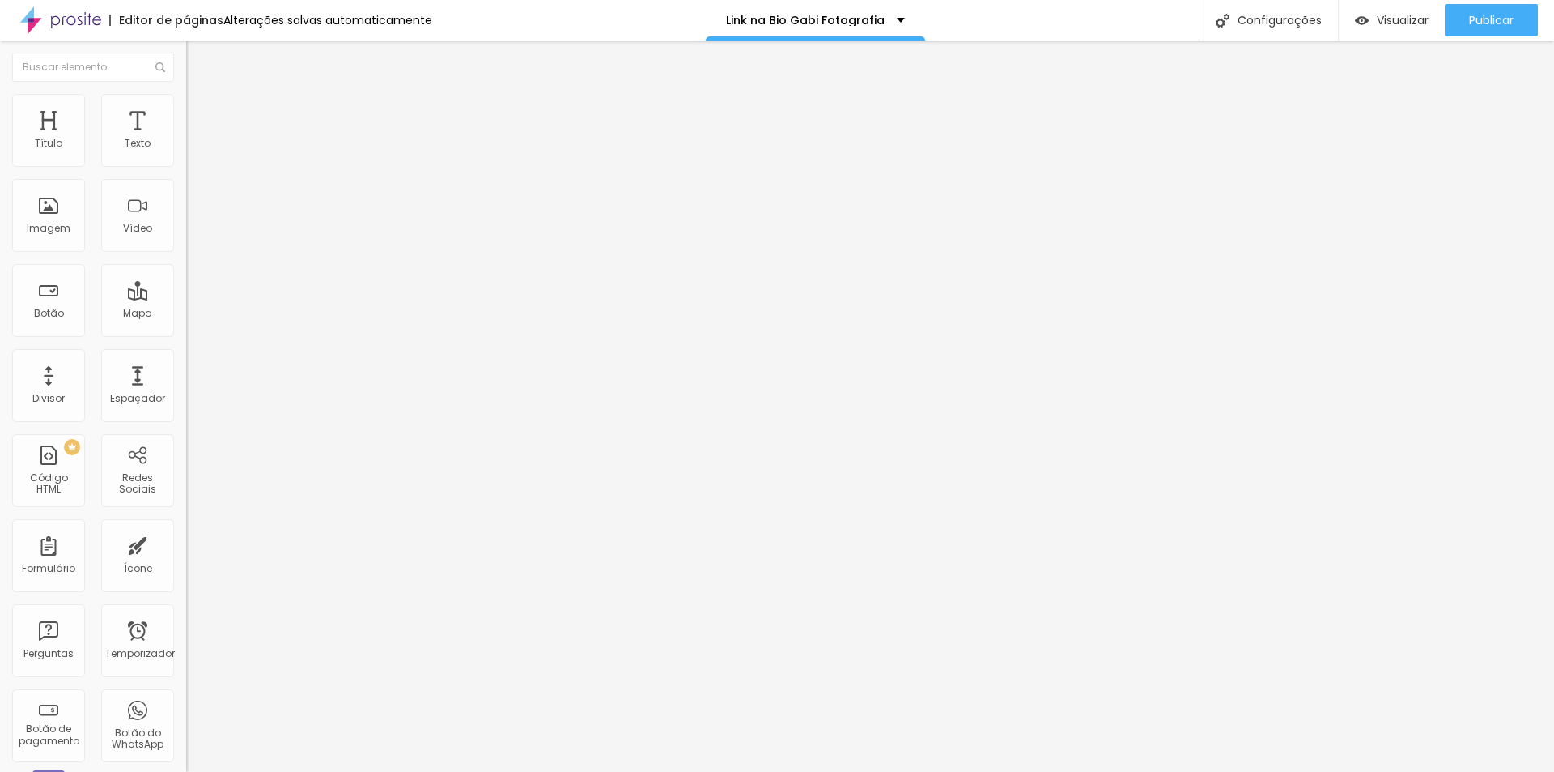
scroll to position [0, 12]
type input "[URL][DOMAIN_NAME]"
click at [186, 541] on div "Editar nulo Conteúdo Estilo Avançado Texto ENSAIOS RECENTES Alinhamento [GEOGRA…" at bounding box center [279, 405] width 186 height 731
click at [1508, 22] on font "Publicar" at bounding box center [1491, 20] width 45 height 16
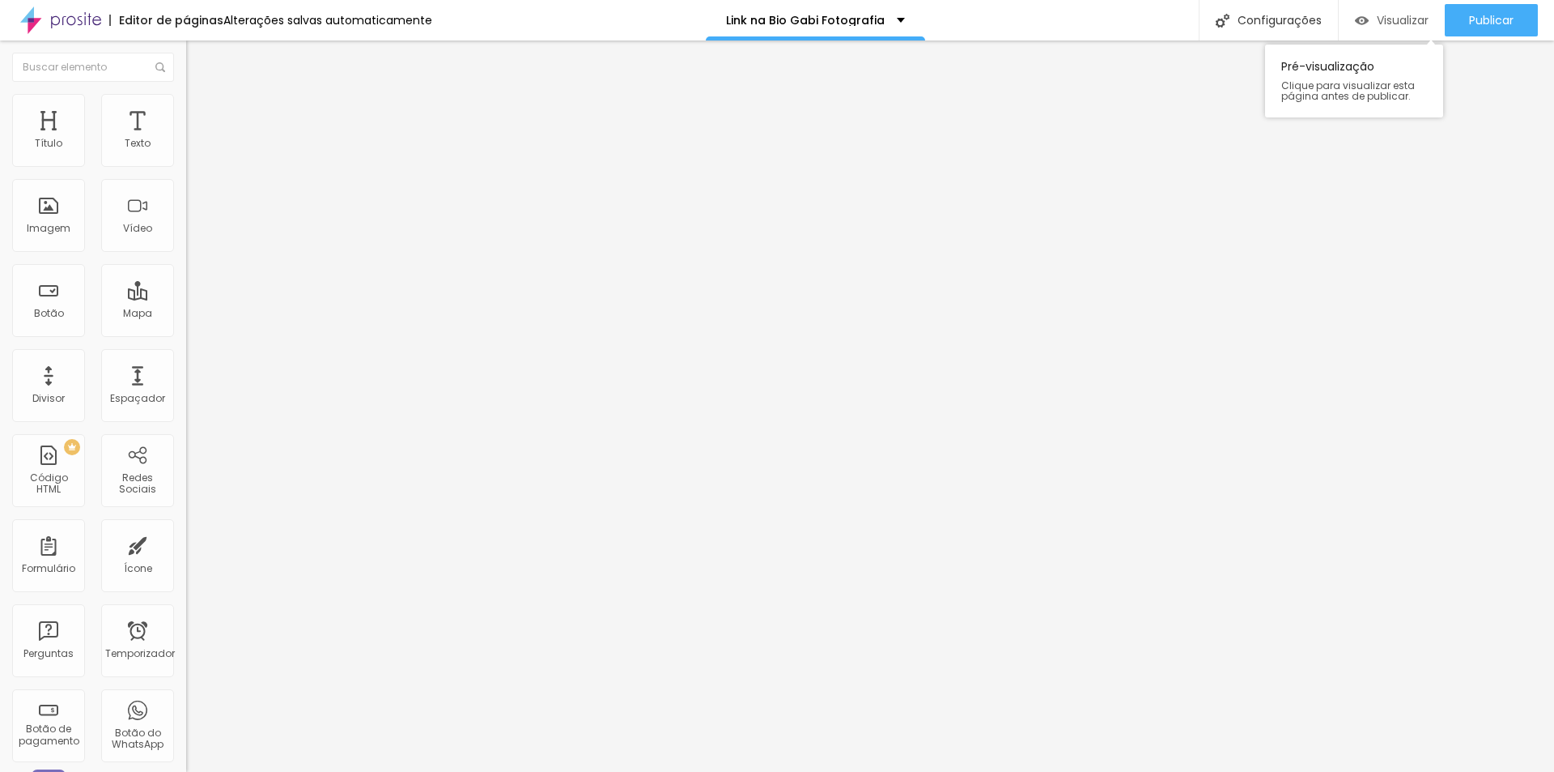
click at [1421, 22] on font "Visualizar" at bounding box center [1403, 20] width 52 height 16
click at [186, 94] on li "Estilo" at bounding box center [279, 102] width 186 height 16
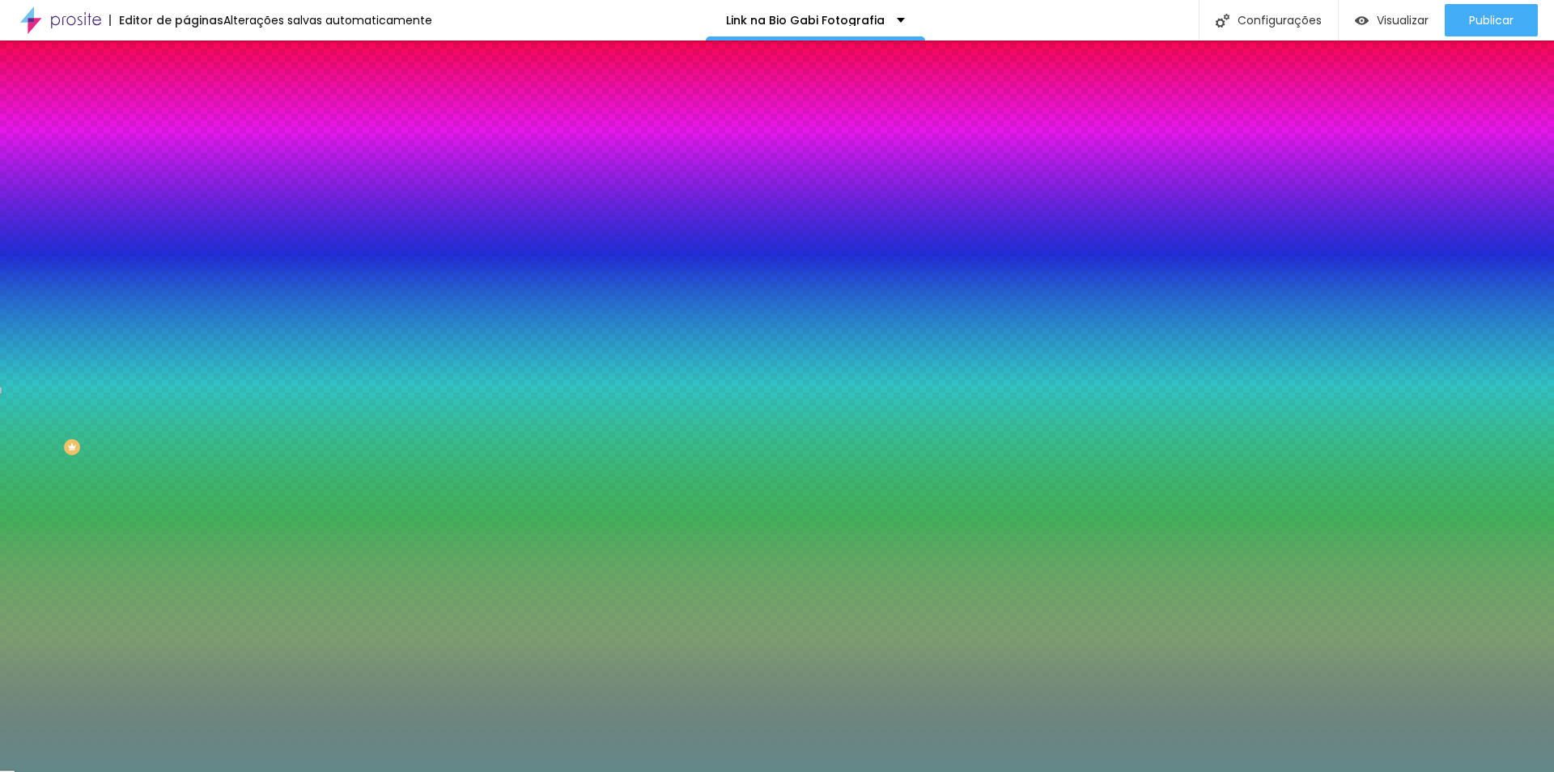
click at [201, 114] on font "Avançado" at bounding box center [227, 121] width 53 height 14
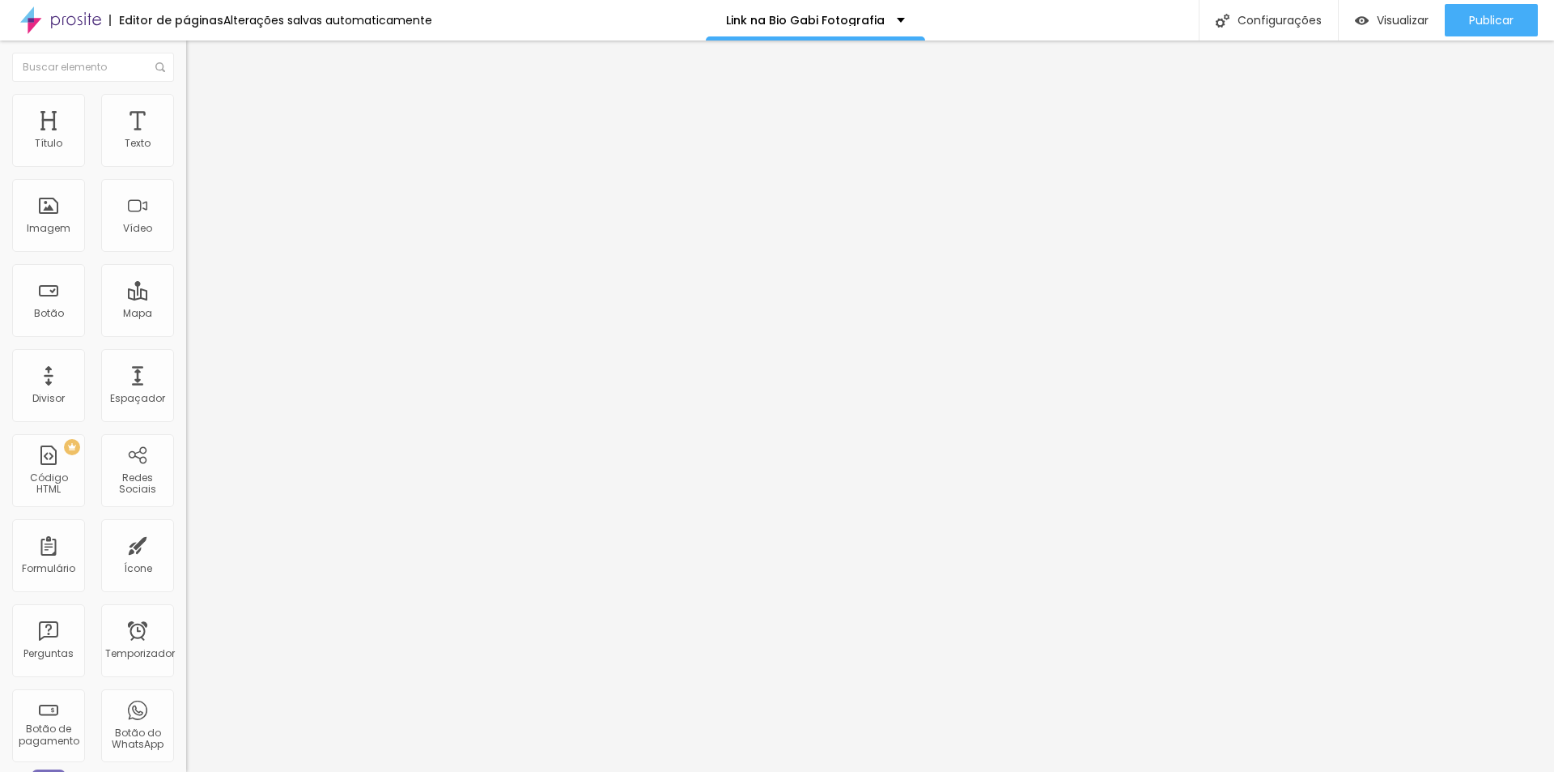
click at [201, 96] on font "Conteúdo" at bounding box center [226, 89] width 50 height 14
drag, startPoint x: 55, startPoint y: 337, endPoint x: 0, endPoint y: 325, distance: 56.2
click at [186, 325] on div "Texto Contato Alinhamento Tamanho Grande Pequeno Normal Grande Link URL https:/…" at bounding box center [279, 244] width 186 height 236
click at [186, 334] on input "https://www.gabi.fot.br/contato" at bounding box center [283, 325] width 194 height 16
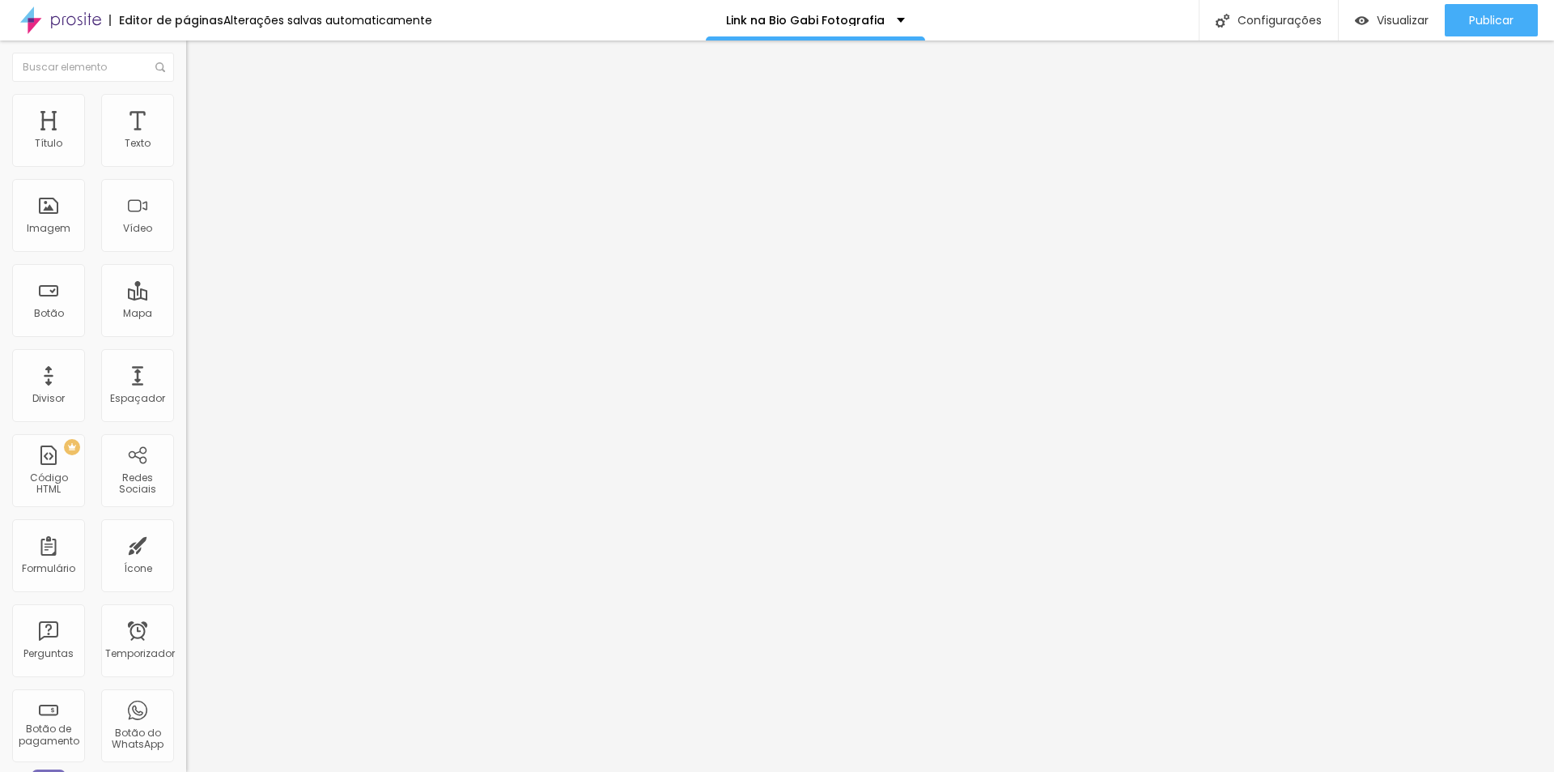
type input "https://www.gabi.fot.br/contato"
click at [186, 425] on div "Editar nulo Conteúdo Estilo Avançado Texto Contato Alinhamento Tamanho Grande P…" at bounding box center [279, 405] width 186 height 731
click at [1486, 17] on font "Publicar" at bounding box center [1491, 20] width 45 height 16
click at [1393, 15] on font "Visualizar" at bounding box center [1403, 20] width 52 height 16
